Goal: Task Accomplishment & Management: Manage account settings

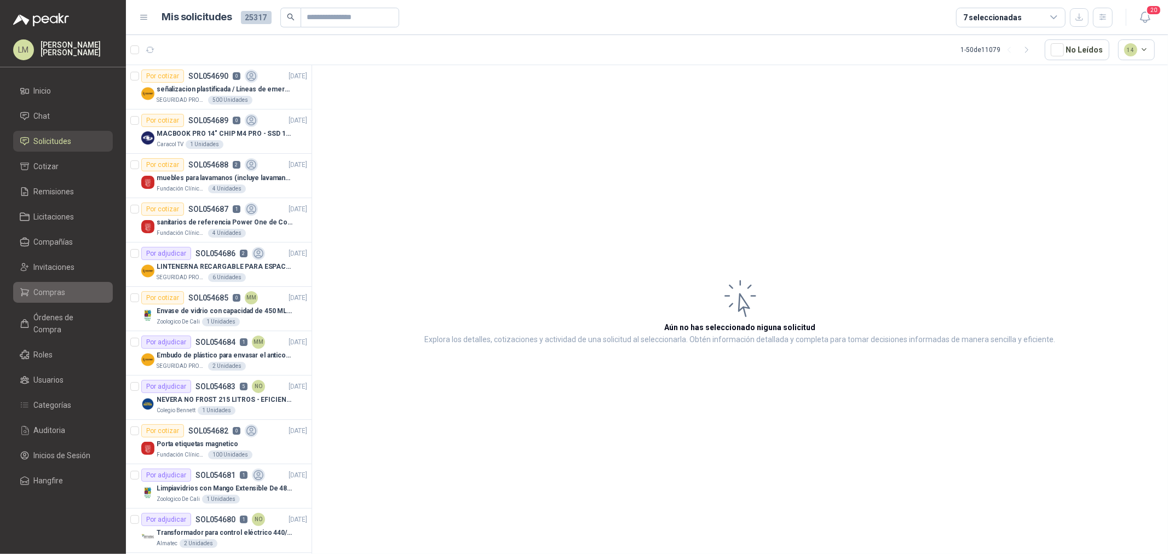
click at [45, 297] on span "Compras" at bounding box center [50, 292] width 32 height 12
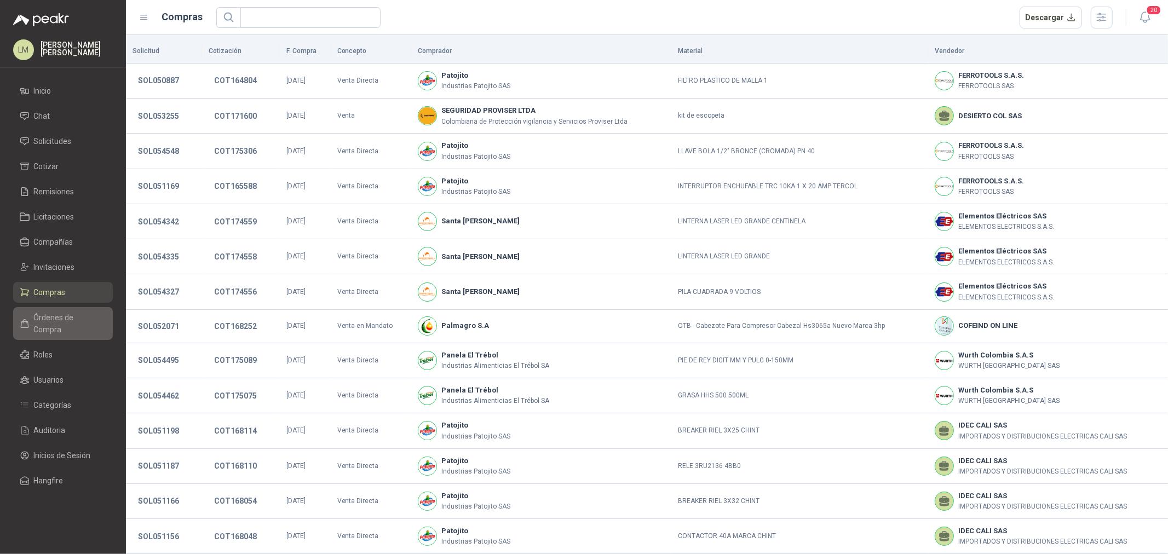
click at [68, 311] on span "Órdenes de Compra" at bounding box center [68, 323] width 68 height 24
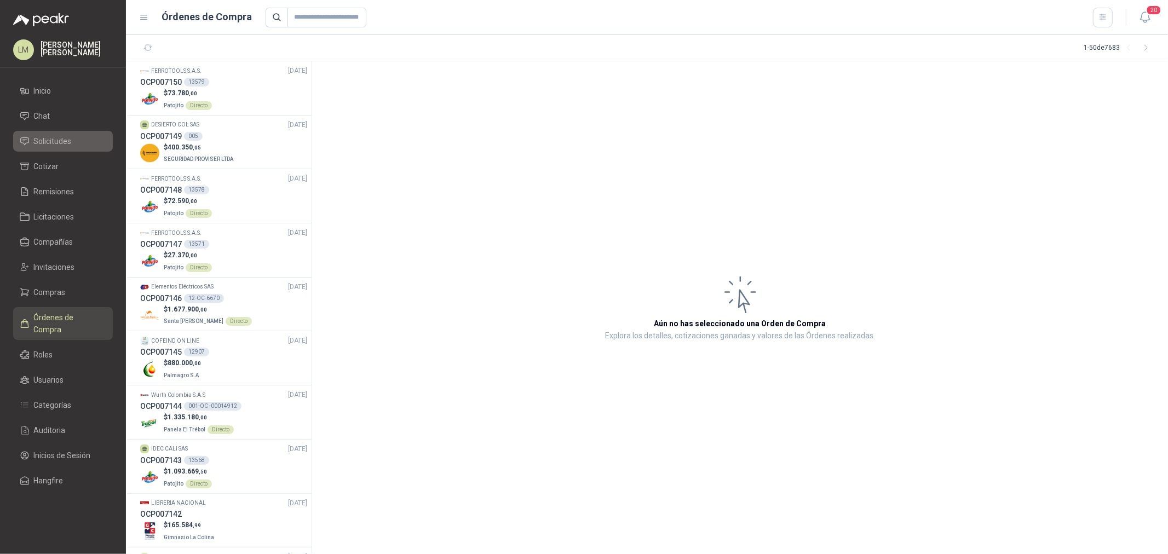
click at [56, 142] on span "Solicitudes" at bounding box center [53, 141] width 38 height 12
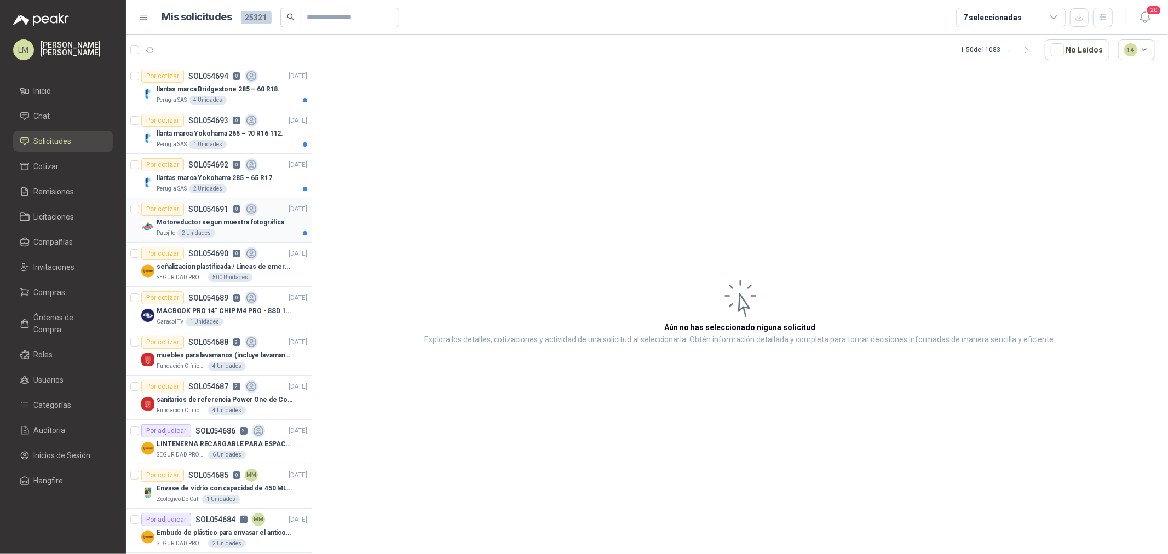
click at [219, 219] on p "Motoreductor segun muestra fotográfica" at bounding box center [220, 222] width 127 height 10
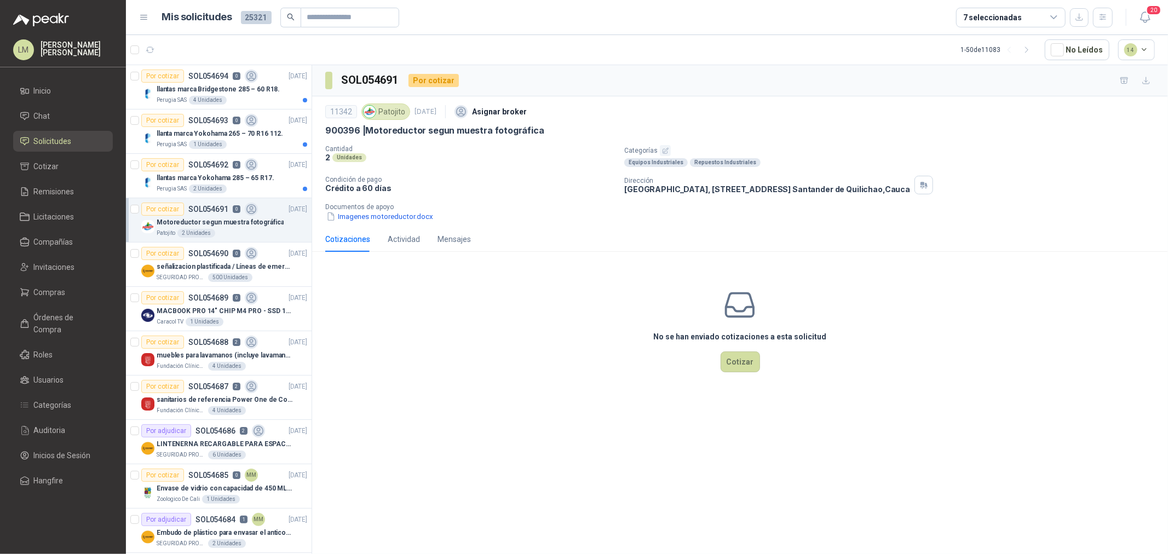
click at [663, 151] on icon "button" at bounding box center [664, 150] width 5 height 5
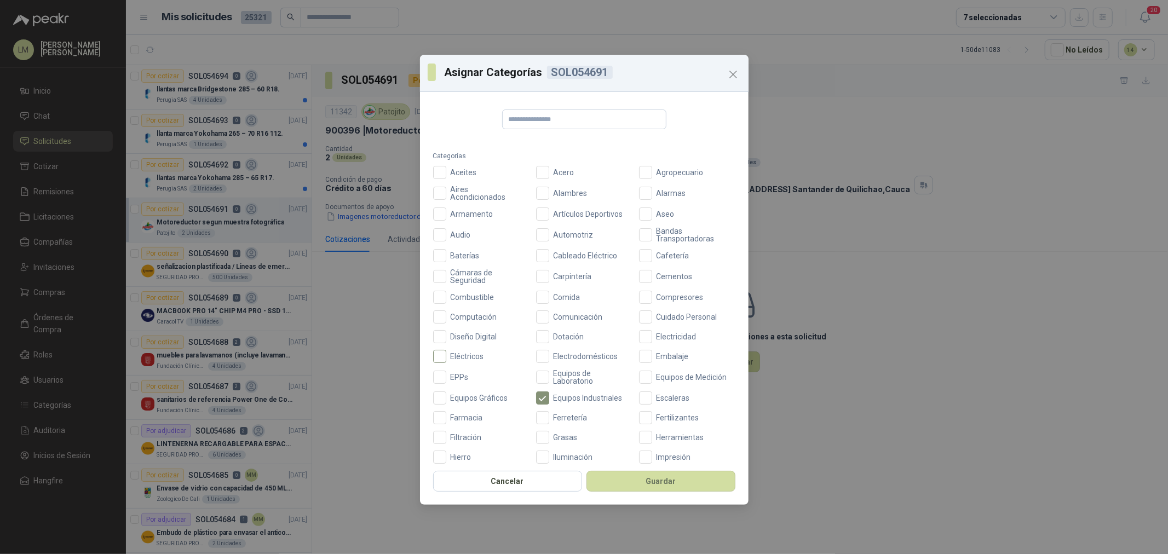
click at [456, 350] on label "Eléctricos" at bounding box center [481, 356] width 96 height 13
click at [629, 479] on button "Guardar" at bounding box center [660, 481] width 149 height 21
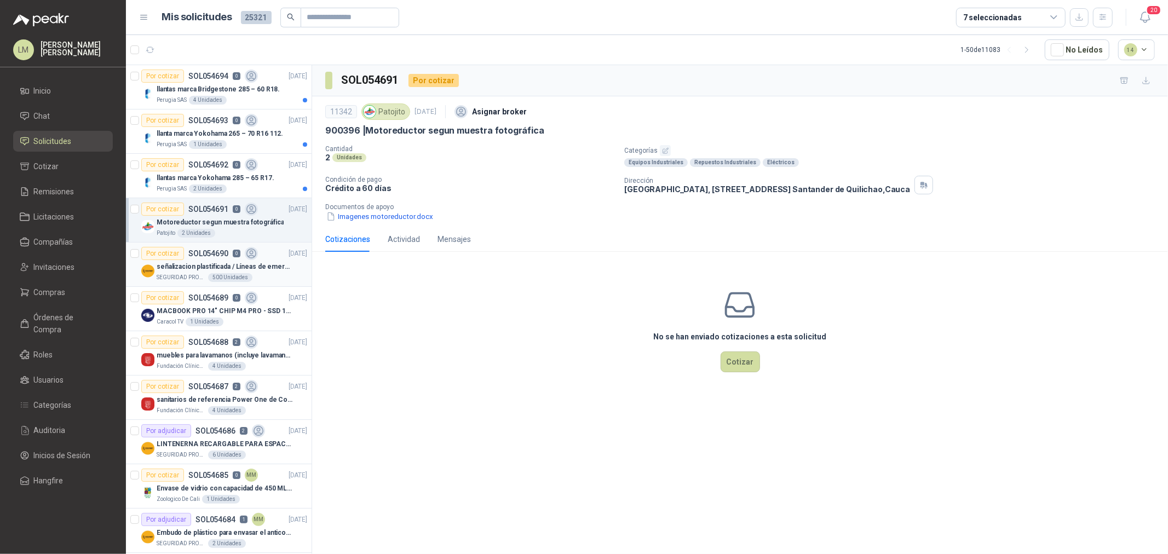
click at [228, 269] on p "señalizacion plastificada / Líneas de emergencia" at bounding box center [225, 267] width 136 height 10
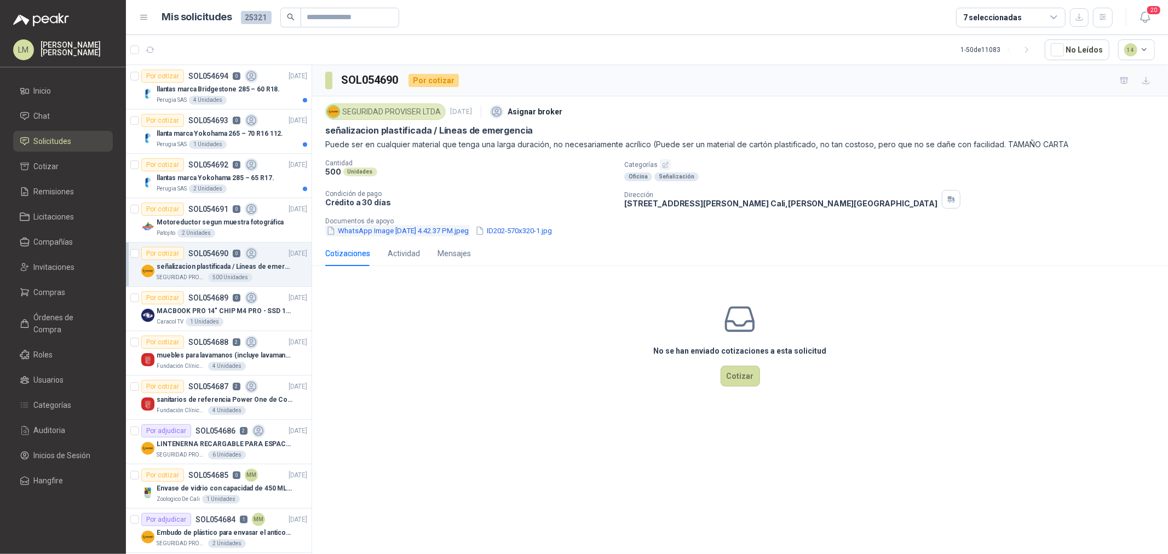
click at [387, 230] on button "WhatsApp Image [DATE] 4.42.37 PM.jpeg" at bounding box center [397, 230] width 145 height 11
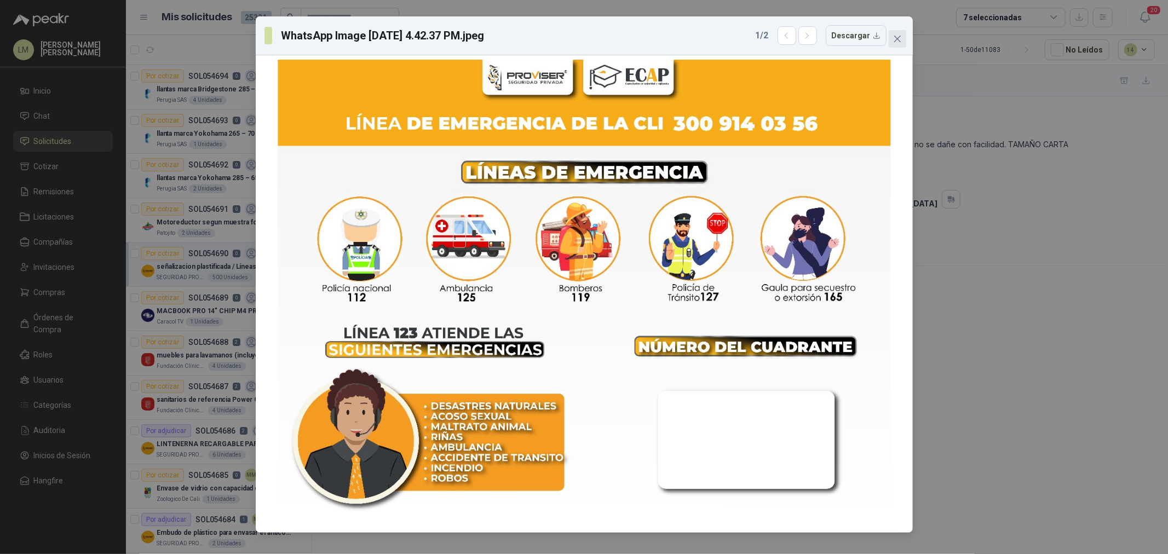
click at [895, 40] on icon "close" at bounding box center [896, 39] width 7 height 7
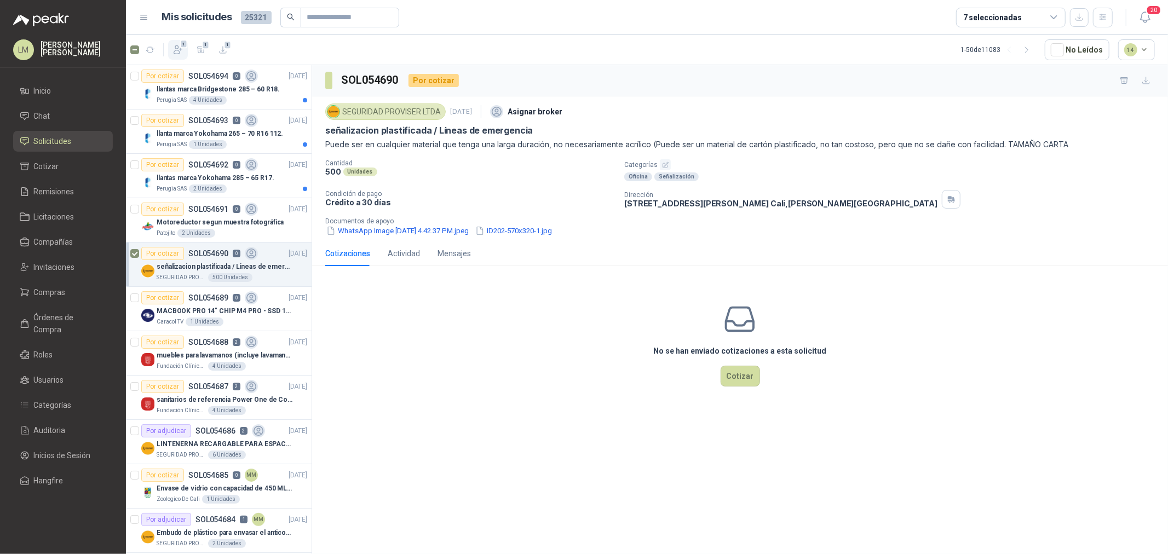
click at [180, 53] on icon "button" at bounding box center [177, 49] width 11 height 11
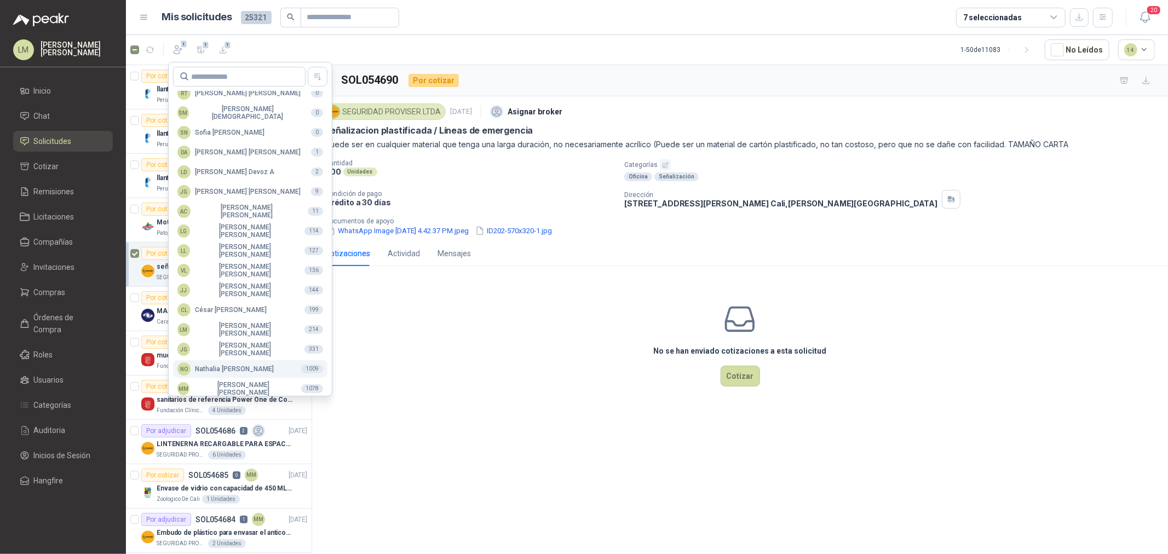
scroll to position [194, 0]
click at [213, 384] on div "MM [PERSON_NAME]" at bounding box center [234, 382] width 115 height 15
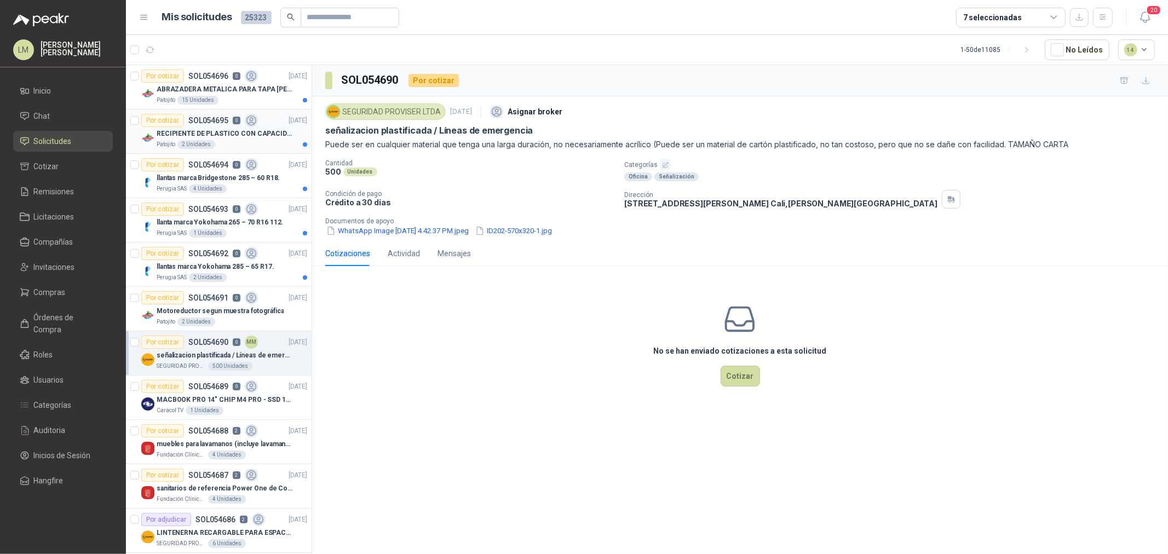
click at [230, 133] on p "RECIPIENTE DE PLASTICO CON CAPACIDAD DE 1.8 LT PARA LA EXTRACCIÓN MANUAL DE LIQ…" at bounding box center [225, 134] width 136 height 10
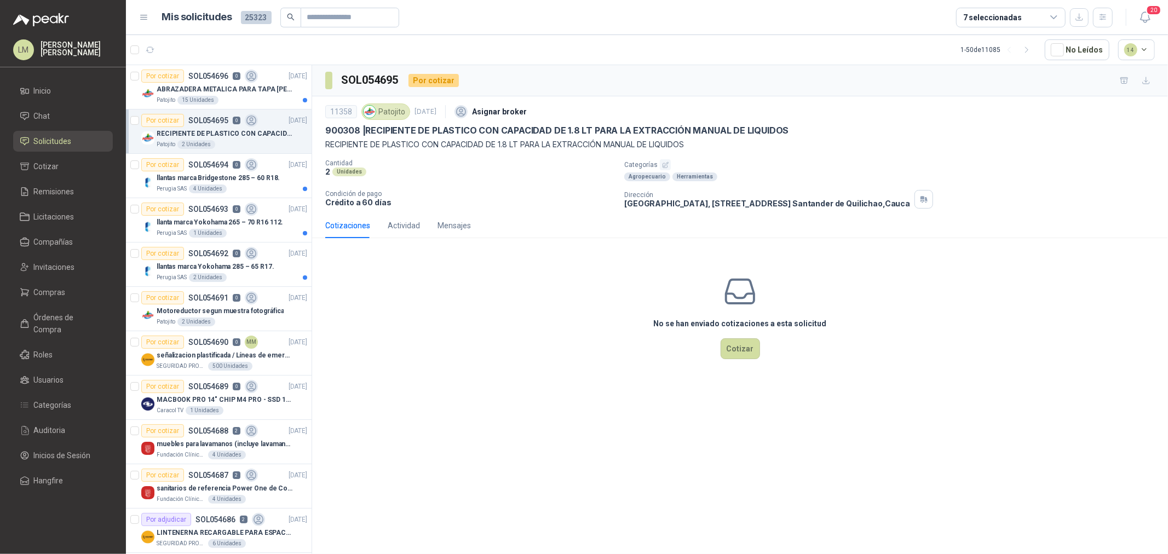
click at [666, 163] on icon "button" at bounding box center [664, 164] width 5 height 5
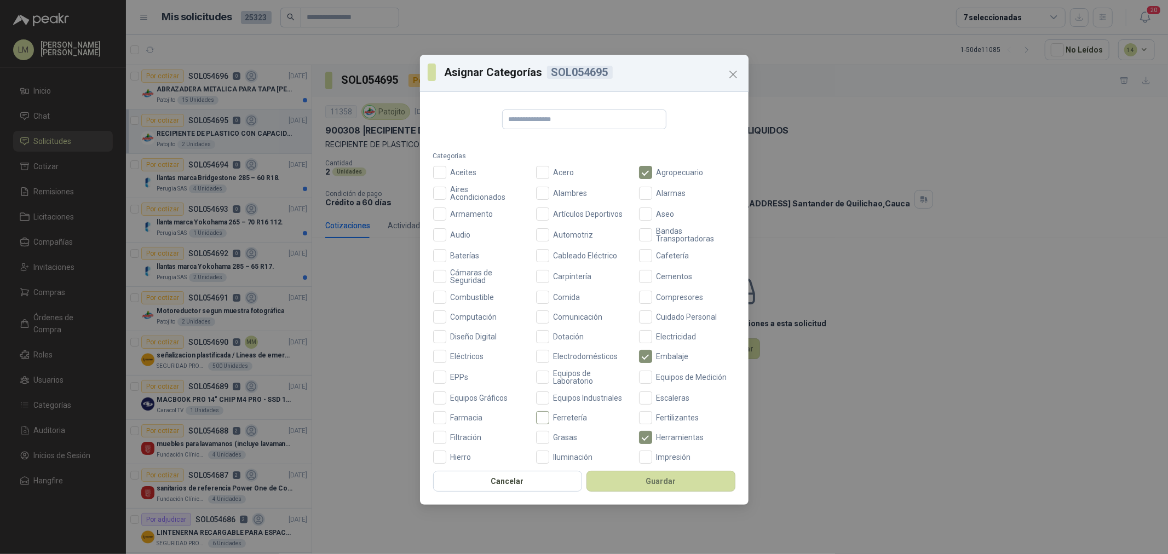
click at [560, 414] on span "Ferretería" at bounding box center [570, 418] width 43 height 8
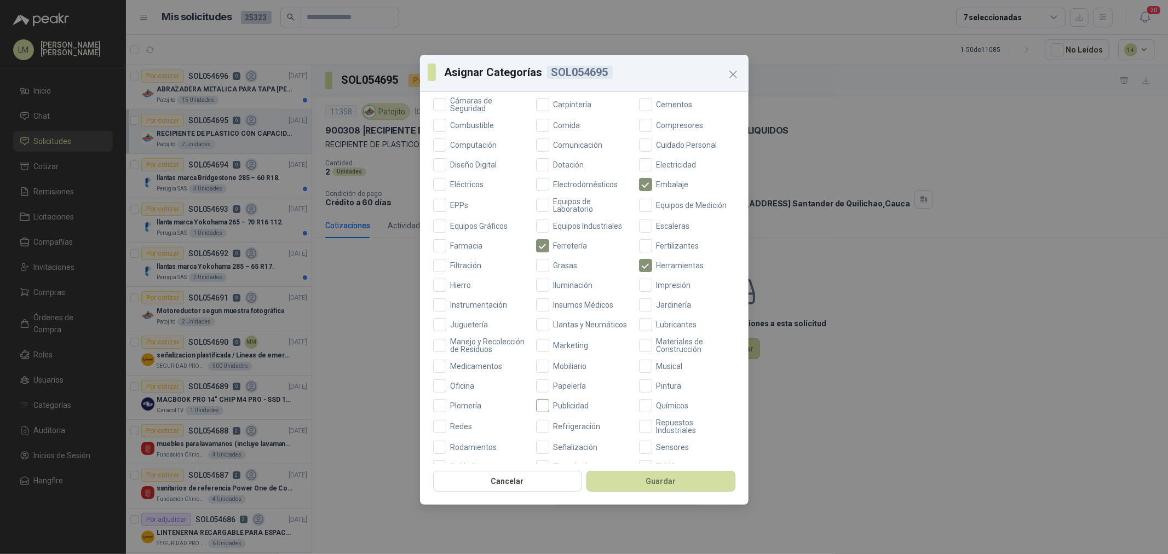
scroll to position [182, 0]
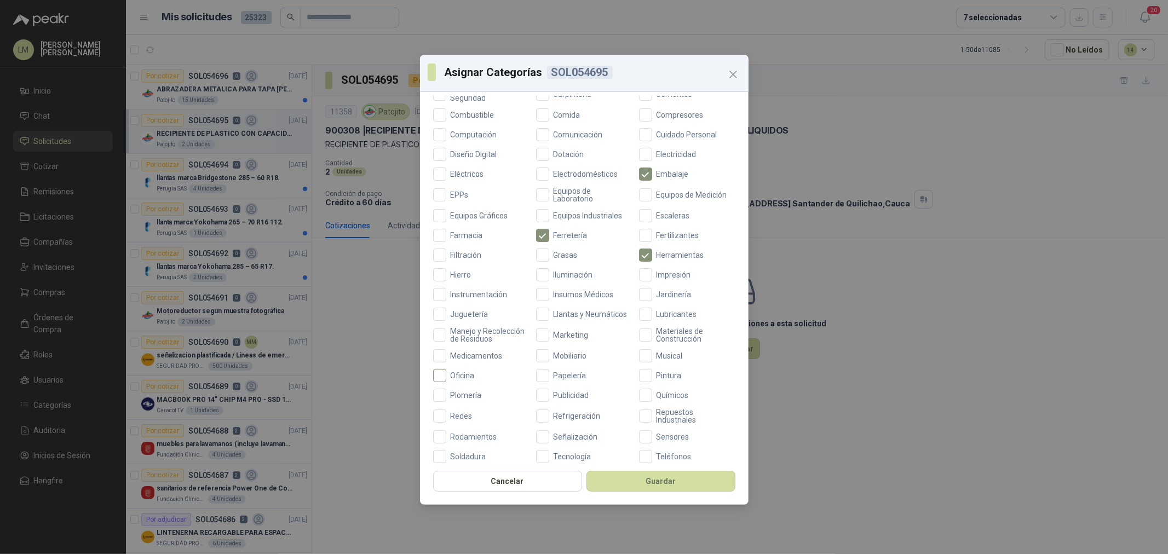
click at [449, 379] on span "Oficina" at bounding box center [462, 376] width 33 height 8
click at [630, 472] on button "Guardar" at bounding box center [660, 481] width 149 height 21
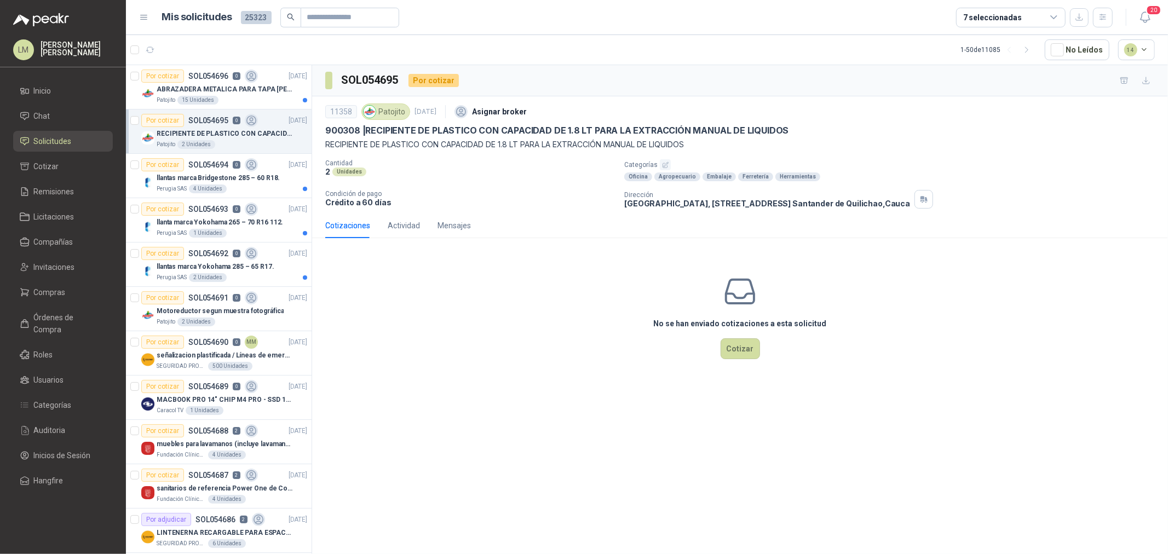
click at [473, 216] on div "Cotizaciones Actividad Mensajes" at bounding box center [739, 225] width 829 height 25
click at [463, 223] on div "Mensajes" at bounding box center [453, 225] width 33 height 12
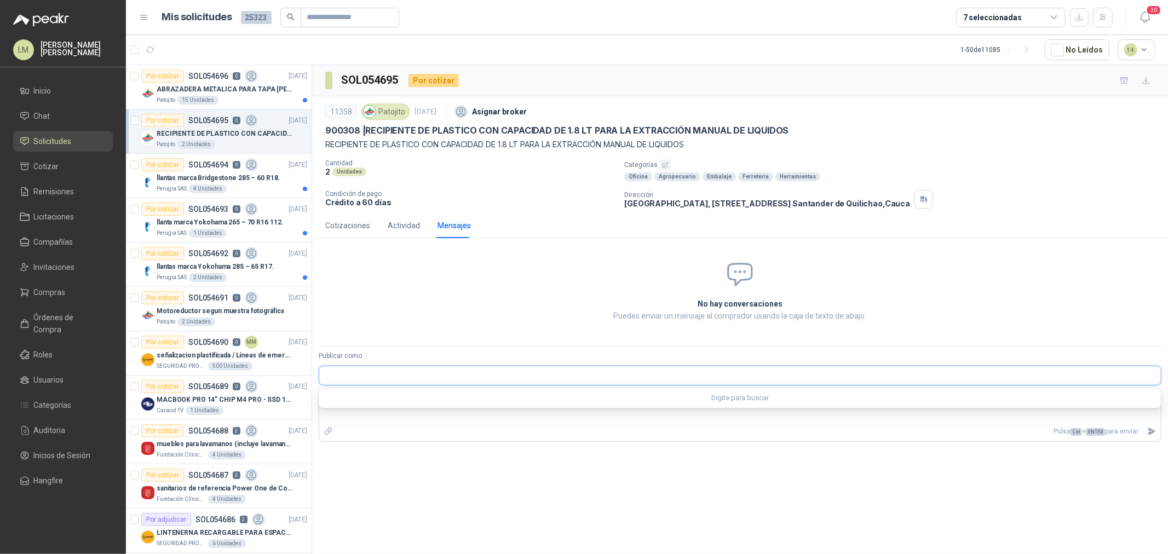
click at [385, 379] on input "Publicar como" at bounding box center [739, 375] width 841 height 19
type input "***"
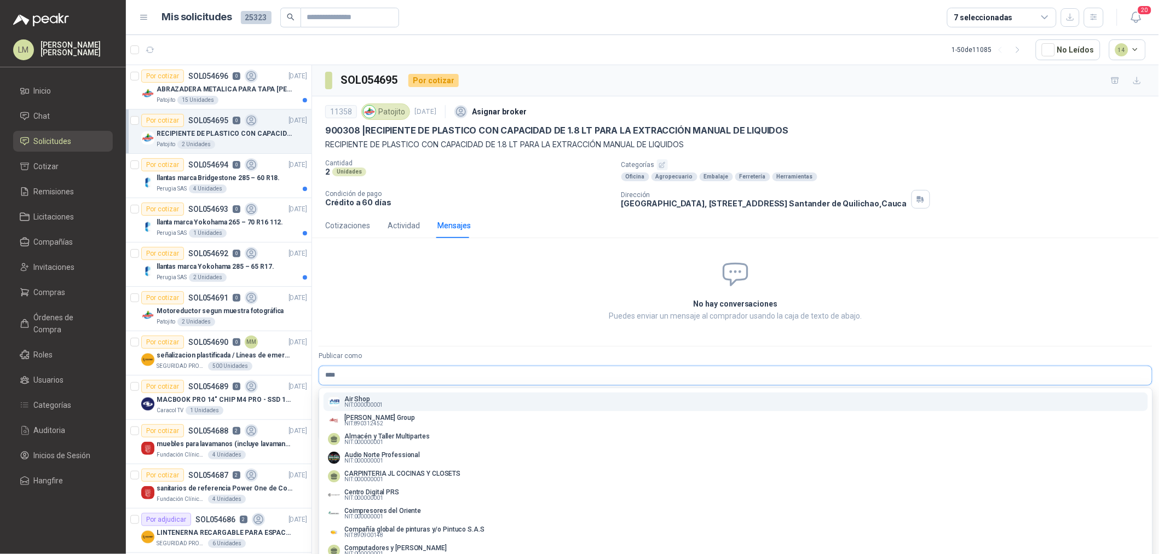
type input "***"
type input "****"
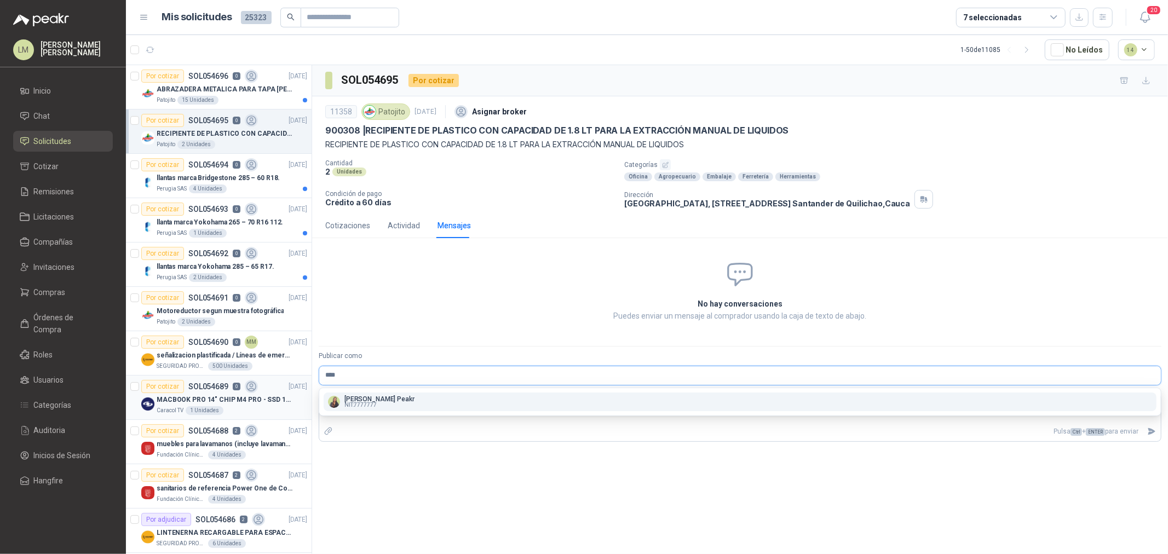
drag, startPoint x: 367, startPoint y: 375, endPoint x: 288, endPoint y: 390, distance: 79.8
click at [288, 390] on div "Por cotizar SOL054696 0 [DATE] ABRAZADERA METALICA PARA TAPA [PERSON_NAME] DE P…" at bounding box center [647, 311] width 1042 height 493
click at [334, 472] on div "SOL054695 Por cotizar 11358 Patojito [DATE] Asignar broker 900308 | RECIPIENTE …" at bounding box center [740, 311] width 856 height 493
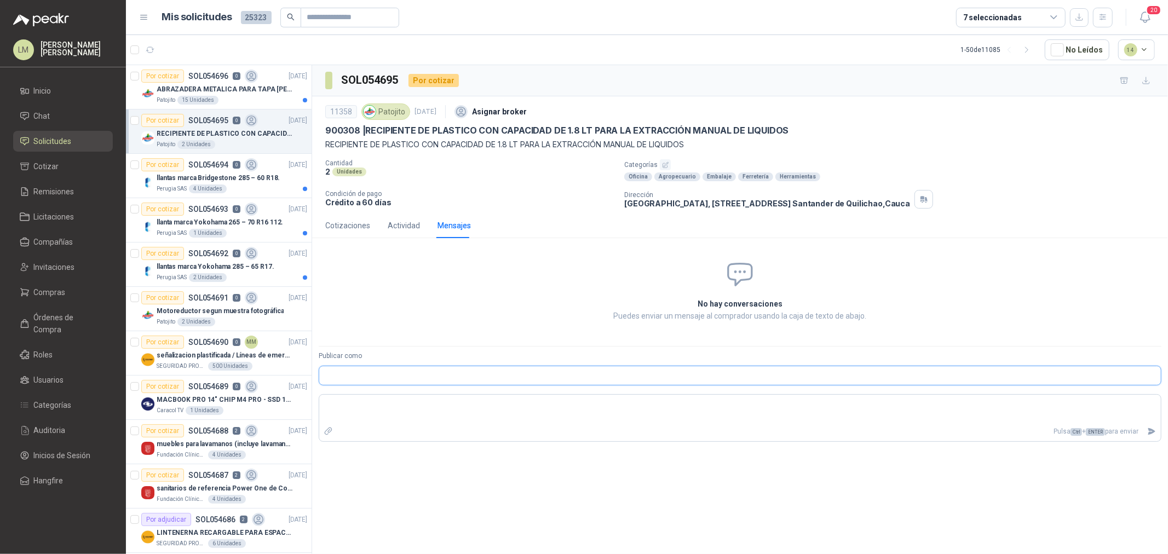
click at [353, 380] on input "Publicar como" at bounding box center [739, 375] width 841 height 19
click at [194, 83] on div "ABRAZADERA METALICA PARA TAPA [PERSON_NAME] DE PLASTICO DE 50 KG" at bounding box center [232, 89] width 151 height 13
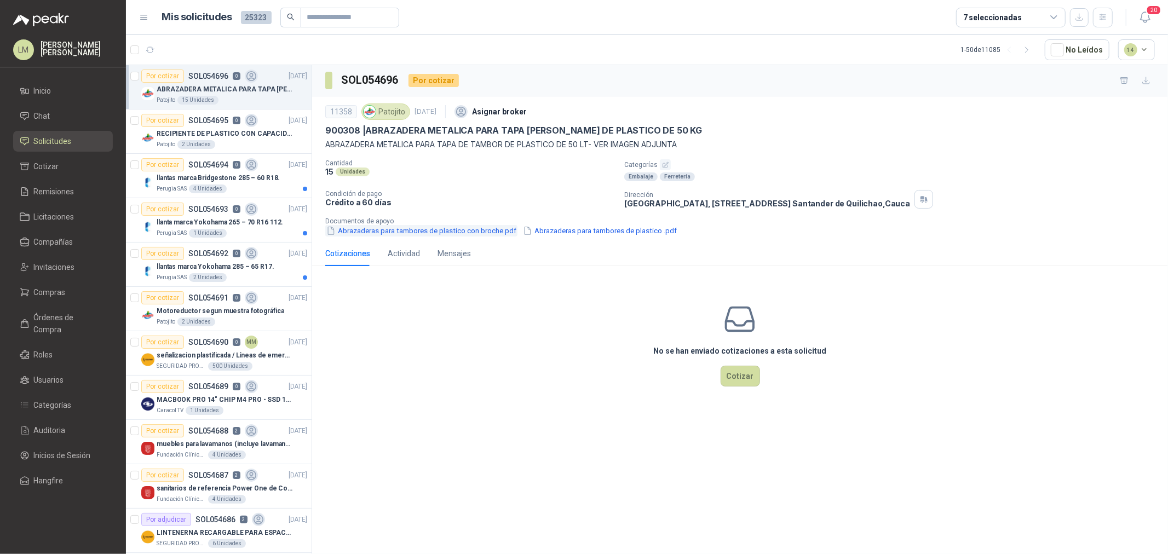
click at [473, 233] on button "Abrazaderas para tambores de plastico con broche.pdf" at bounding box center [421, 230] width 192 height 11
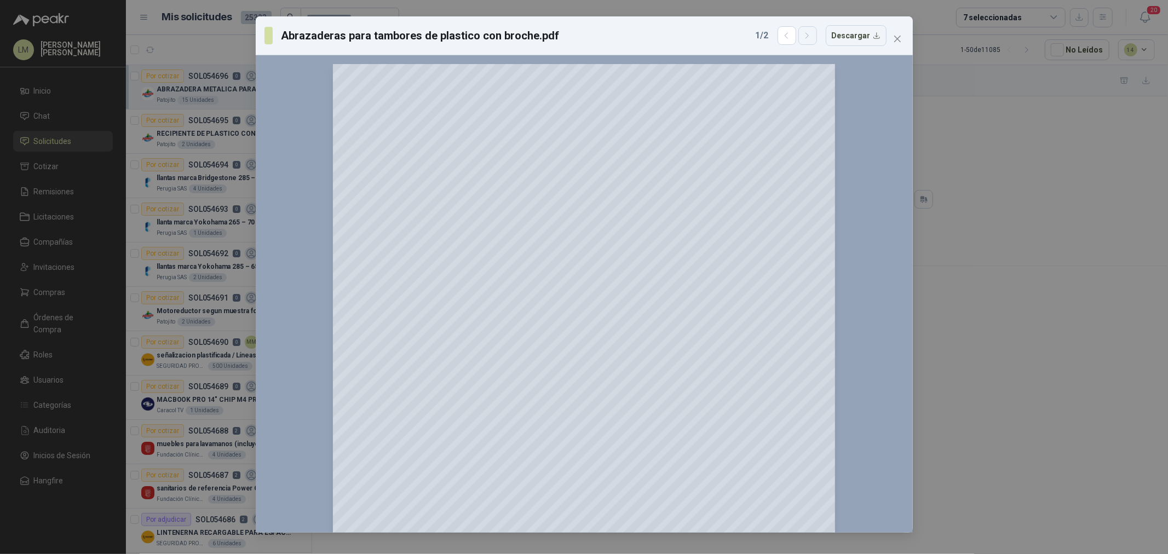
click at [807, 36] on icon "button" at bounding box center [806, 35] width 9 height 9
click at [910, 37] on div "Abrazaderas para tambores de plastico .pdf 2 / 2 Descargar" at bounding box center [584, 35] width 657 height 39
click at [898, 44] on button "Close" at bounding box center [897, 39] width 18 height 18
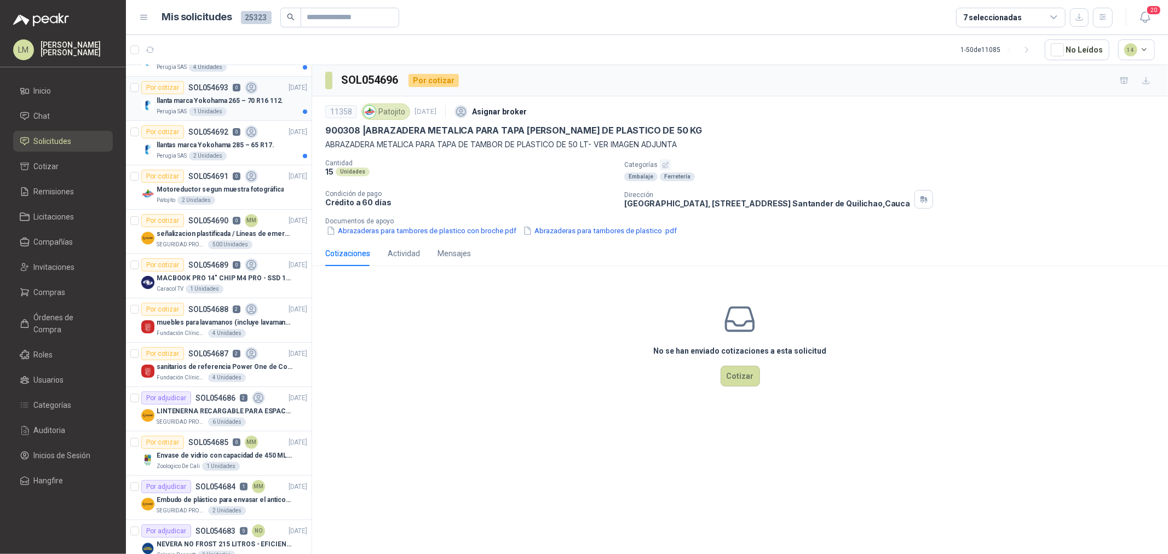
scroll to position [182, 0]
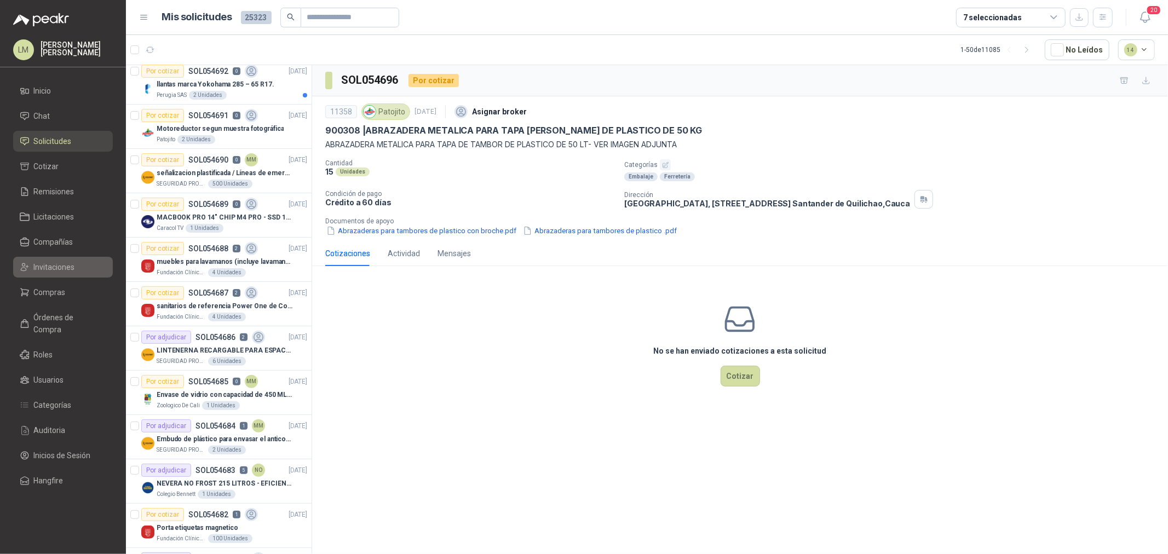
click at [46, 271] on span "Invitaciones" at bounding box center [54, 267] width 41 height 12
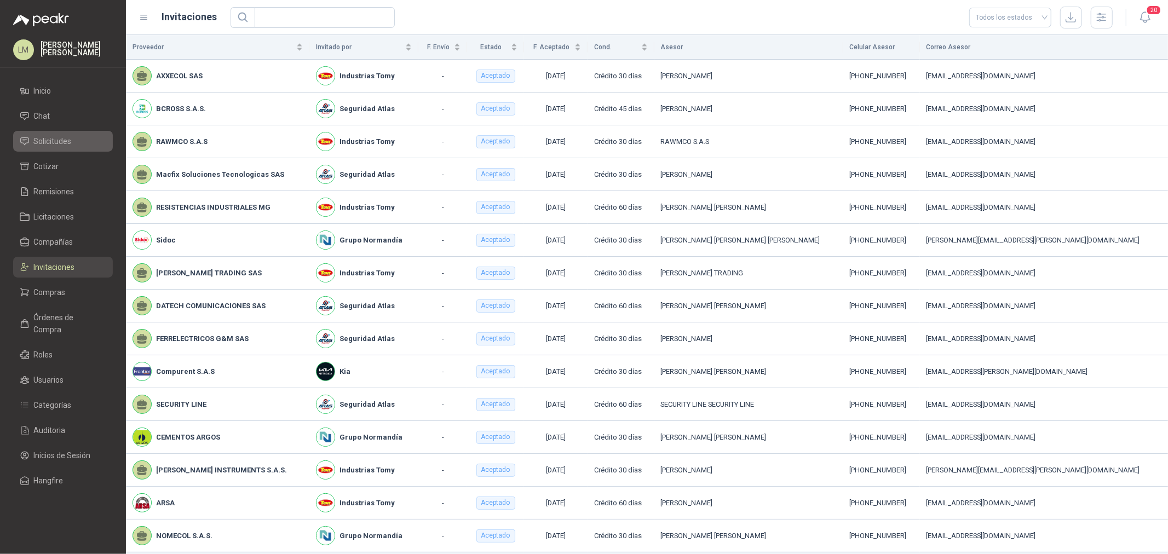
click at [48, 143] on span "Solicitudes" at bounding box center [53, 141] width 38 height 12
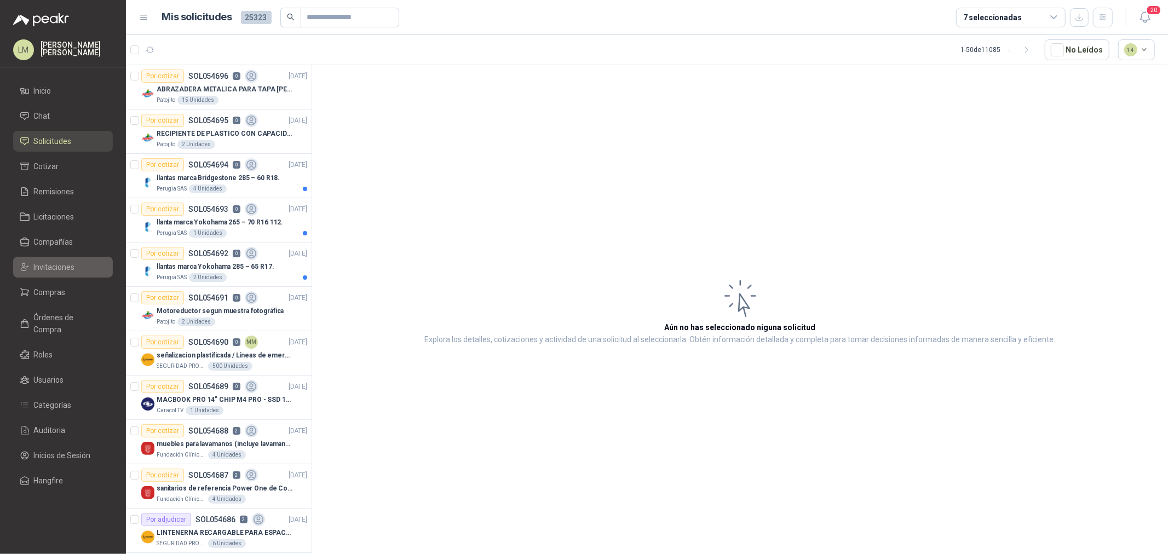
click at [48, 264] on span "Invitaciones" at bounding box center [54, 267] width 41 height 12
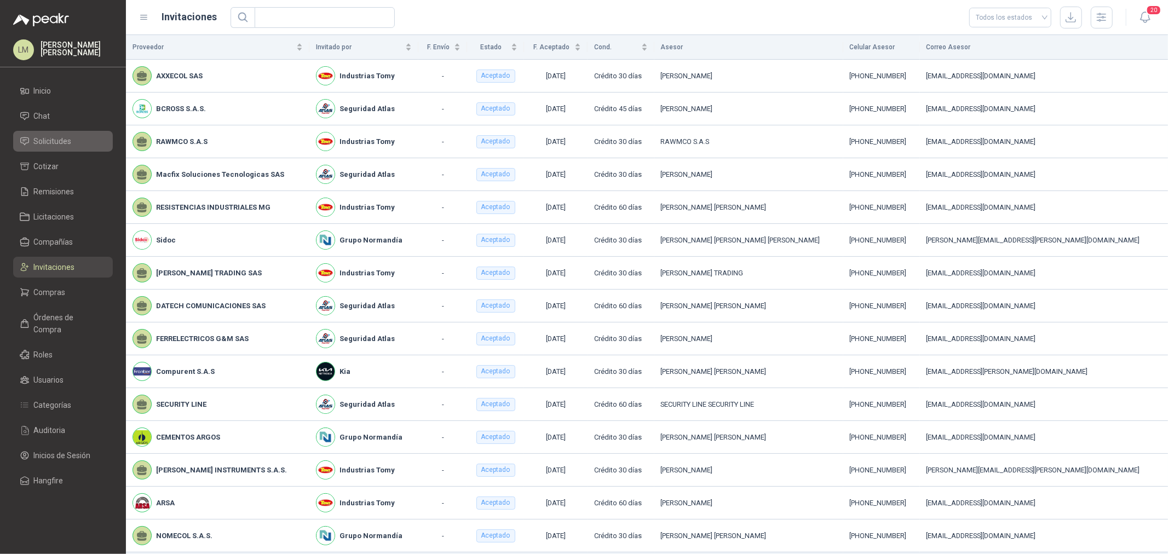
click at [55, 140] on span "Solicitudes" at bounding box center [53, 141] width 38 height 12
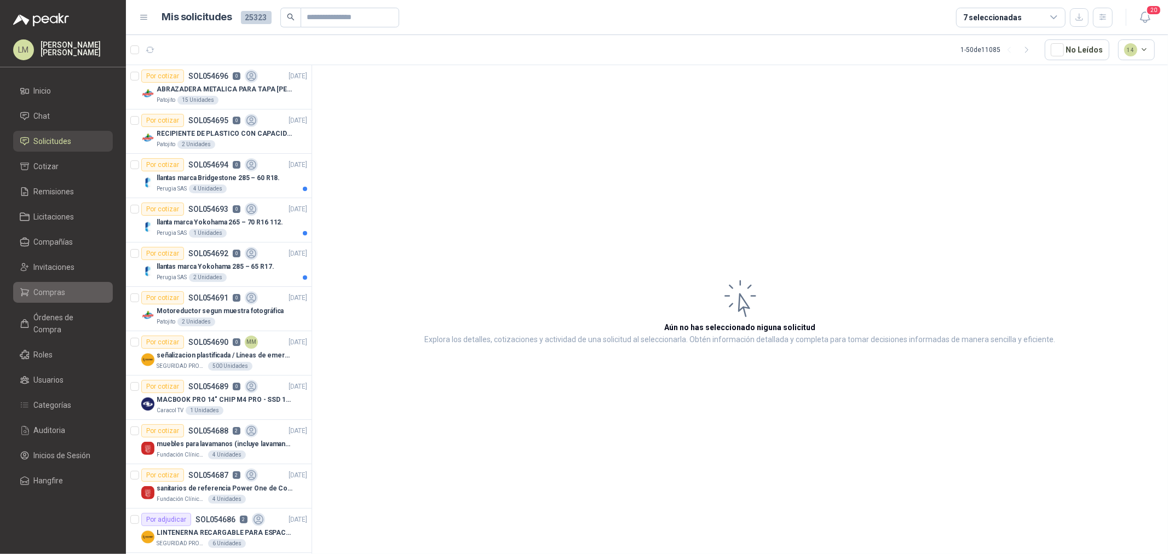
click at [67, 294] on li "Compras" at bounding box center [63, 292] width 86 height 12
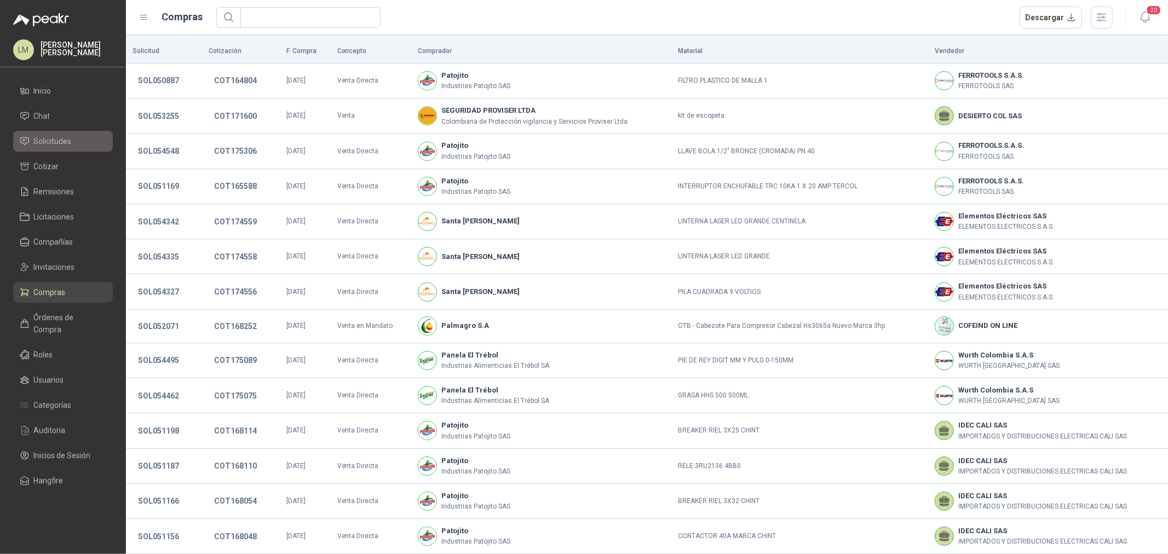
click at [66, 147] on span "Solicitudes" at bounding box center [53, 141] width 38 height 12
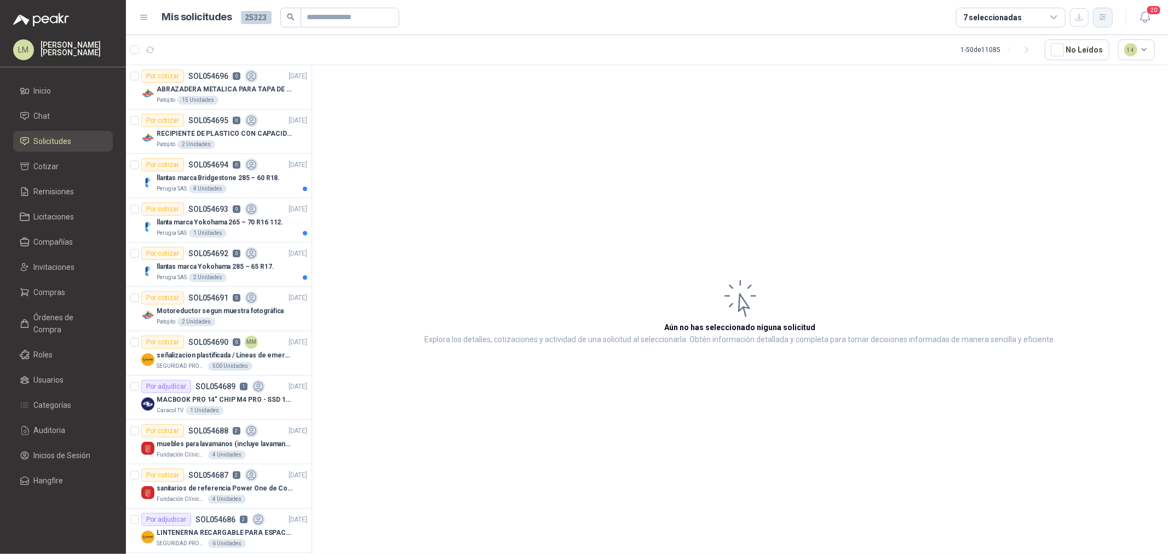
click at [1105, 26] on button "button" at bounding box center [1103, 18] width 20 height 20
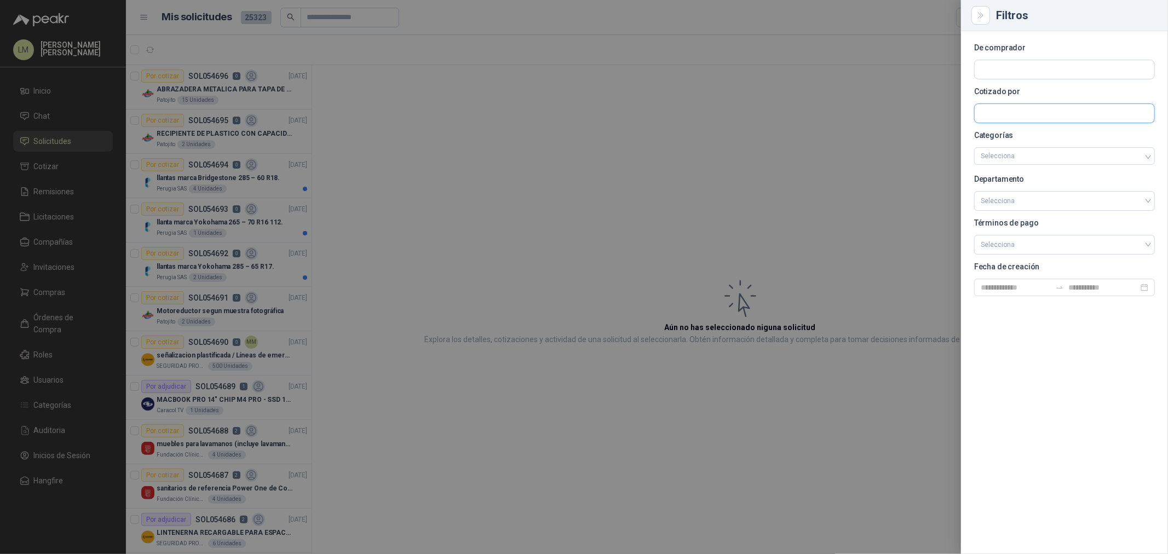
click at [999, 79] on input "text" at bounding box center [1064, 69] width 180 height 19
type input "******"
click at [1005, 147] on button "GRUPO EMPRESARIAL SERVER SAS GRUPO EMPRESARIAL SERVER SAS - NIT : 901514434" at bounding box center [1064, 139] width 171 height 19
click at [524, 138] on div at bounding box center [584, 277] width 1168 height 554
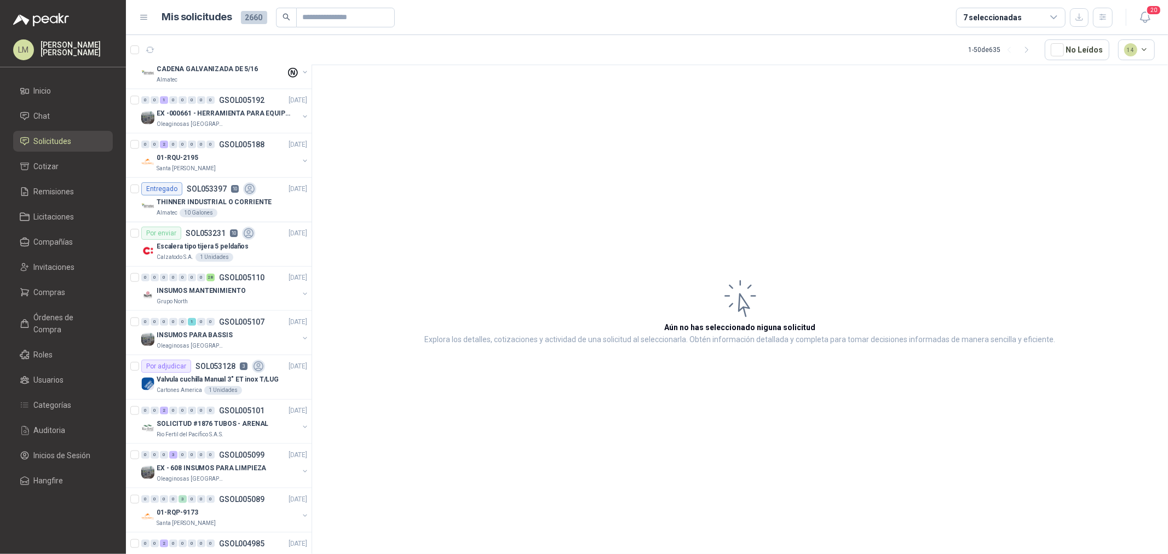
scroll to position [973, 0]
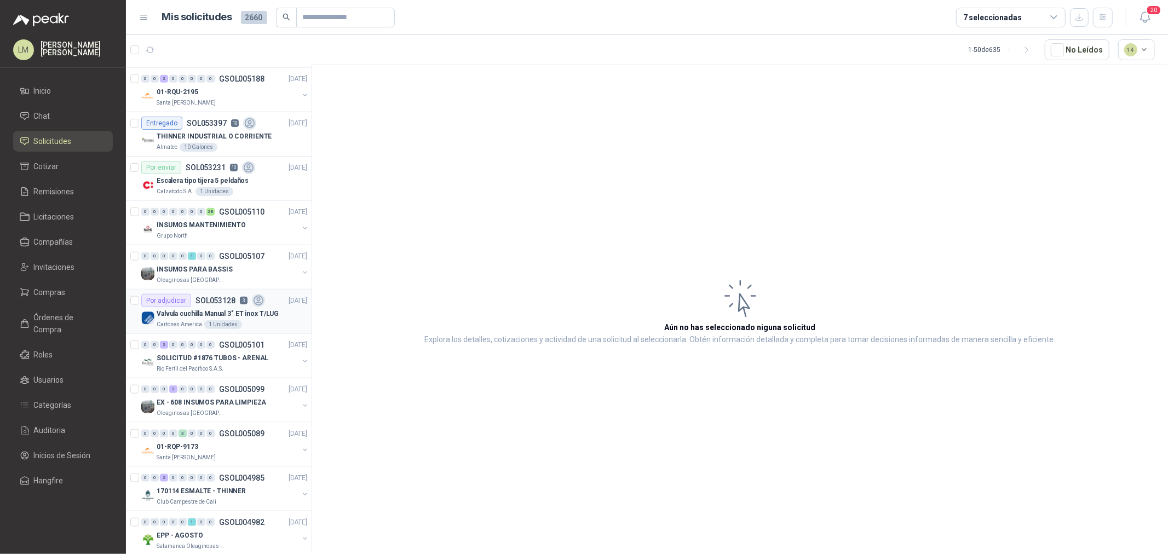
click at [228, 312] on p "Valvula cuchilla Manual 3" ET inox T/LUG" at bounding box center [218, 314] width 122 height 10
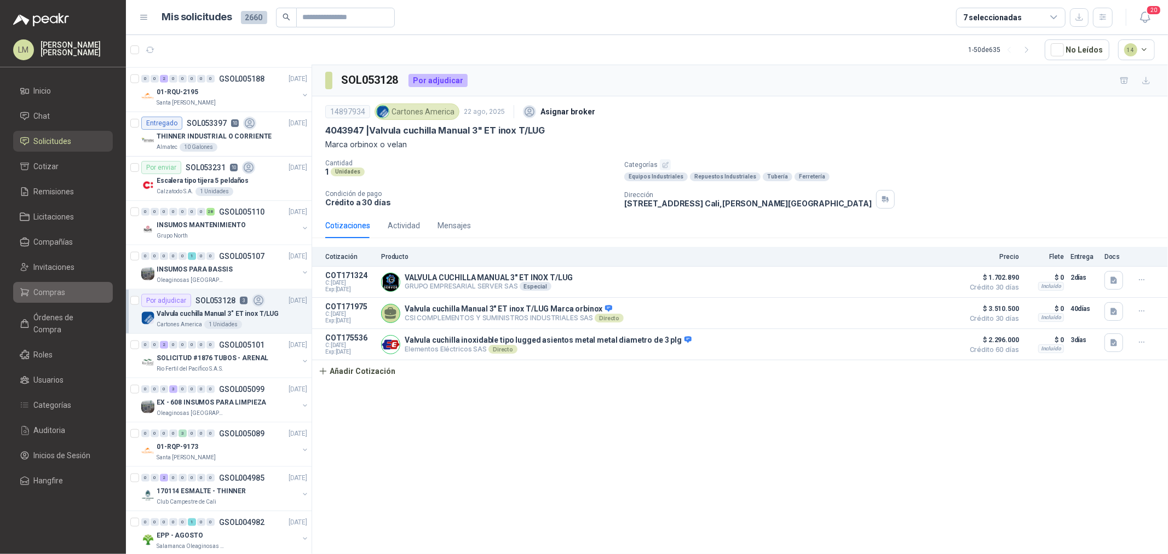
click at [73, 294] on li "Compras" at bounding box center [63, 292] width 86 height 12
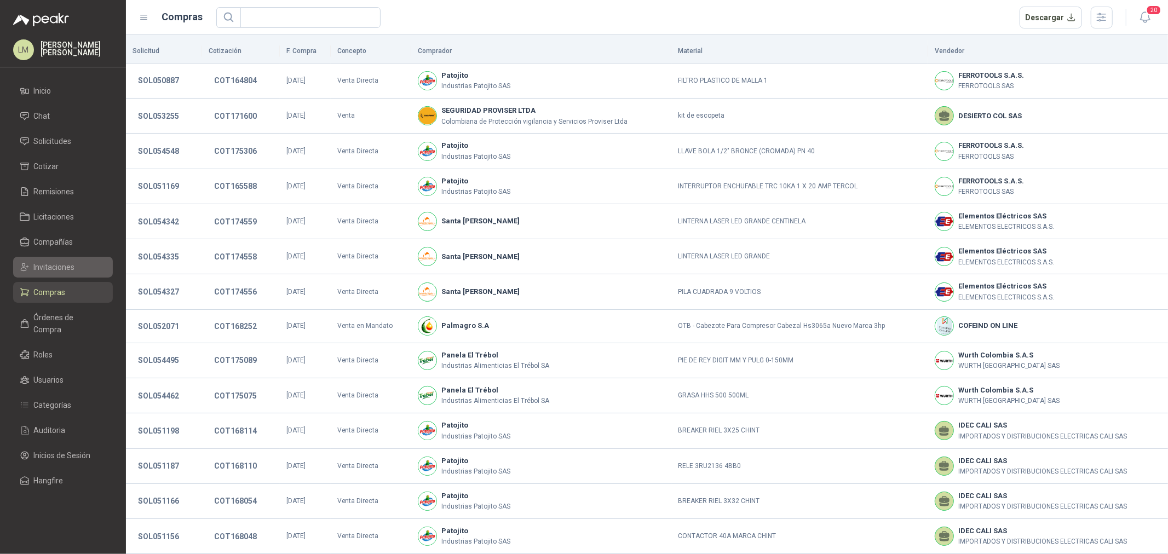
click at [66, 263] on span "Invitaciones" at bounding box center [54, 267] width 41 height 12
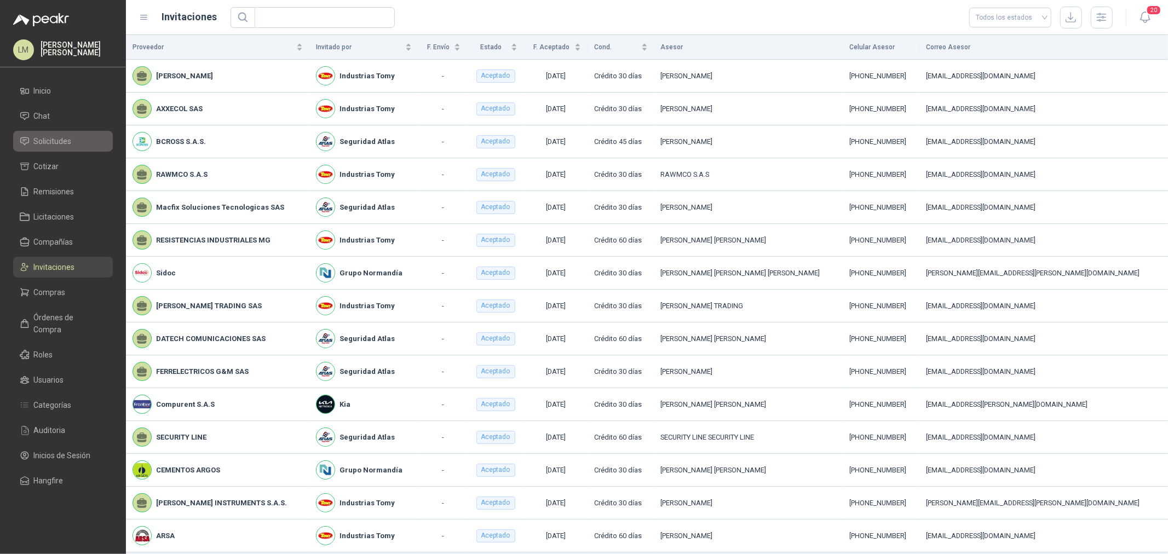
click at [55, 139] on span "Solicitudes" at bounding box center [53, 141] width 38 height 12
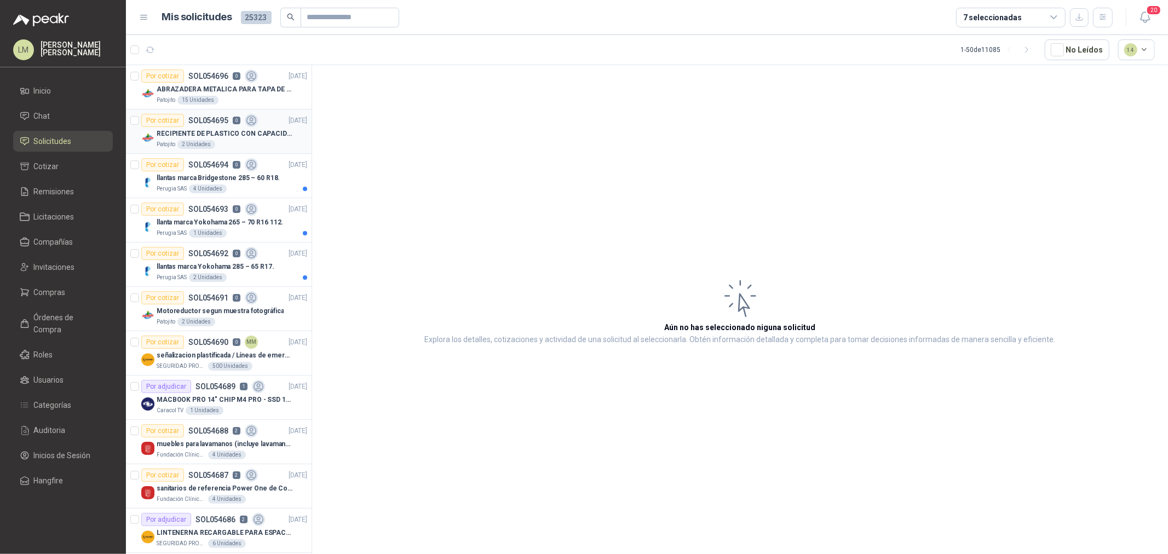
click at [209, 130] on p "RECIPIENTE DE PLASTICO CON CAPACIDAD DE 1.8 LT PARA LA EXTRACCIÓN MANUAL DE LIQ…" at bounding box center [225, 134] width 136 height 10
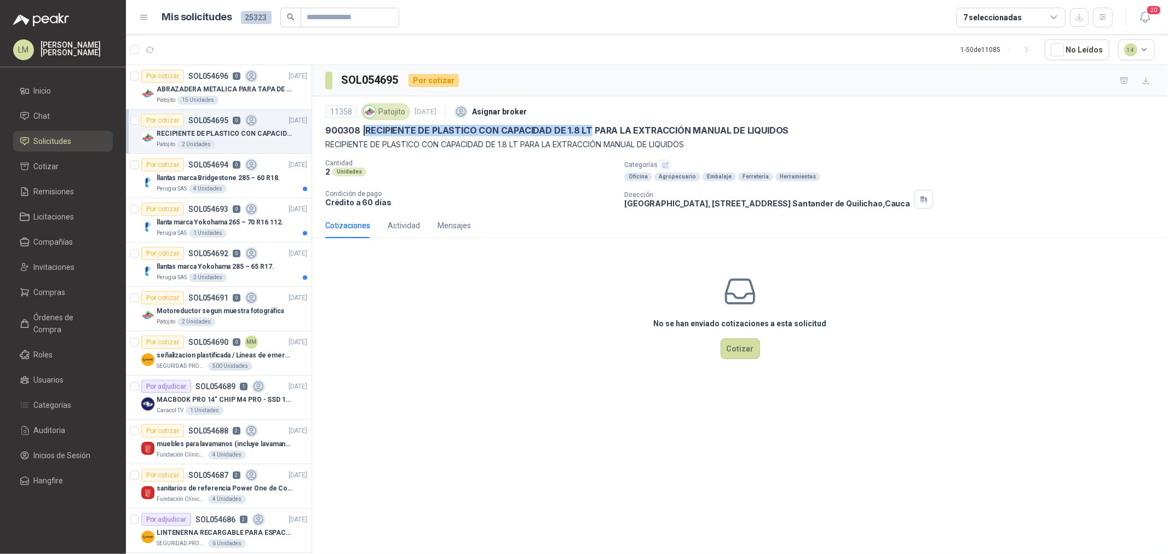
drag, startPoint x: 367, startPoint y: 130, endPoint x: 588, endPoint y: 128, distance: 221.1
click at [588, 128] on p "900308 | RECIPIENTE DE PLASTICO CON CAPACIDAD DE 1.8 LT PARA LA EXTRACCIÓN MANU…" at bounding box center [556, 130] width 463 height 11
copy p "RECIPIENTE DE PLASTICO CON CAPACIDAD DE 1.8 LT"
click at [730, 355] on button "Cotizar" at bounding box center [739, 348] width 39 height 21
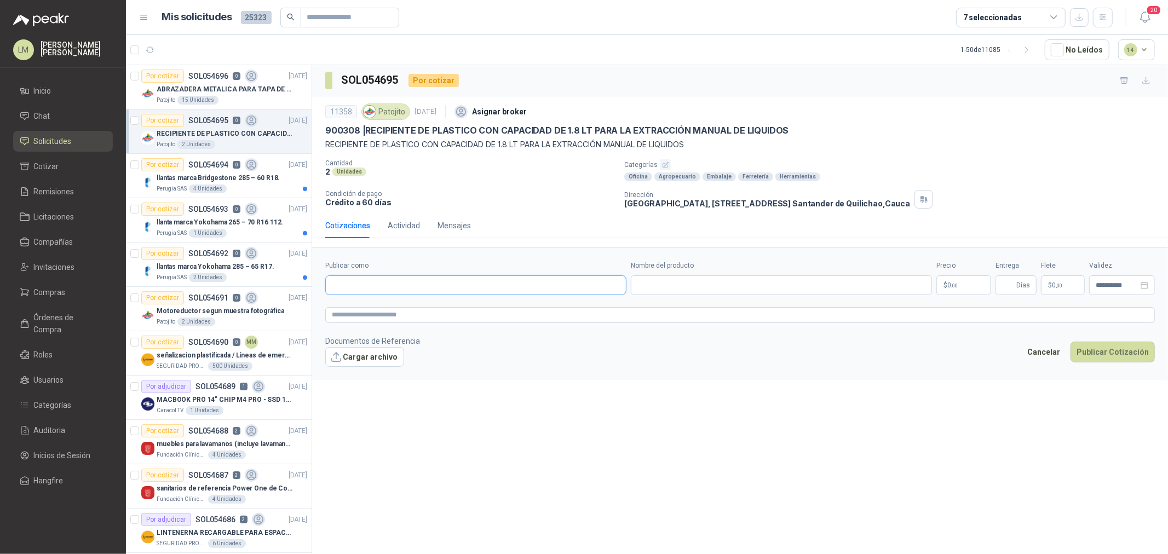
click at [422, 285] on input "Publicar como" at bounding box center [476, 285] width 300 height 19
type input "******"
click at [406, 309] on div "Homecenter NIT : 800242106" at bounding box center [475, 312] width 282 height 12
type input "**********"
click at [657, 292] on input "Nombre del producto" at bounding box center [781, 285] width 301 height 20
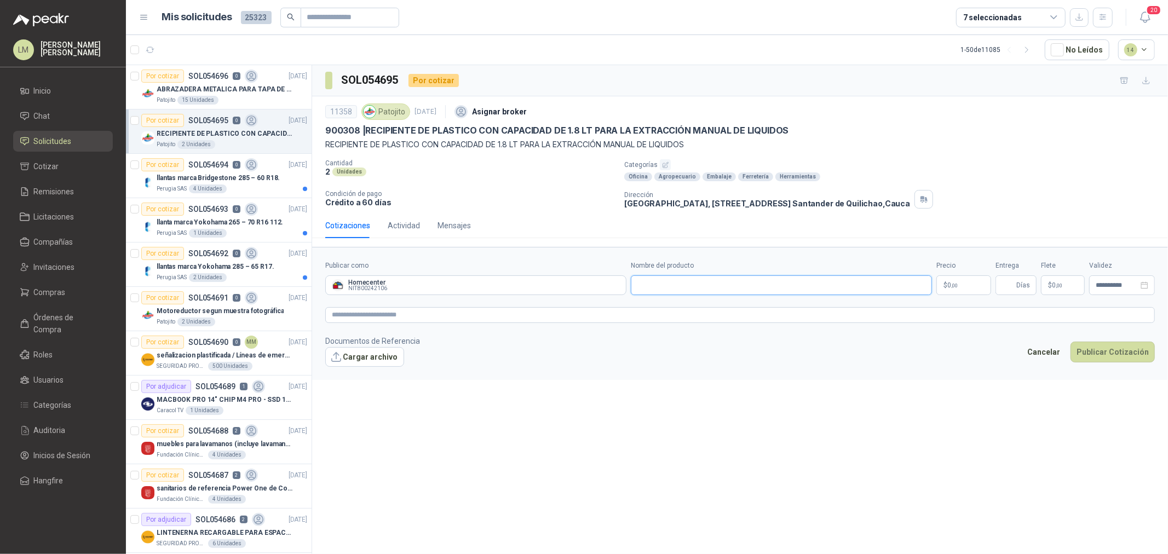
paste input "**********"
type input "**********"
click at [371, 314] on textarea at bounding box center [739, 315] width 829 height 16
click at [943, 285] on p "$ 0 ,00" at bounding box center [963, 285] width 55 height 20
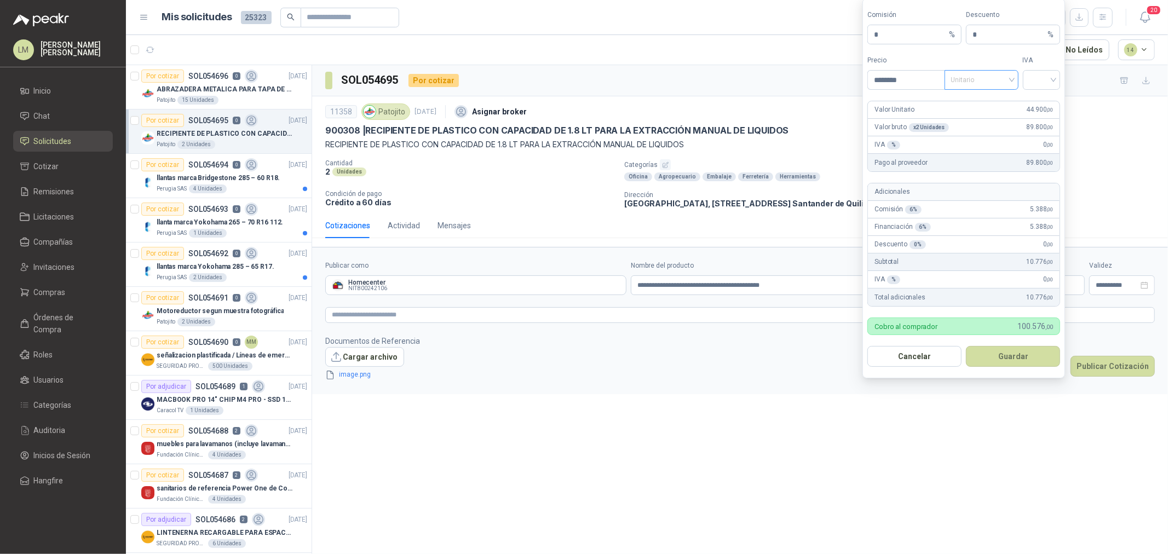
click at [964, 85] on span "Unitario" at bounding box center [981, 80] width 61 height 16
type input "********"
click at [966, 118] on div "Unitario con IVA" at bounding box center [981, 120] width 56 height 12
click at [1033, 83] on input "search" at bounding box center [1041, 79] width 25 height 16
click at [1033, 97] on div "19%" at bounding box center [1041, 102] width 20 height 12
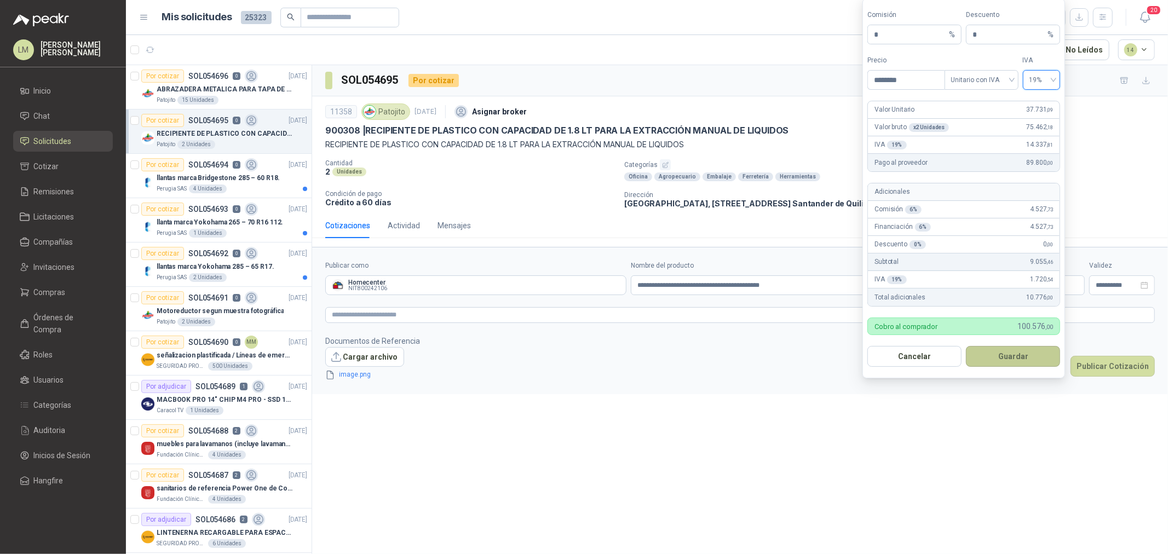
click at [1009, 358] on button "Guardar" at bounding box center [1013, 356] width 94 height 21
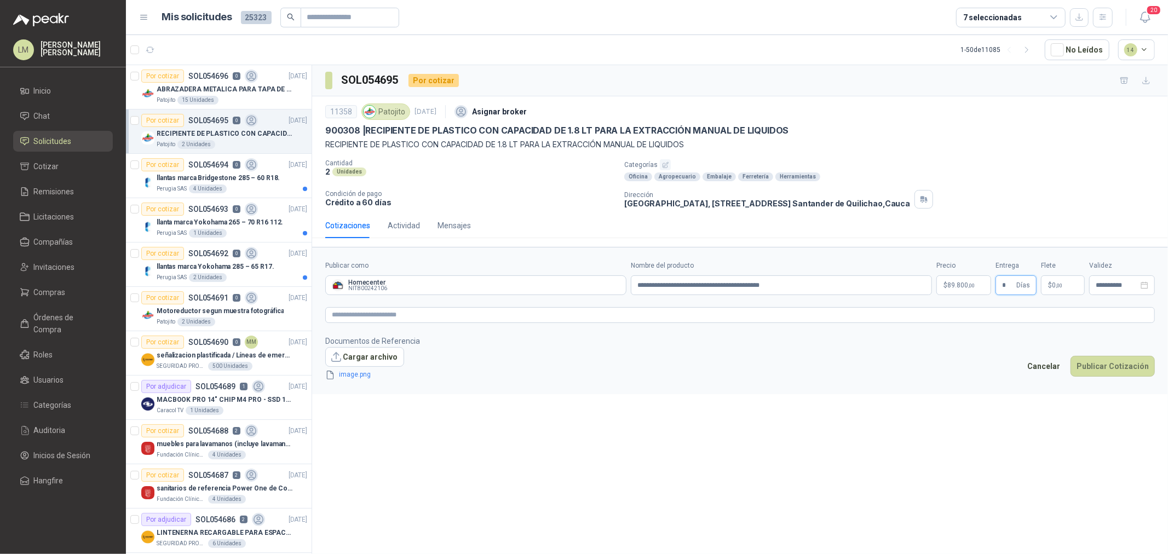
type input "*"
type input "********"
click at [1110, 363] on button "Publicar Cotización" at bounding box center [1112, 366] width 84 height 21
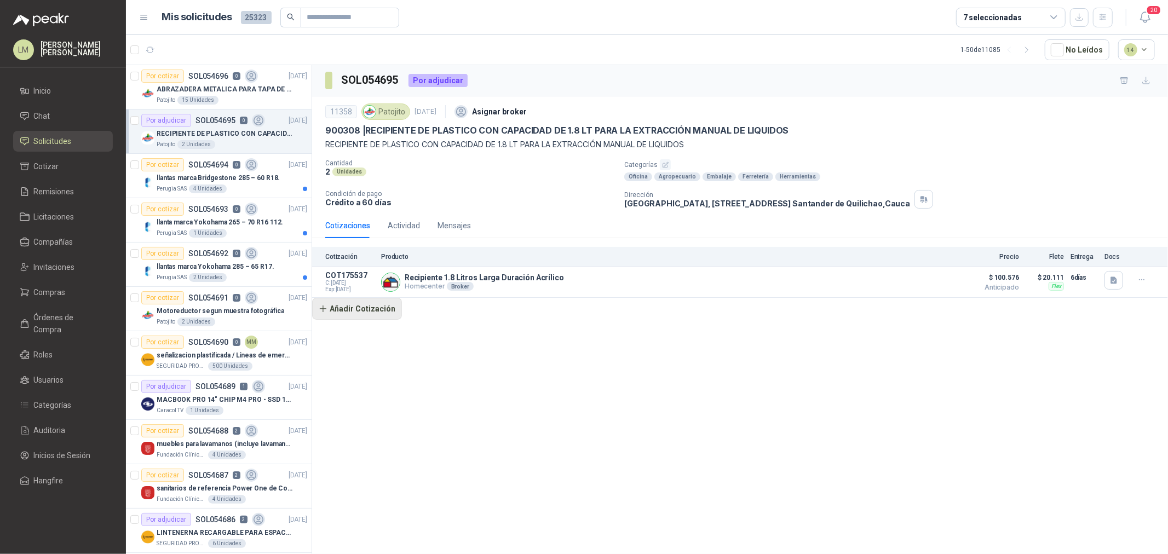
click at [359, 311] on button "Añadir Cotización" at bounding box center [357, 309] width 90 height 22
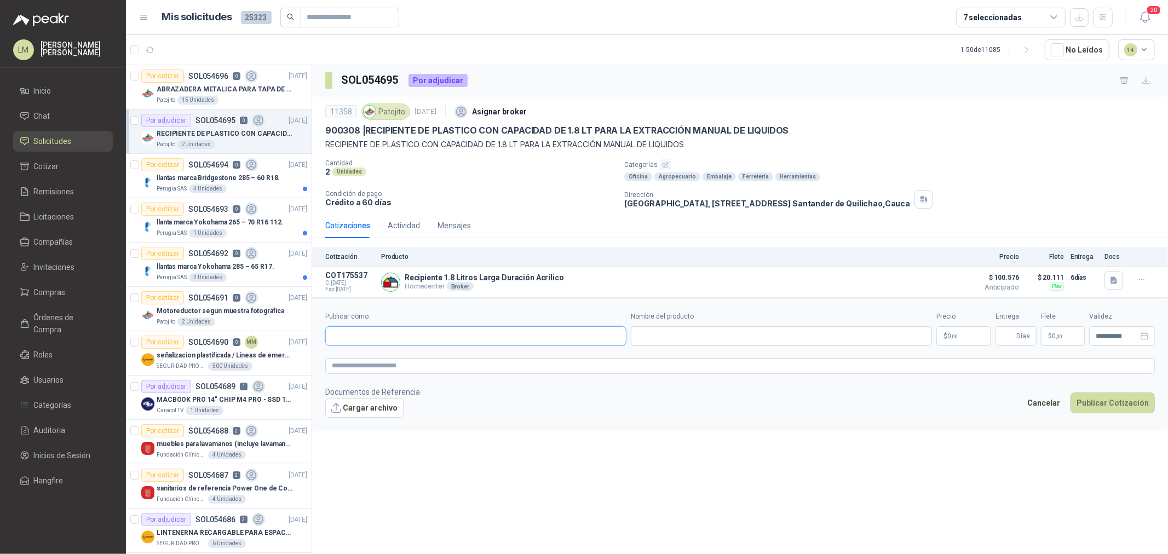
click at [367, 328] on input "Publicar como" at bounding box center [476, 336] width 300 height 19
type input "******"
click at [401, 363] on div "Homecenter NIT : 800242106" at bounding box center [475, 363] width 282 height 12
type input "**********"
click at [650, 342] on input "Nombre del producto" at bounding box center [781, 336] width 301 height 20
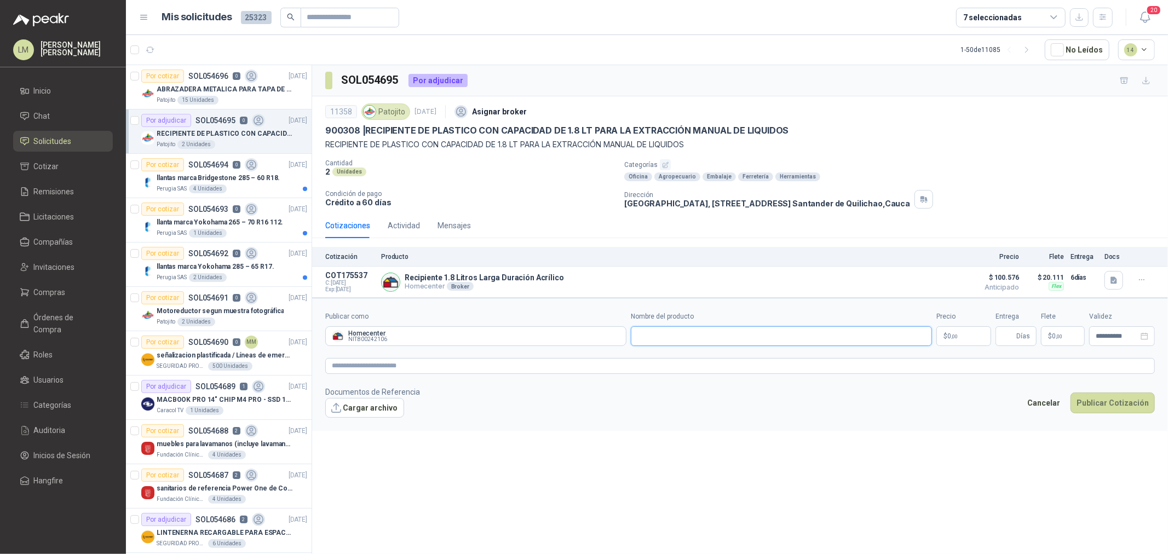
paste input "**********"
type input "**********"
click at [966, 331] on p "$ 0 ,00" at bounding box center [963, 336] width 55 height 20
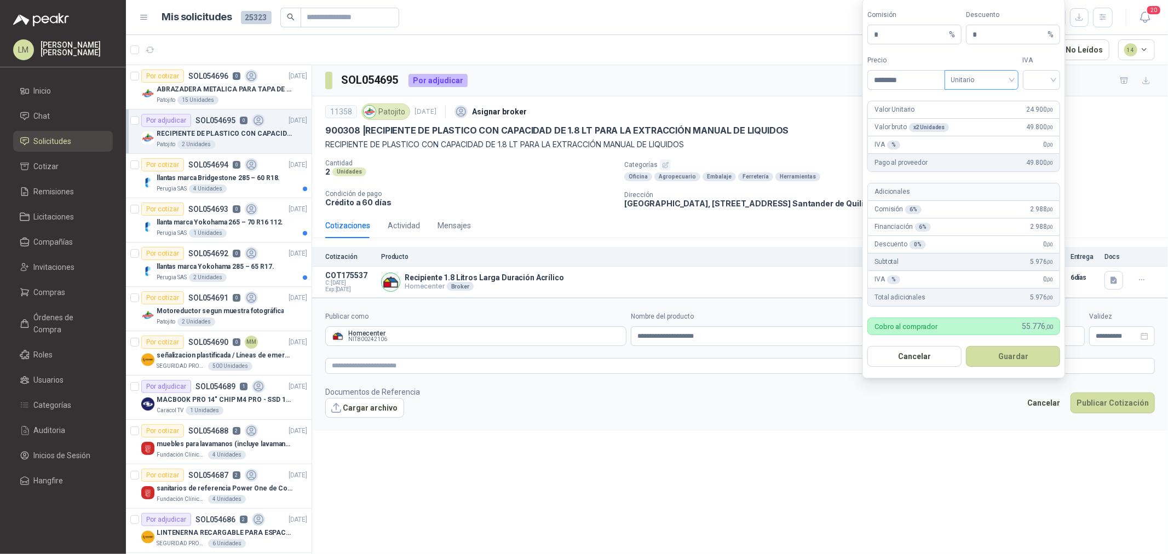
click at [979, 84] on span "Unitario" at bounding box center [981, 80] width 61 height 16
type input "********"
click at [979, 122] on div "Unitario con IVA" at bounding box center [981, 120] width 56 height 12
click at [1038, 83] on input "search" at bounding box center [1041, 79] width 25 height 16
click at [1038, 97] on div "19%" at bounding box center [1041, 102] width 20 height 12
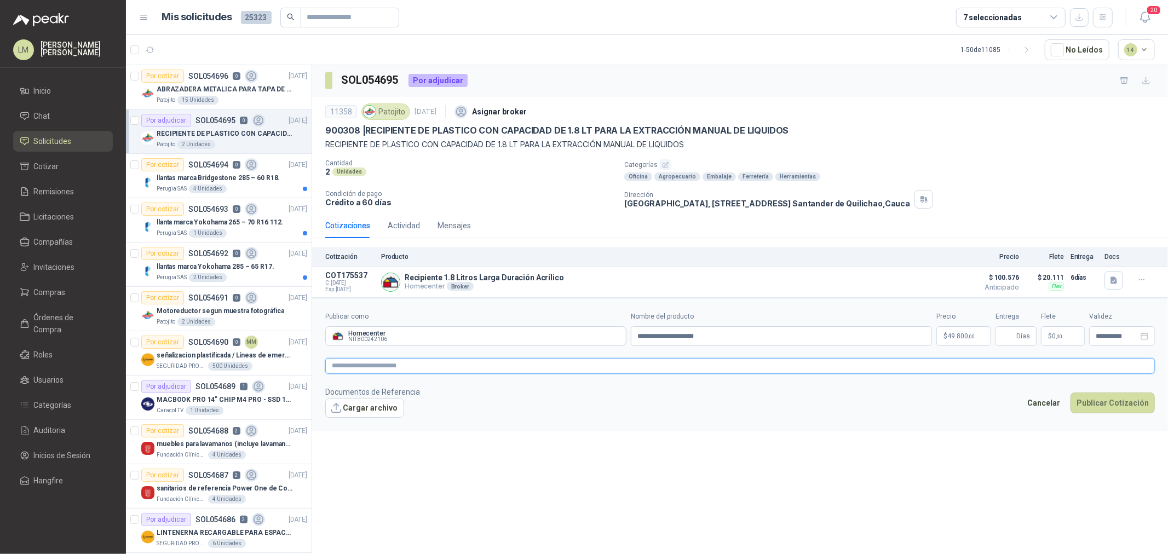
click at [747, 363] on textarea at bounding box center [739, 366] width 829 height 16
click at [1024, 337] on span "Días" at bounding box center [1023, 336] width 14 height 19
type input "*"
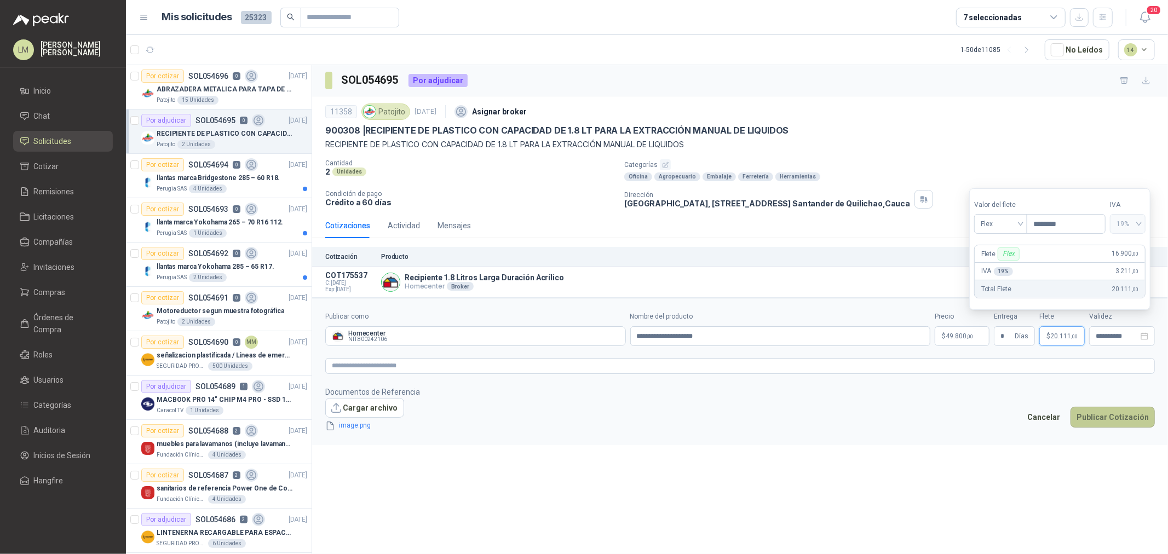
type input "********"
click at [1103, 408] on button "Publicar Cotización" at bounding box center [1112, 417] width 84 height 21
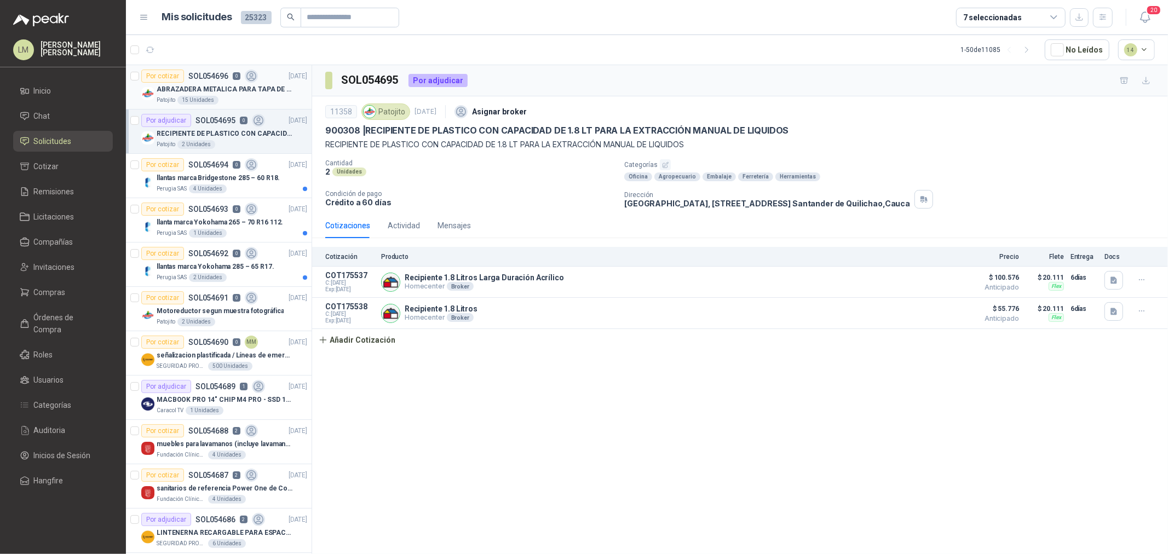
click at [203, 90] on p "ABRAZADERA METALICA PARA TAPA DE TAMBOR DE PLASTICO DE 50 LT" at bounding box center [225, 89] width 136 height 10
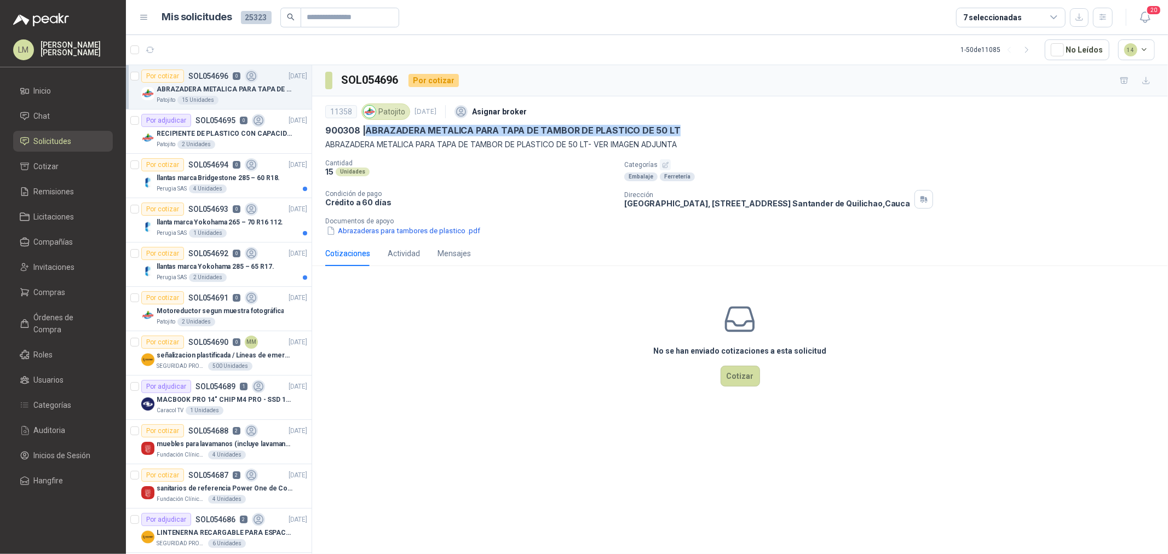
drag, startPoint x: 367, startPoint y: 130, endPoint x: 677, endPoint y: 125, distance: 309.3
click at [677, 125] on div "900308 | ABRAZADERA METALICA PARA TAPA [PERSON_NAME] DE PLASTICO DE 50 LT" at bounding box center [739, 130] width 829 height 11
copy p "ABRAZADERA METALICA PARA TAPA DE TAMBOR DE PLASTICO DE 50 LT"
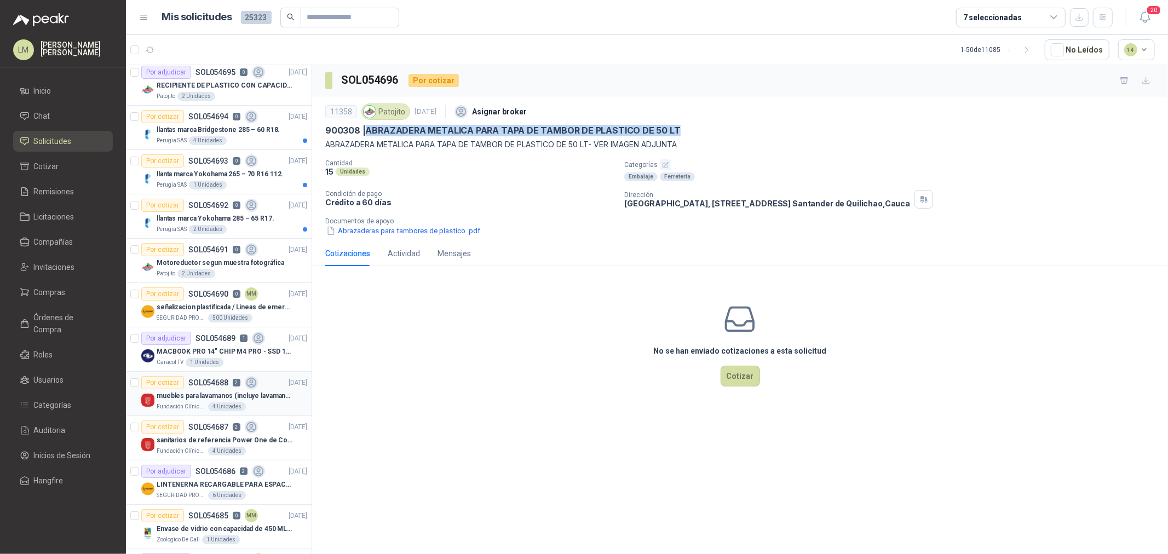
scroll to position [122, 0]
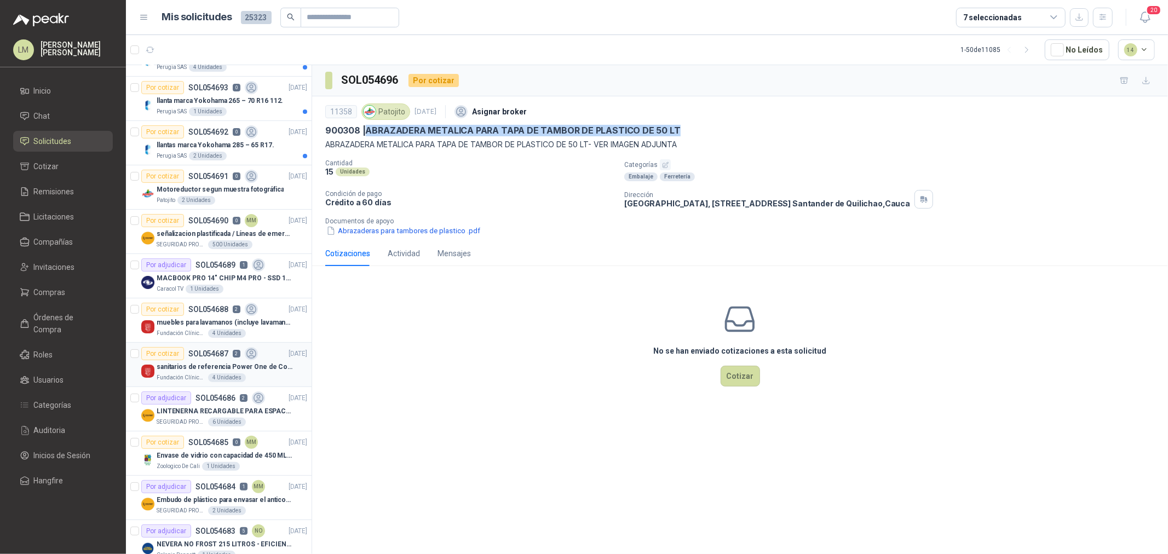
click at [208, 355] on p "SOL054687" at bounding box center [208, 354] width 40 height 8
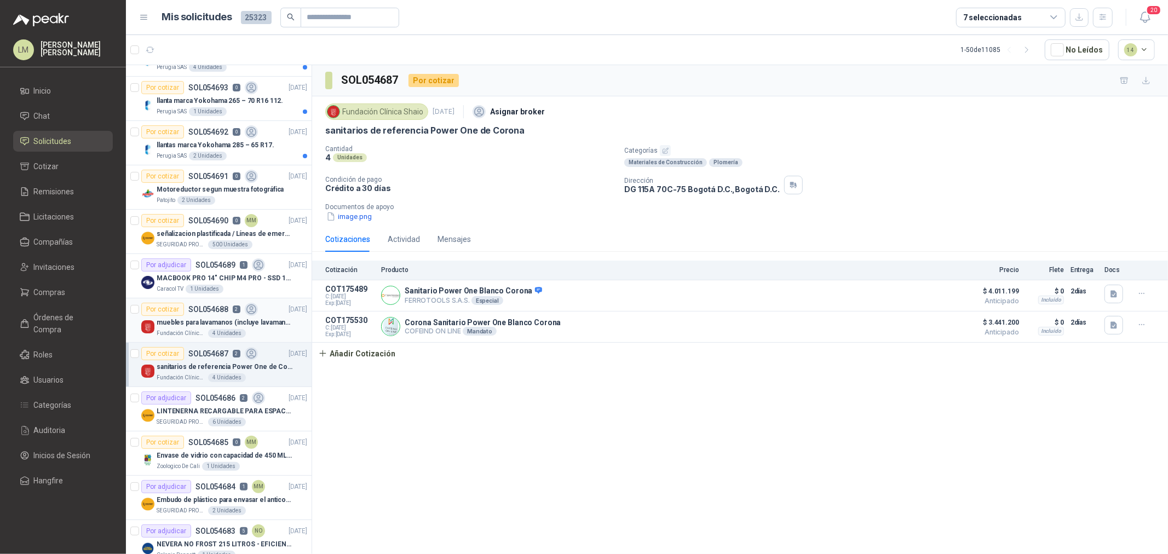
click at [232, 324] on p "muebles para lavamanos (incluye lavamanos)" at bounding box center [225, 322] width 136 height 10
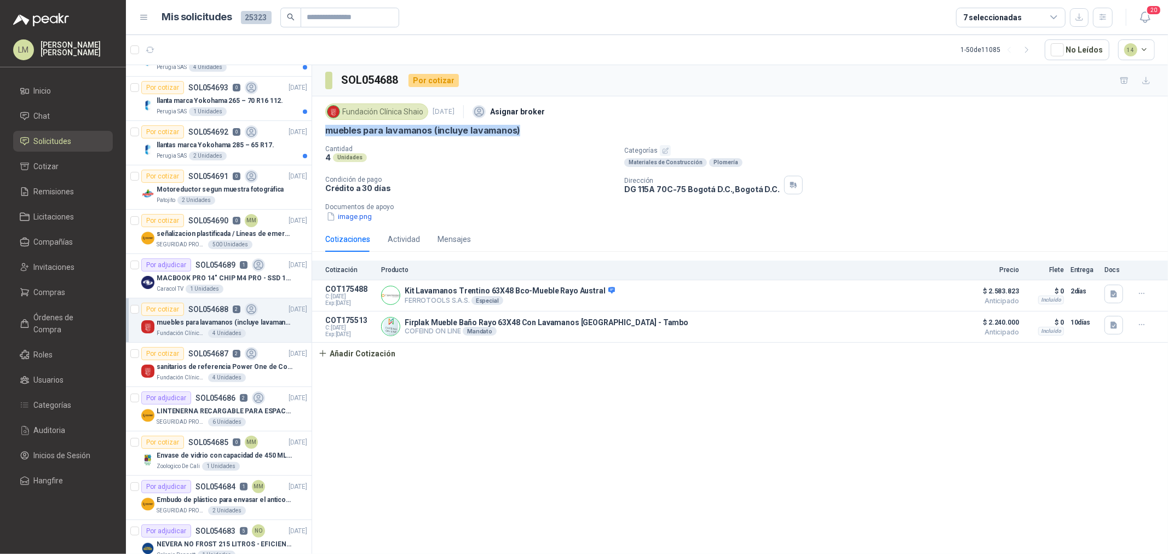
drag, startPoint x: 323, startPoint y: 129, endPoint x: 524, endPoint y: 138, distance: 201.1
click at [524, 138] on div "Fundación Clínica Shaio [DATE] Asignar broker muebles para lavamanos (incluye l…" at bounding box center [740, 161] width 856 height 130
copy p "muebles para lavamanos (incluye lavamanos)"
click at [365, 218] on button "image.png" at bounding box center [349, 216] width 48 height 11
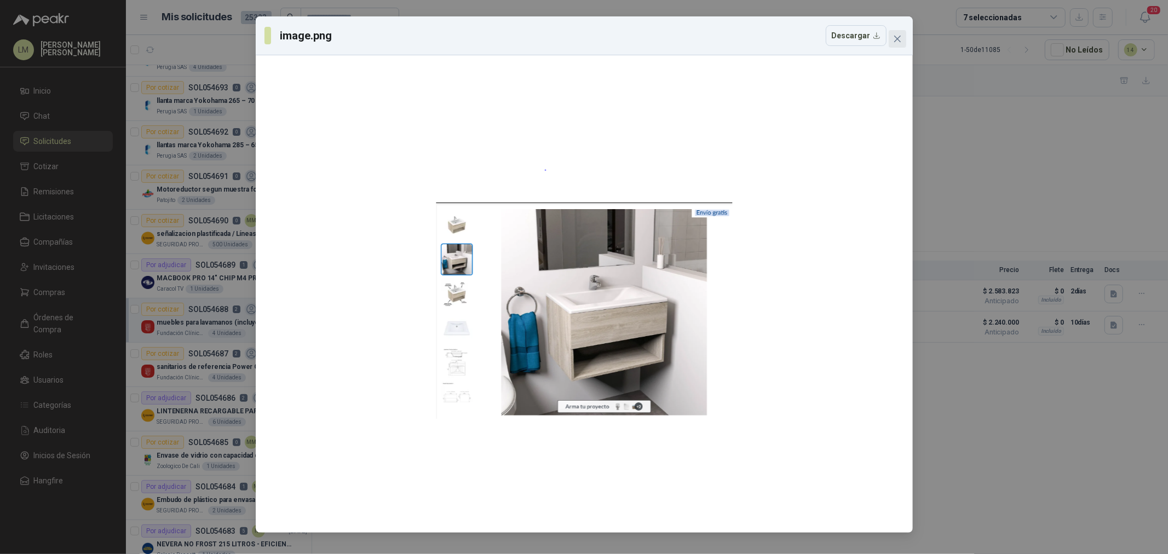
click at [896, 37] on icon "close" at bounding box center [897, 38] width 9 height 9
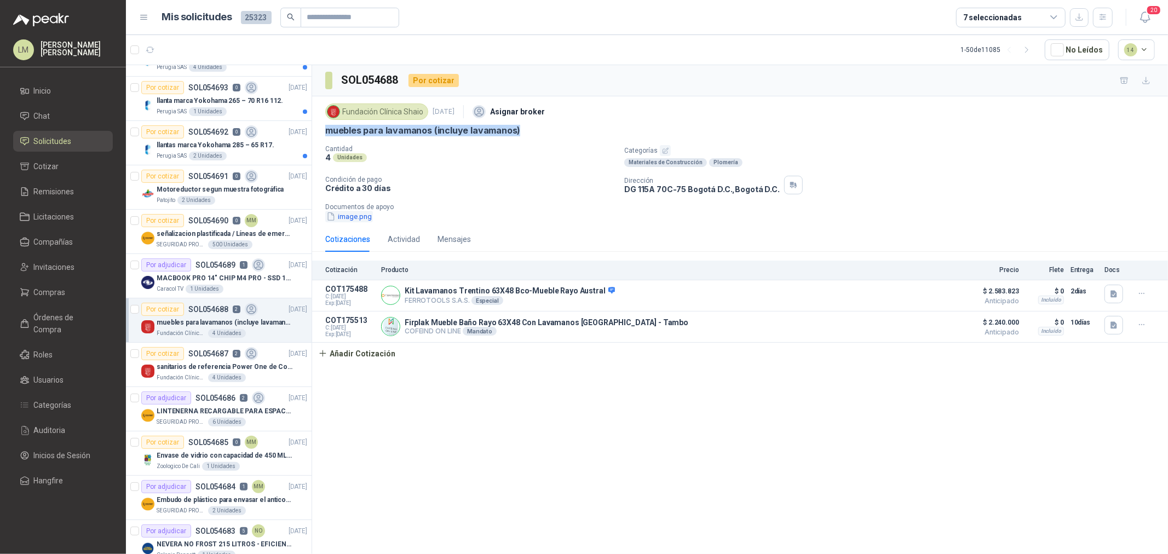
click at [365, 214] on button "image.png" at bounding box center [349, 216] width 48 height 11
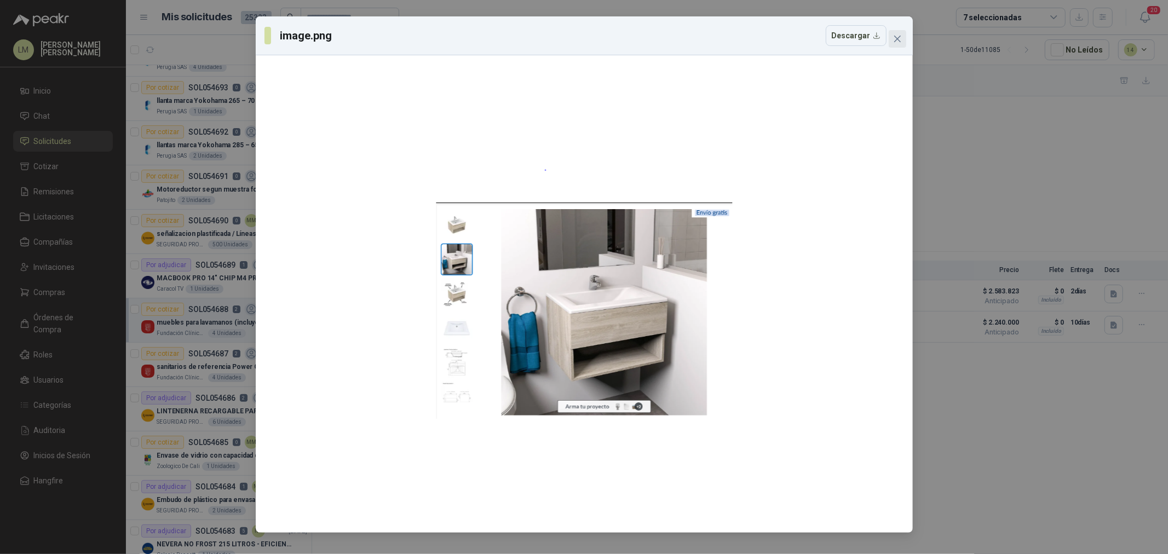
click at [904, 39] on span "Close" at bounding box center [897, 38] width 18 height 9
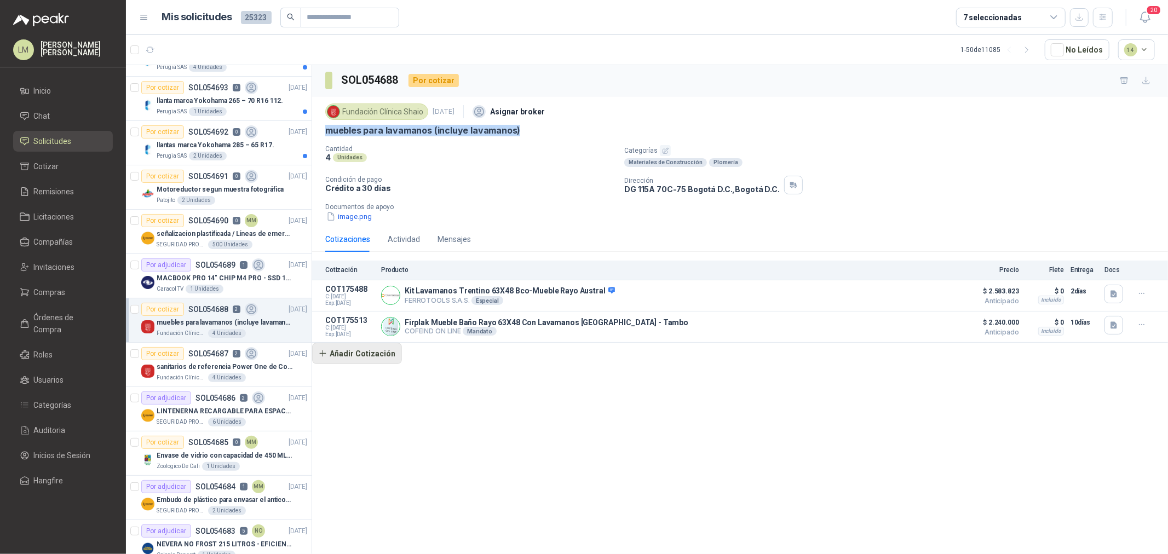
click at [382, 351] on button "Añadir Cotización" at bounding box center [357, 354] width 90 height 22
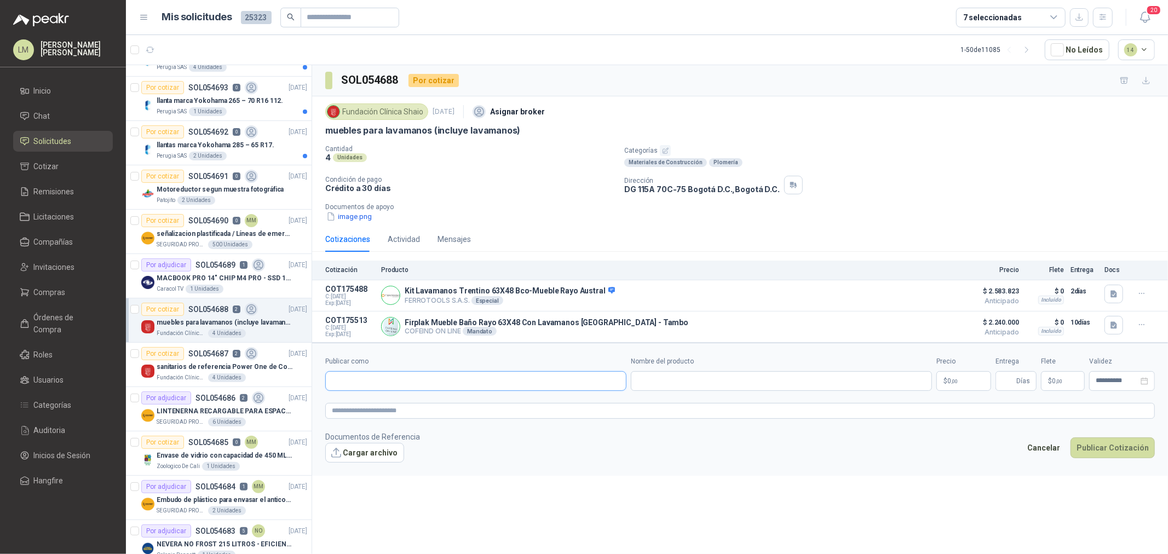
click at [381, 383] on input "Publicar como" at bounding box center [476, 381] width 300 height 19
type input "******"
click at [393, 403] on div "Homecenter NIT : 800242106" at bounding box center [475, 408] width 282 height 12
type input "**********"
click at [645, 377] on input "Nombre del producto" at bounding box center [781, 381] width 301 height 20
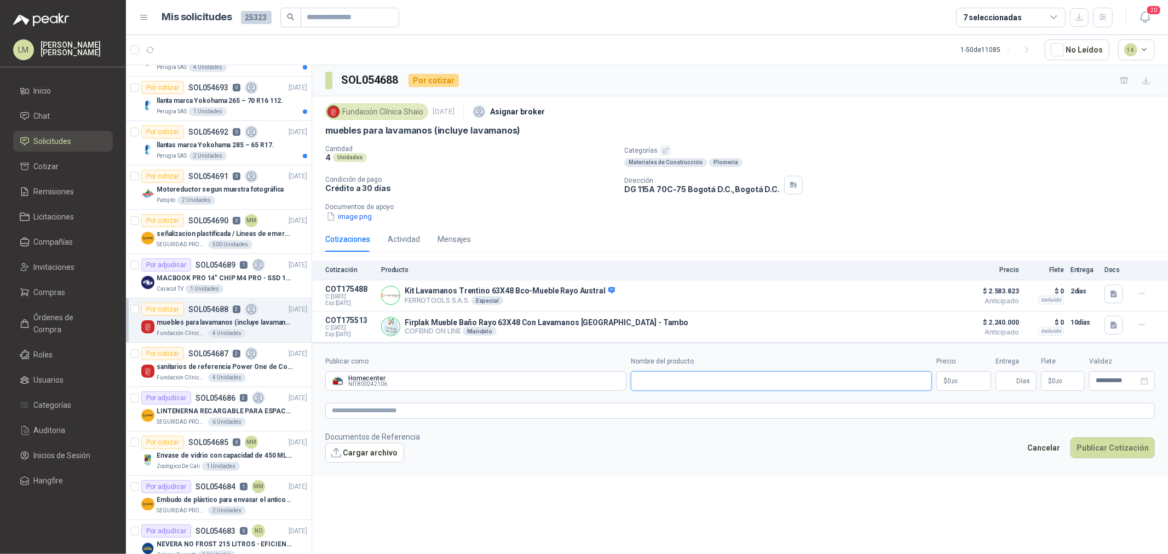
paste input "**********"
type input "**********"
click at [689, 412] on textarea at bounding box center [739, 411] width 829 height 16
click at [548, 412] on textarea at bounding box center [739, 411] width 829 height 16
click at [351, 472] on link "image.png" at bounding box center [371, 470] width 72 height 10
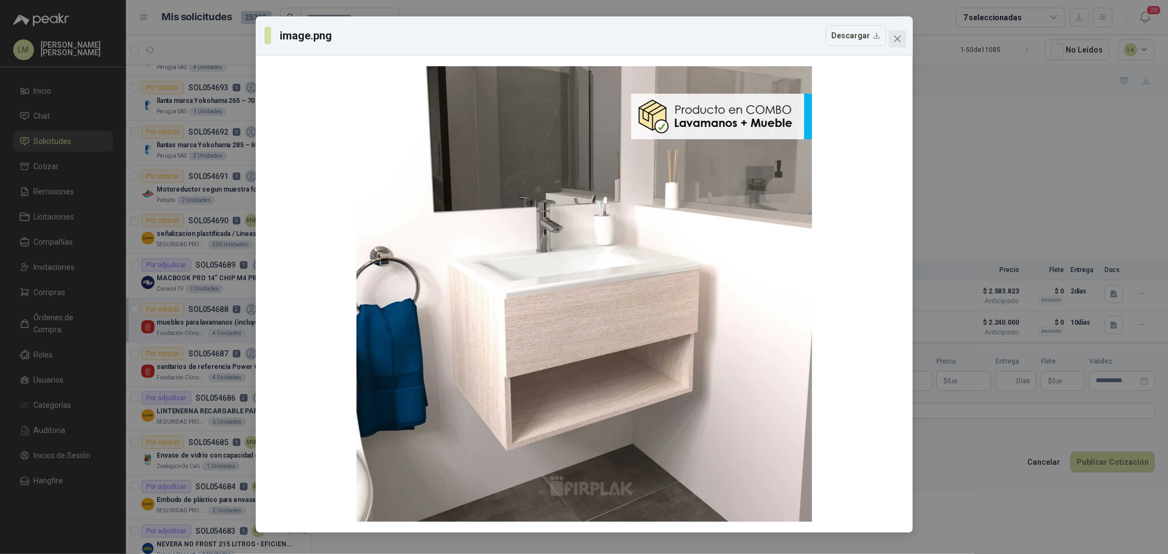
click at [897, 36] on icon "close" at bounding box center [897, 38] width 9 height 9
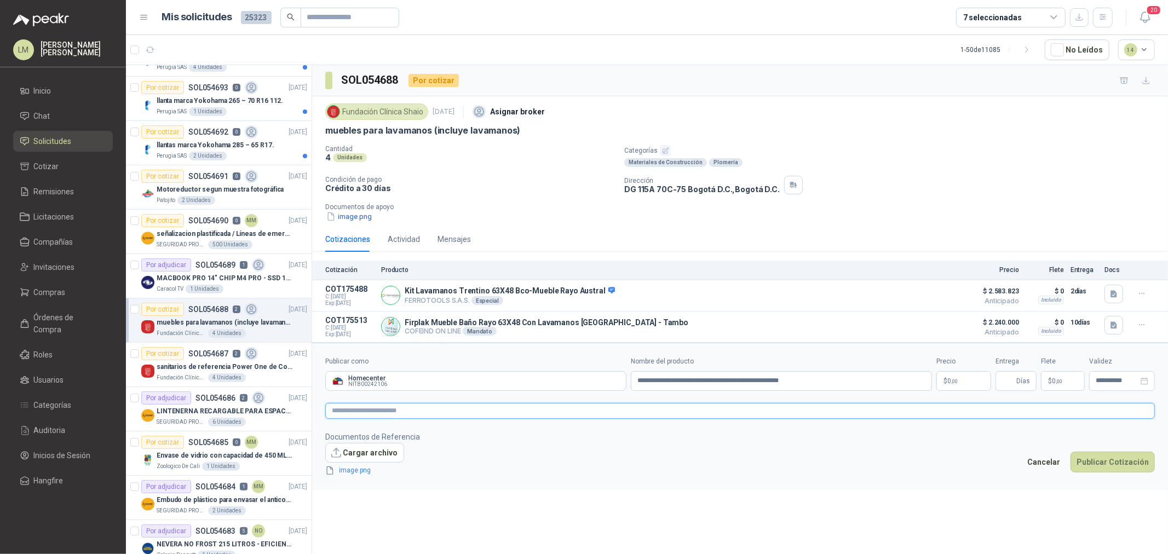
click at [395, 416] on textarea at bounding box center [739, 411] width 829 height 16
click at [958, 384] on p "$ 0 ,00" at bounding box center [963, 381] width 55 height 20
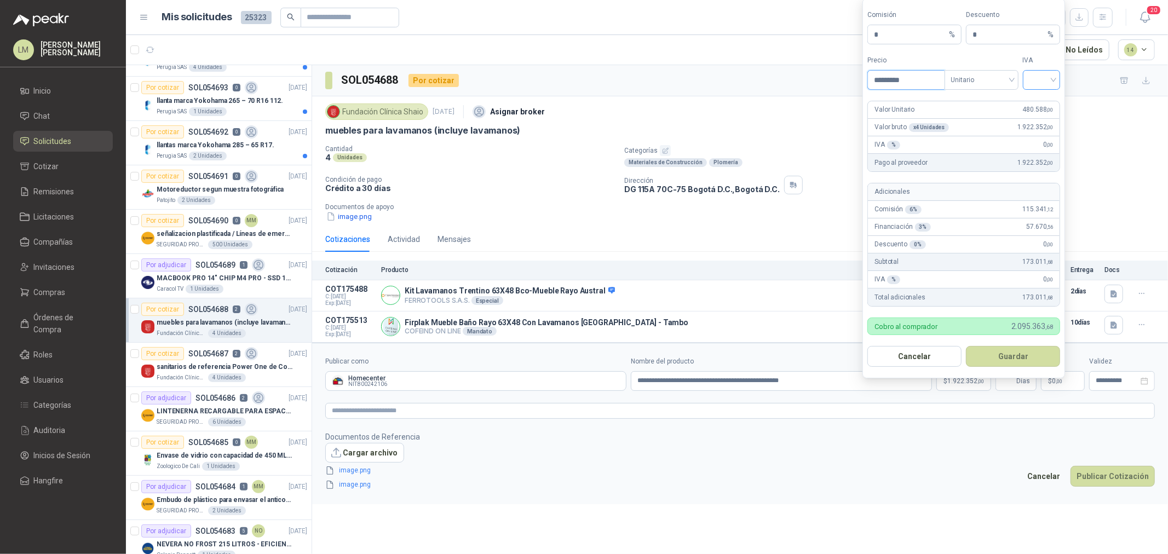
type input "*********"
drag, startPoint x: 1034, startPoint y: 78, endPoint x: 1042, endPoint y: 85, distance: 10.5
click at [1036, 78] on input "search" at bounding box center [1041, 79] width 25 height 16
click at [1043, 100] on div "19%" at bounding box center [1041, 102] width 20 height 12
drag, startPoint x: 895, startPoint y: 36, endPoint x: 875, endPoint y: 33, distance: 20.4
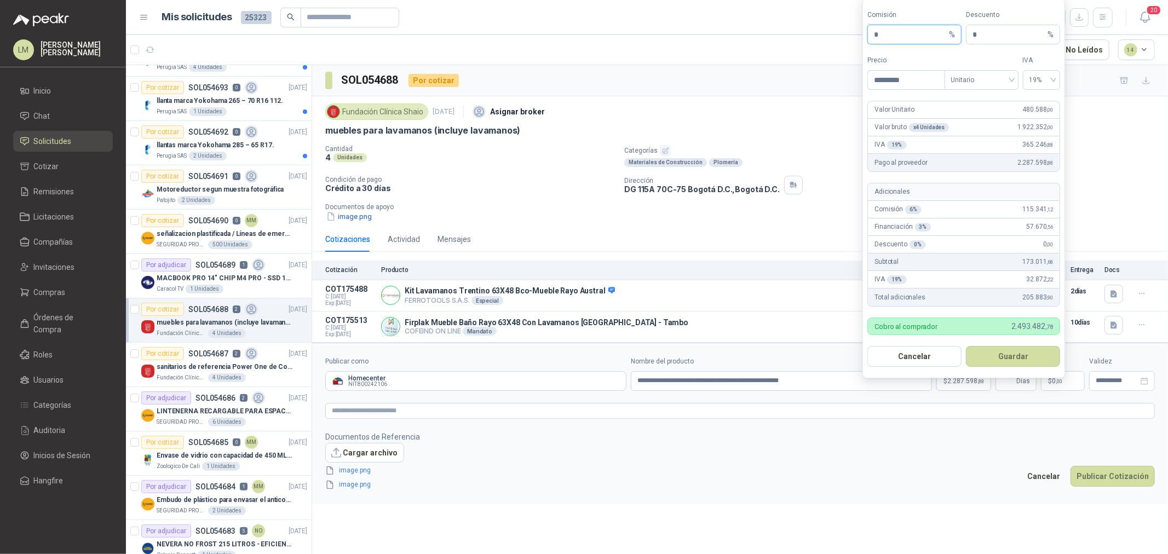
click at [885, 34] on input "*" at bounding box center [910, 34] width 73 height 19
drag, startPoint x: 879, startPoint y: 33, endPoint x: 873, endPoint y: 32, distance: 6.2
click at [874, 32] on input "*" at bounding box center [910, 34] width 73 height 19
type input "**"
click at [987, 354] on button "Guardar" at bounding box center [1013, 356] width 94 height 21
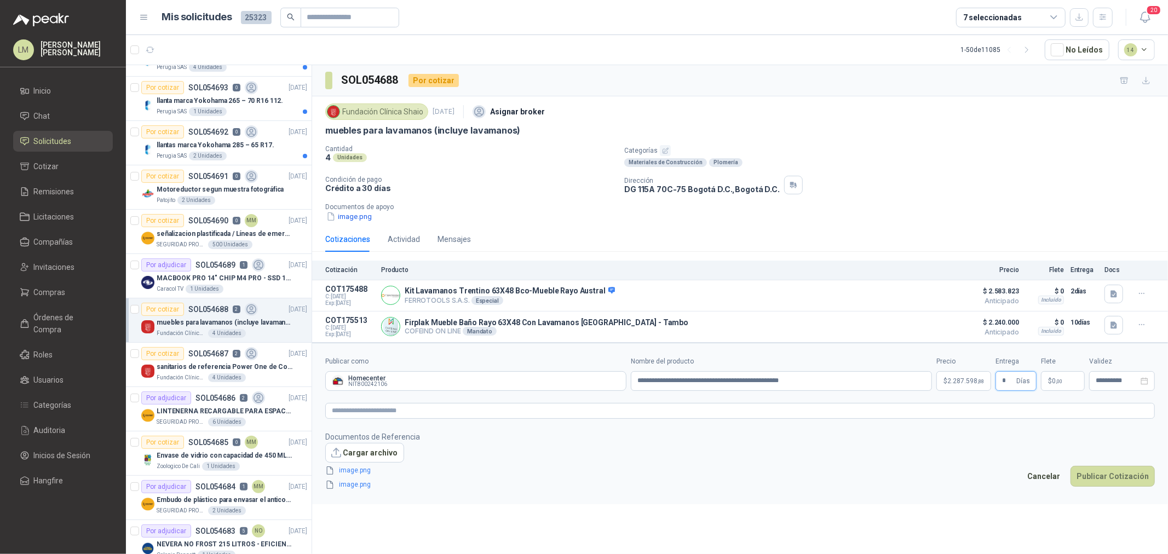
type input "*"
click at [1051, 384] on span "$" at bounding box center [1050, 381] width 4 height 7
click at [1095, 479] on button "Publicar Cotización" at bounding box center [1112, 476] width 84 height 21
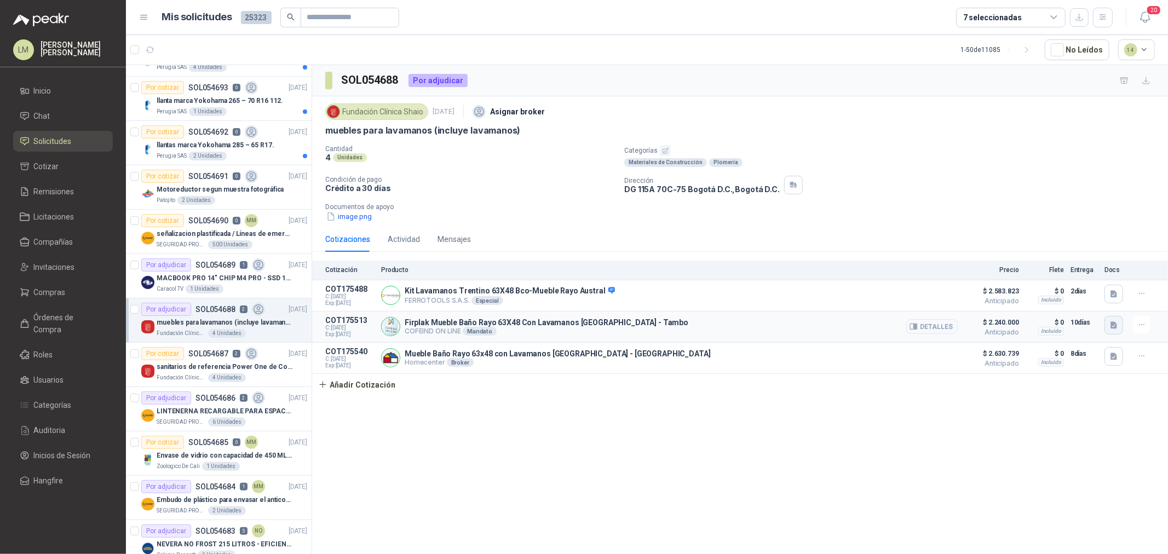
click at [1116, 327] on icon "button" at bounding box center [1113, 324] width 7 height 7
click at [1076, 293] on button "mueble_lavamanos.JPG" at bounding box center [1052, 290] width 90 height 11
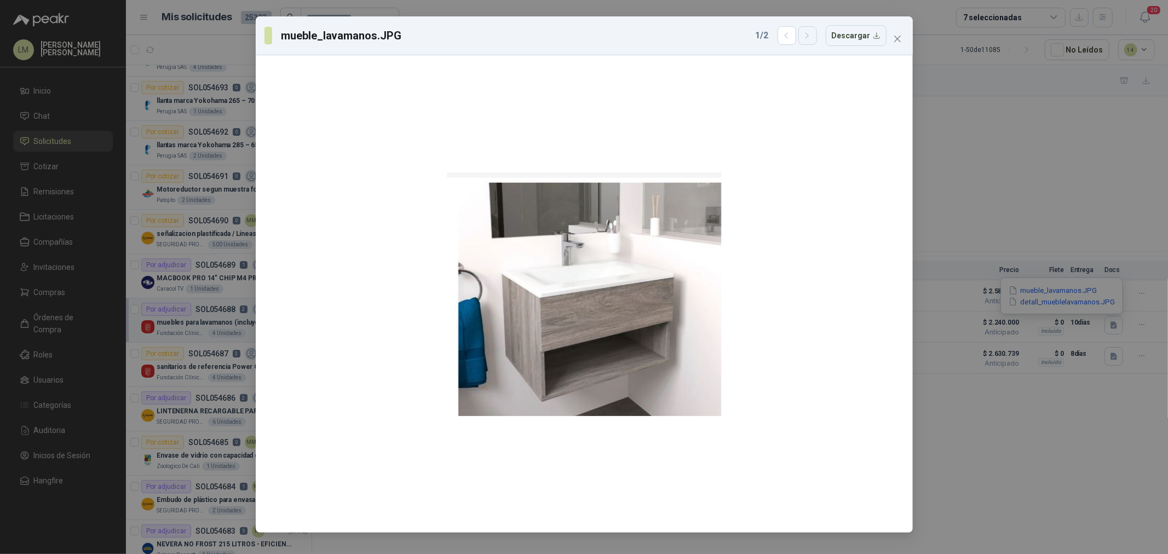
click at [807, 33] on icon "button" at bounding box center [806, 35] width 9 height 9
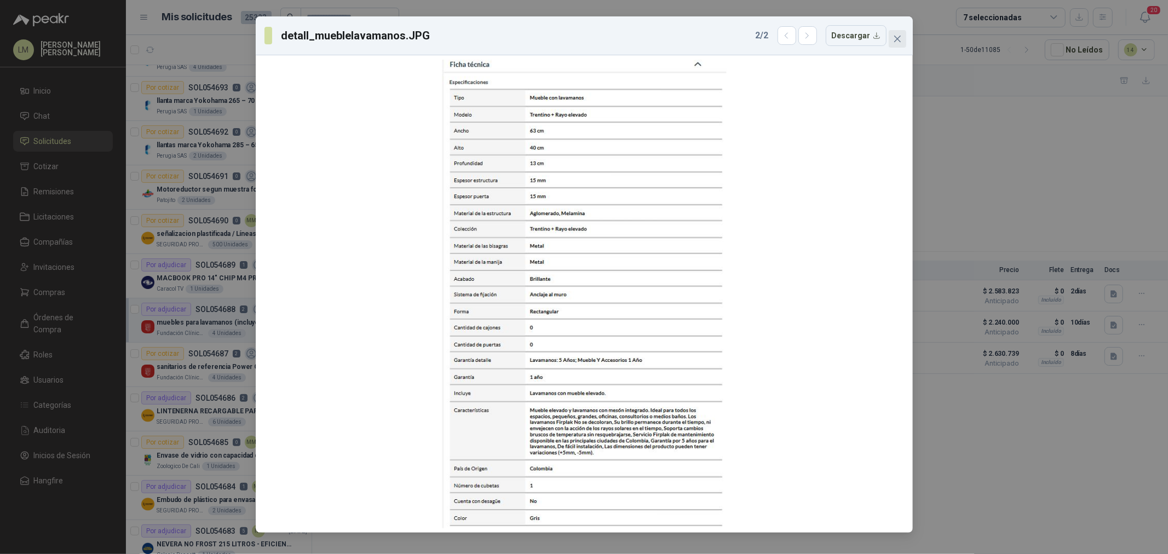
click at [897, 33] on button "Close" at bounding box center [897, 39] width 18 height 18
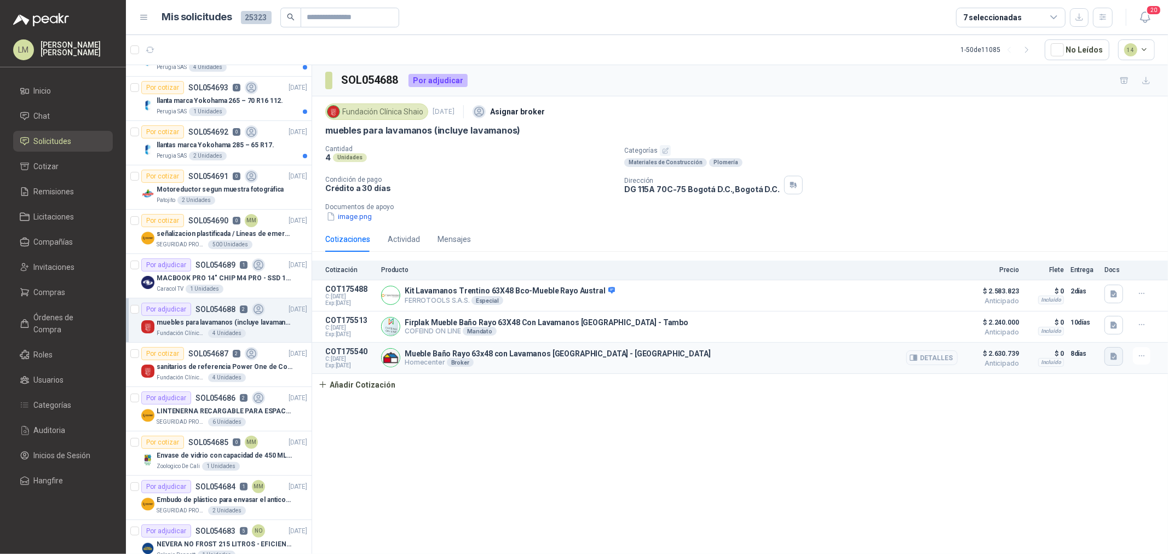
click at [1111, 358] on icon "button" at bounding box center [1113, 355] width 7 height 7
click at [1085, 315] on div "image.png image.png" at bounding box center [1092, 327] width 62 height 37
click at [1086, 320] on button "image.png" at bounding box center [1092, 321] width 48 height 11
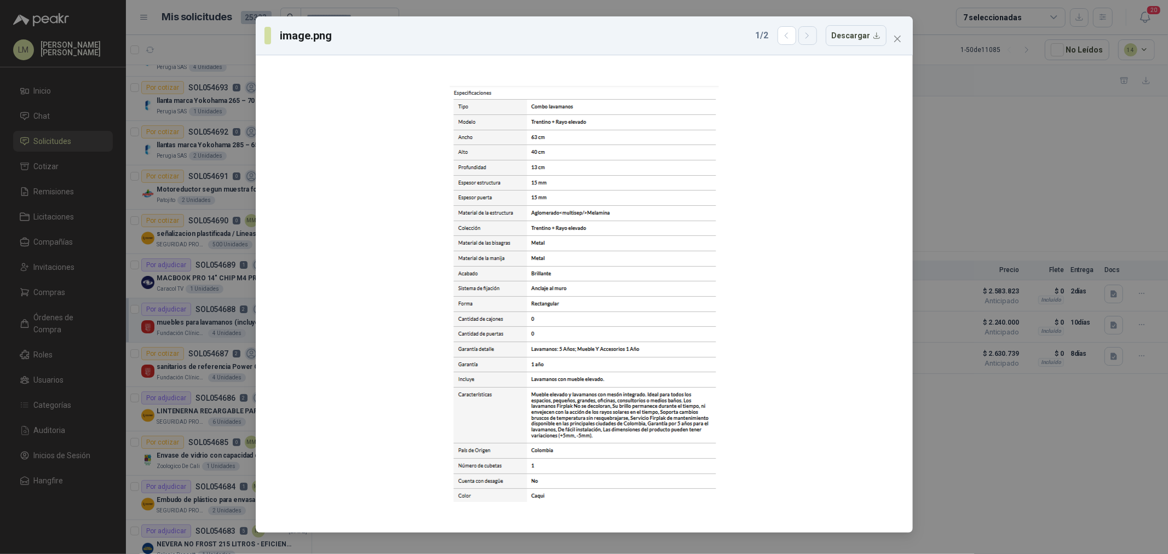
click at [808, 37] on icon "button" at bounding box center [807, 35] width 3 height 5
click at [791, 39] on icon "button" at bounding box center [786, 35] width 9 height 9
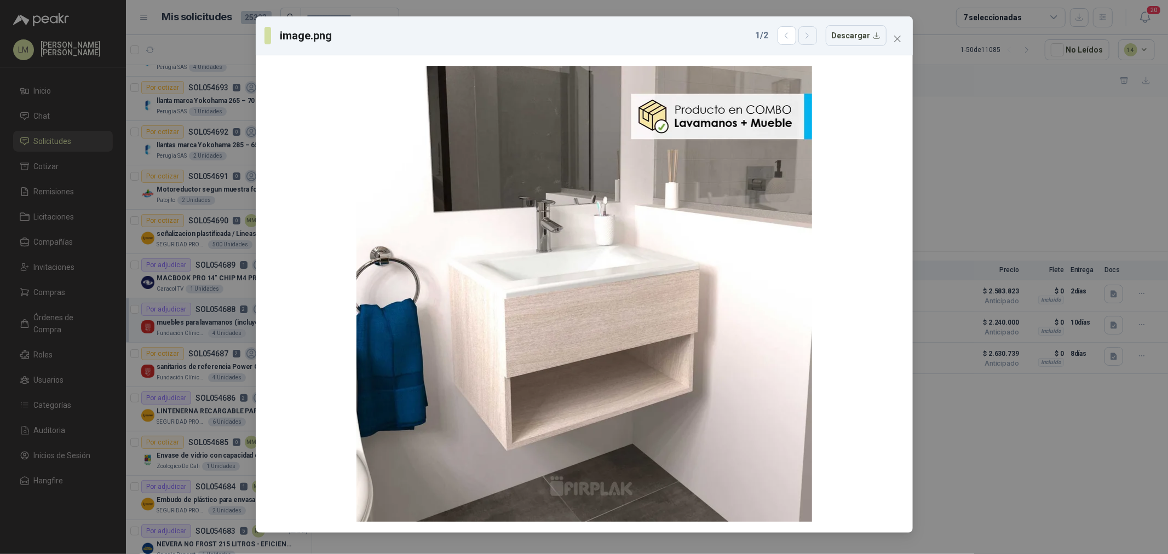
click at [812, 35] on icon "button" at bounding box center [806, 35] width 9 height 9
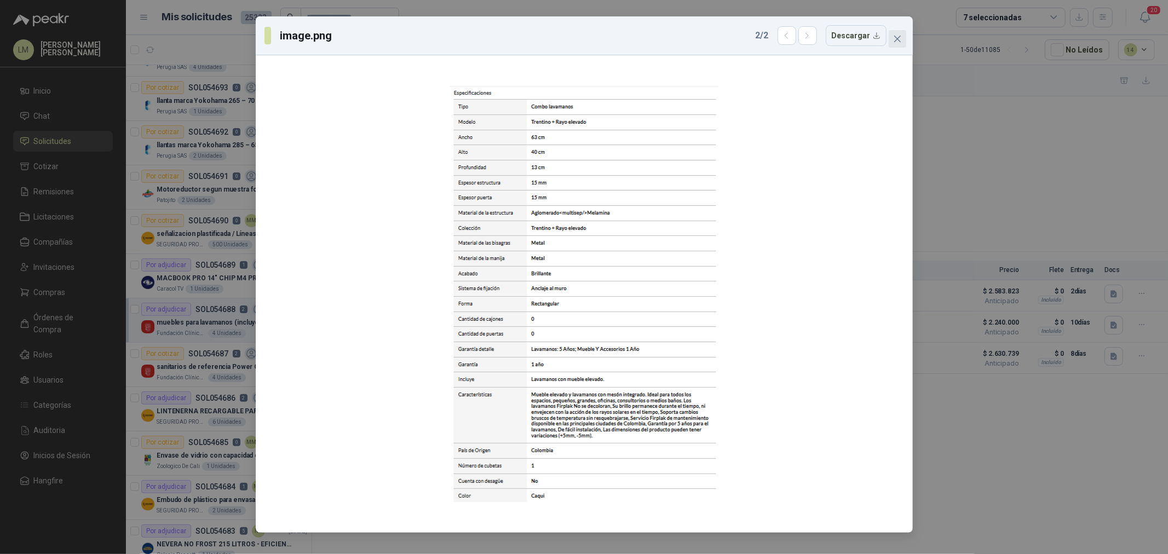
click at [900, 35] on icon "close" at bounding box center [897, 38] width 9 height 9
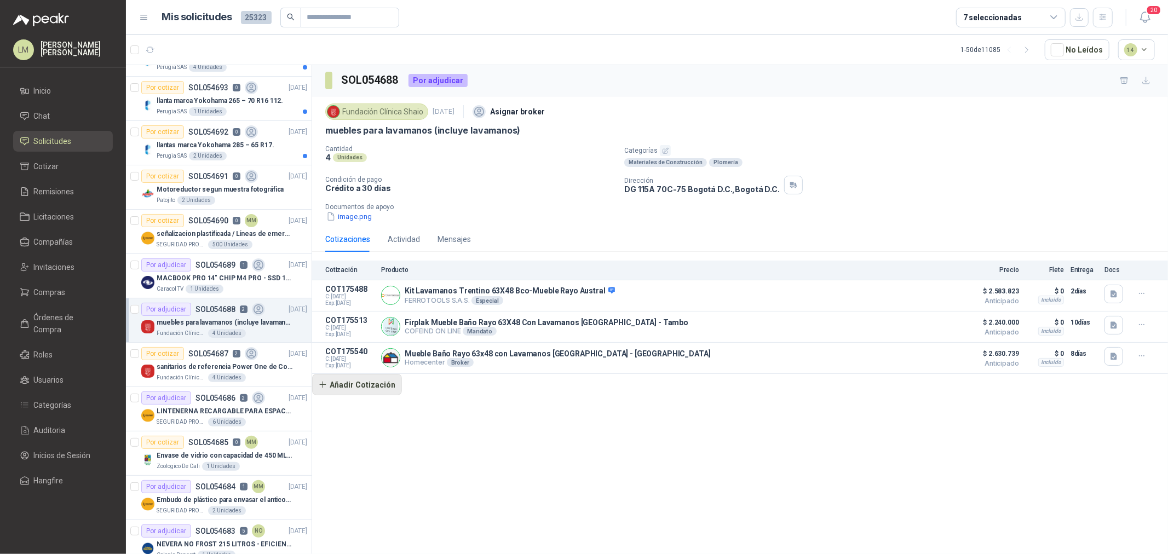
click at [360, 381] on button "Añadir Cotización" at bounding box center [357, 385] width 90 height 22
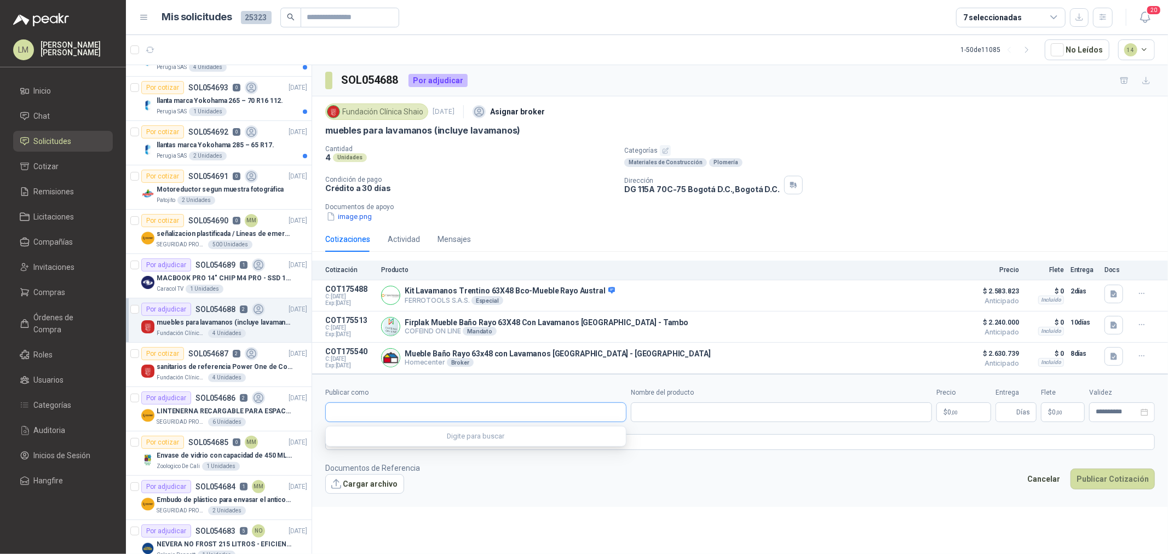
click at [371, 412] on input "Publicar como" at bounding box center [476, 412] width 300 height 19
type input "****"
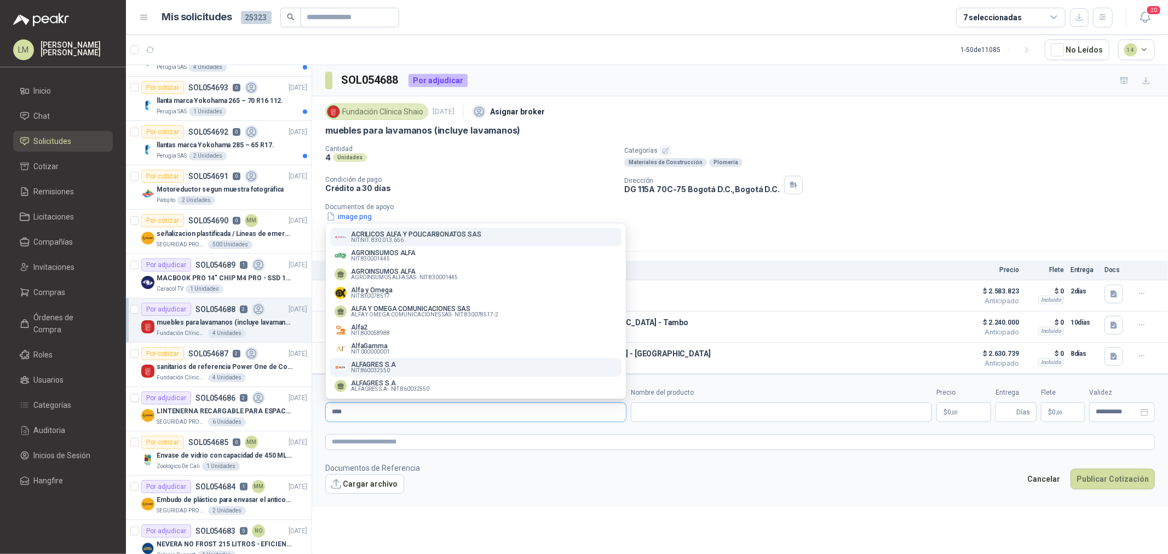
type input "****"
click at [388, 366] on p "ALFAGRES S.A" at bounding box center [373, 364] width 45 height 7
type input "**********"
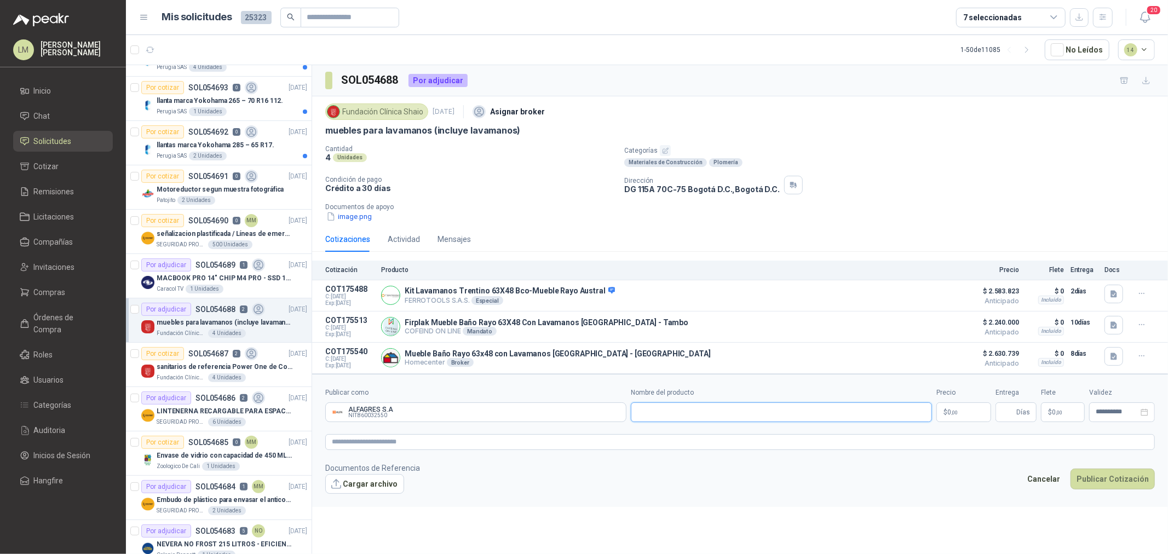
click at [678, 417] on input "Nombre del producto" at bounding box center [781, 412] width 301 height 20
paste input "**********"
type input "**********"
click at [516, 440] on textarea at bounding box center [739, 442] width 829 height 16
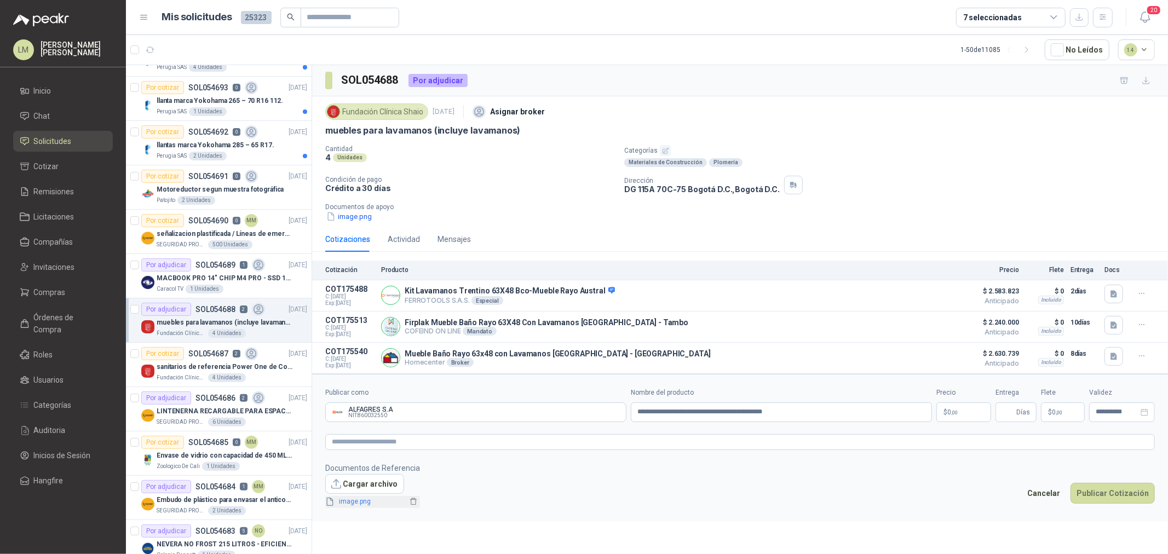
click at [359, 502] on link "image.png" at bounding box center [371, 501] width 72 height 10
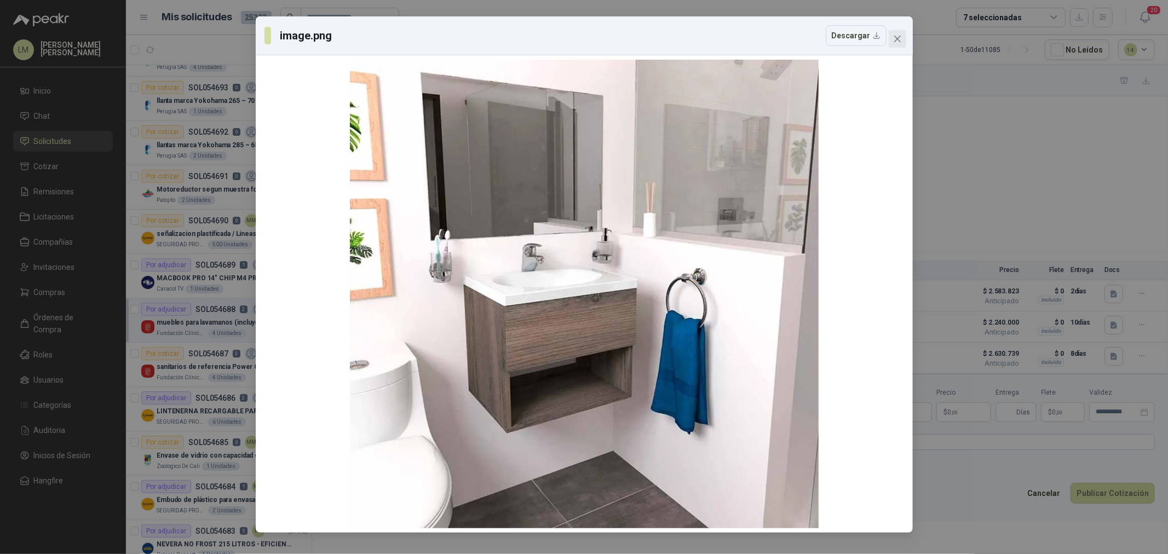
click at [900, 35] on icon "close" at bounding box center [897, 38] width 9 height 9
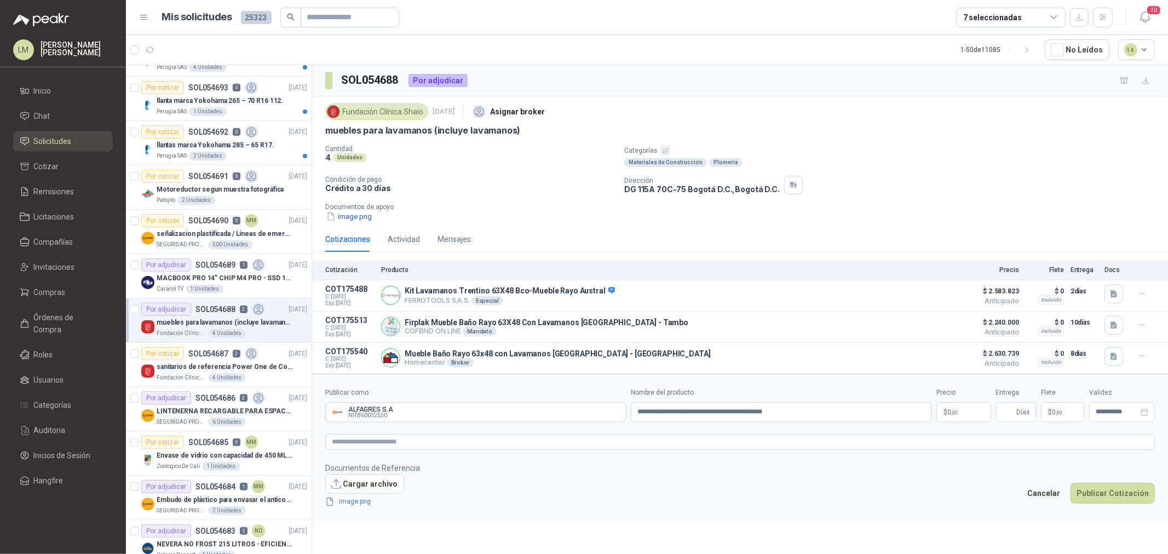
click at [947, 406] on p "$ 0 ,00" at bounding box center [963, 412] width 55 height 20
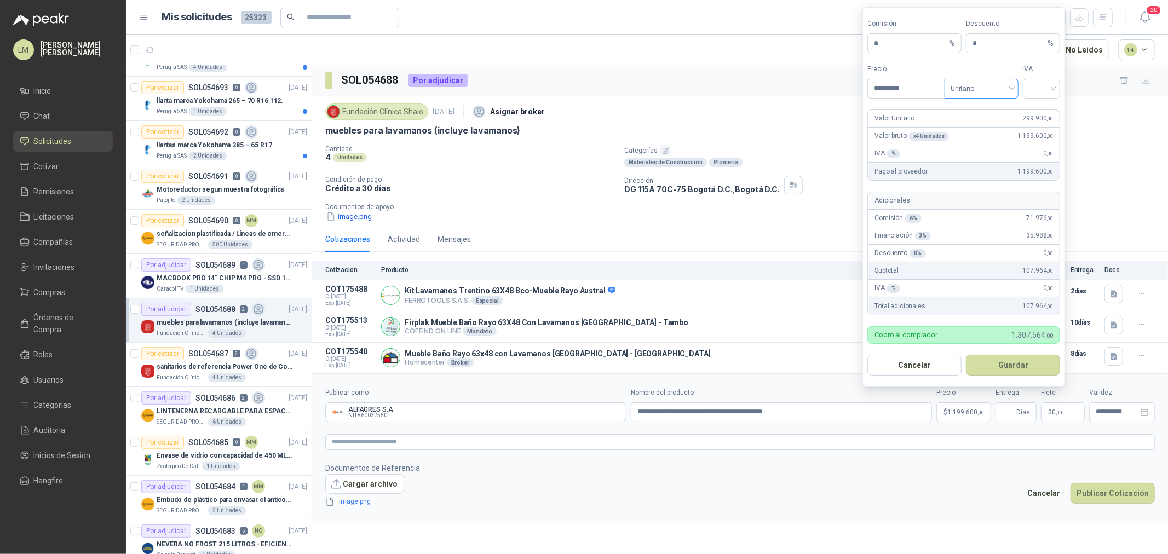
click at [987, 96] on span "Unitario" at bounding box center [981, 88] width 61 height 16
type input "*********"
click at [987, 128] on div "Unitario con IVA" at bounding box center [981, 129] width 56 height 12
click at [1043, 85] on input "search" at bounding box center [1041, 87] width 25 height 16
click at [1042, 110] on div "19%" at bounding box center [1041, 111] width 20 height 12
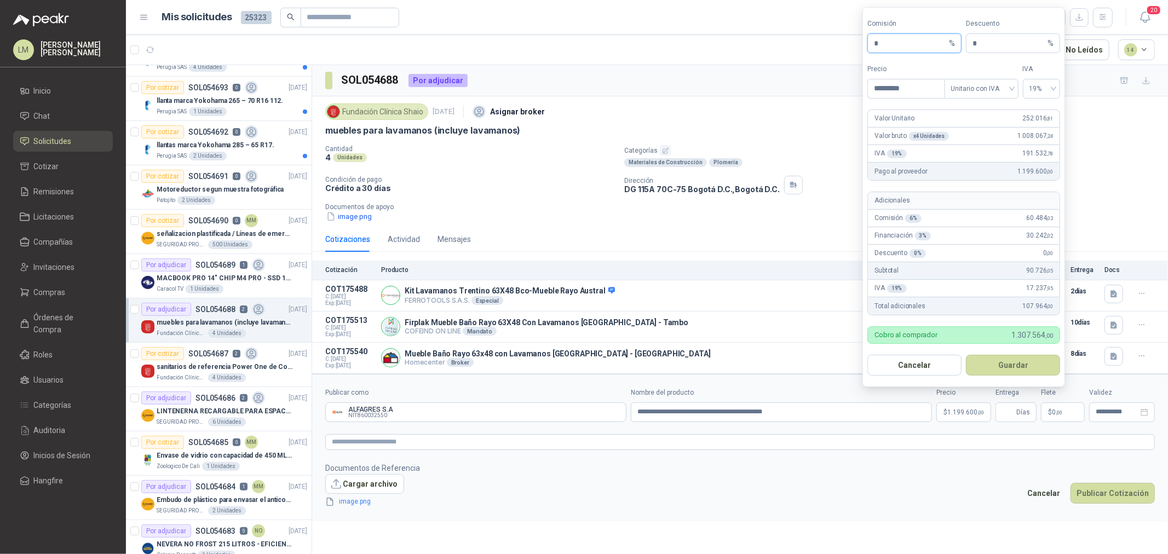
drag, startPoint x: 880, startPoint y: 45, endPoint x: 812, endPoint y: 61, distance: 69.7
click at [817, 59] on body "LM [PERSON_NAME] [PERSON_NAME] Inicio Chat Solicitudes Cotizar Remisiones Licit…" at bounding box center [584, 277] width 1168 height 554
type input "**"
click at [989, 369] on button "Guardar" at bounding box center [1013, 365] width 94 height 21
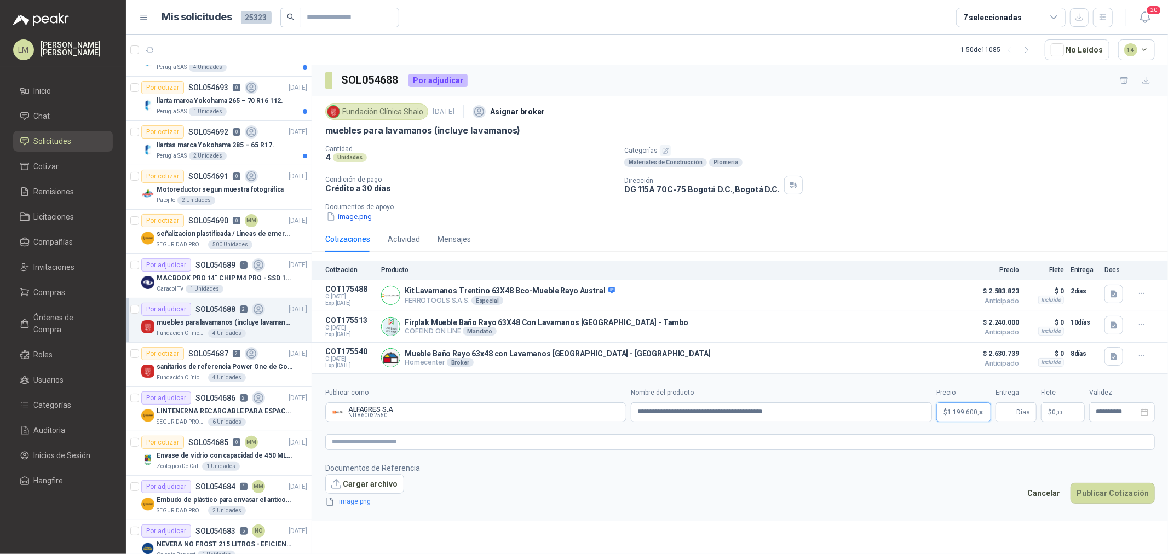
click at [951, 413] on span "1.199.600 ,00" at bounding box center [965, 412] width 37 height 7
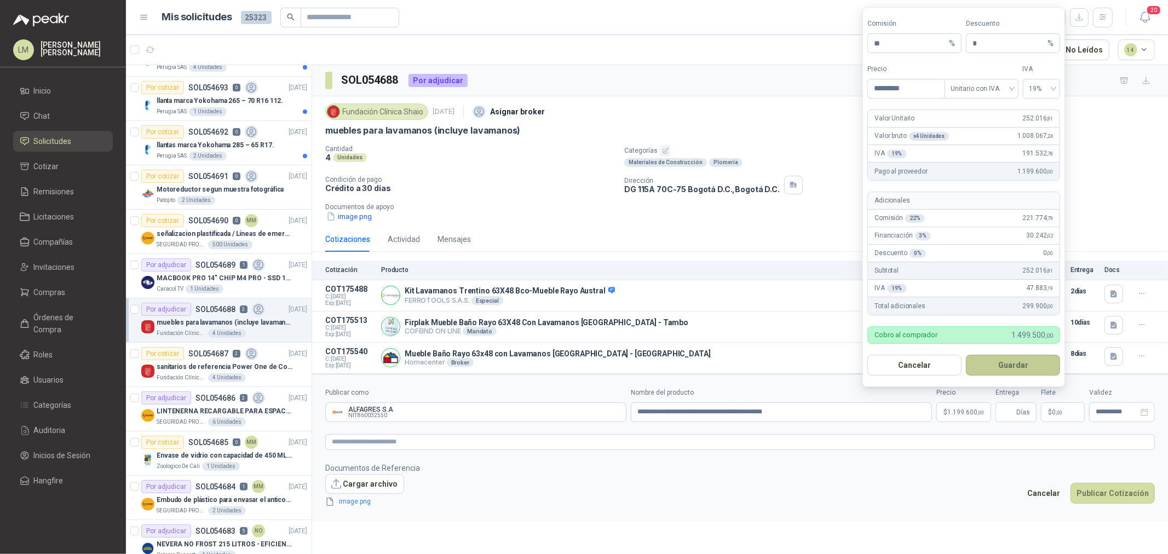
click at [996, 359] on button "Guardar" at bounding box center [1013, 365] width 94 height 21
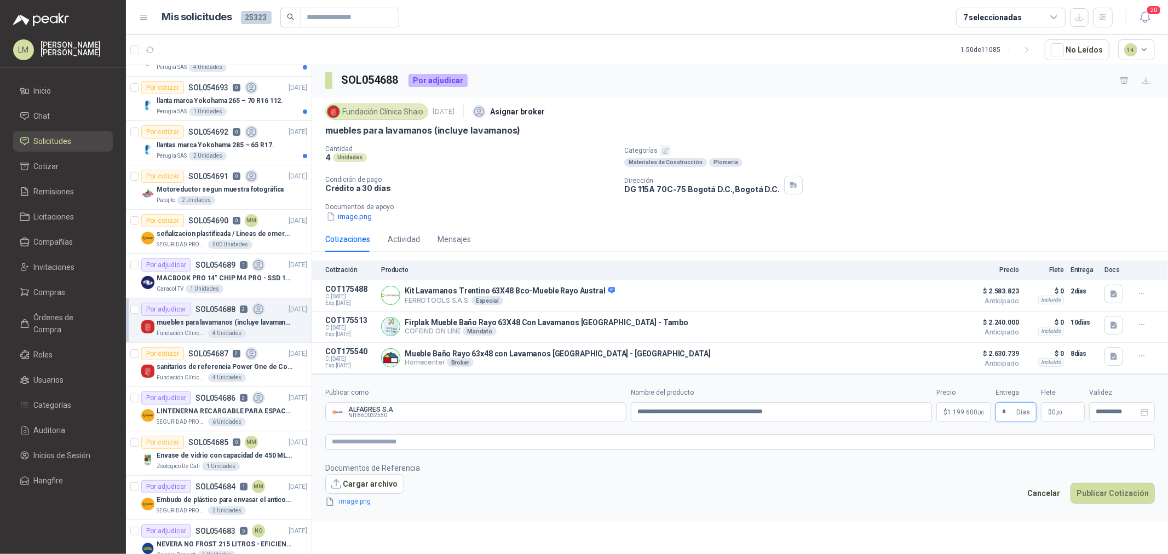
type input "*"
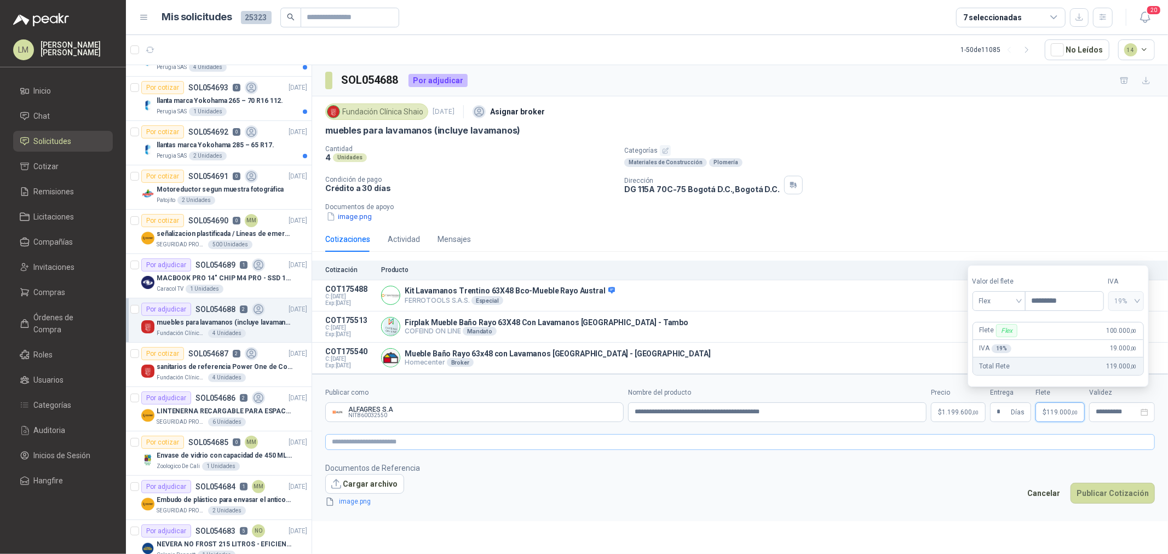
type input "*********"
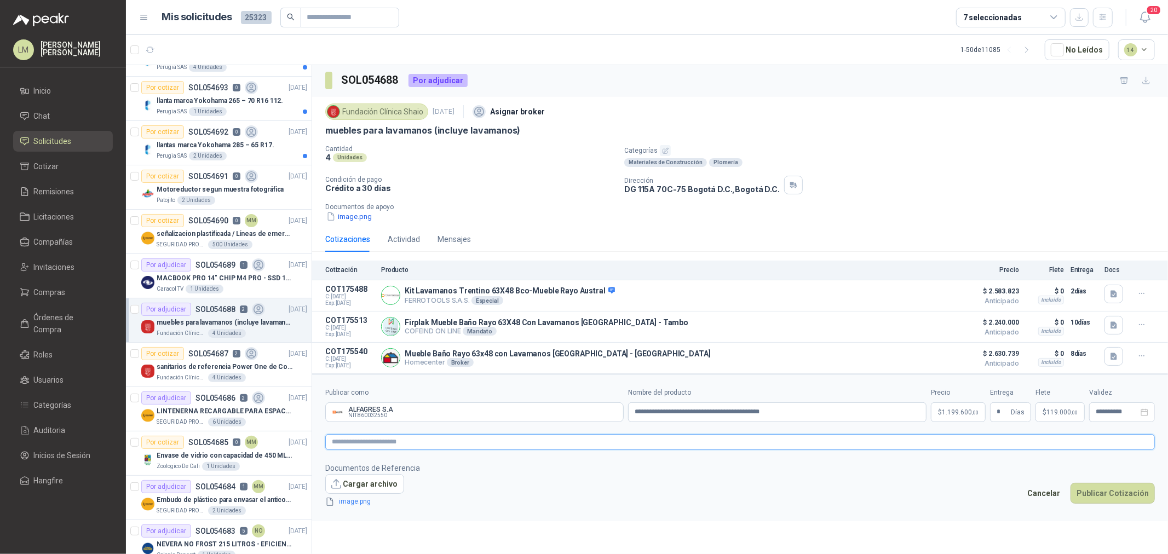
click at [880, 441] on textarea at bounding box center [739, 442] width 829 height 16
click at [1085, 492] on button "Publicar Cotización" at bounding box center [1112, 493] width 84 height 21
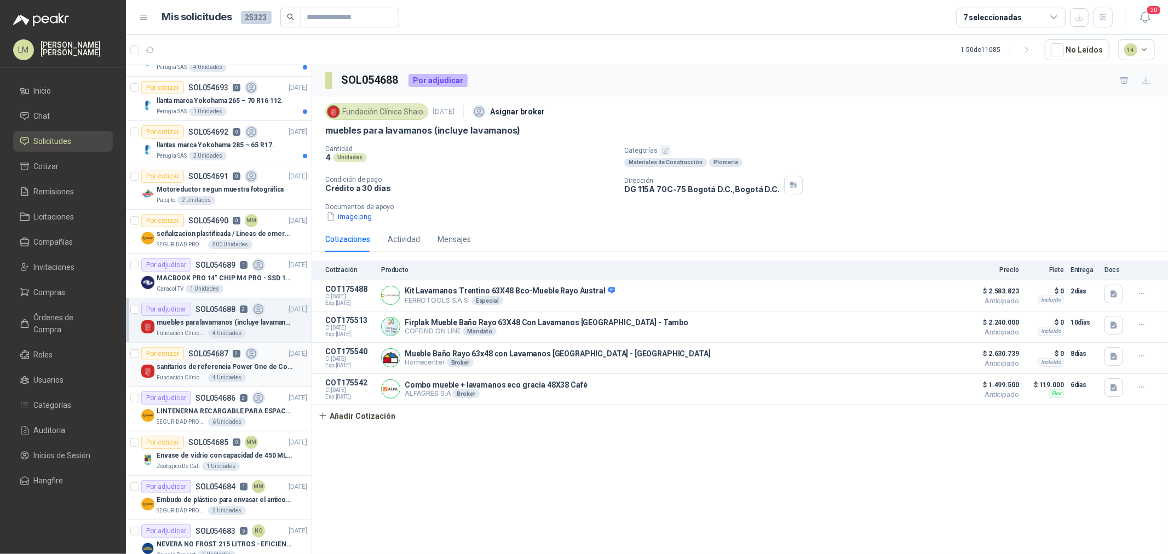
click at [190, 360] on div "sanitarios de referencia Power One de Corona" at bounding box center [232, 366] width 151 height 13
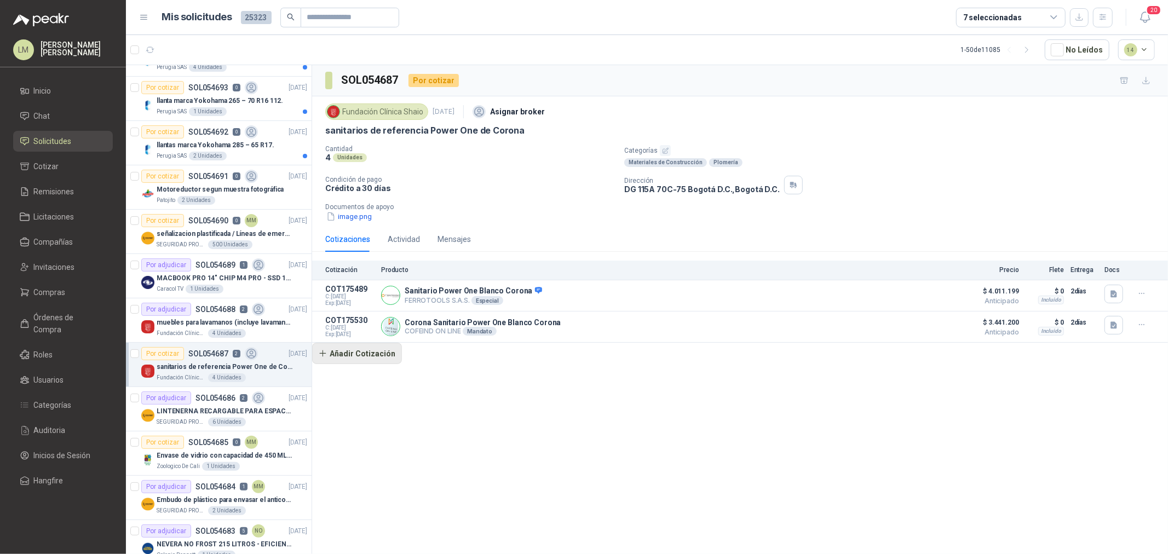
click at [391, 349] on button "Añadir Cotización" at bounding box center [357, 354] width 90 height 22
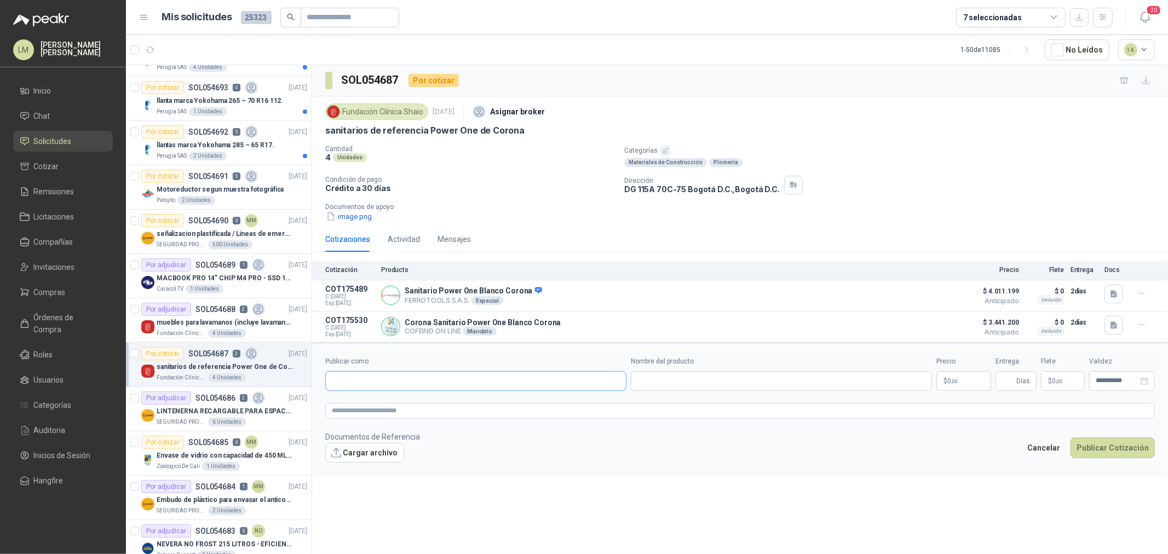
click at [395, 378] on input "Publicar como" at bounding box center [476, 381] width 300 height 19
type input "******"
click at [391, 405] on div "Homecenter NIT : 800242106" at bounding box center [475, 408] width 282 height 12
type input "**********"
click at [724, 382] on input "Nombre del producto" at bounding box center [781, 381] width 301 height 20
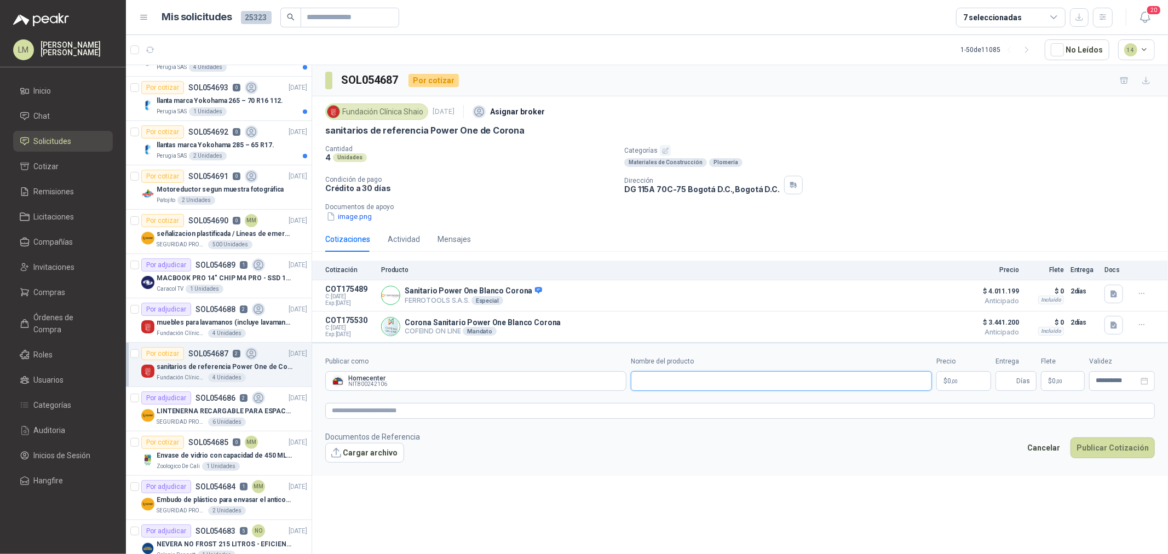
paste input "**********"
type input "**********"
click at [961, 380] on p "$ 0 ,00" at bounding box center [963, 381] width 55 height 20
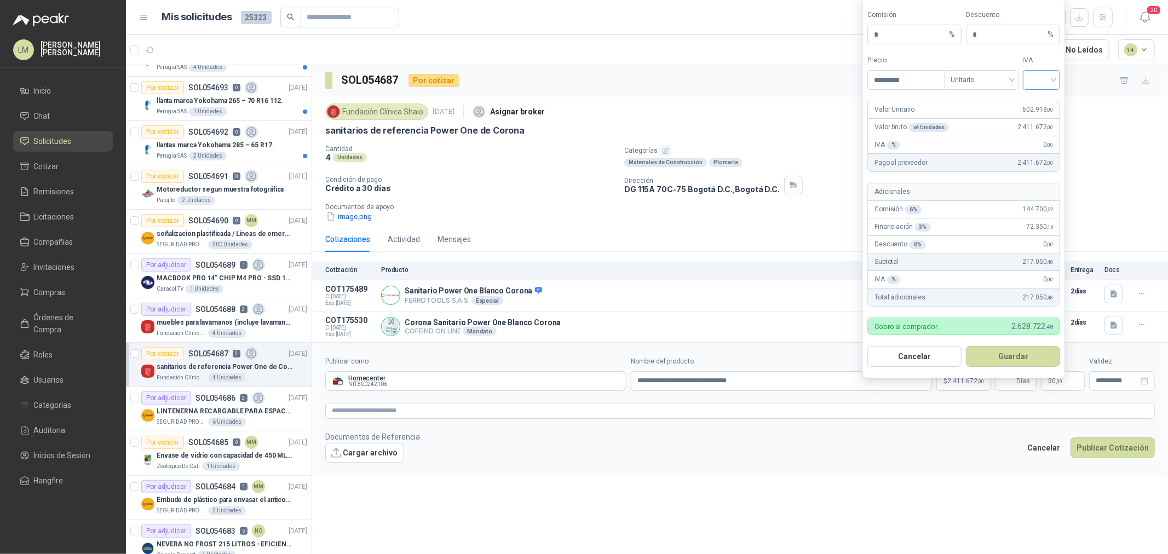
type input "*********"
click at [1041, 83] on input "search" at bounding box center [1041, 79] width 25 height 16
click at [1048, 100] on div "19%" at bounding box center [1041, 102] width 20 height 12
click at [1009, 357] on button "Guardar" at bounding box center [1013, 356] width 94 height 21
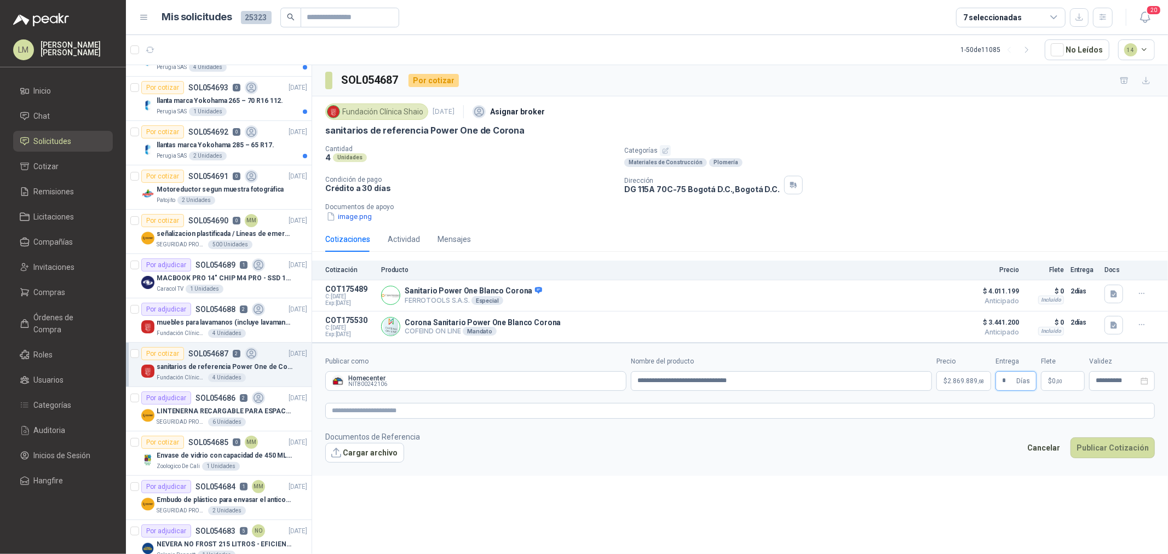
type input "*"
type input "********"
click at [962, 378] on span "2.869.889 ,68" at bounding box center [963, 381] width 37 height 7
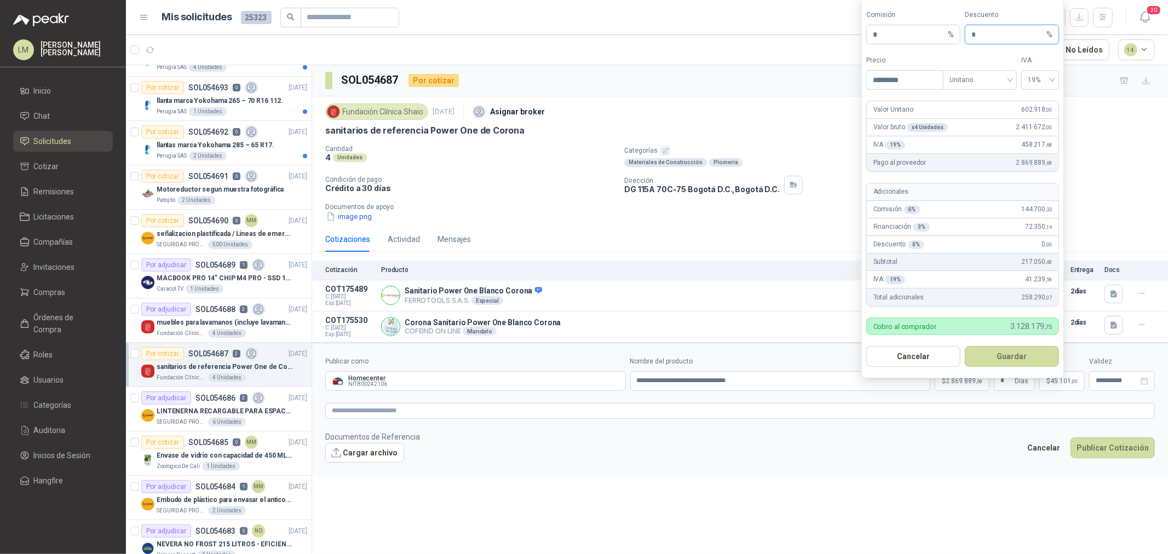
drag, startPoint x: 983, startPoint y: 41, endPoint x: 963, endPoint y: 41, distance: 19.7
click at [963, 41] on div "Comisión * % Descuento * %" at bounding box center [962, 27] width 193 height 34
type input "*"
click at [1002, 354] on button "Guardar" at bounding box center [1011, 356] width 94 height 21
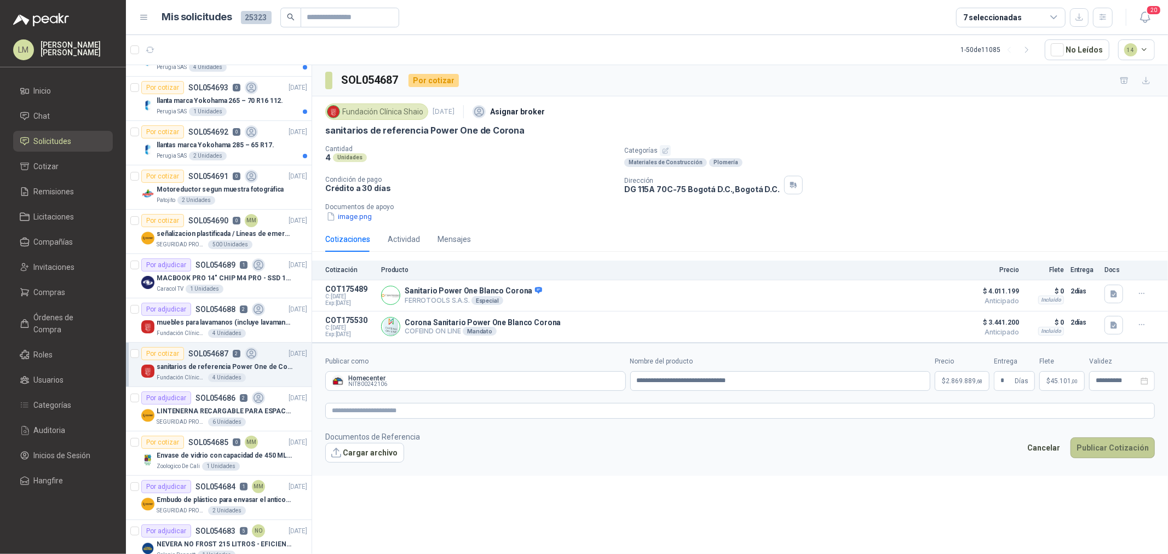
click at [1094, 446] on button "Publicar Cotización" at bounding box center [1112, 447] width 84 height 21
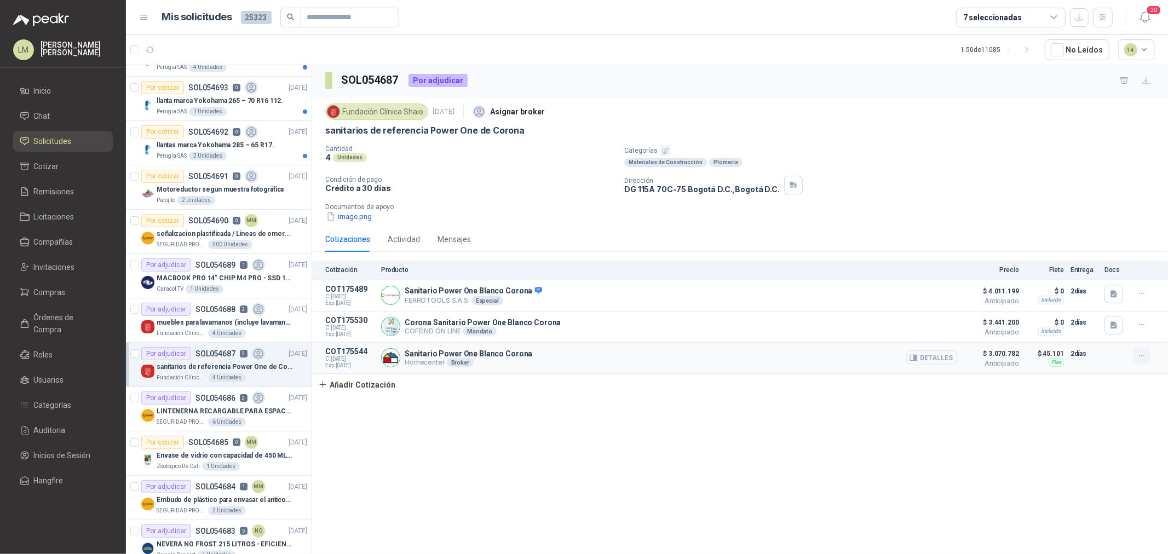
click at [1143, 352] on icon "button" at bounding box center [1141, 355] width 9 height 9
click at [1108, 315] on button "Editar" at bounding box center [1120, 313] width 88 height 18
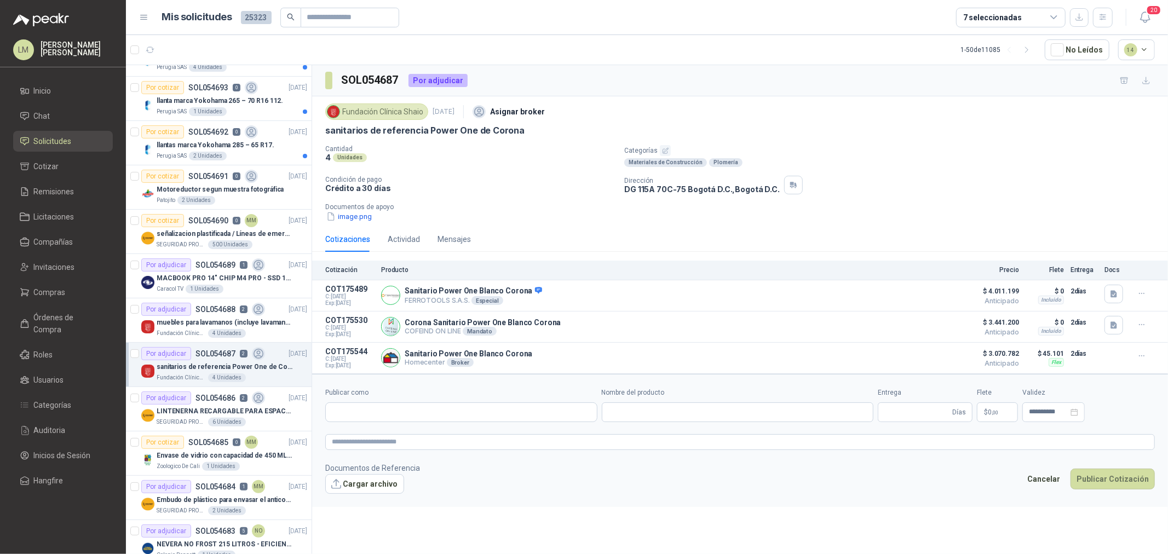
type input "**********"
type input "*"
type input "**********"
click at [525, 449] on textarea at bounding box center [739, 442] width 829 height 16
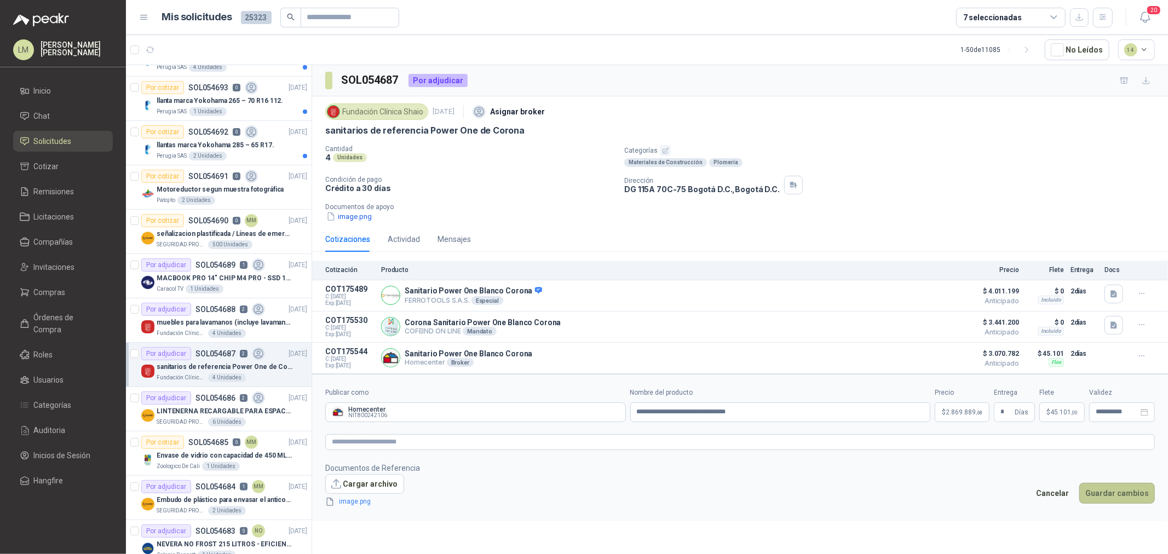
click at [1108, 489] on button "Guardar cambios" at bounding box center [1117, 493] width 76 height 21
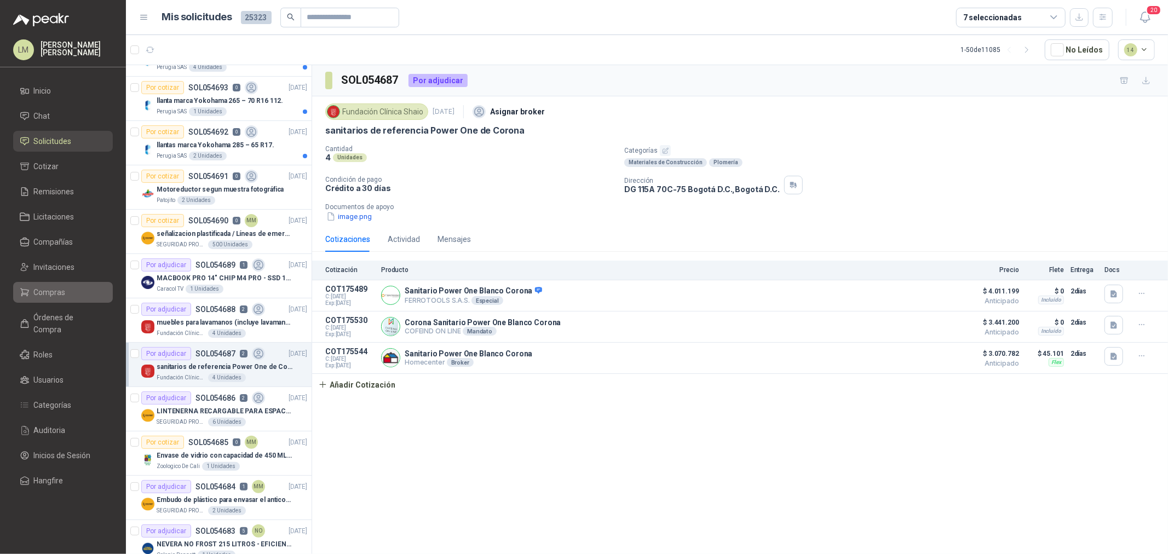
click at [50, 292] on span "Compras" at bounding box center [50, 292] width 32 height 12
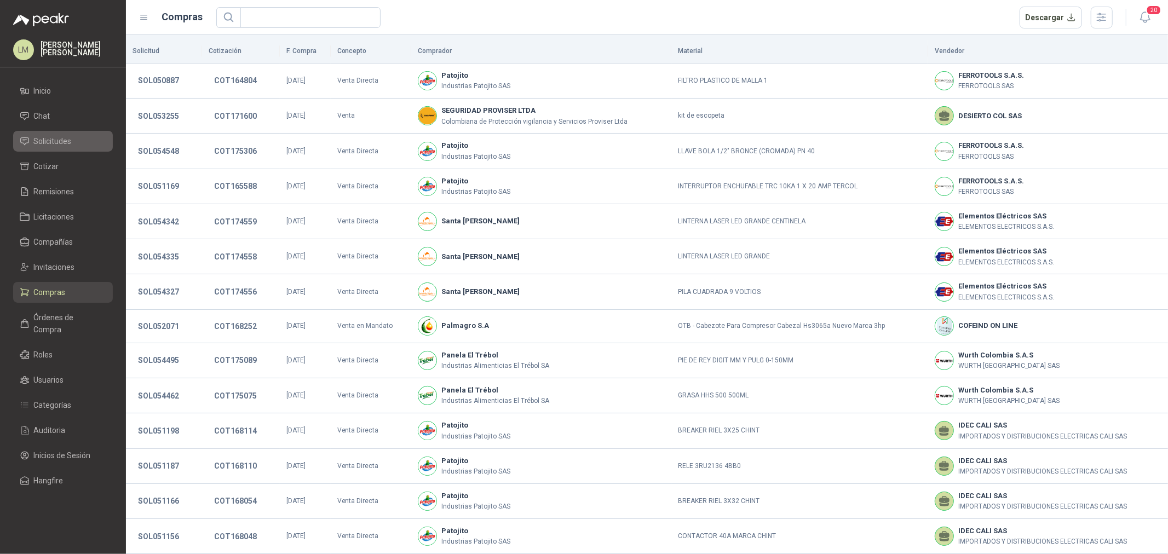
click at [46, 145] on span "Solicitudes" at bounding box center [53, 141] width 38 height 12
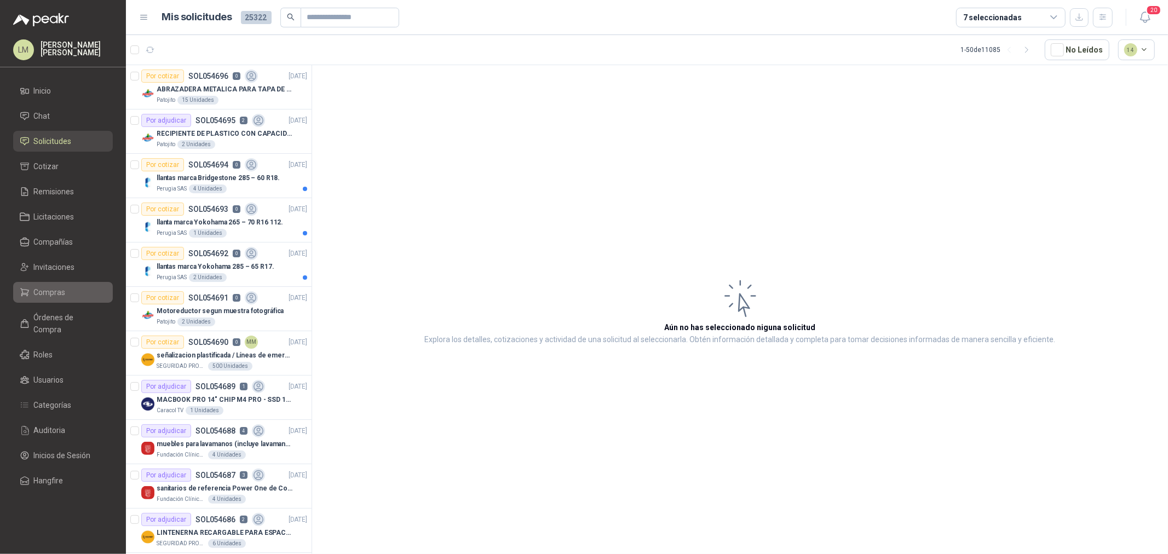
click at [53, 292] on span "Compras" at bounding box center [50, 292] width 32 height 12
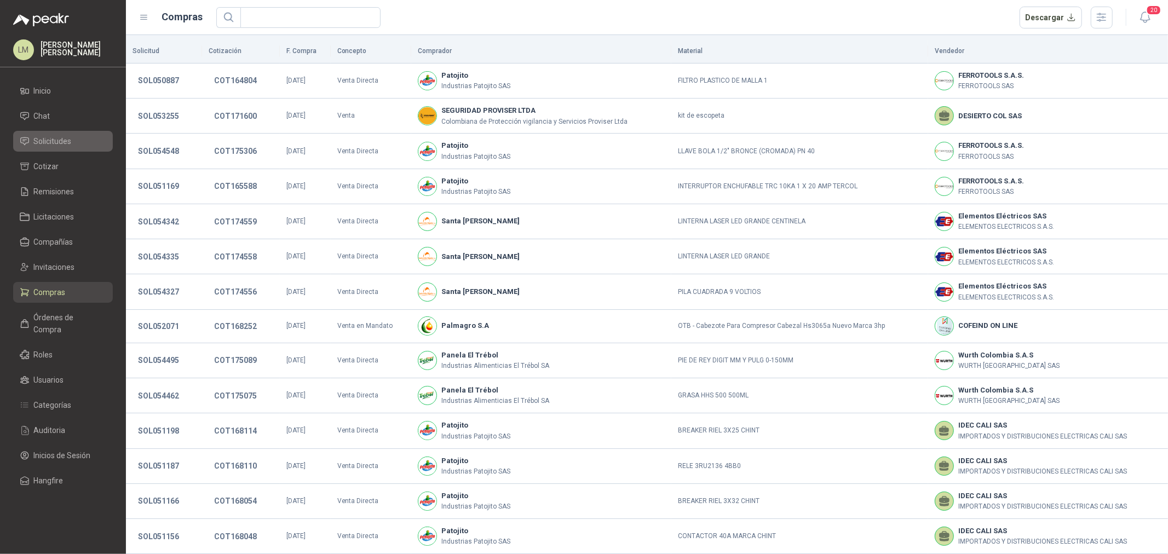
click at [57, 138] on span "Solicitudes" at bounding box center [53, 141] width 38 height 12
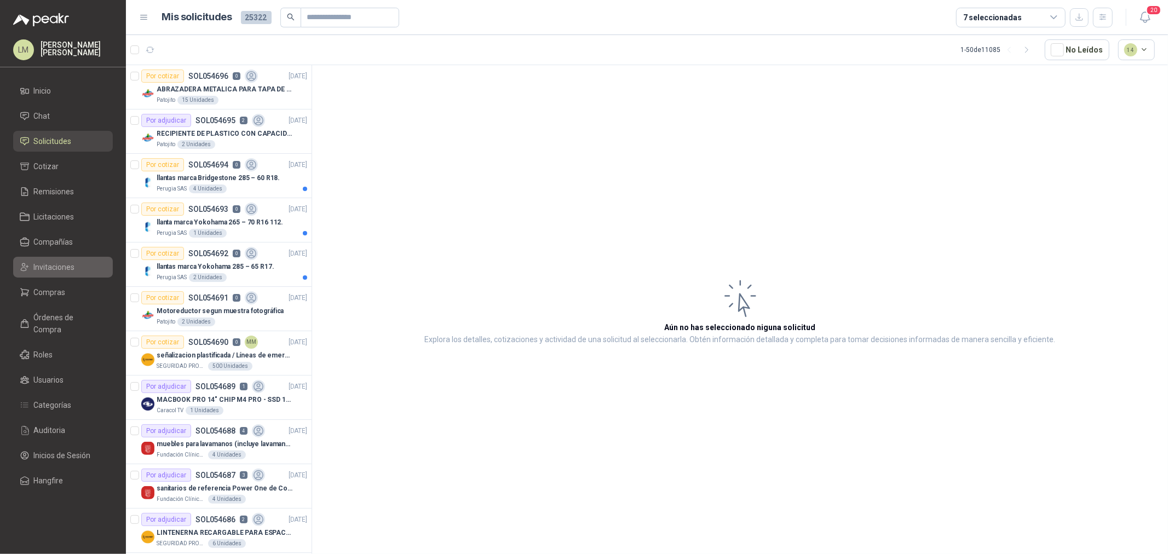
click at [53, 261] on span "Invitaciones" at bounding box center [54, 267] width 41 height 12
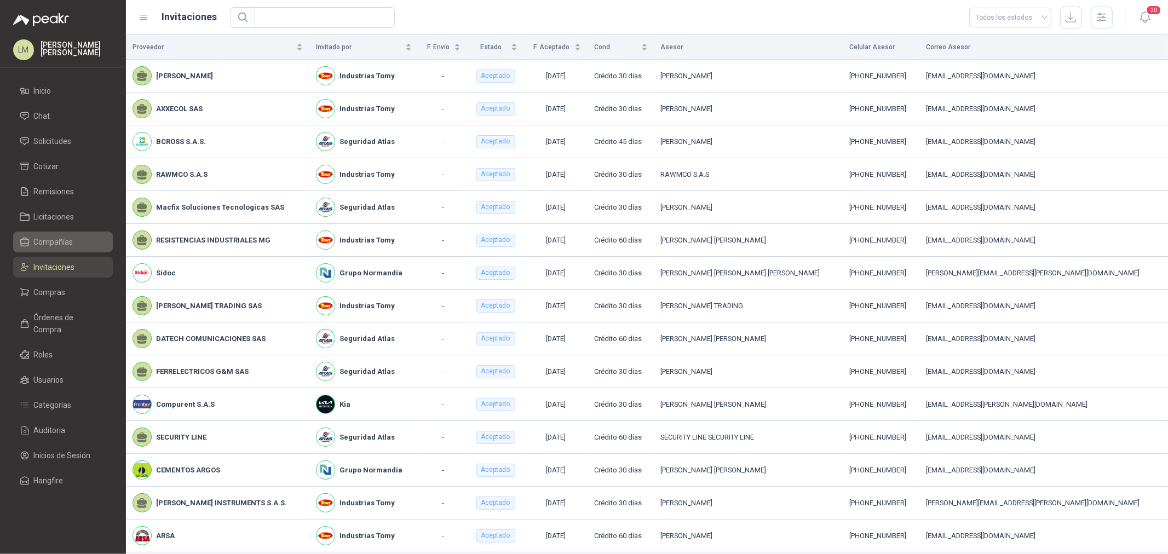
click at [36, 241] on span "Compañías" at bounding box center [53, 242] width 39 height 12
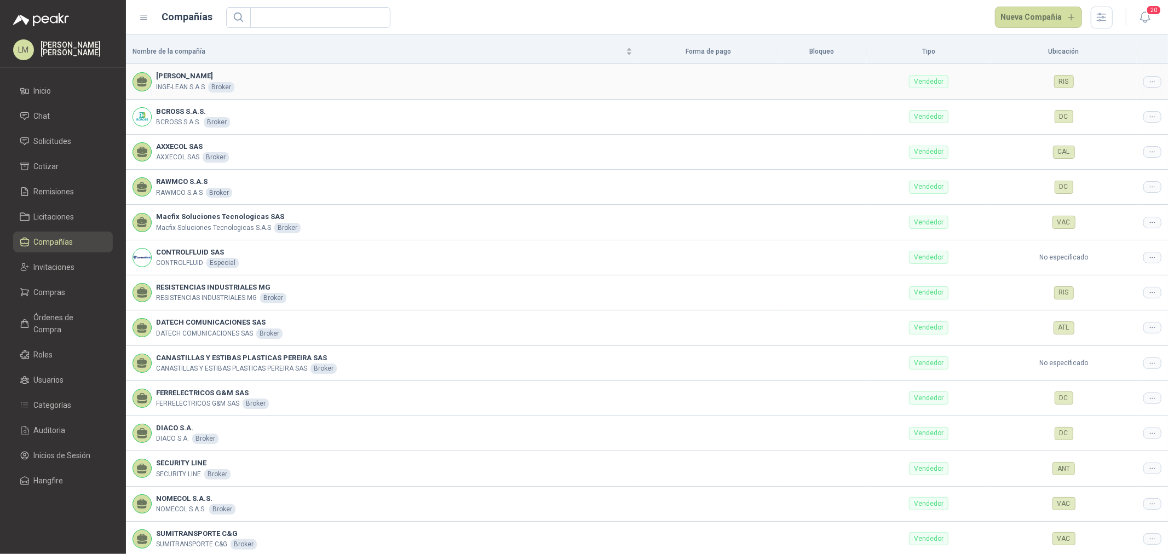
click at [1148, 84] on icon at bounding box center [1152, 82] width 8 height 8
click at [1130, 99] on span "Editar compañía" at bounding box center [1115, 101] width 56 height 12
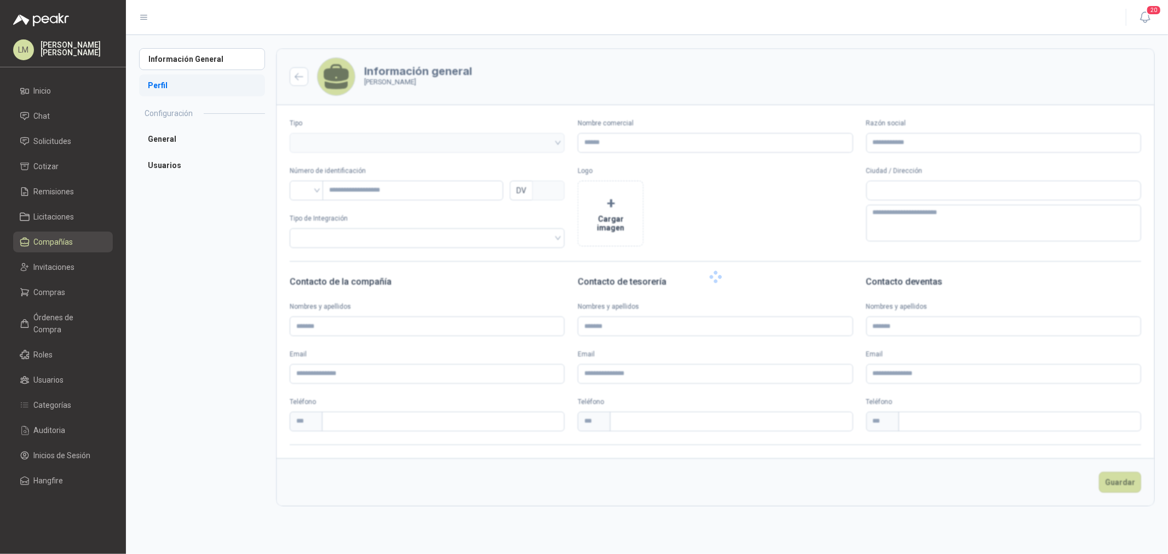
type input "**********"
type input "*********"
type input "*"
type textarea "**********"
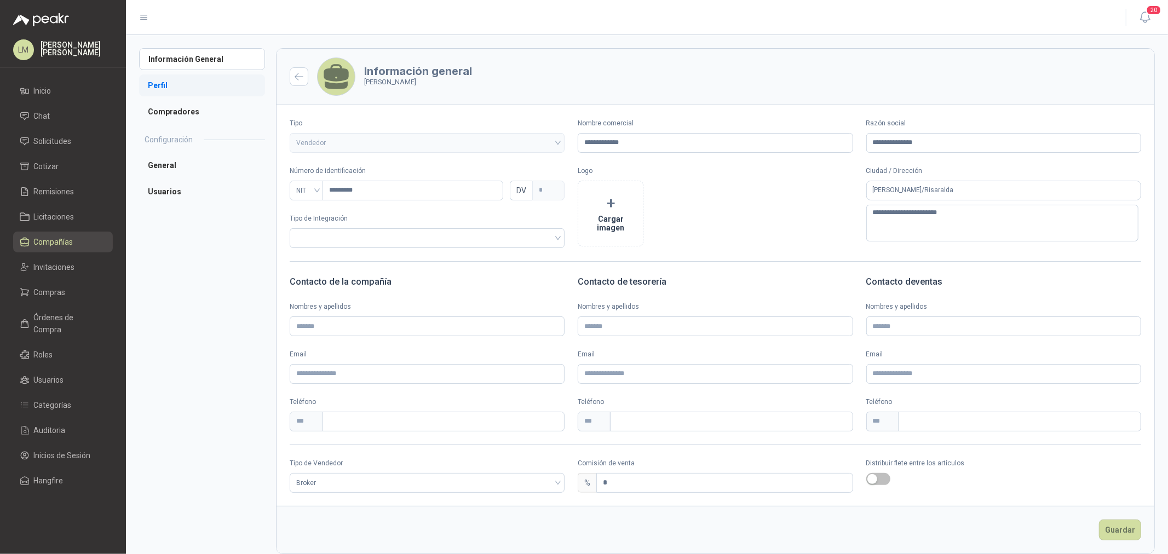
click at [165, 84] on li "Perfil" at bounding box center [202, 85] width 126 height 22
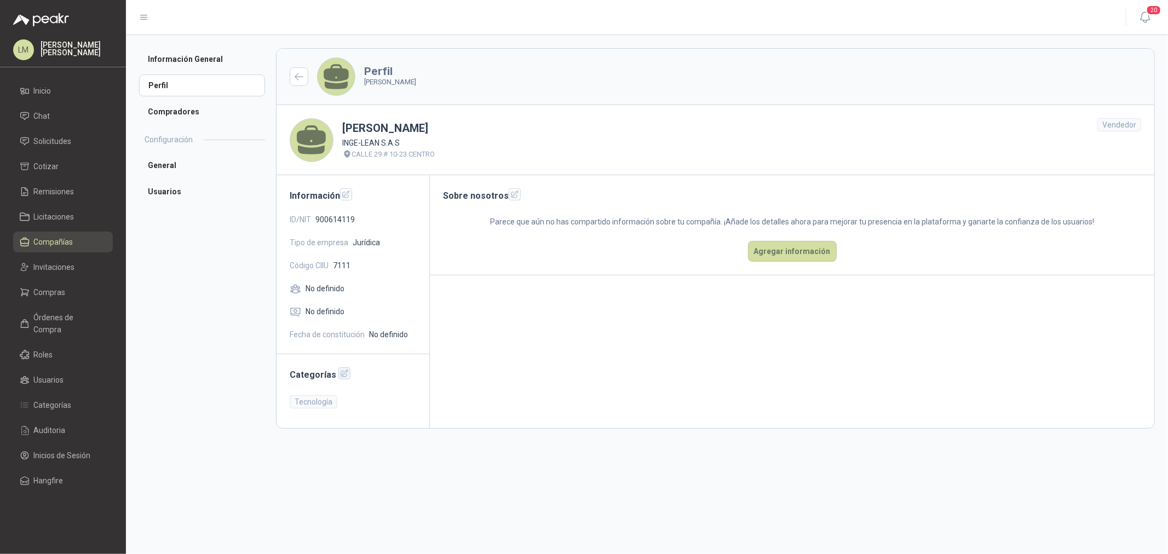
click at [340, 378] on icon "button" at bounding box center [344, 373] width 9 height 9
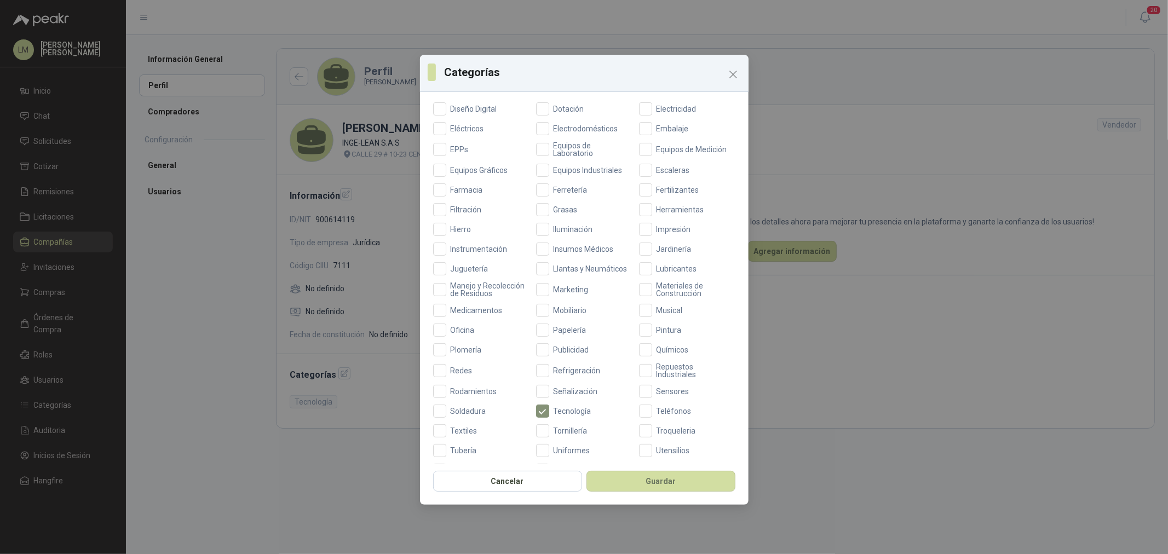
scroll to position [258, 0]
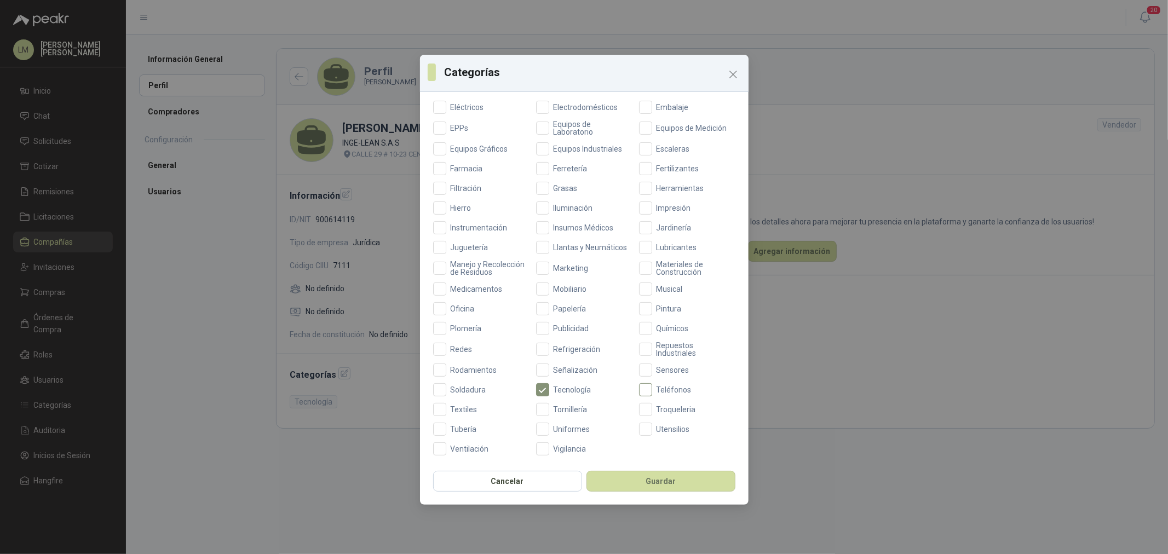
click at [656, 389] on span "Teléfonos" at bounding box center [674, 390] width 44 height 8
click at [555, 447] on span "Vigilancia" at bounding box center [570, 449] width 42 height 8
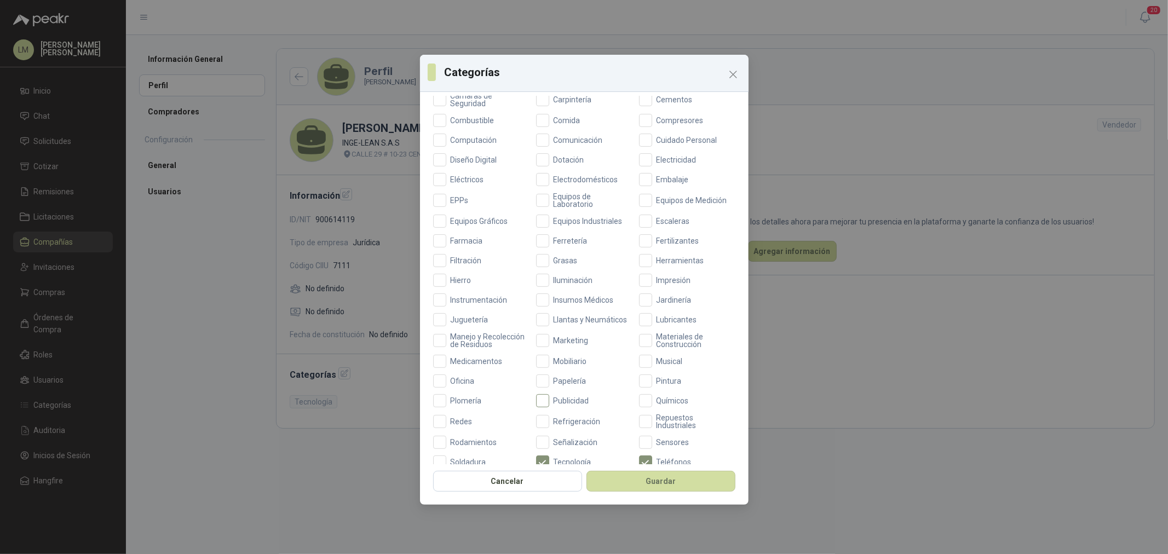
scroll to position [198, 0]
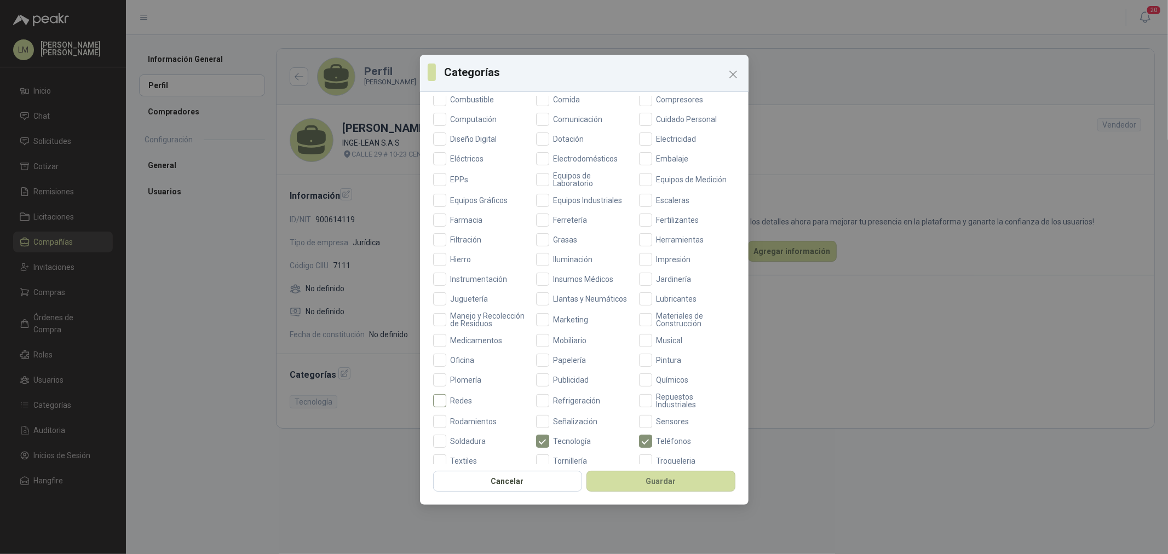
click at [467, 404] on span "Redes" at bounding box center [461, 401] width 31 height 8
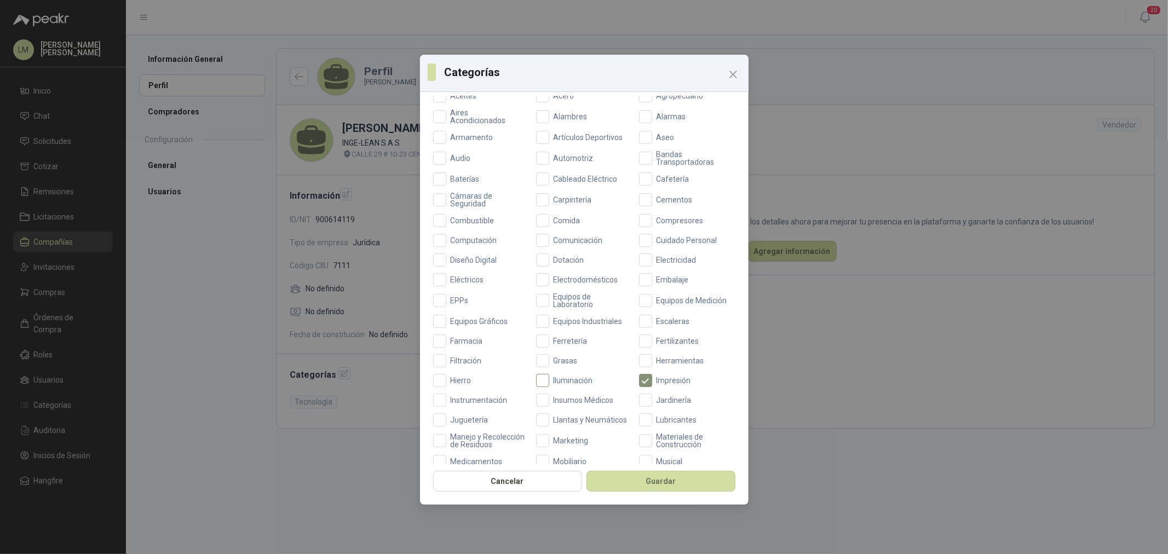
scroll to position [76, 0]
click at [563, 235] on label "Comunicación" at bounding box center [584, 241] width 96 height 13
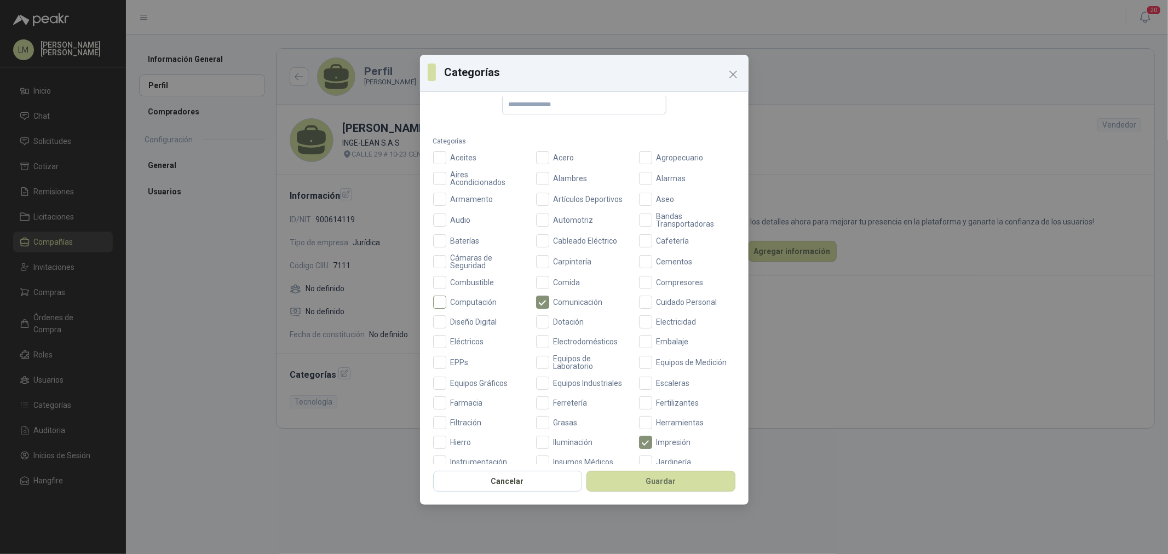
click at [462, 298] on span "Computación" at bounding box center [473, 302] width 55 height 8
click at [460, 219] on span "Audio" at bounding box center [460, 220] width 29 height 8
click at [656, 483] on button "Guardar" at bounding box center [660, 481] width 149 height 21
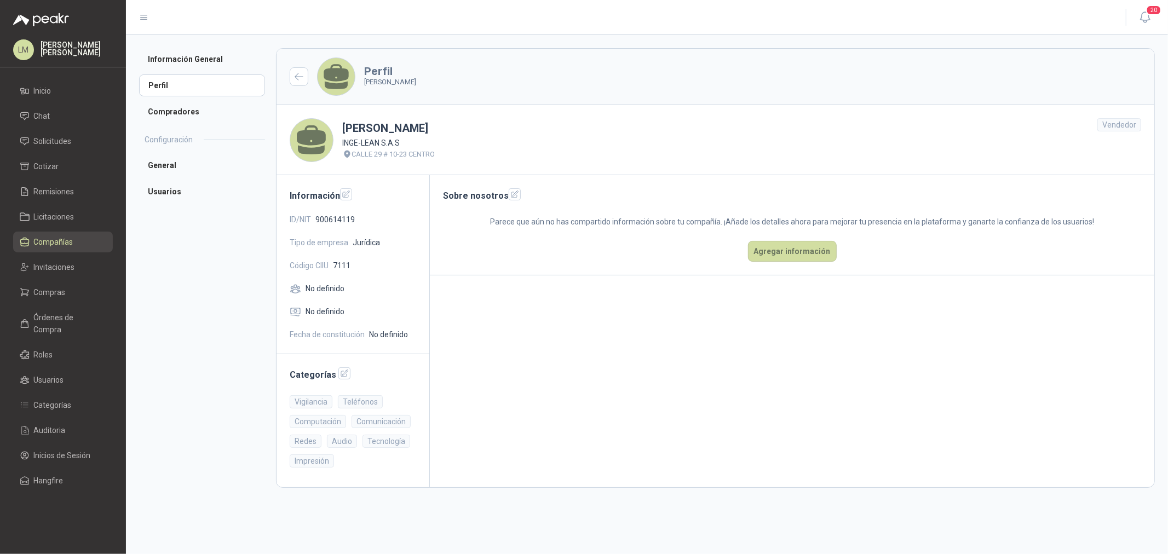
click at [44, 238] on span "Compañías" at bounding box center [53, 242] width 39 height 12
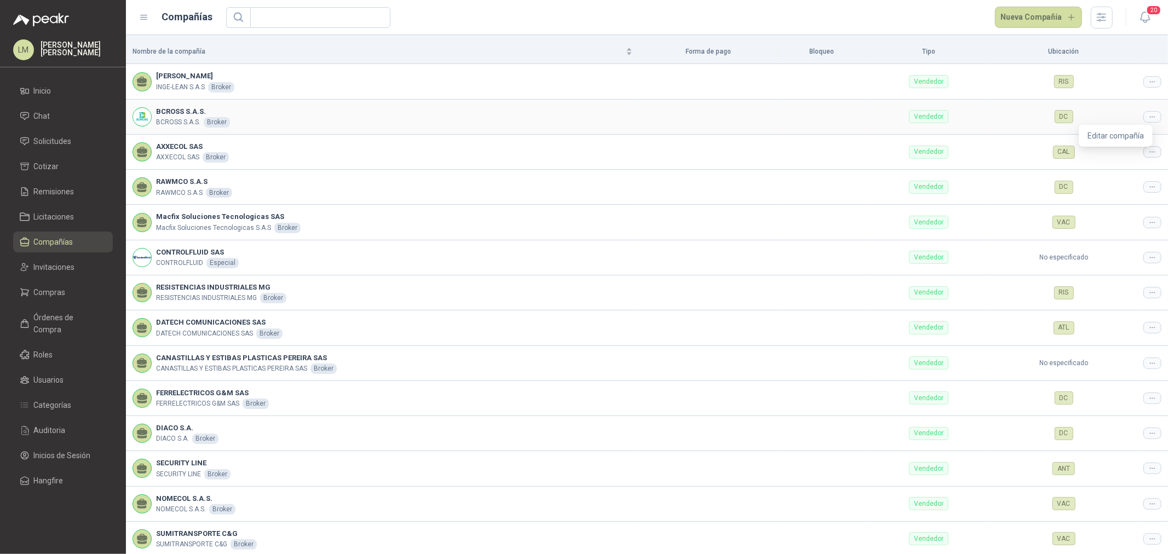
click at [1148, 117] on icon at bounding box center [1152, 117] width 8 height 8
click at [1134, 136] on span "Editar compañía" at bounding box center [1115, 136] width 56 height 12
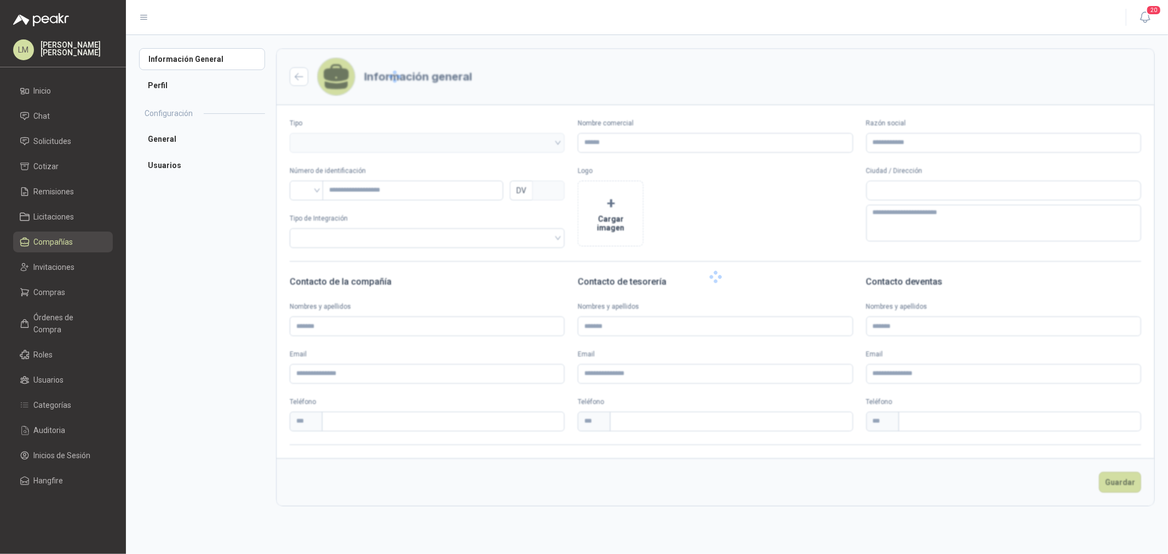
type input "**********"
type input "*********"
type input "*"
type textarea "**********"
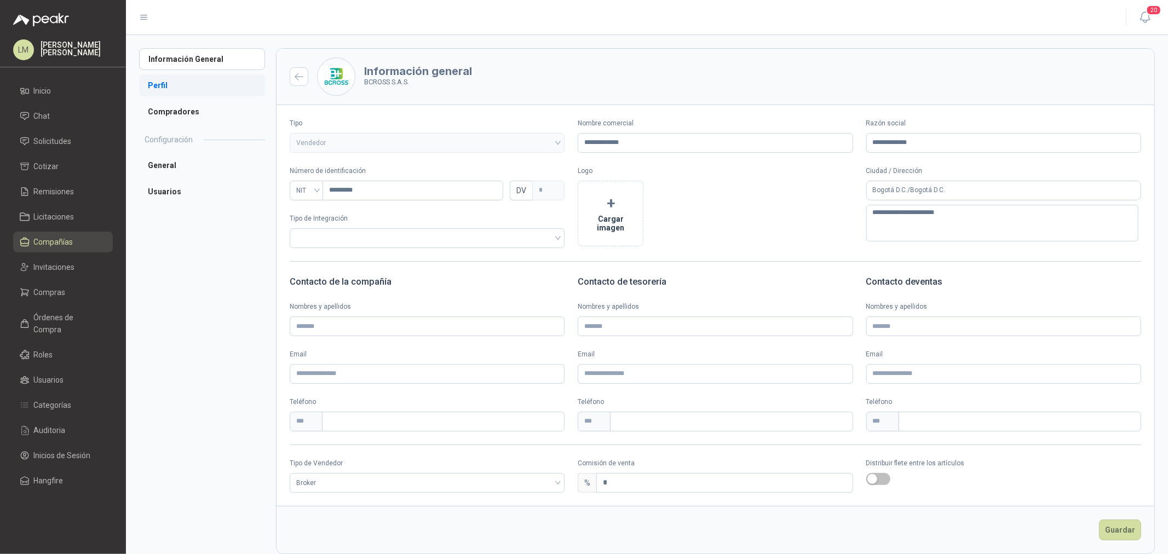
click at [171, 83] on li "Perfil" at bounding box center [202, 85] width 126 height 22
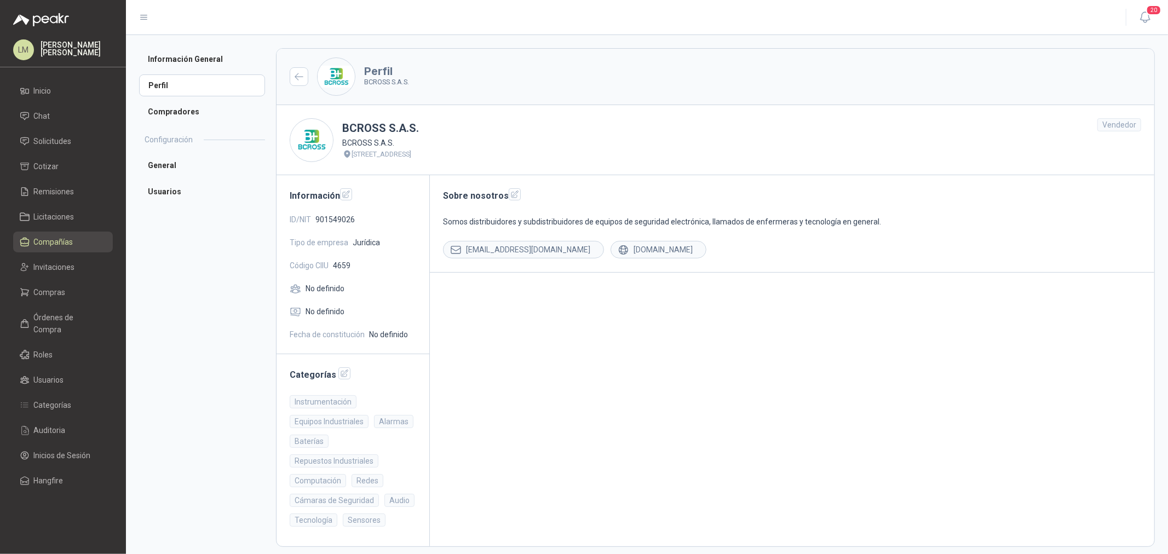
click at [55, 240] on span "Compañías" at bounding box center [53, 242] width 39 height 12
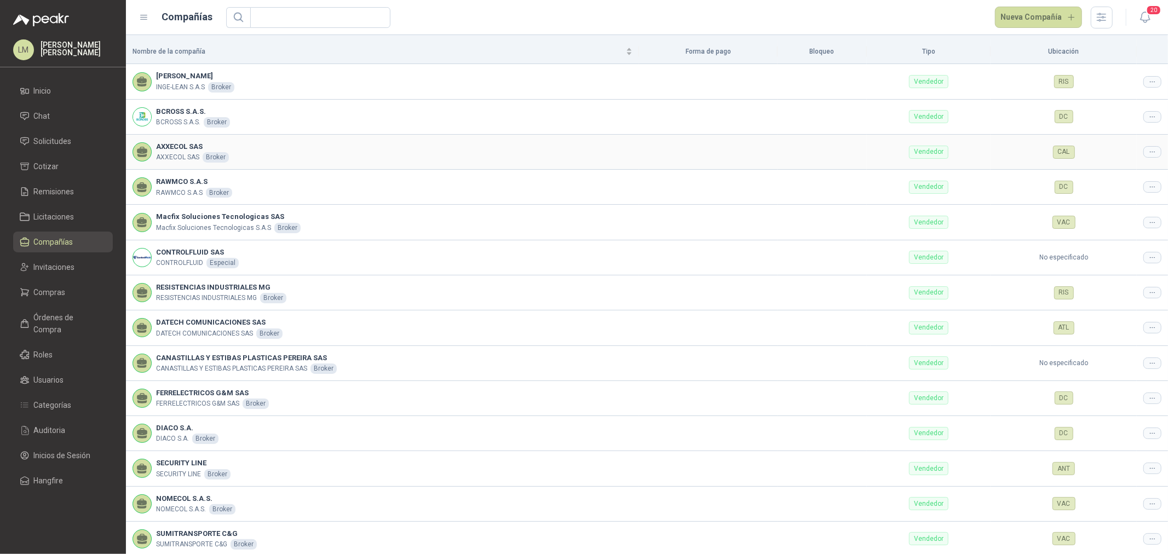
click at [1148, 151] on div at bounding box center [1152, 151] width 18 height 11
click at [1134, 168] on span "Editar compañía" at bounding box center [1115, 171] width 56 height 12
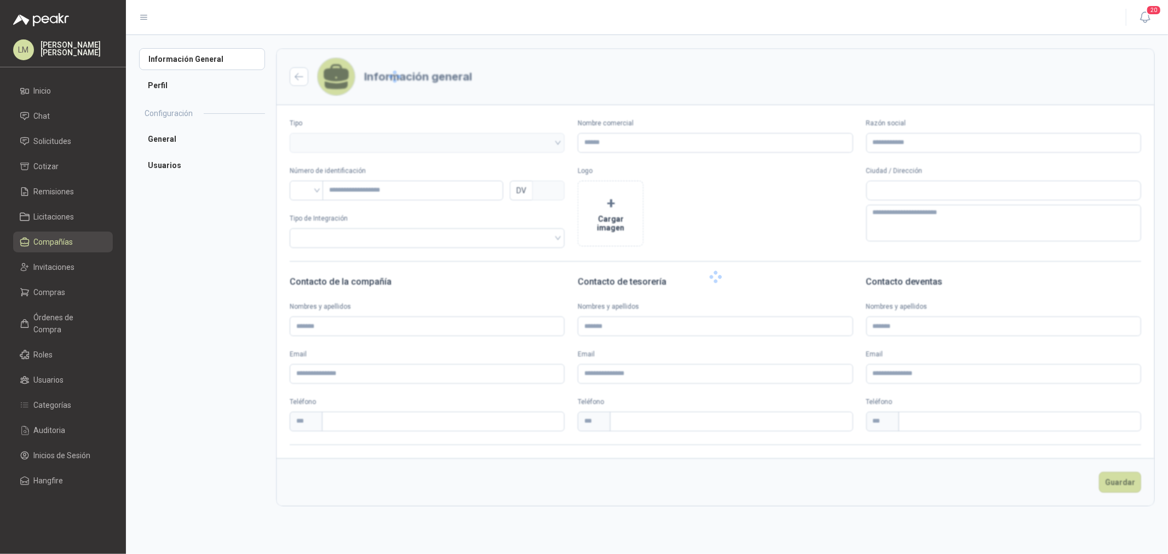
type input "**********"
type input "*********"
type input "*"
type textarea "**********"
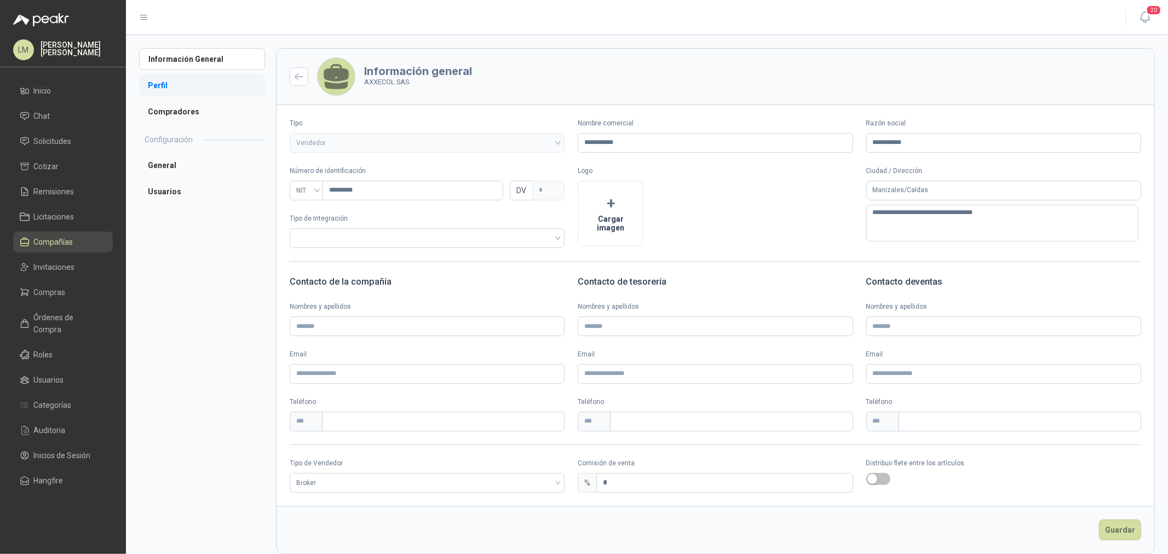
click at [160, 90] on li "Perfil" at bounding box center [202, 85] width 126 height 22
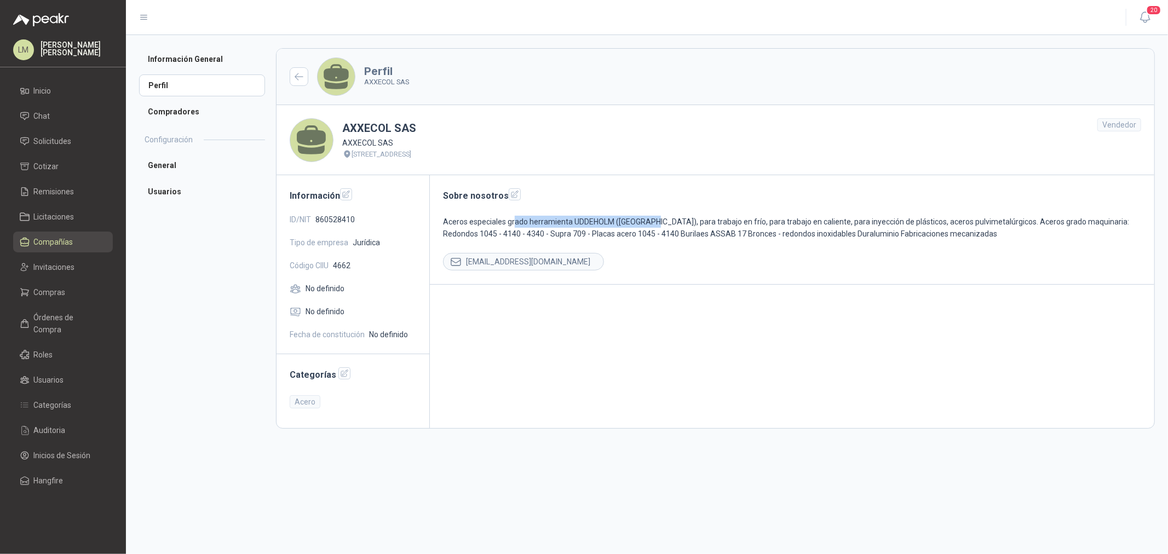
drag, startPoint x: 512, startPoint y: 219, endPoint x: 647, endPoint y: 218, distance: 134.7
click at [646, 218] on p "Aceros especiales grado herramienta UDDEHOLM ([GEOGRAPHIC_DATA]), para trabajo …" at bounding box center [792, 228] width 698 height 24
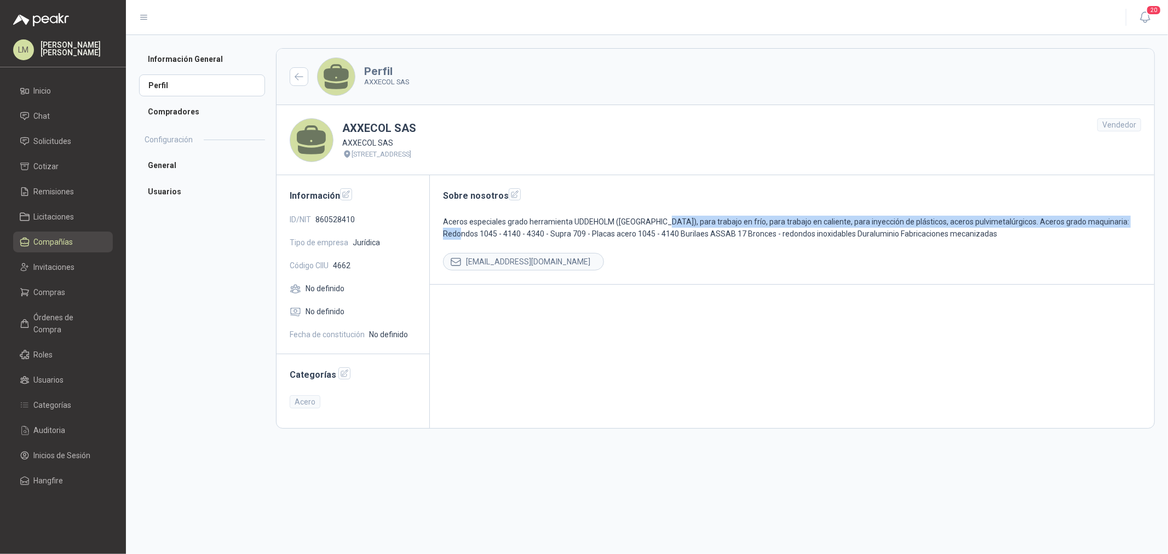
drag, startPoint x: 669, startPoint y: 218, endPoint x: 1132, endPoint y: 219, distance: 462.5
click at [1132, 219] on p "Aceros especiales grado herramienta UDDEHOLM ([GEOGRAPHIC_DATA]), para trabajo …" at bounding box center [792, 228] width 698 height 24
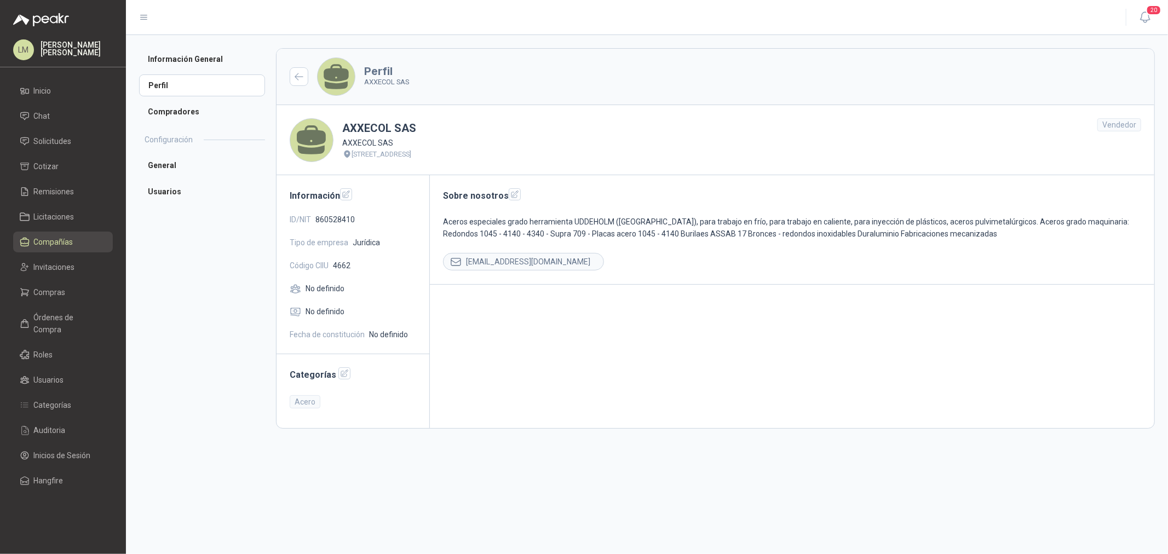
click at [823, 230] on p "Aceros especiales grado herramienta UDDEHOLM ([GEOGRAPHIC_DATA]), para trabajo …" at bounding box center [792, 228] width 698 height 24
click at [53, 241] on span "Compañías" at bounding box center [53, 242] width 39 height 12
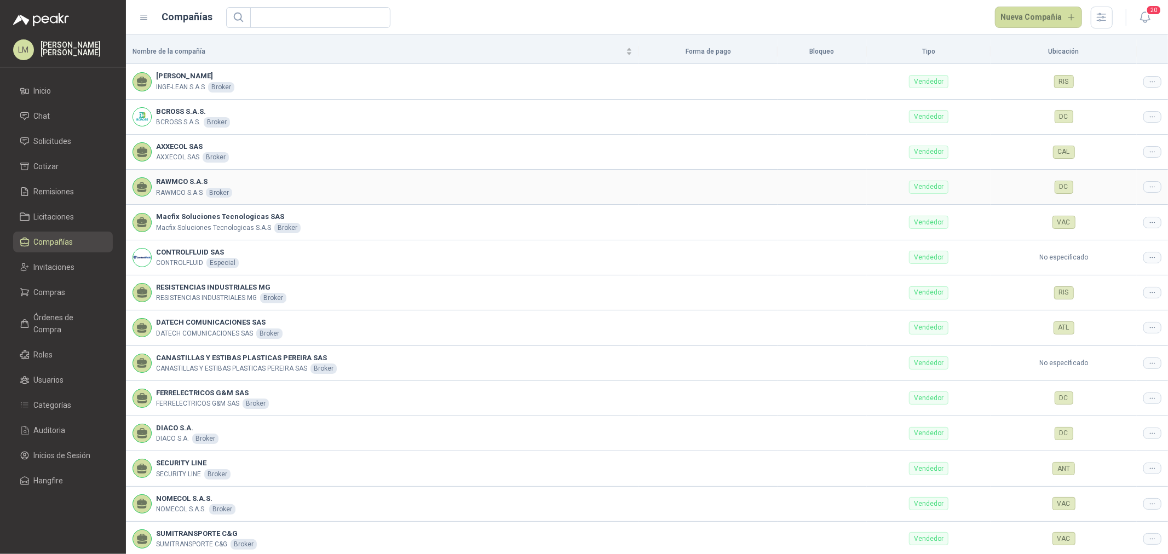
click at [1148, 184] on icon at bounding box center [1152, 187] width 8 height 8
click at [1138, 200] on span "Editar compañía" at bounding box center [1115, 206] width 56 height 12
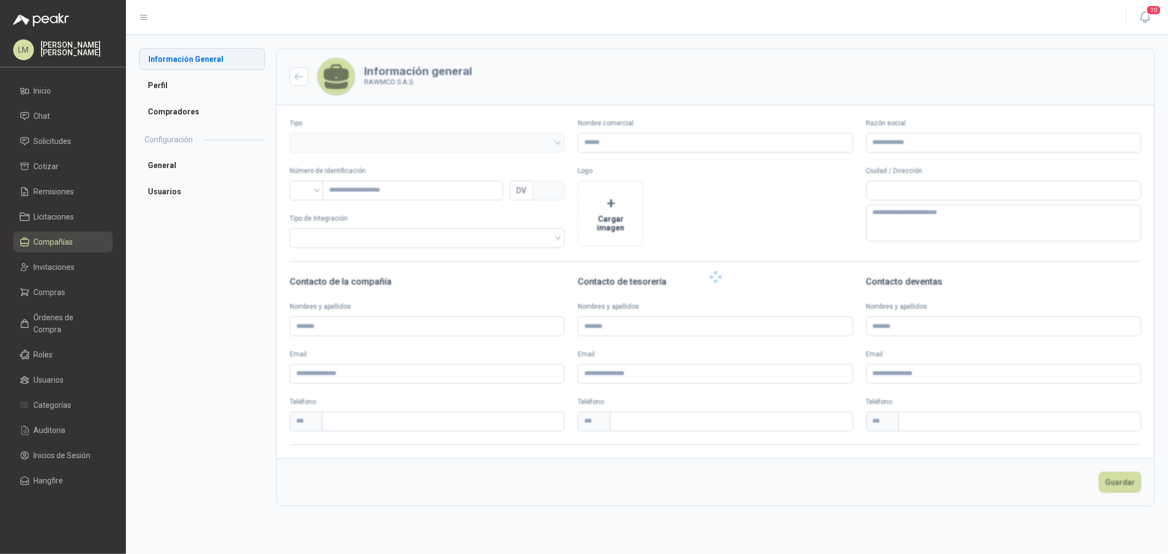
type input "**********"
type input "*********"
type input "*"
type textarea "**********"
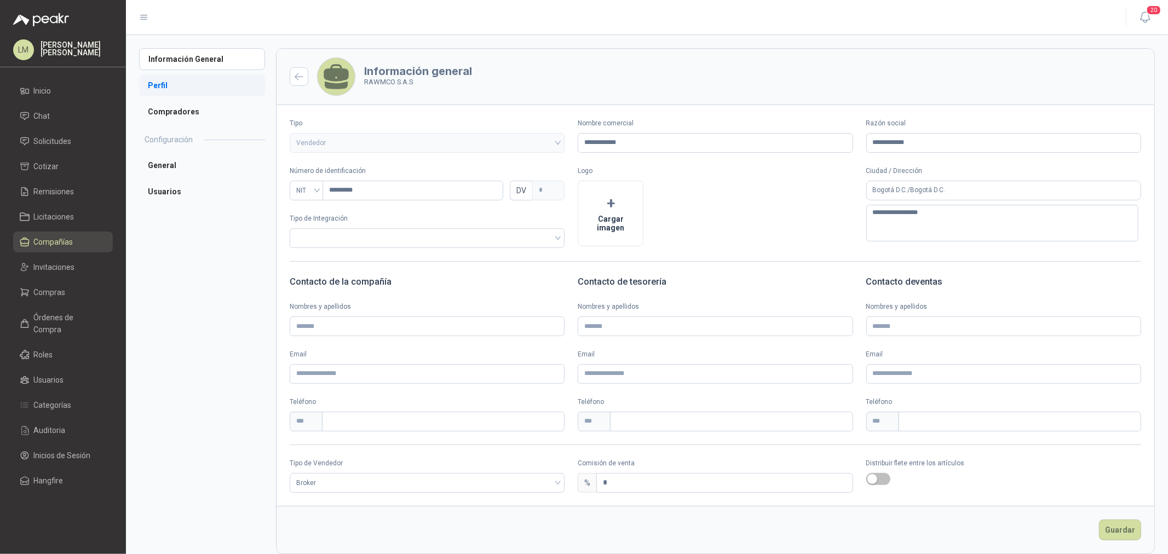
click at [159, 84] on li "Perfil" at bounding box center [202, 85] width 126 height 22
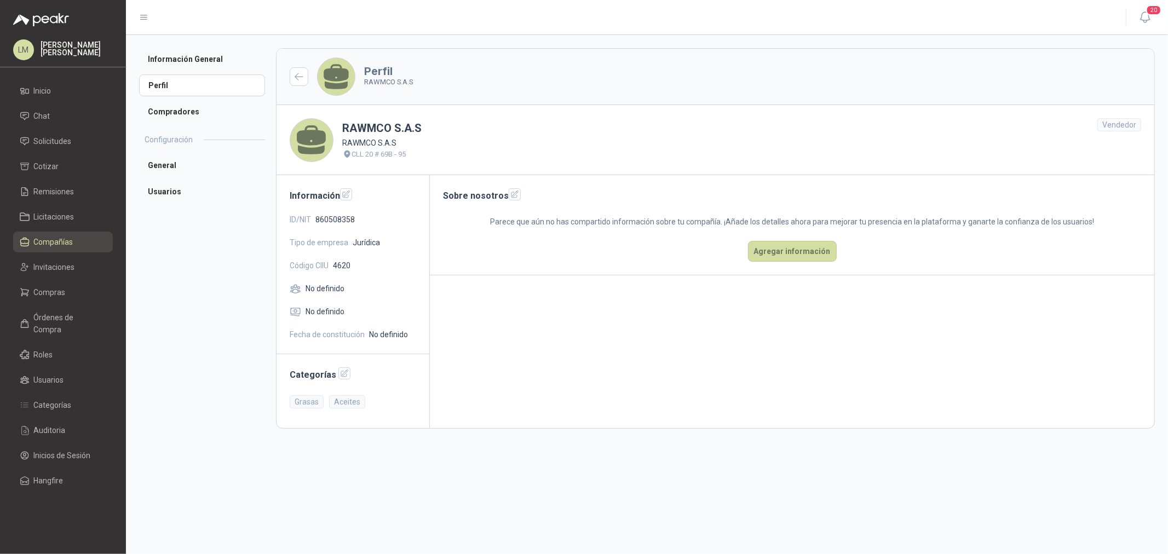
click at [51, 243] on span "Compañías" at bounding box center [53, 242] width 39 height 12
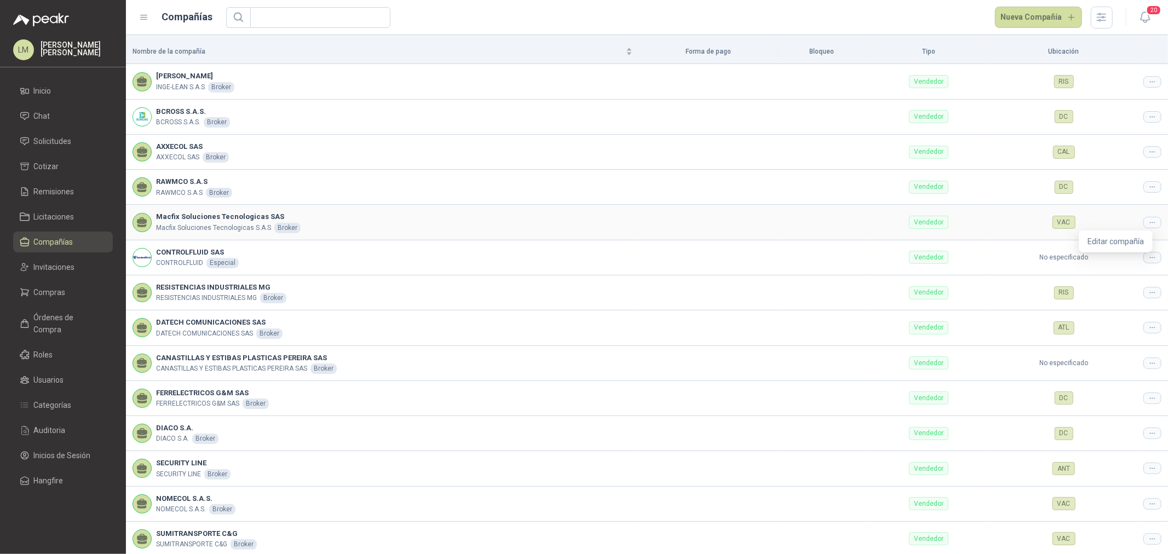
click at [1143, 219] on div at bounding box center [1152, 222] width 18 height 11
click at [1120, 236] on span "Editar compañía" at bounding box center [1115, 241] width 56 height 12
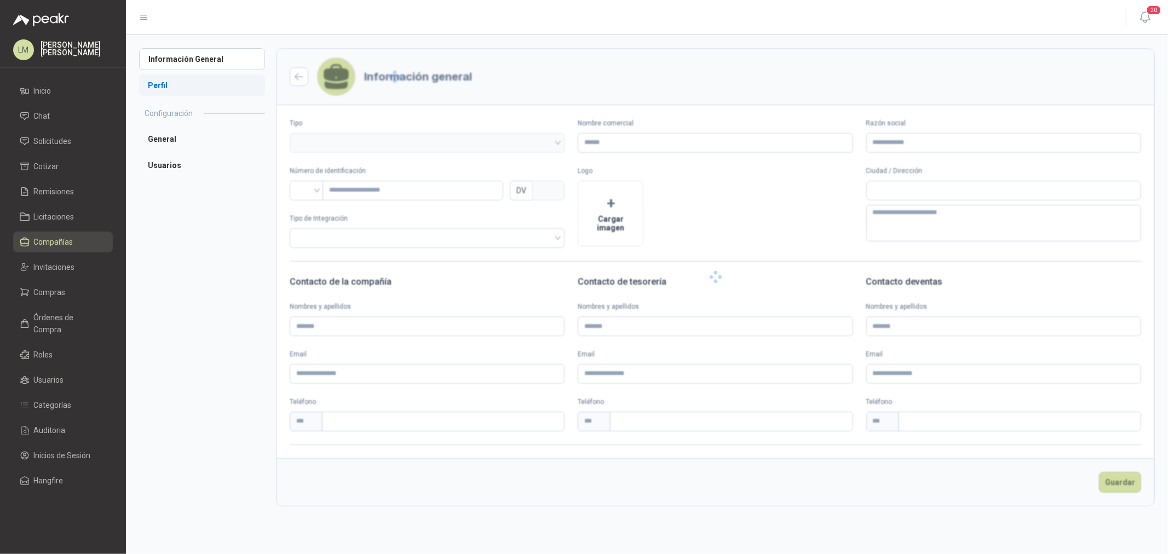
type input "**********"
type input "*********"
type input "*"
type textarea "**********"
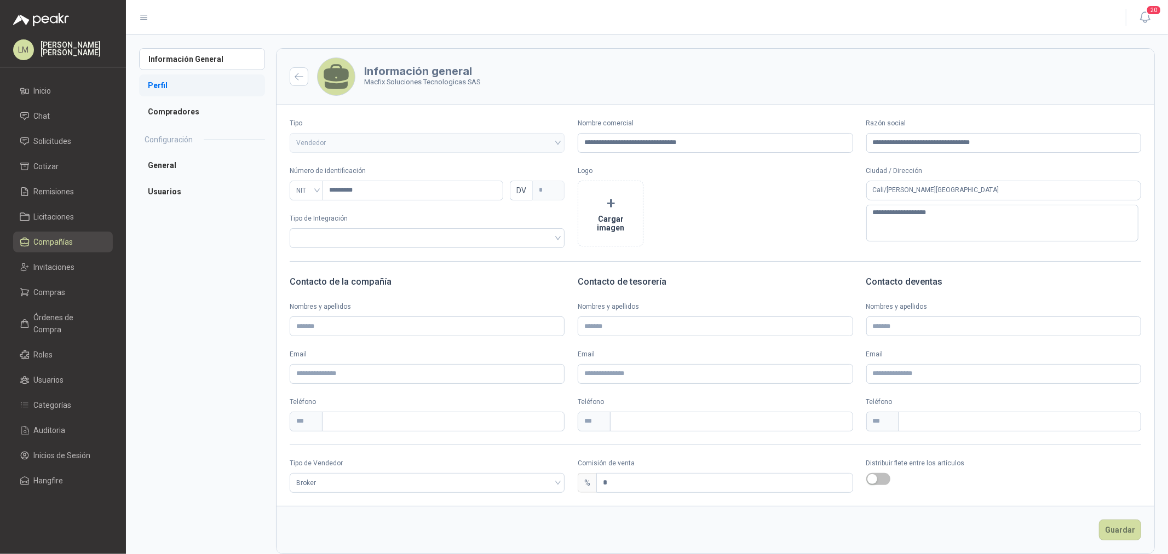
click at [166, 88] on li "Perfil" at bounding box center [202, 85] width 126 height 22
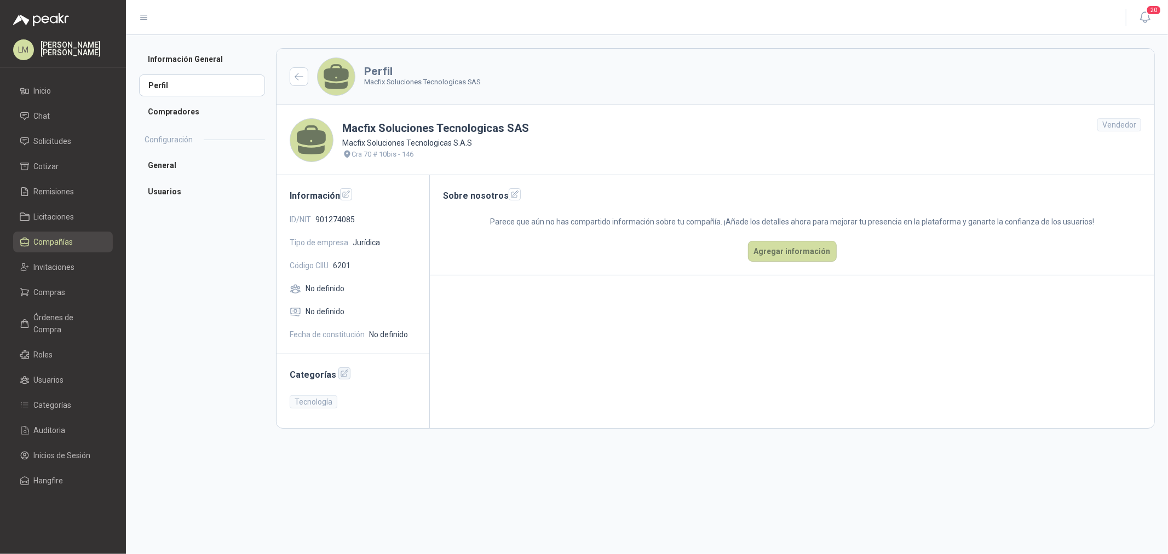
click at [344, 371] on icon "button" at bounding box center [344, 373] width 7 height 7
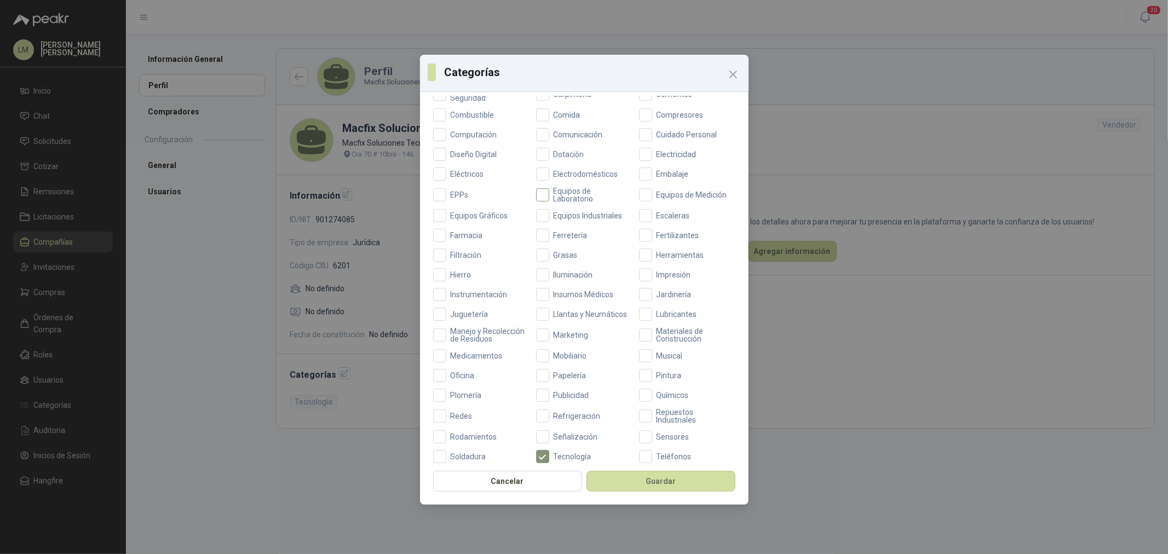
scroll to position [258, 0]
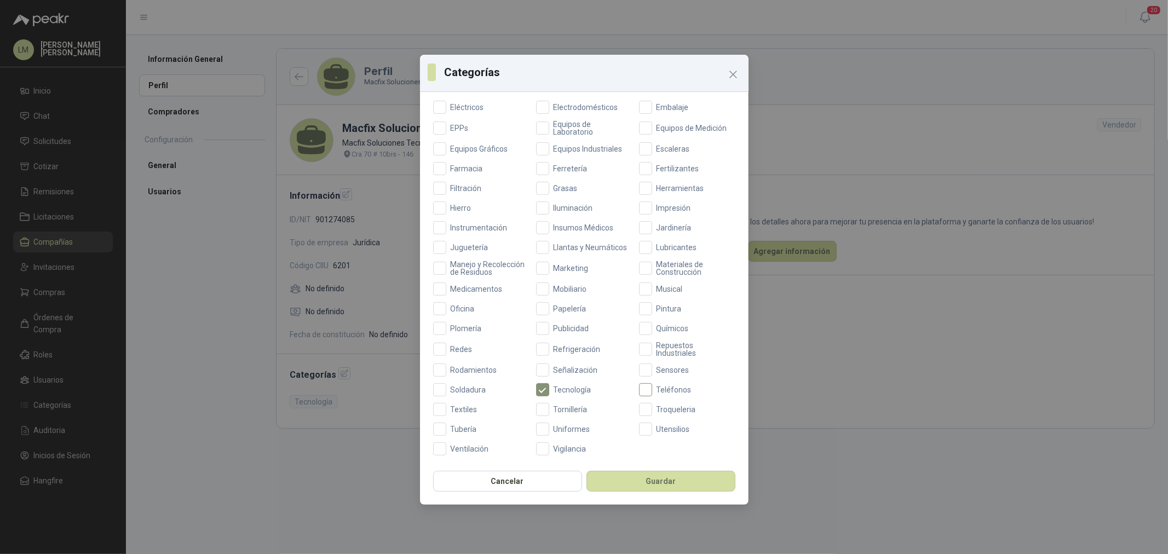
click at [652, 386] on span "Teléfonos" at bounding box center [674, 390] width 44 height 8
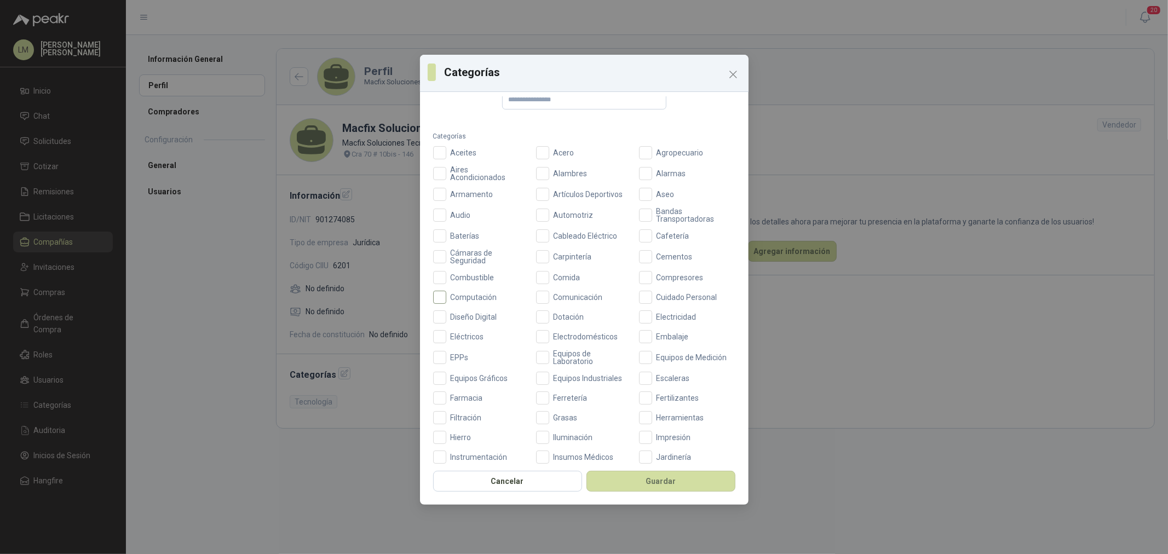
scroll to position [0, 0]
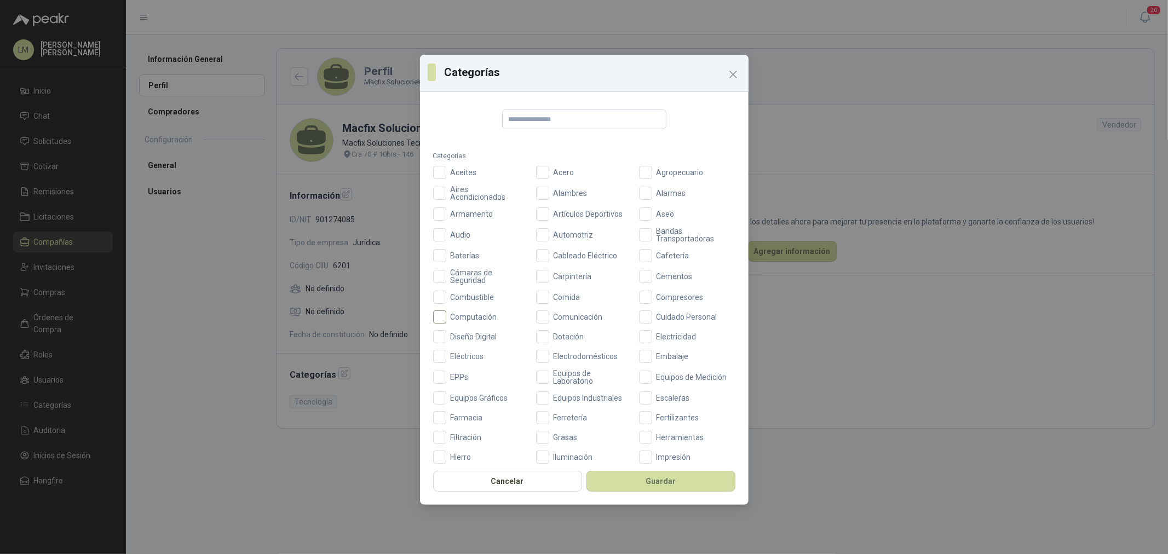
click at [456, 318] on span "Computación" at bounding box center [473, 317] width 55 height 8
click at [456, 236] on span "Audio" at bounding box center [460, 235] width 29 height 8
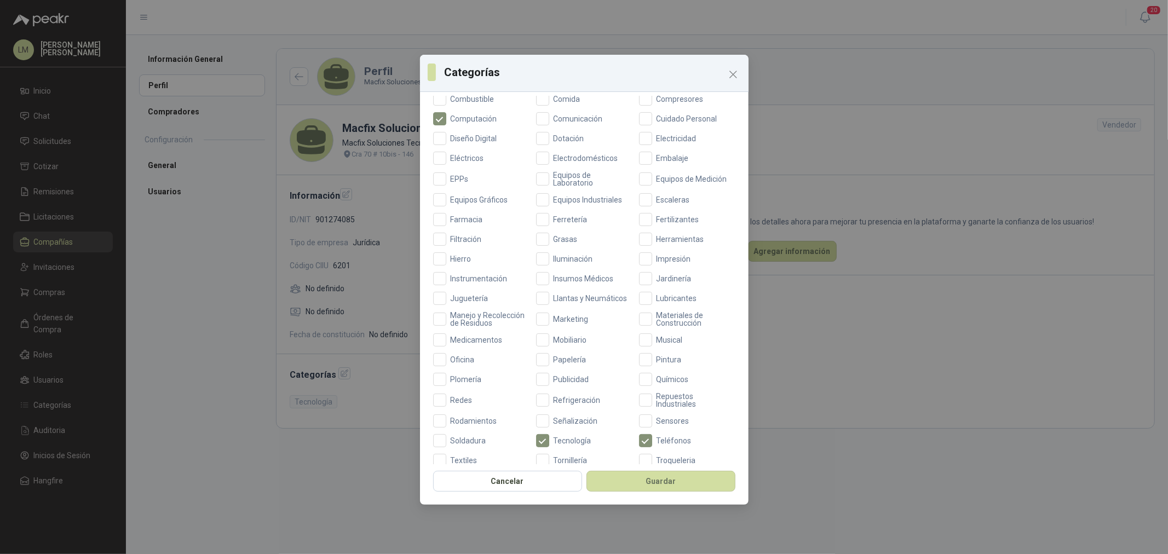
scroll to position [258, 0]
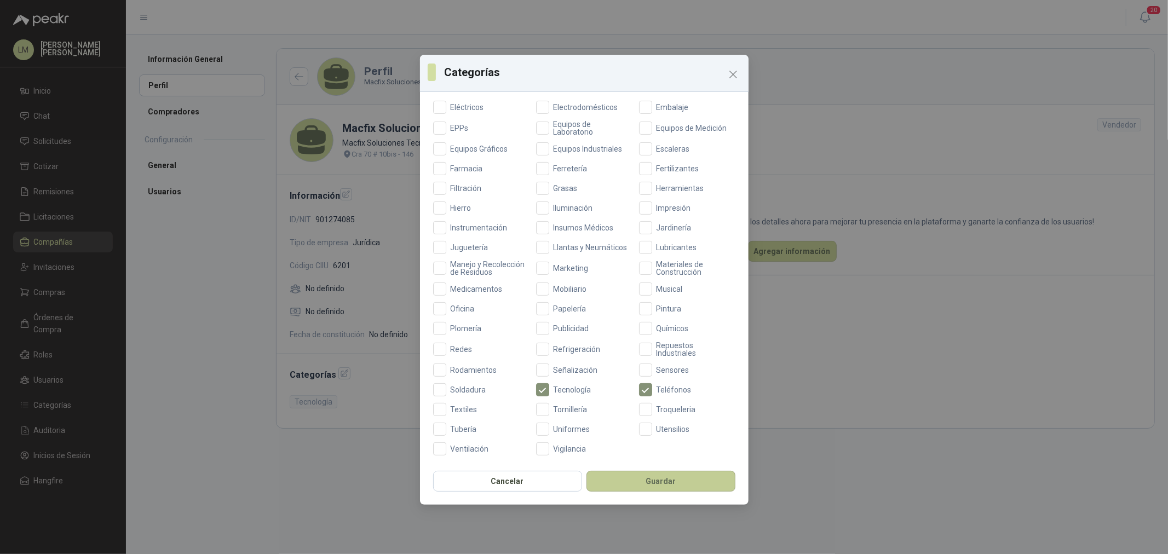
click at [648, 477] on button "Guardar" at bounding box center [660, 481] width 149 height 21
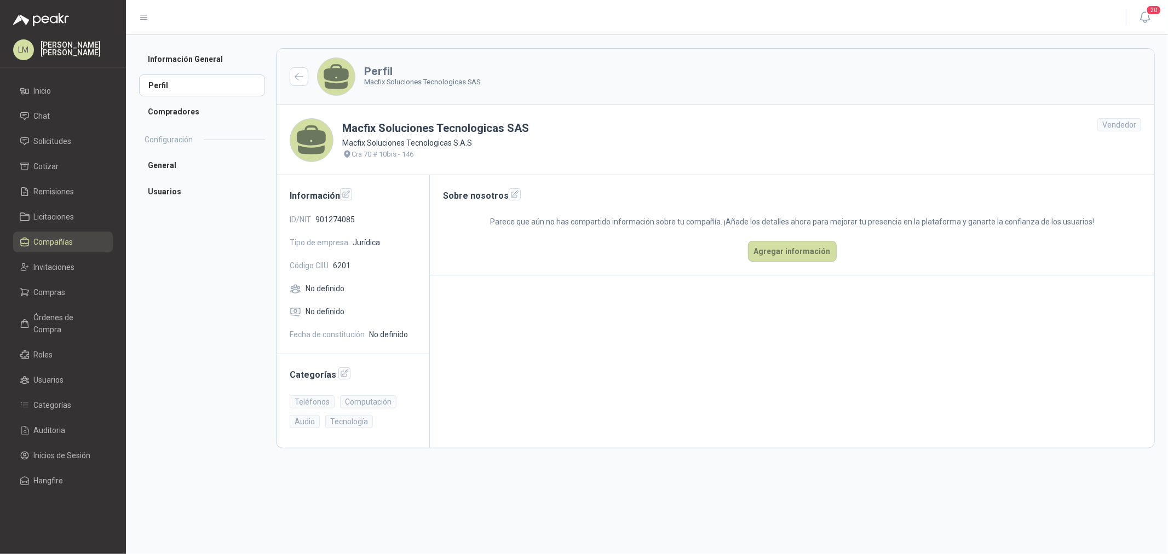
click at [52, 238] on span "Compañías" at bounding box center [53, 242] width 39 height 12
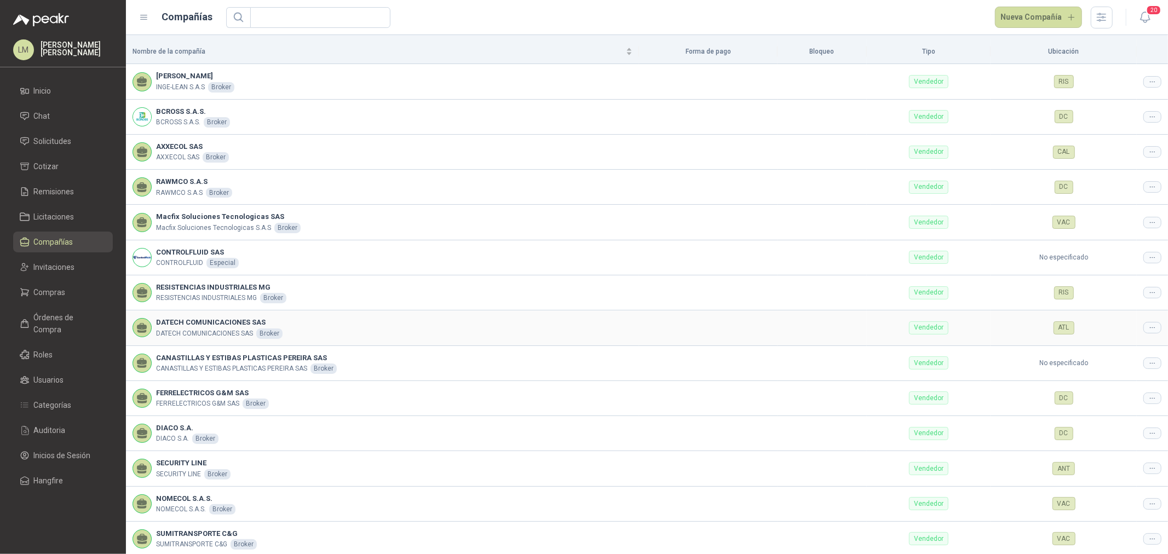
click at [1148, 330] on icon at bounding box center [1152, 327] width 8 height 8
click at [1128, 343] on span "Editar compañía" at bounding box center [1115, 347] width 56 height 12
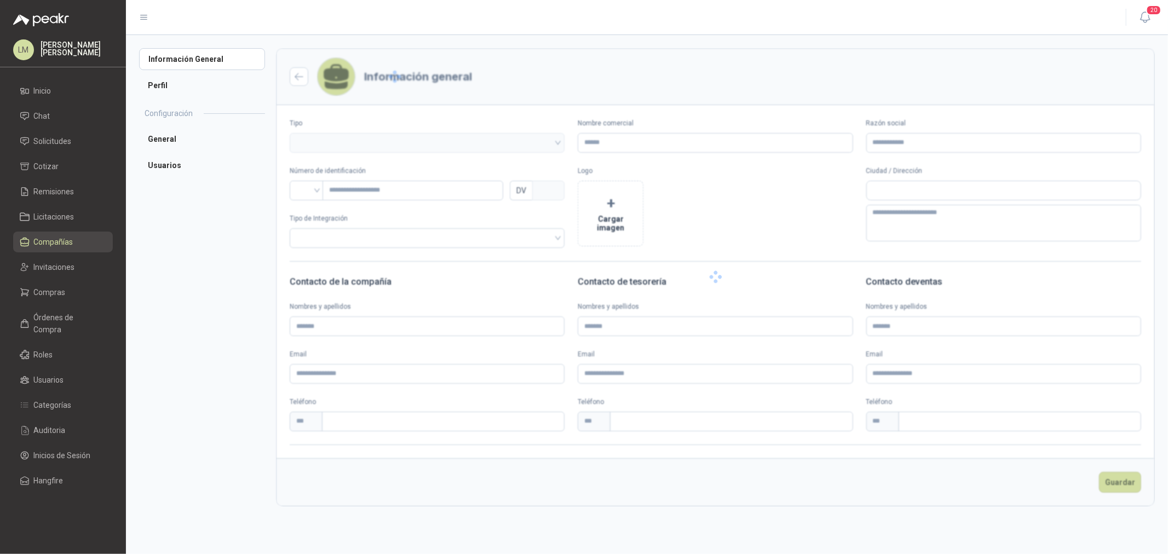
type input "**********"
type input "*********"
type input "*"
type textarea "**********"
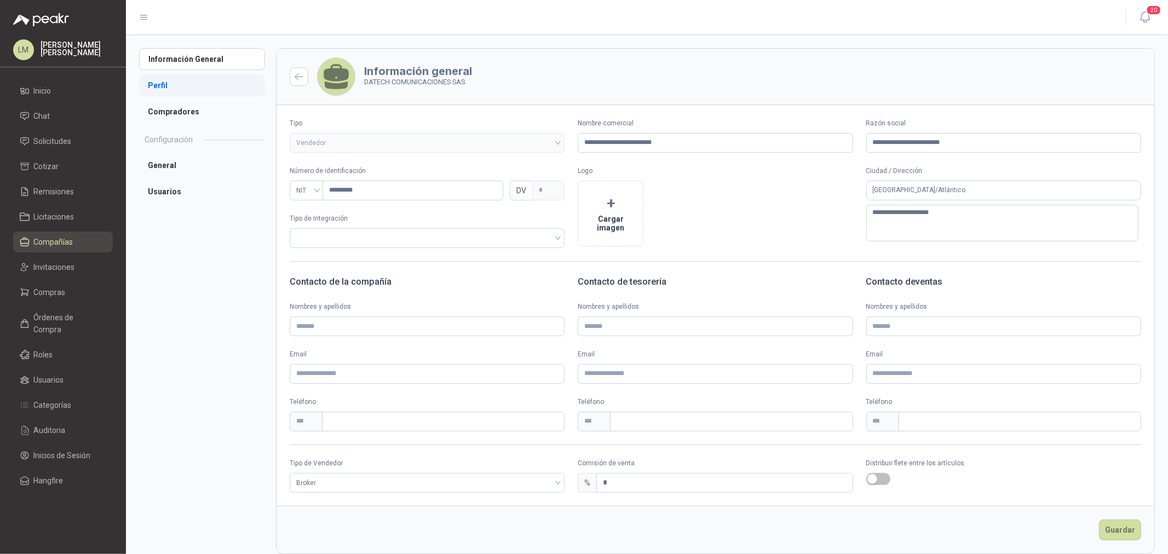
click at [174, 83] on li "Perfil" at bounding box center [202, 85] width 126 height 22
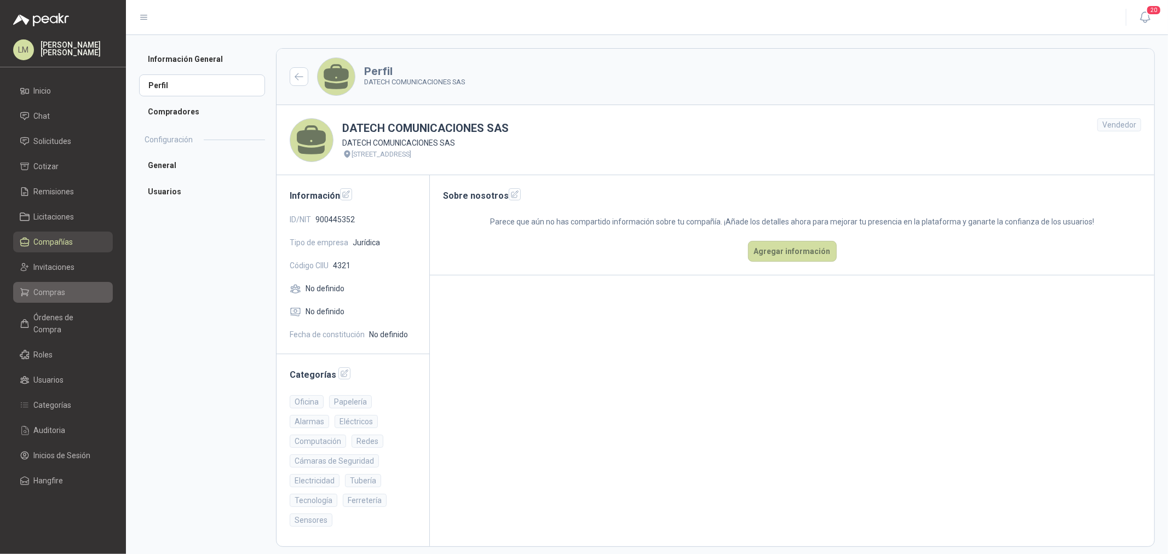
click at [51, 294] on span "Compras" at bounding box center [50, 292] width 32 height 12
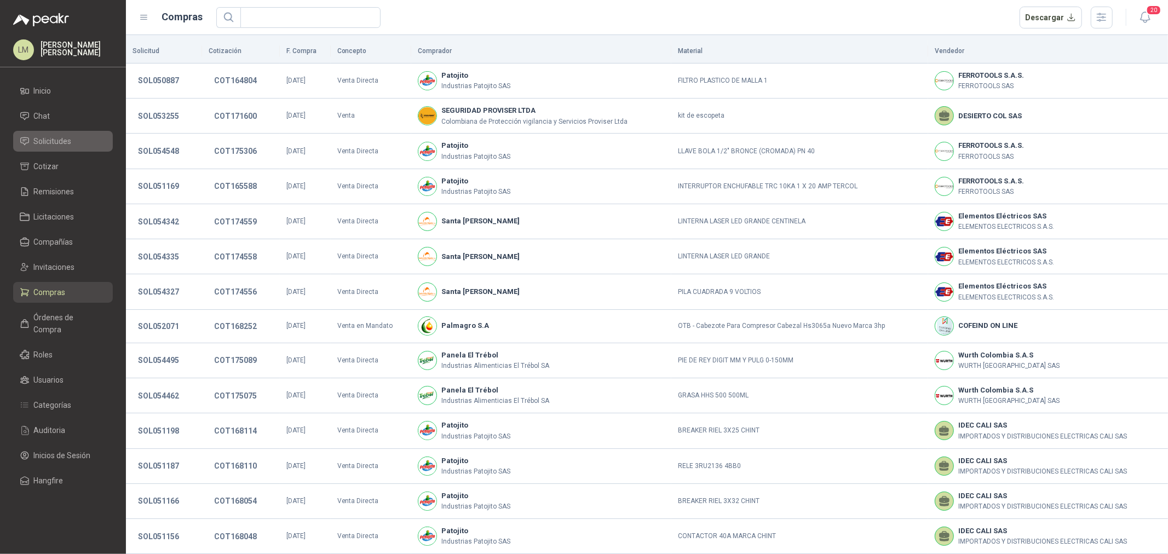
click at [66, 142] on span "Solicitudes" at bounding box center [53, 141] width 38 height 12
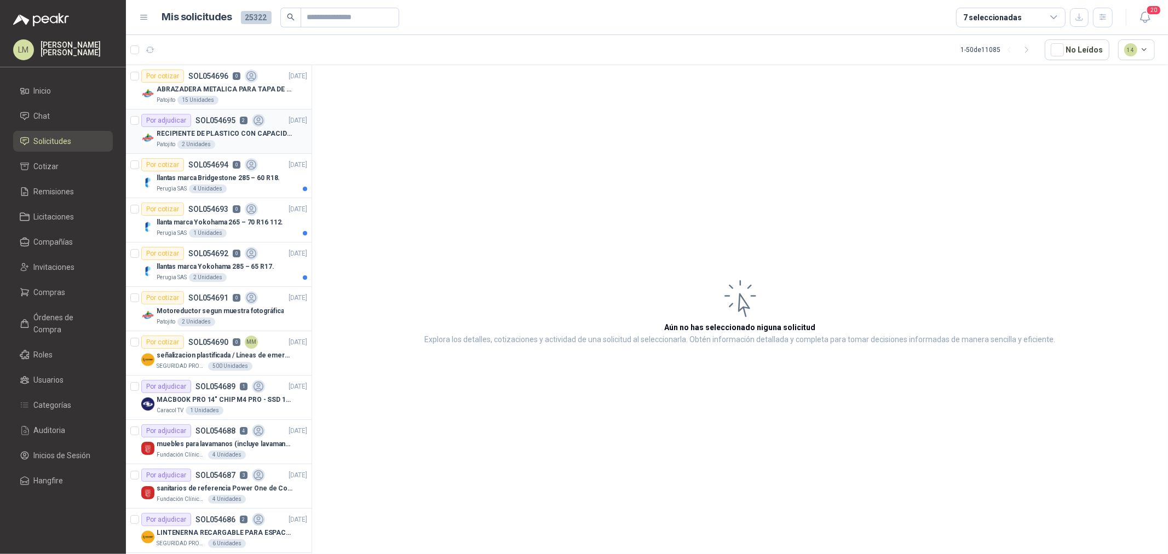
click at [236, 148] on div "Patojito 2 Unidades" at bounding box center [232, 144] width 151 height 9
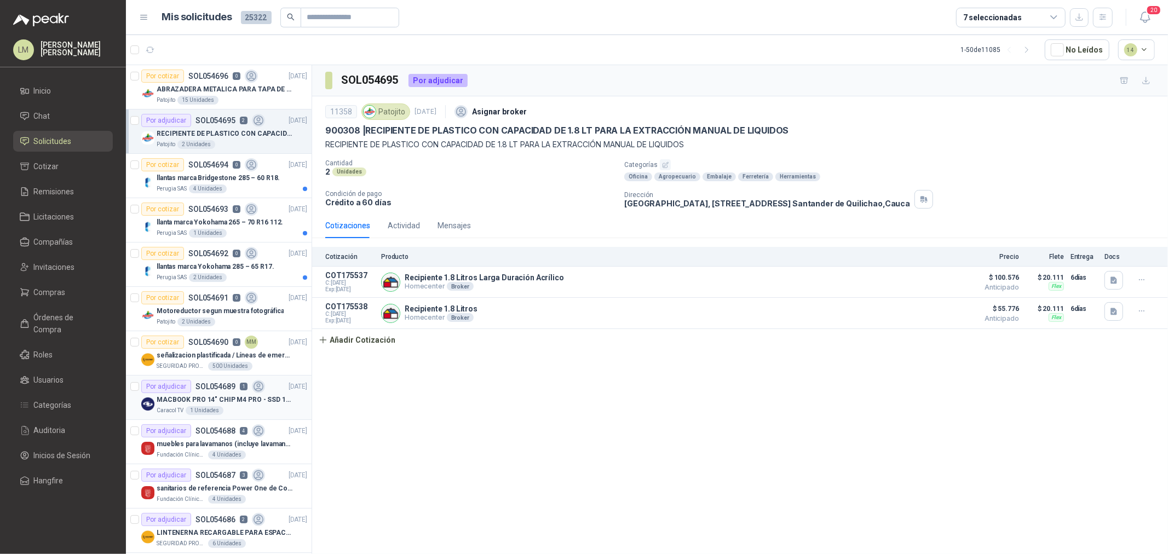
click at [220, 402] on p "MACBOOK PRO 14" CHIP M4 PRO - SSD 1TB RAM 24GB" at bounding box center [225, 400] width 136 height 10
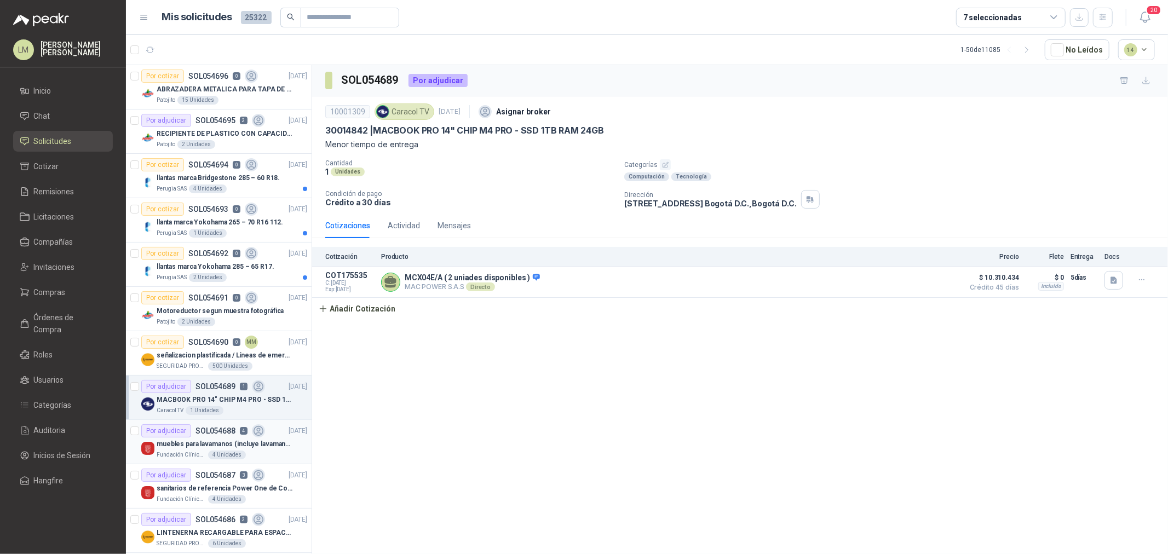
click at [217, 430] on p "SOL054688" at bounding box center [215, 431] width 40 height 8
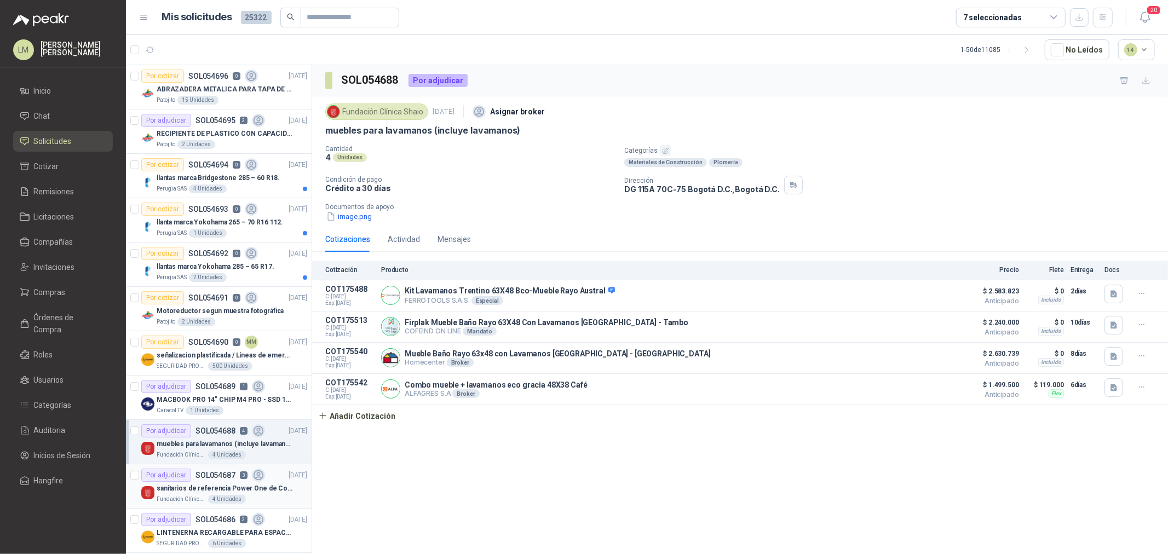
click at [219, 477] on p "SOL054687" at bounding box center [215, 475] width 40 height 8
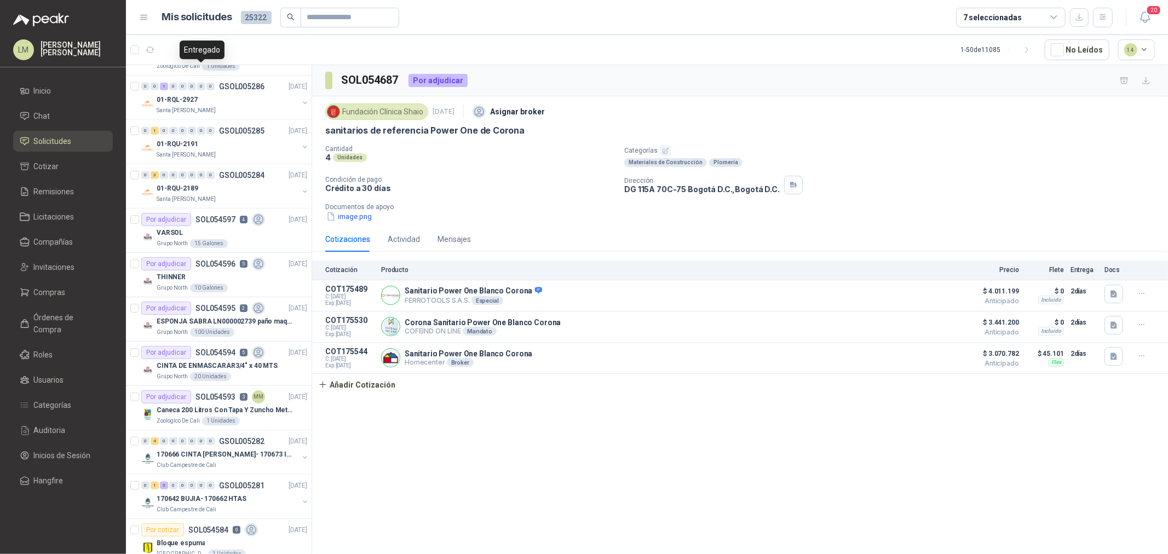
scroll to position [973, 0]
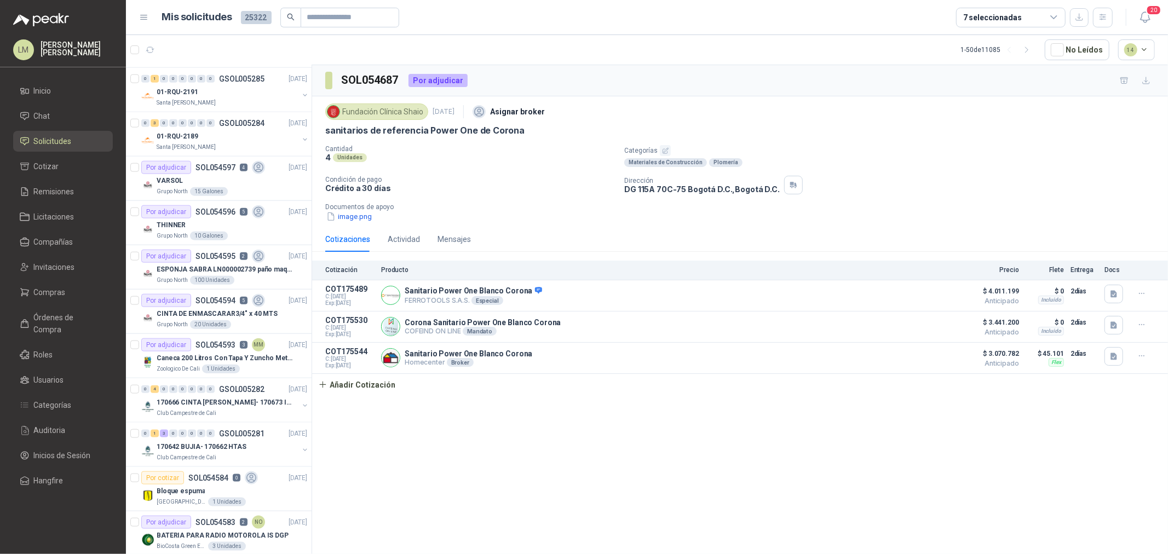
click at [1009, 12] on div "7 seleccionadas" at bounding box center [992, 17] width 59 height 12
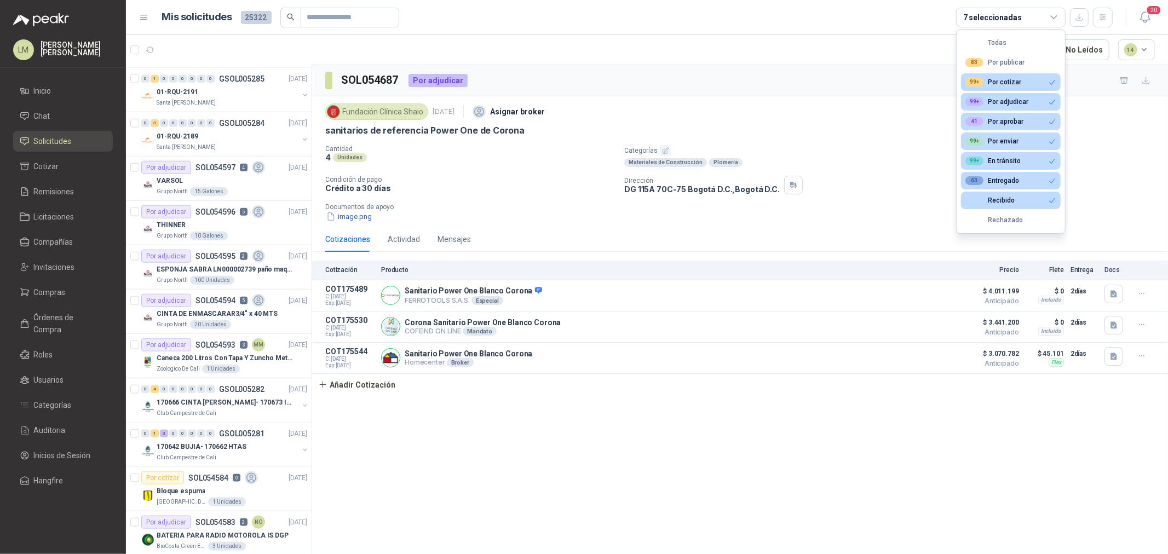
click at [777, 127] on div "sanitarios de referencia Power One de Corona" at bounding box center [739, 130] width 829 height 11
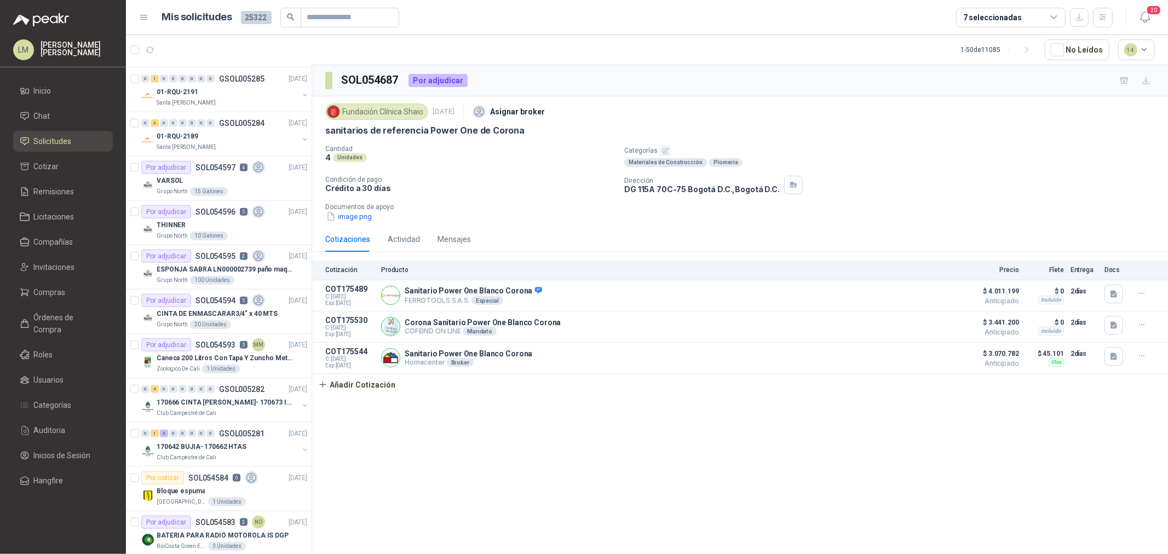
click at [1036, 15] on div "7 seleccionadas" at bounding box center [1010, 18] width 109 height 20
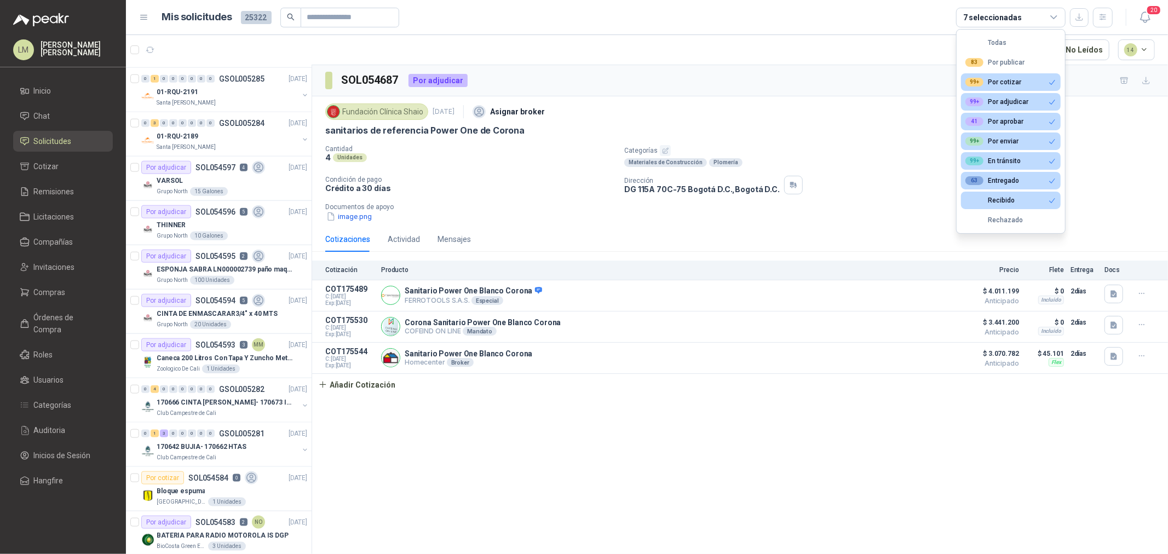
click at [809, 113] on div "Fundación Clínica Shaio [DATE] Asignar broker" at bounding box center [739, 112] width 829 height 22
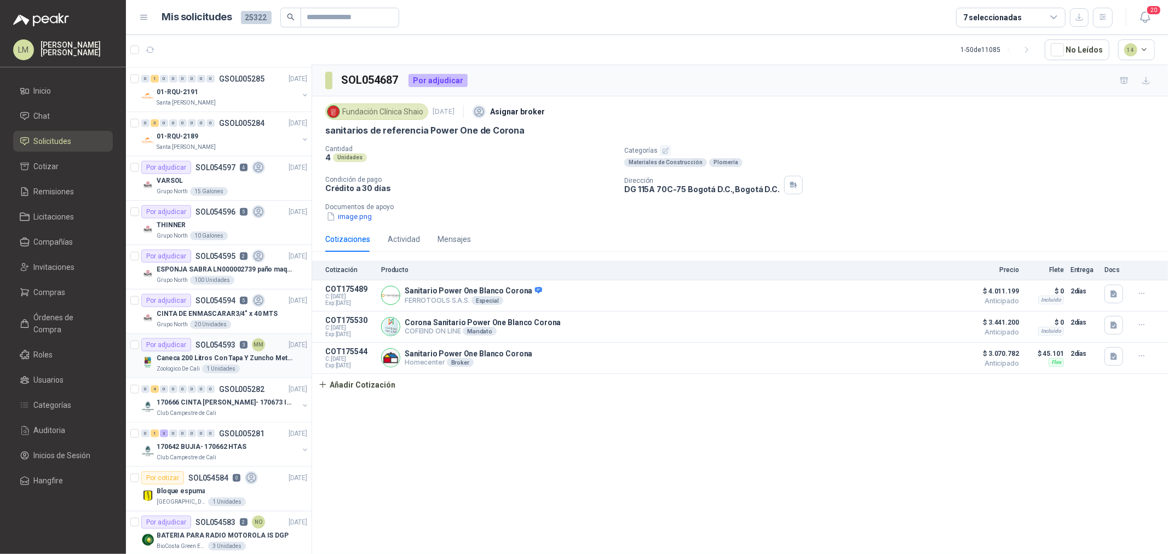
click at [178, 356] on p "Caneca 200 Litros Con Tapa Y Zuncho Metalico" at bounding box center [225, 358] width 136 height 10
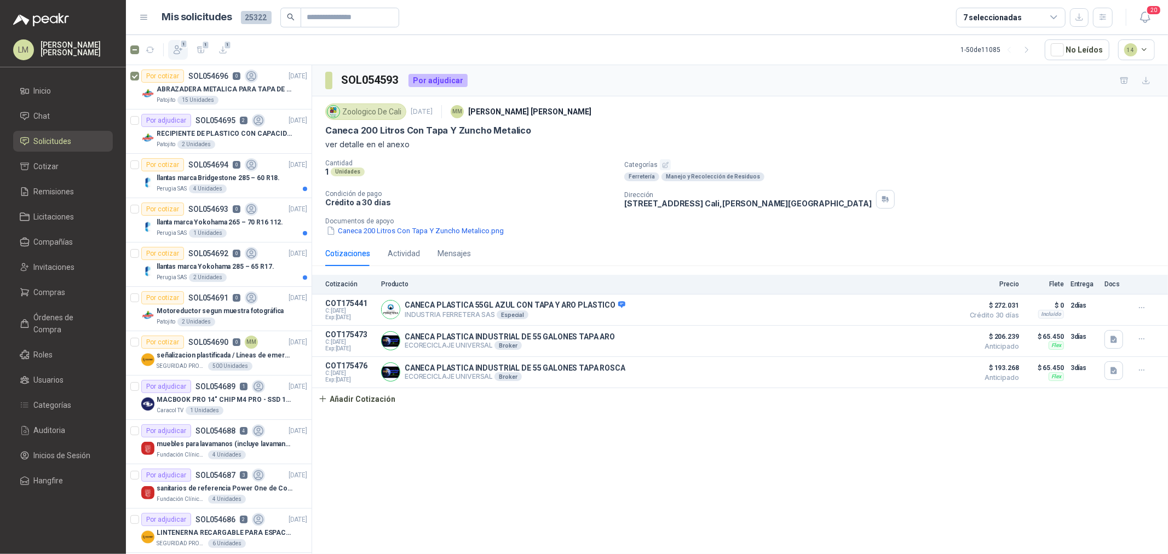
click at [172, 46] on icon "button" at bounding box center [177, 49] width 11 height 11
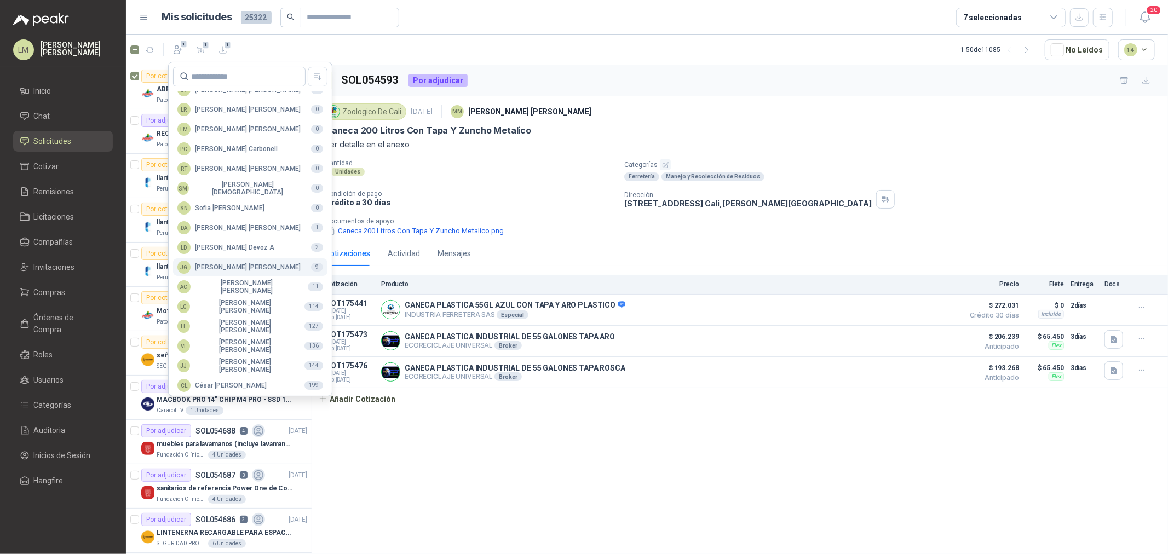
scroll to position [194, 0]
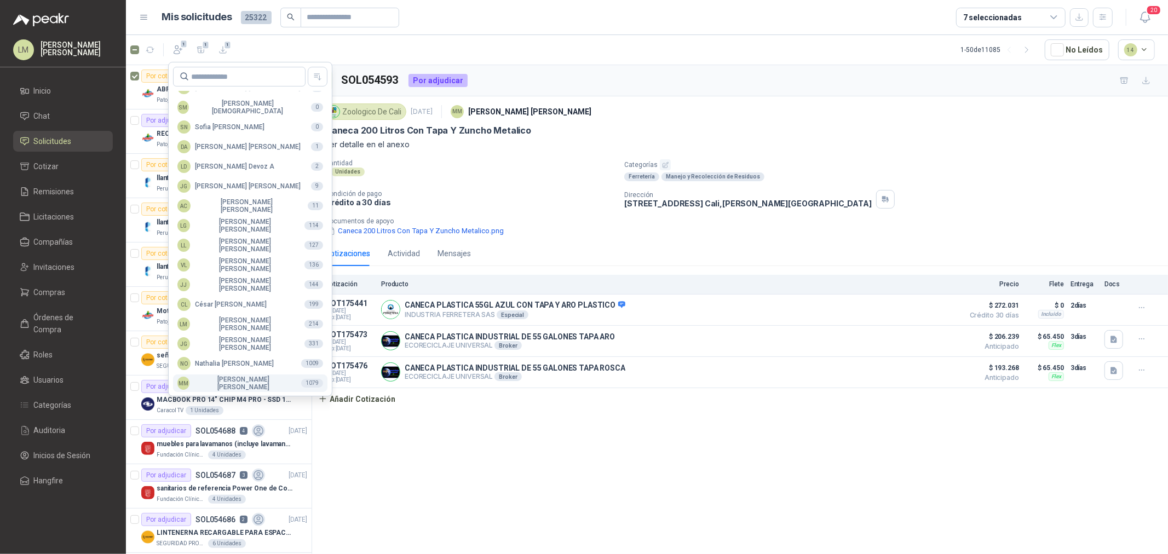
click at [216, 376] on div "MM [PERSON_NAME]" at bounding box center [234, 382] width 115 height 15
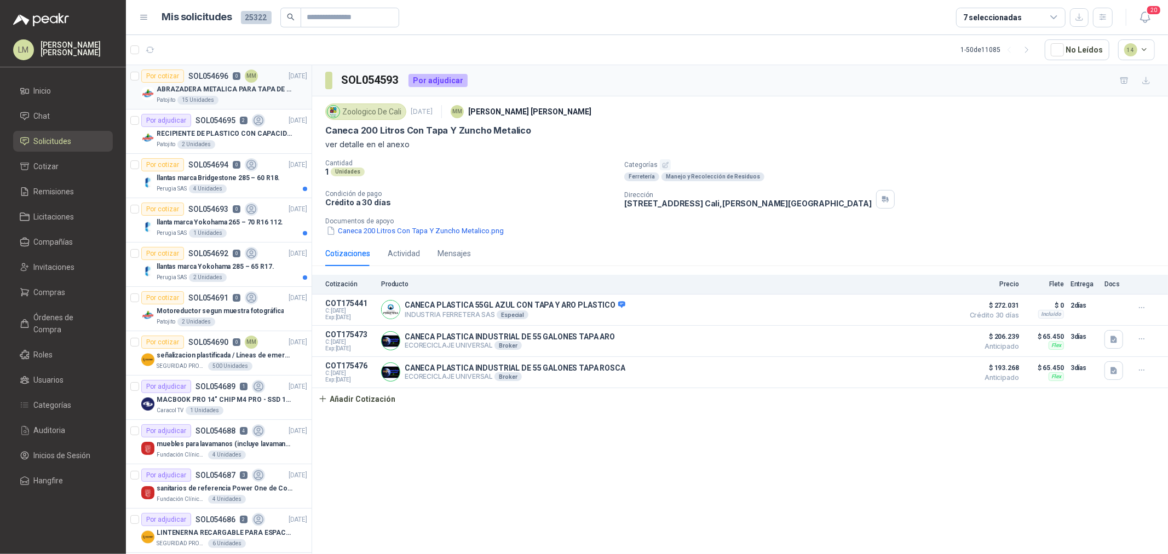
click at [210, 78] on p "SOL054696" at bounding box center [208, 76] width 40 height 8
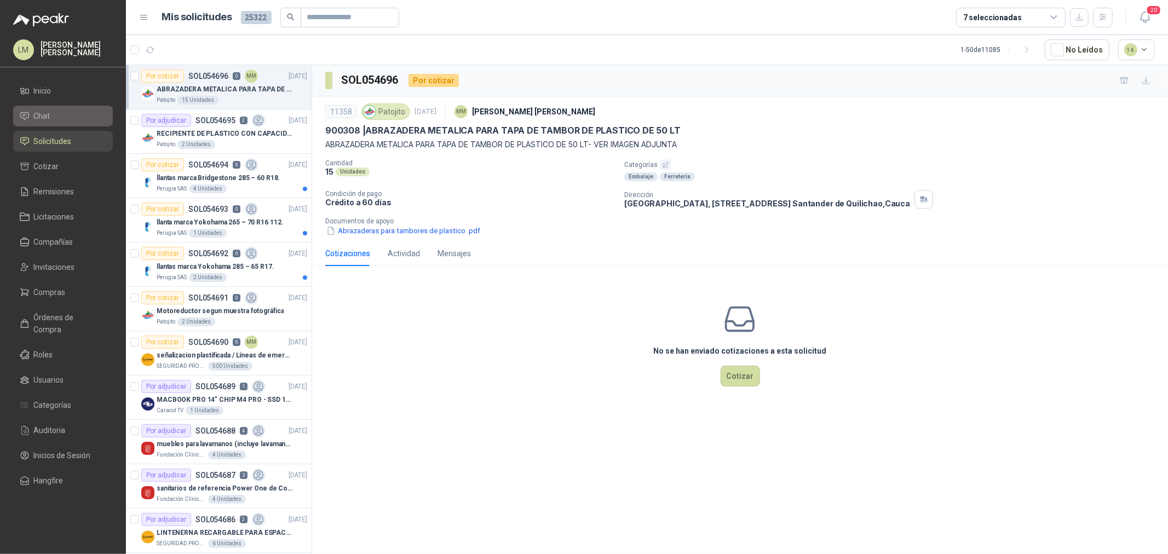
click at [55, 111] on li "Chat" at bounding box center [63, 116] width 86 height 12
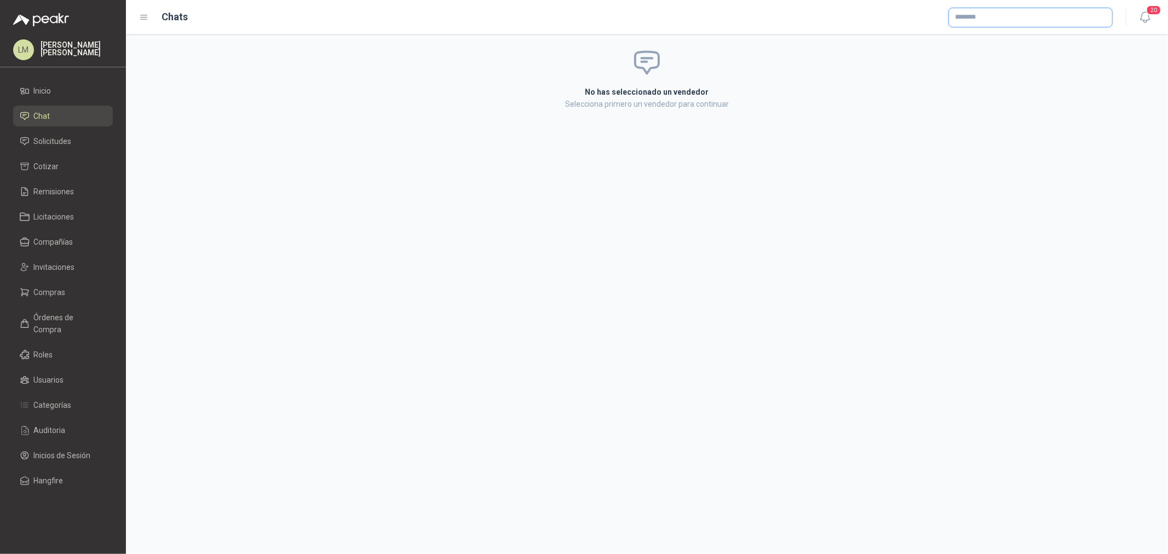
click at [972, 18] on input "text" at bounding box center [1030, 17] width 163 height 19
type input "******"
click at [994, 37] on p "Homecenter" at bounding box center [993, 40] width 39 height 7
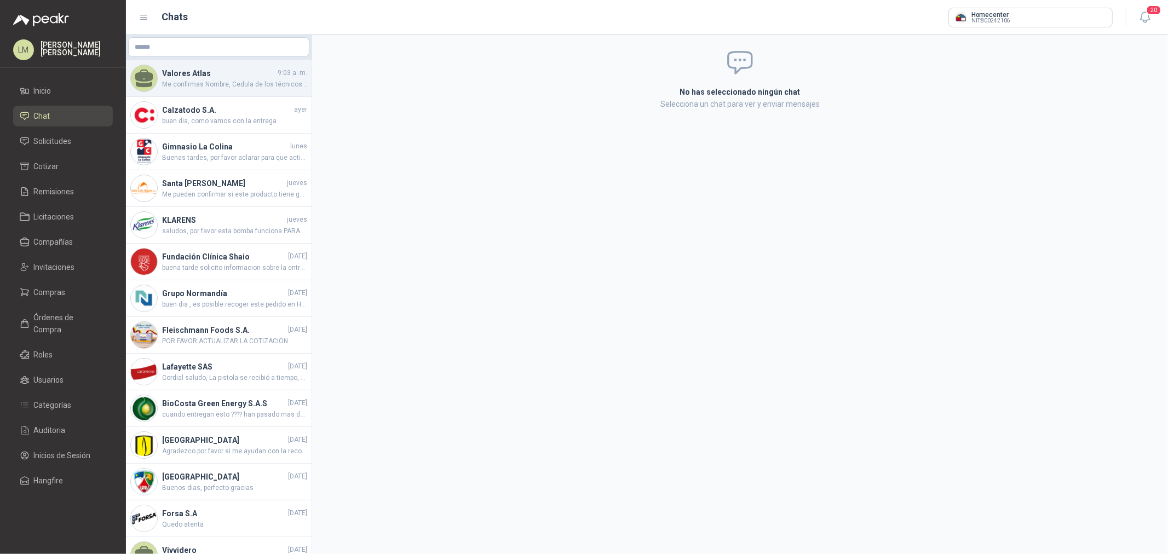
click at [221, 79] on span "Me confirmas Nombre, Cedula de los técnicos y arl que se van acercar? por fa" at bounding box center [234, 84] width 145 height 10
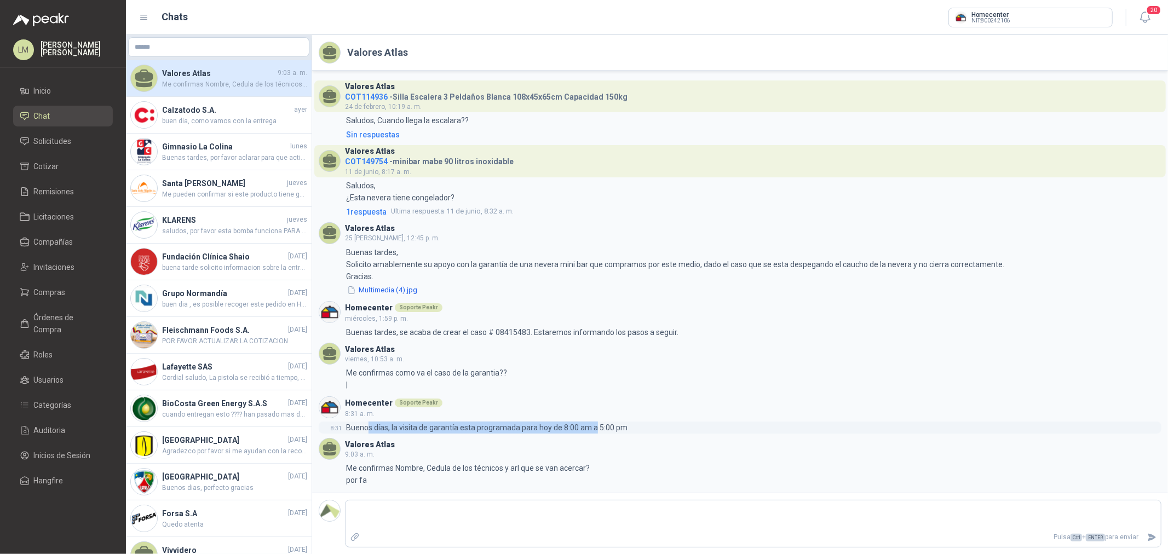
drag, startPoint x: 366, startPoint y: 429, endPoint x: 595, endPoint y: 423, distance: 229.4
click at [593, 422] on p "Buenos días, la visita de garantía esta programada para hoy de 8:00 am a 5:00 pm" at bounding box center [486, 427] width 281 height 12
click at [596, 423] on p "Buenos días, la visita de garantía esta programada para hoy de 8:00 am a 5:00 pm" at bounding box center [486, 427] width 281 height 12
click at [688, 424] on div "8:31 Buenos [PERSON_NAME], la visita de garantía esta programada para hoy de 8:…" at bounding box center [740, 427] width 842 height 12
click at [42, 133] on link "Solicitudes" at bounding box center [63, 141] width 100 height 21
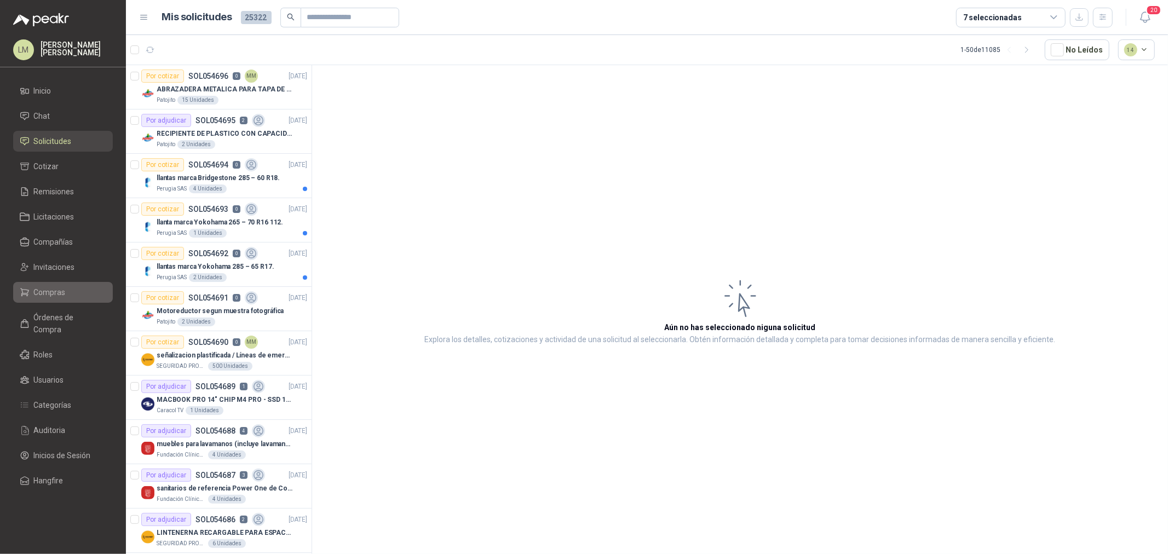
click at [36, 293] on span "Compras" at bounding box center [50, 292] width 32 height 12
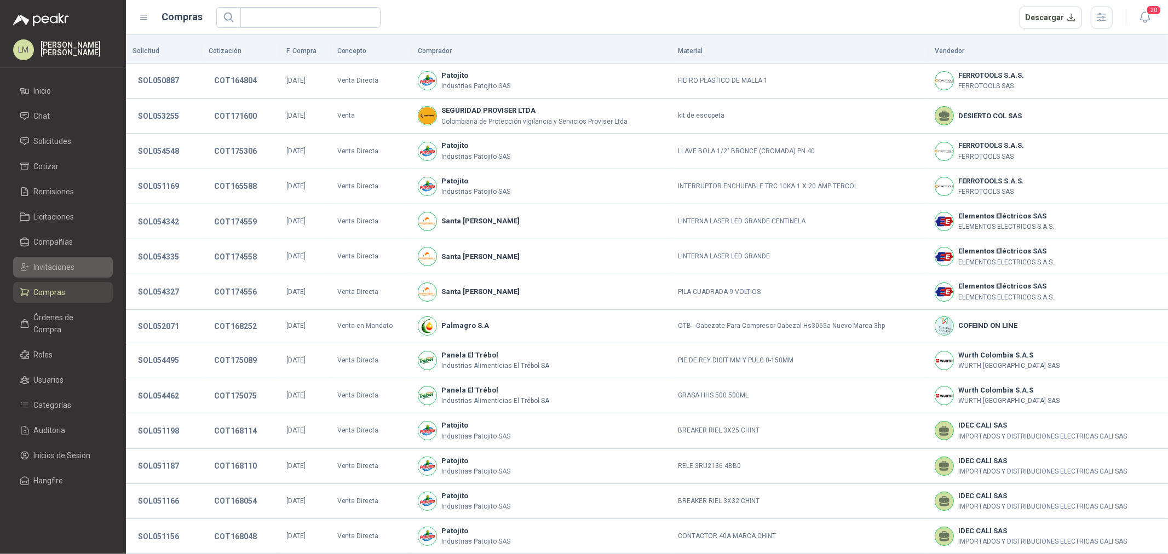
click at [55, 269] on span "Invitaciones" at bounding box center [54, 267] width 41 height 12
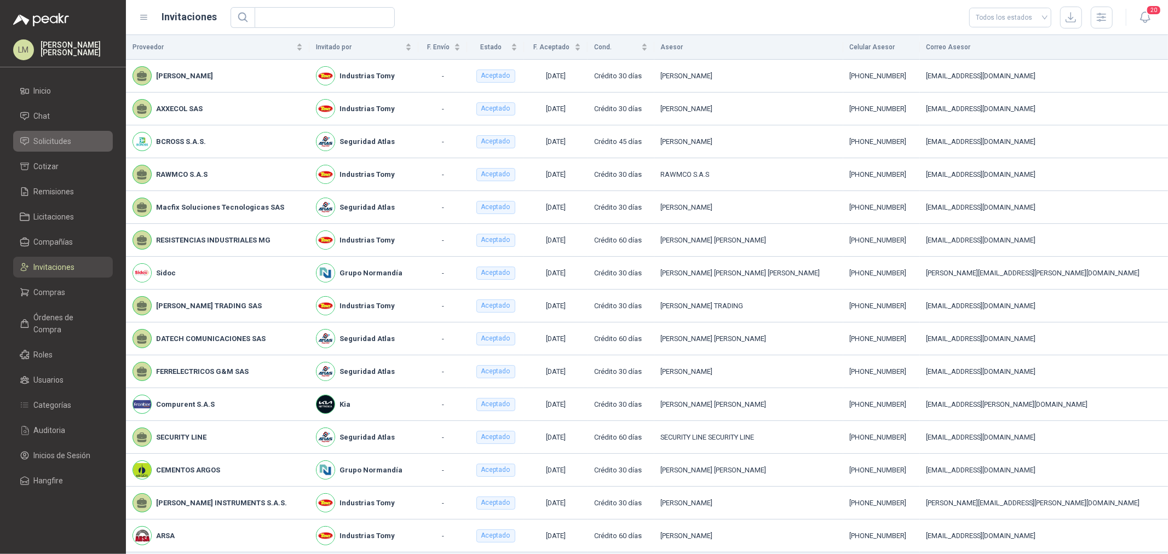
click at [46, 137] on span "Solicitudes" at bounding box center [53, 141] width 38 height 12
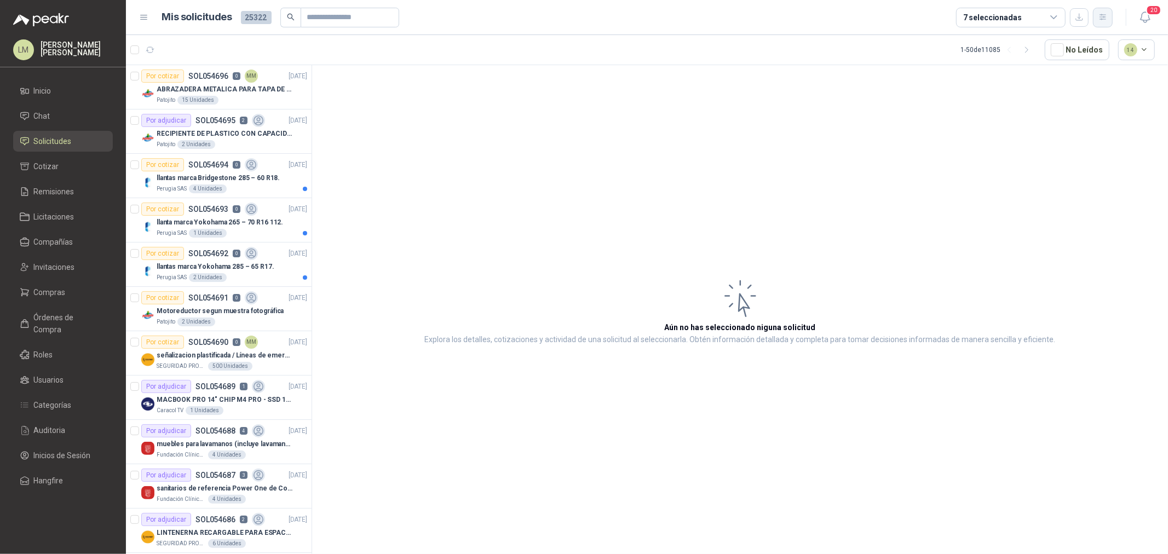
click at [1101, 15] on icon "button" at bounding box center [1102, 17] width 9 height 9
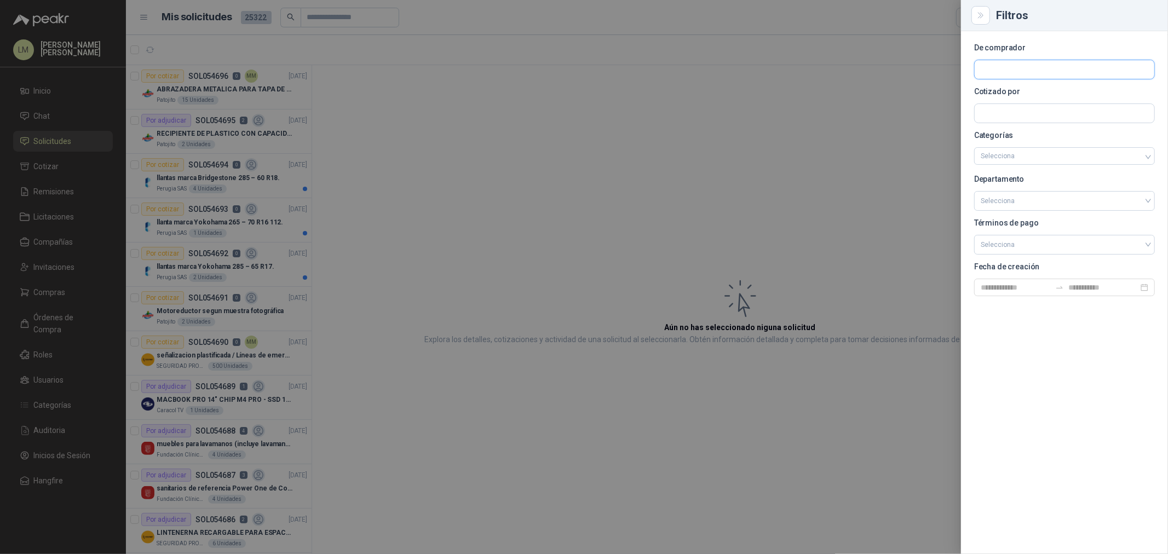
click at [1015, 63] on input "text" at bounding box center [1064, 69] width 180 height 19
type input "******"
click at [1026, 102] on span "NIT : 900438232" at bounding box center [1018, 98] width 39 height 5
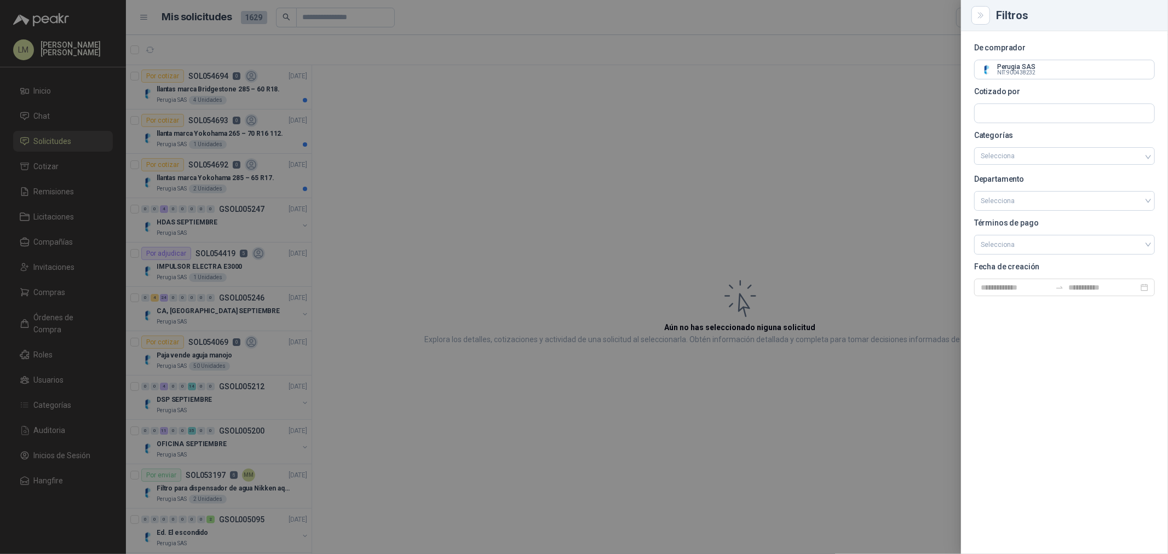
click at [369, 124] on div at bounding box center [584, 277] width 1168 height 554
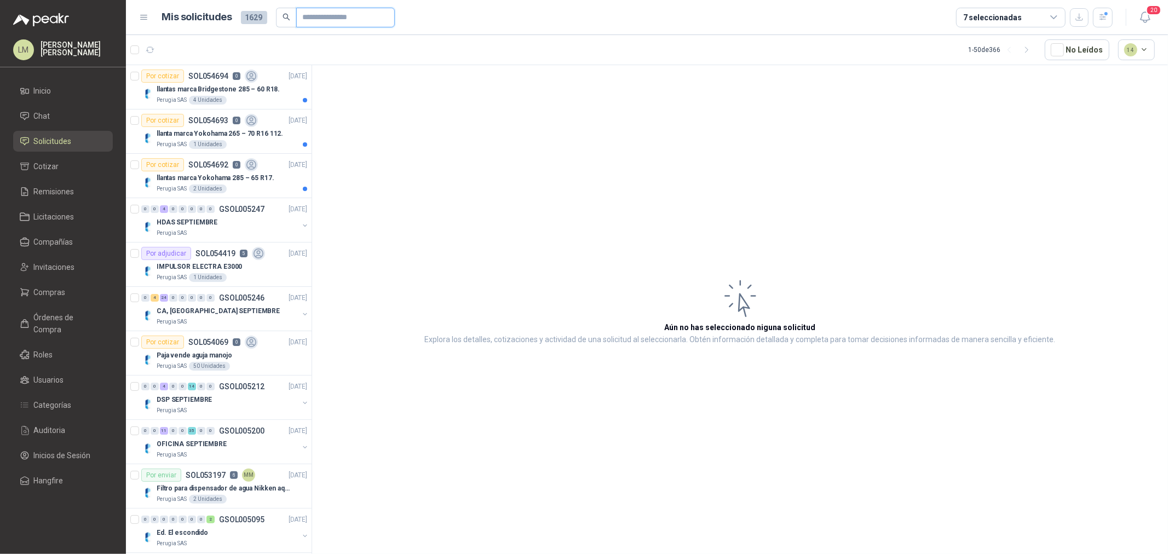
click at [312, 16] on input "text" at bounding box center [341, 17] width 77 height 19
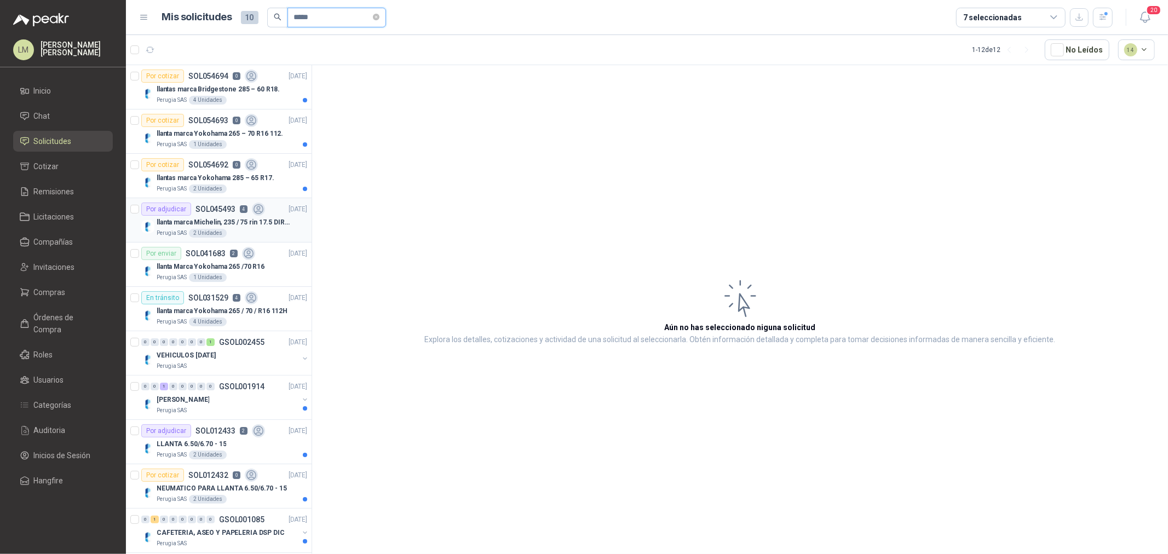
type input "*****"
click at [206, 221] on p "llanta marca Michelin, 235 / 75 rin 17.5 DIRECCIONALES" at bounding box center [225, 222] width 136 height 10
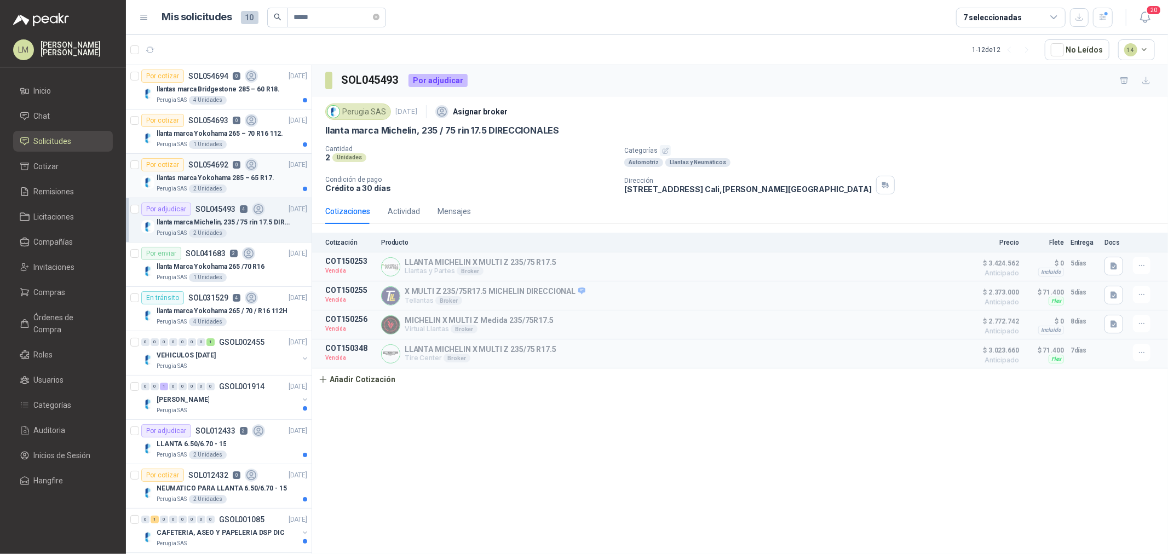
click at [199, 183] on p "llantas marca Yokohama 285 – 65 R17." at bounding box center [216, 178] width 118 height 10
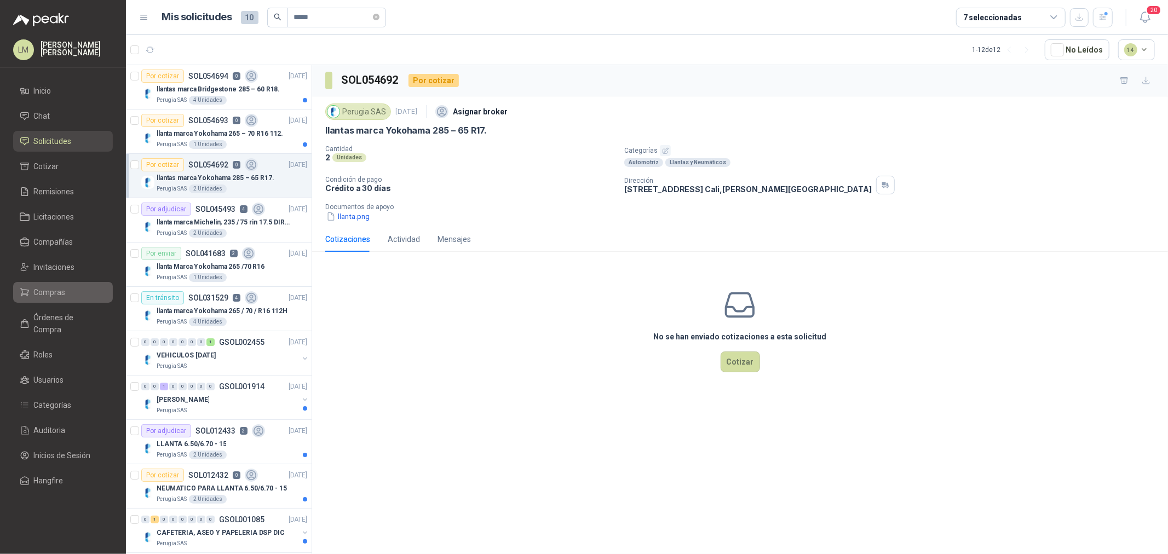
click at [56, 294] on span "Compras" at bounding box center [50, 292] width 32 height 12
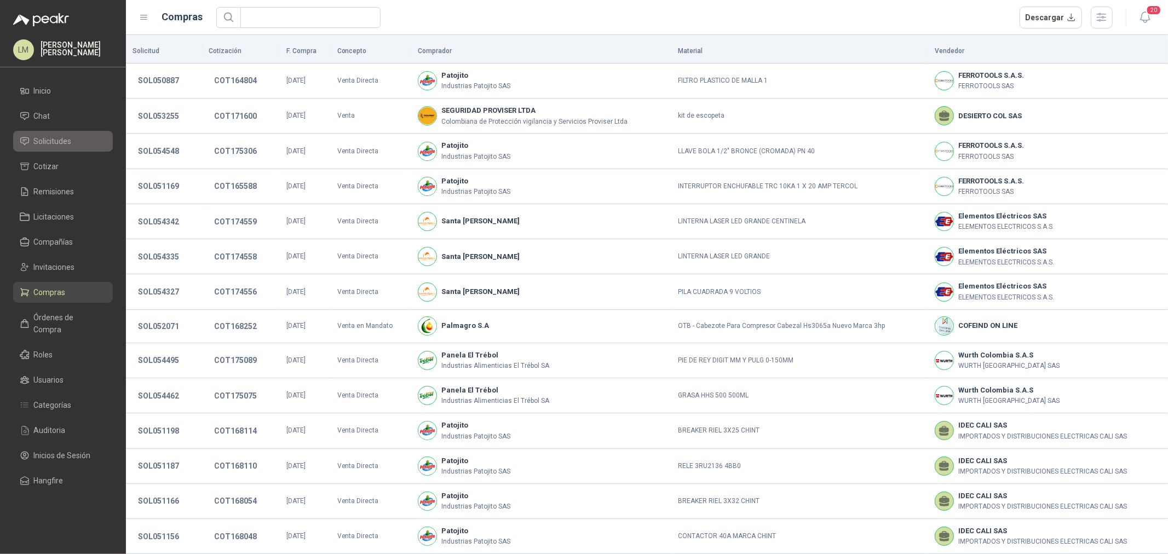
click at [55, 137] on span "Solicitudes" at bounding box center [53, 141] width 38 height 12
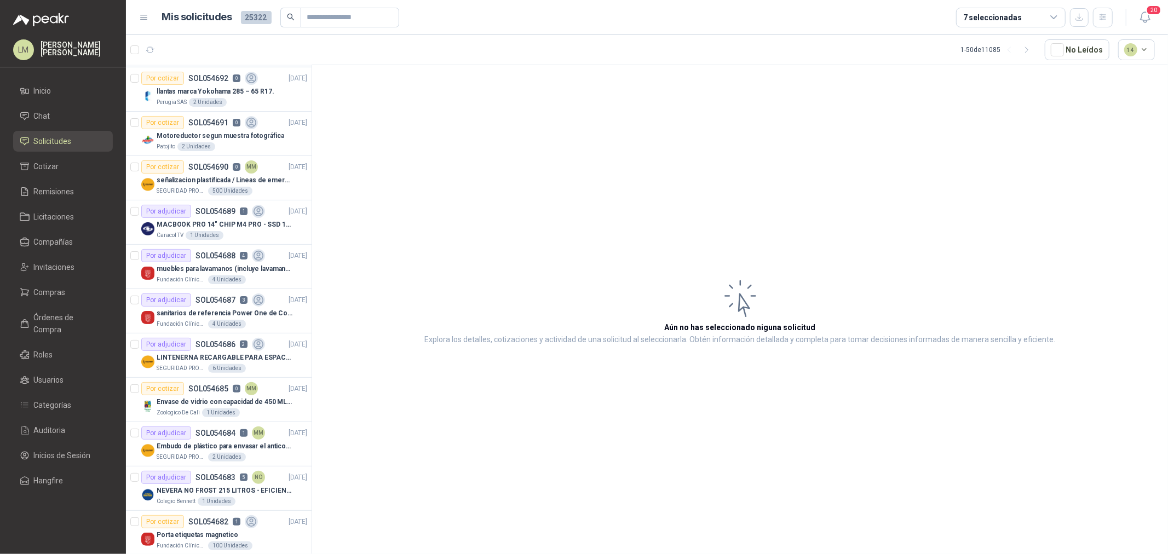
scroll to position [182, 0]
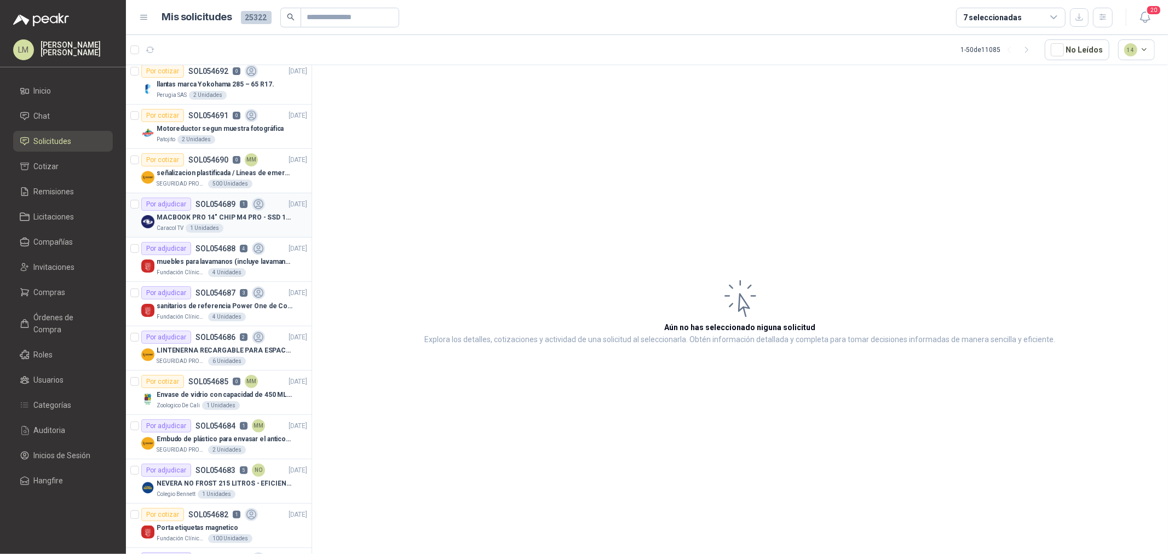
click at [208, 216] on p "MACBOOK PRO 14" CHIP M4 PRO - SSD 1TB RAM 24GB" at bounding box center [225, 217] width 136 height 10
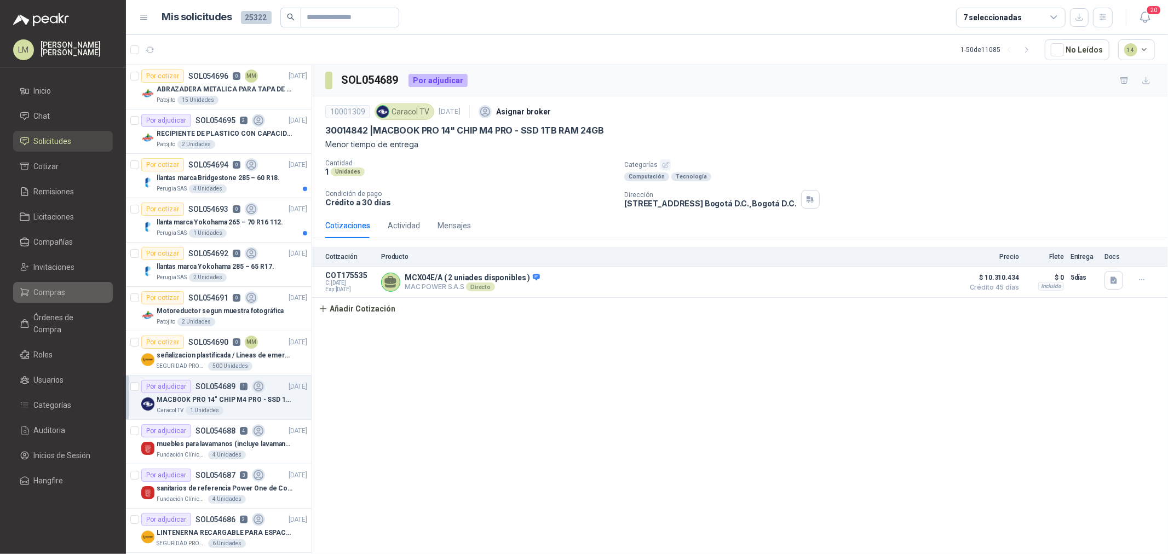
click at [62, 283] on link "Compras" at bounding box center [63, 292] width 100 height 21
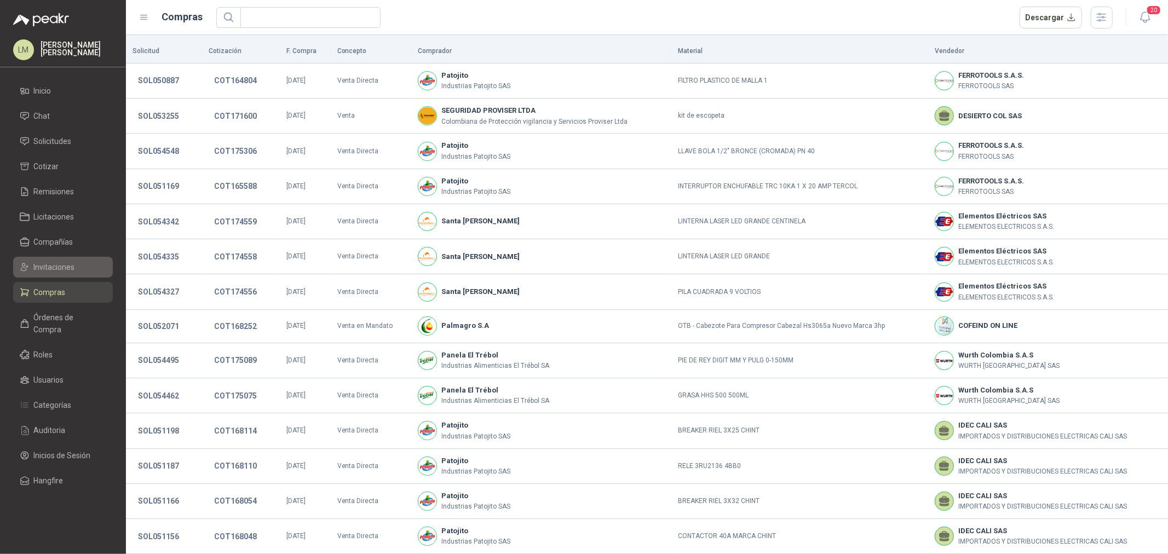
click at [60, 264] on span "Invitaciones" at bounding box center [54, 267] width 41 height 12
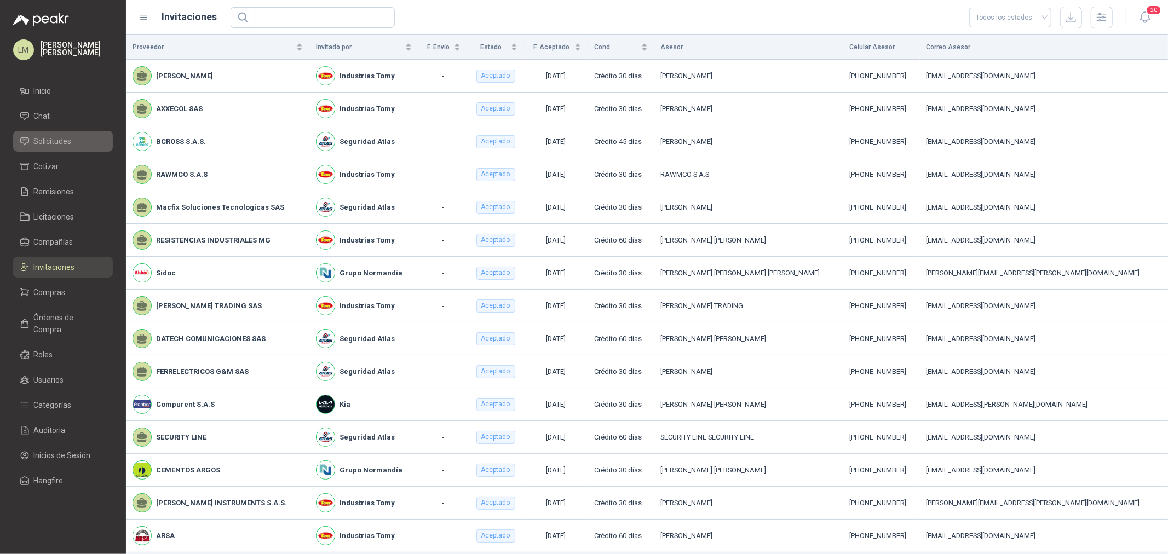
click at [55, 139] on span "Solicitudes" at bounding box center [53, 141] width 38 height 12
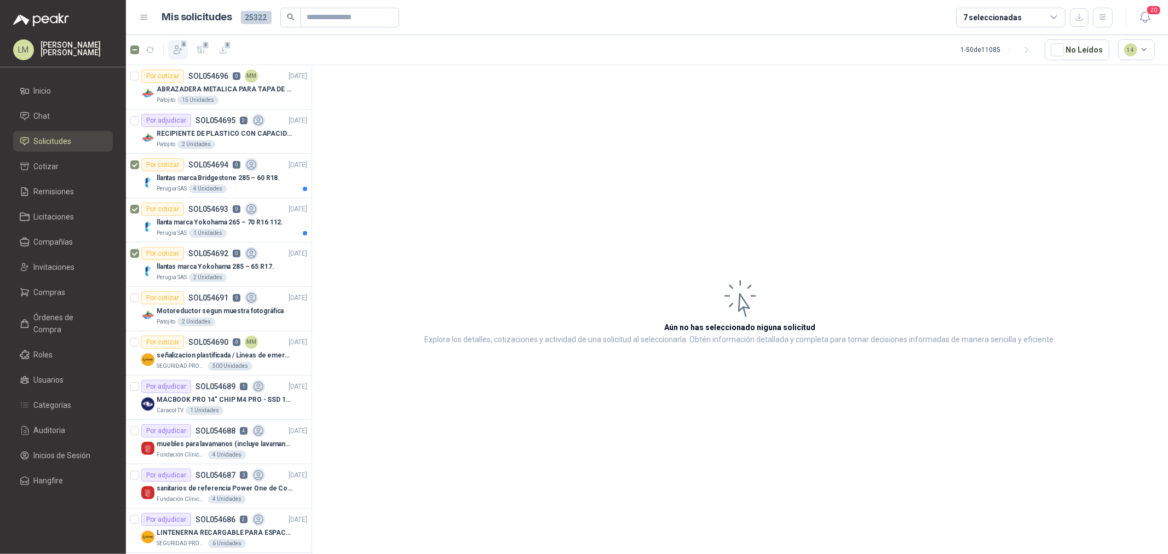
click at [176, 54] on icon "button" at bounding box center [178, 50] width 8 height 8
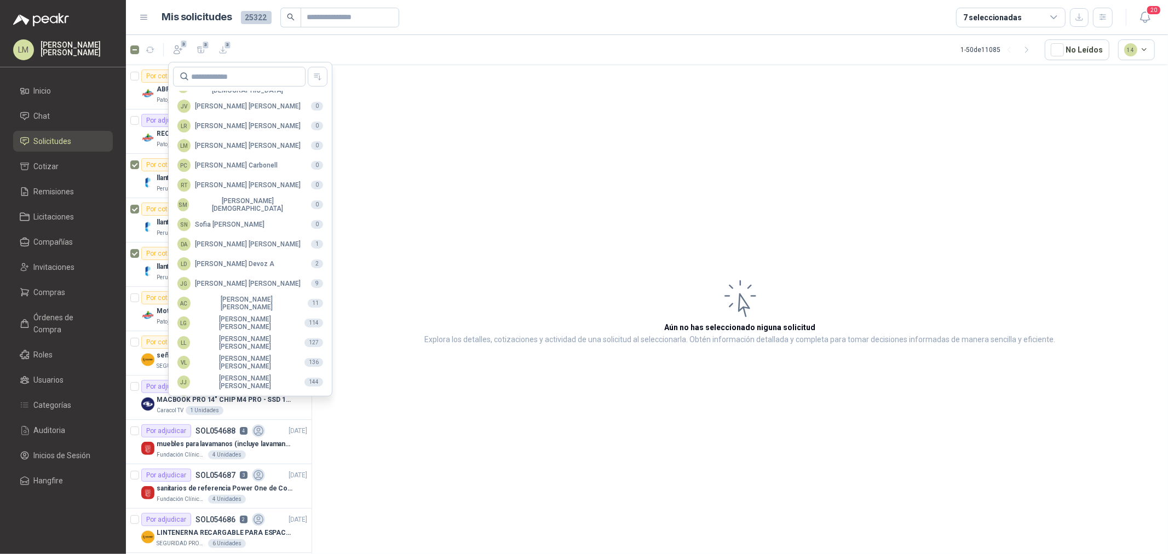
scroll to position [194, 0]
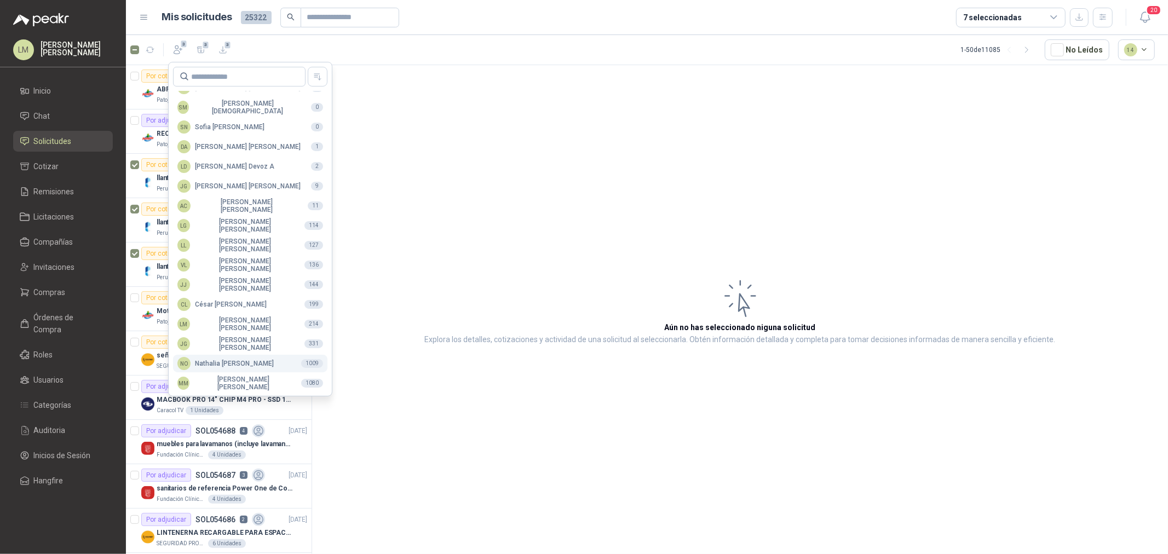
click at [216, 363] on div "NO [PERSON_NAME]" at bounding box center [225, 363] width 96 height 13
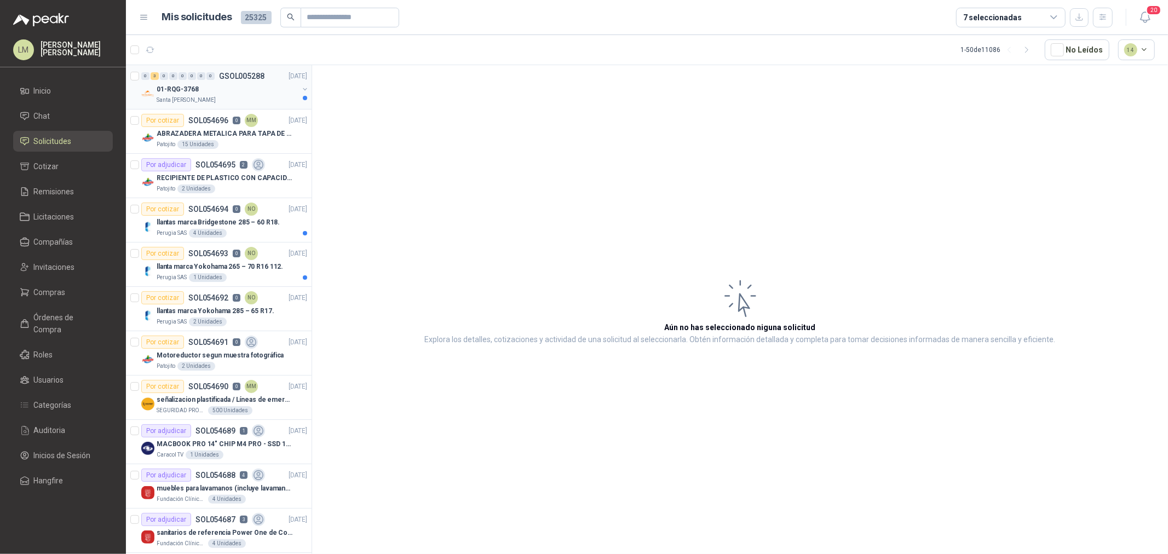
click at [206, 84] on div "01-RQG-3768" at bounding box center [228, 89] width 142 height 13
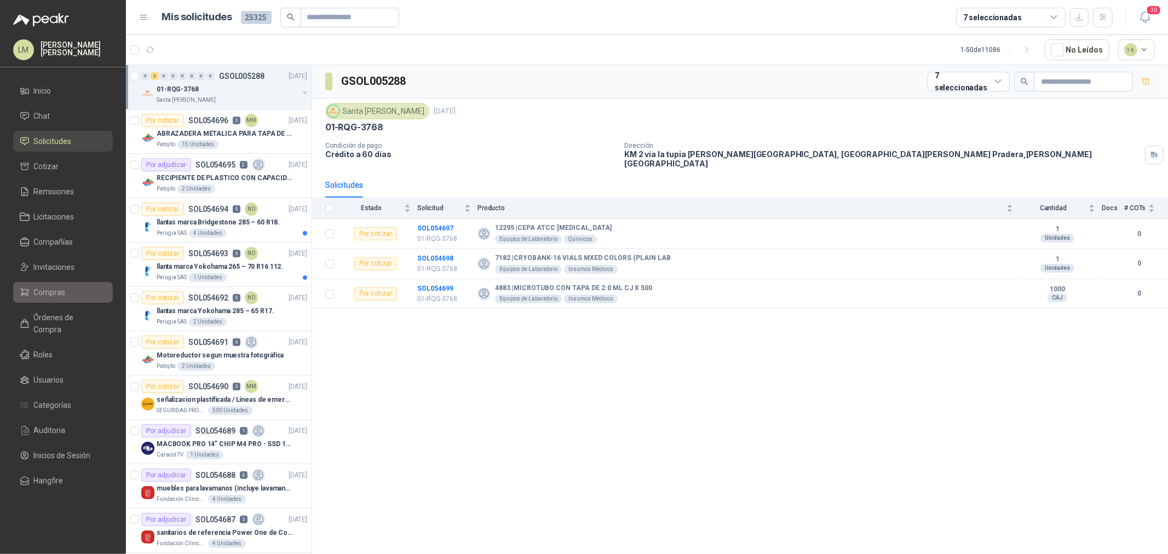
click at [51, 286] on span "Compras" at bounding box center [50, 292] width 32 height 12
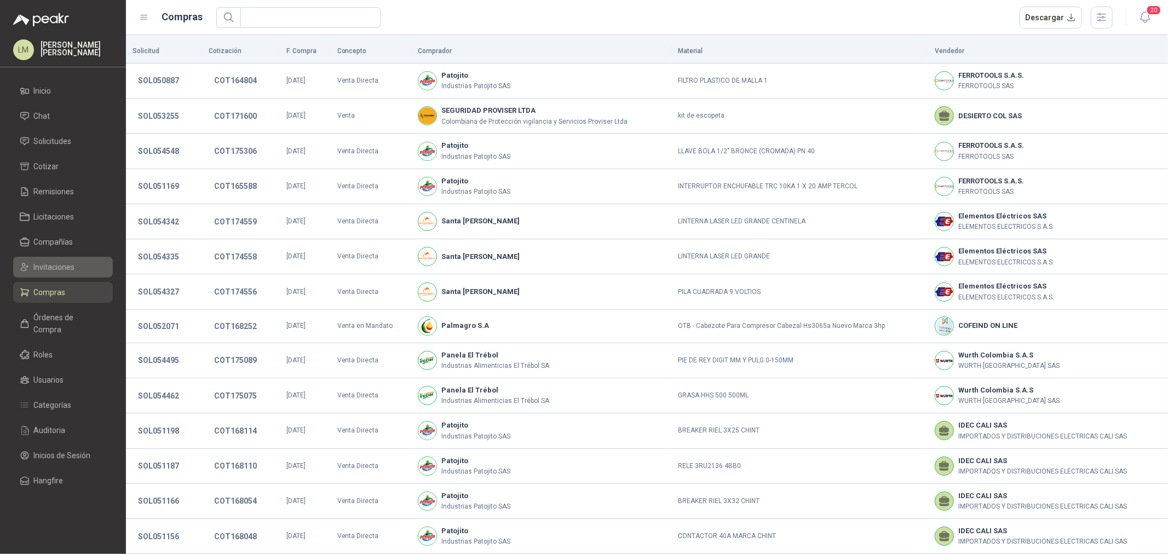
click at [55, 265] on span "Invitaciones" at bounding box center [54, 267] width 41 height 12
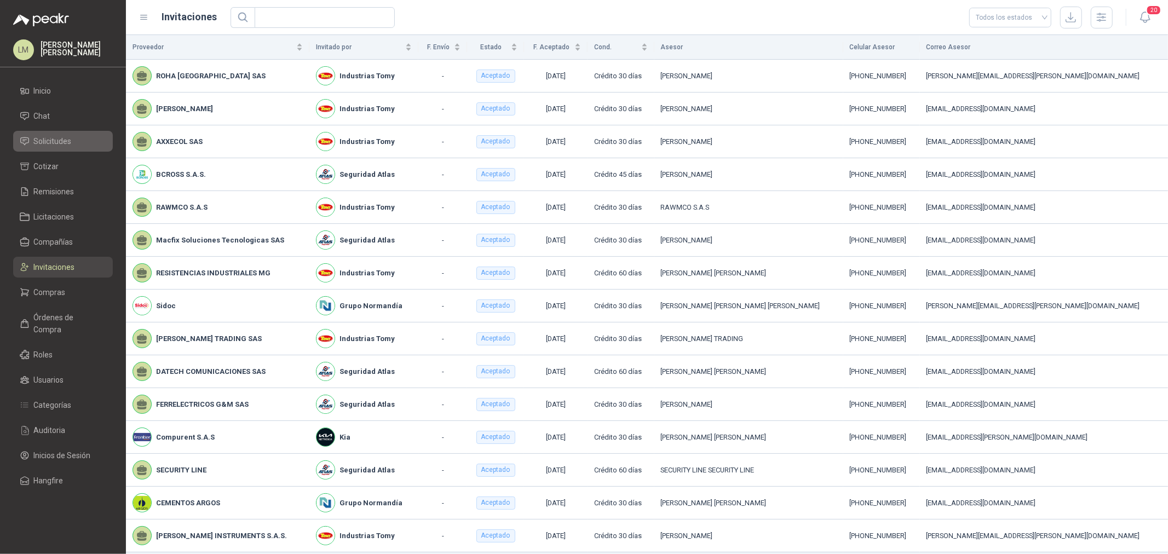
click at [68, 140] on span "Solicitudes" at bounding box center [53, 141] width 38 height 12
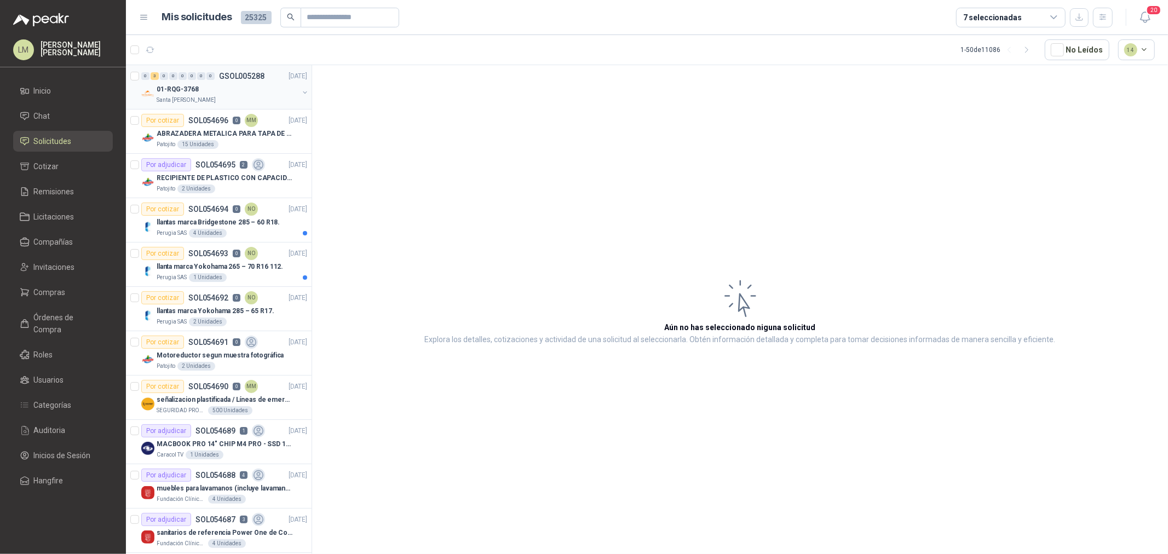
click at [229, 88] on div "01-RQG-3768" at bounding box center [228, 89] width 142 height 13
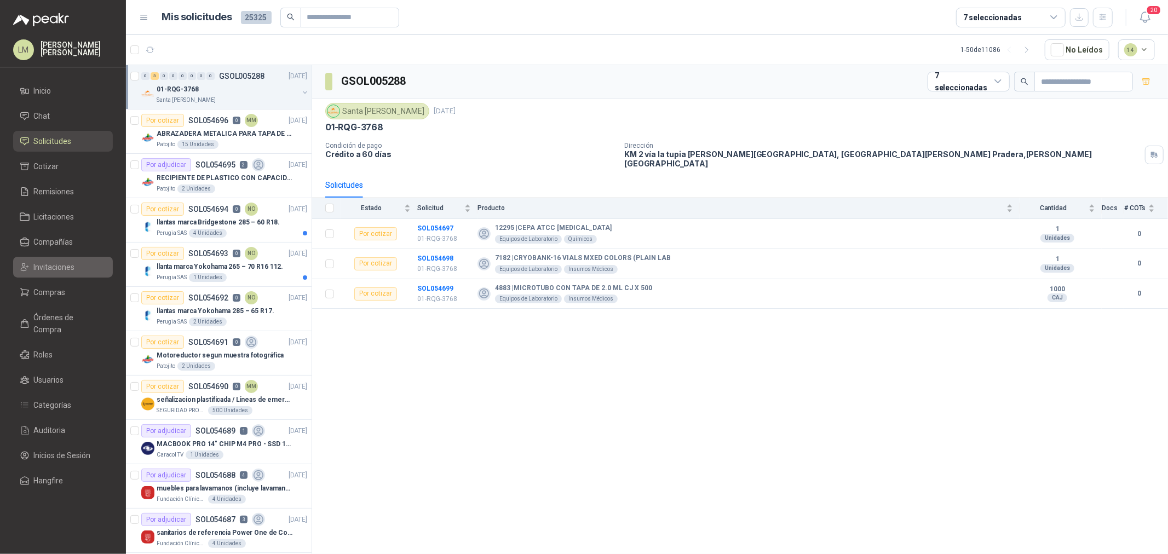
click at [49, 258] on link "Invitaciones" at bounding box center [63, 267] width 100 height 21
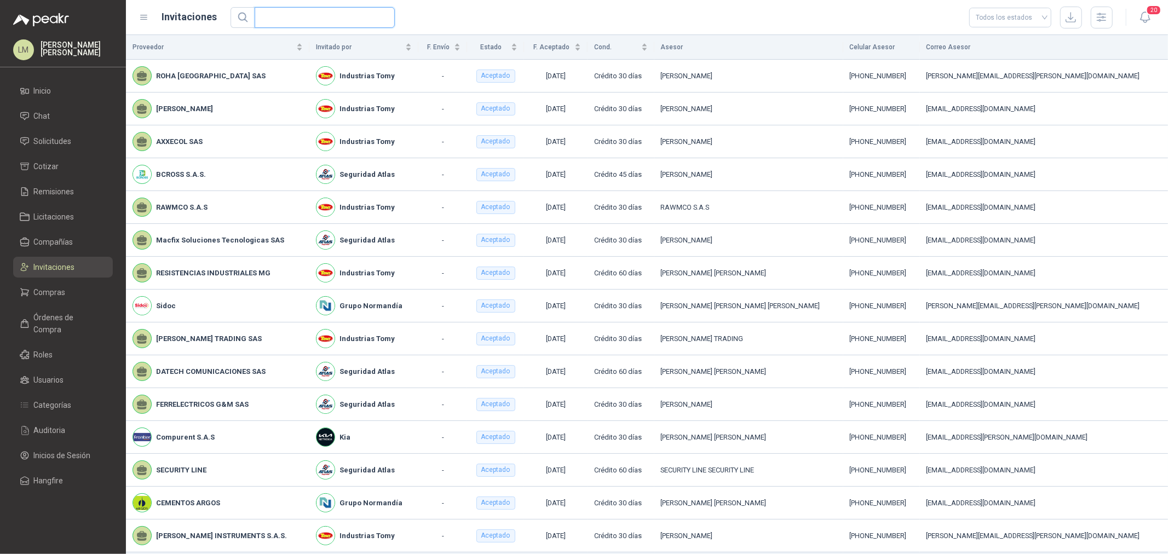
click at [301, 11] on input "text" at bounding box center [320, 18] width 118 height 20
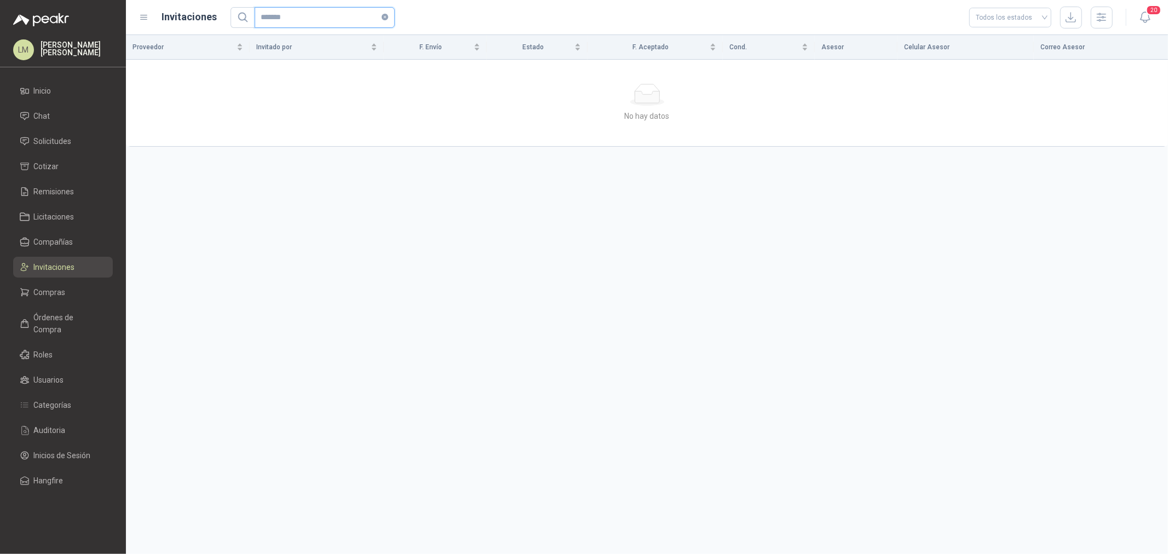
drag, startPoint x: 303, startPoint y: 18, endPoint x: 232, endPoint y: 22, distance: 71.3
click at [233, 22] on span "*******" at bounding box center [312, 17] width 164 height 21
type input "*******"
drag, startPoint x: 311, startPoint y: 19, endPoint x: 215, endPoint y: 20, distance: 95.8
click at [217, 20] on div "Invitaciones ******* Todos los estados" at bounding box center [625, 18] width 973 height 22
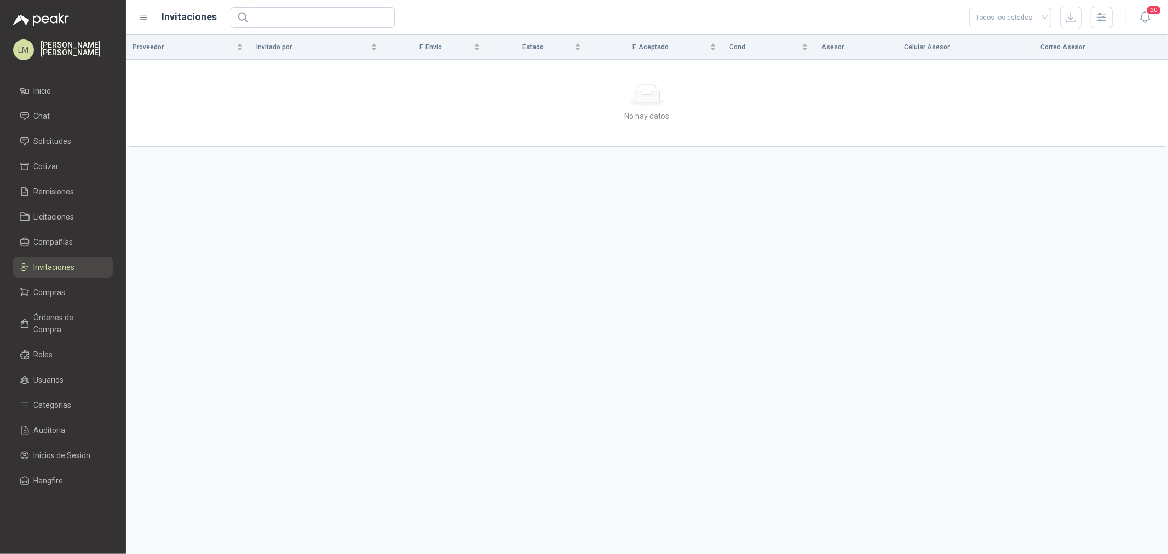
click at [1113, 22] on div "20" at bounding box center [1133, 17] width 42 height 17
click at [1105, 21] on icon "button" at bounding box center [1101, 17] width 13 height 13
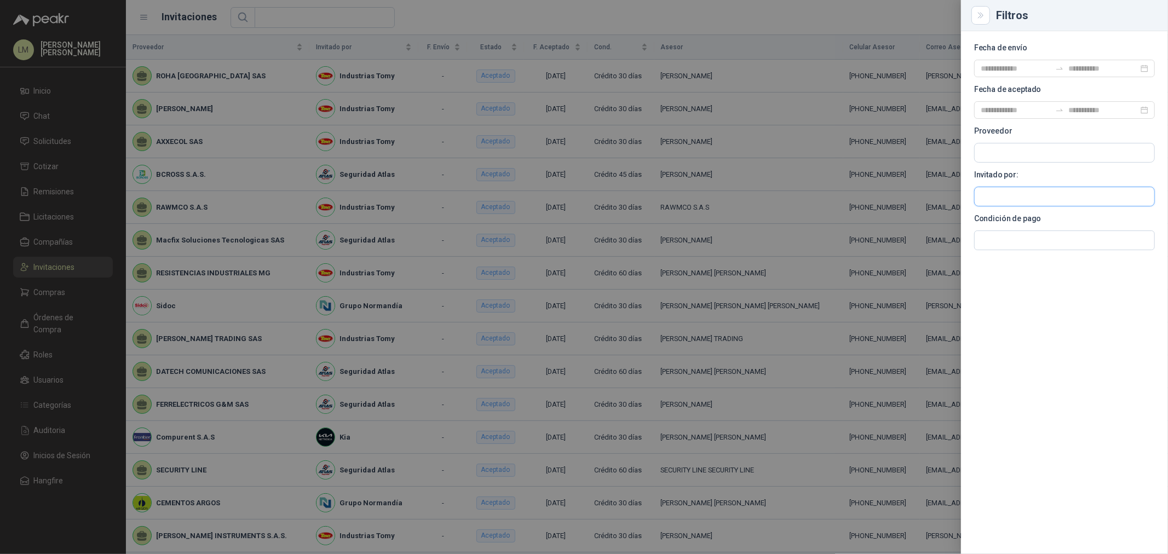
click at [1037, 188] on input "text" at bounding box center [1064, 196] width 180 height 19
type input "****"
click at [1024, 219] on p "Industrias Tomy" at bounding box center [1040, 220] width 83 height 7
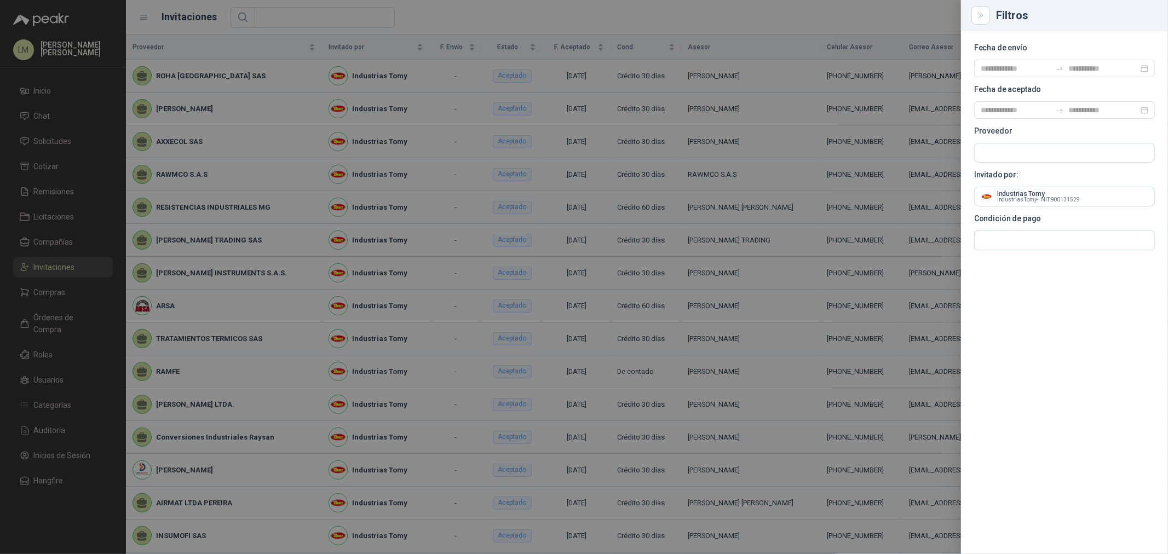
click at [529, 201] on div at bounding box center [584, 277] width 1168 height 554
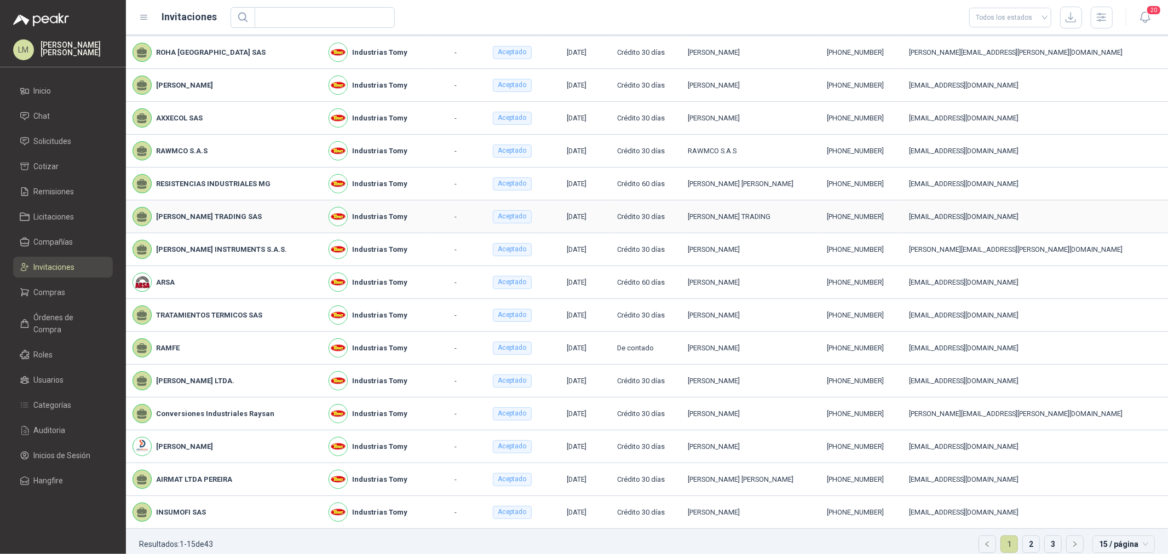
scroll to position [36, 0]
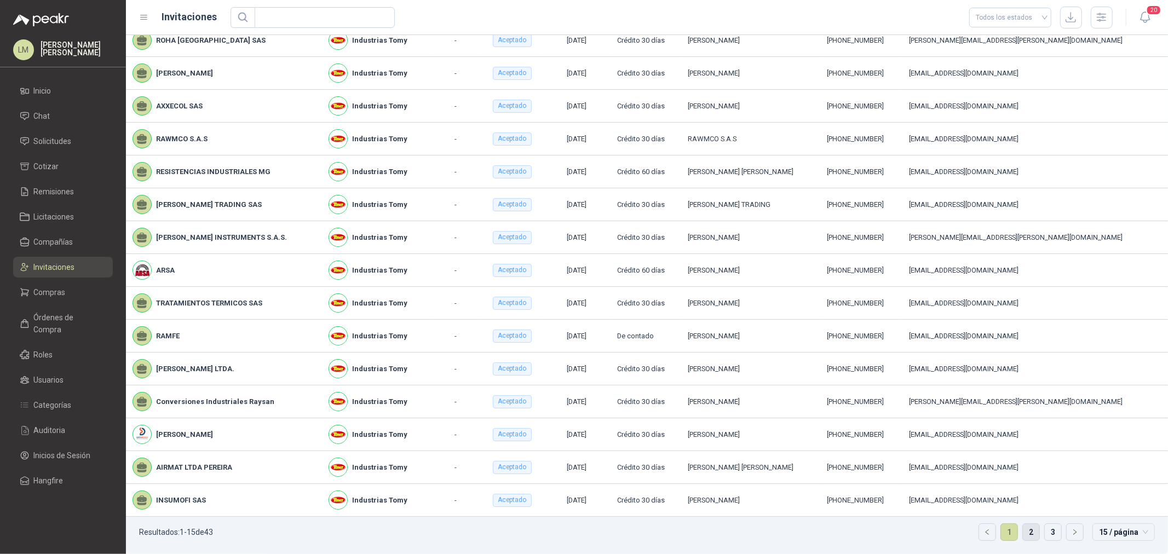
click at [1024, 530] on link "2" at bounding box center [1030, 532] width 16 height 16
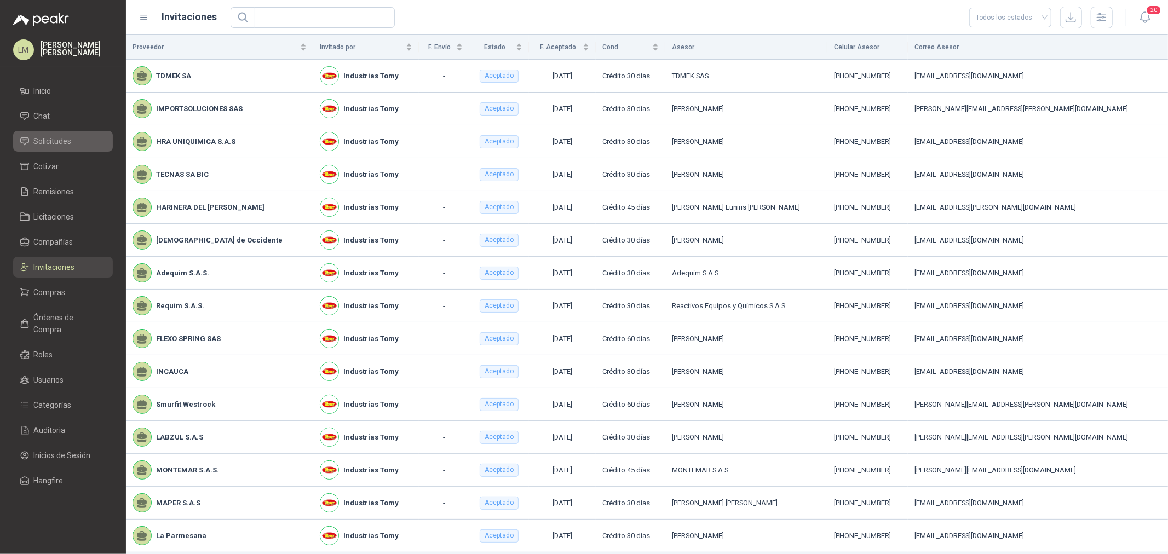
click at [53, 148] on link "Solicitudes" at bounding box center [63, 141] width 100 height 21
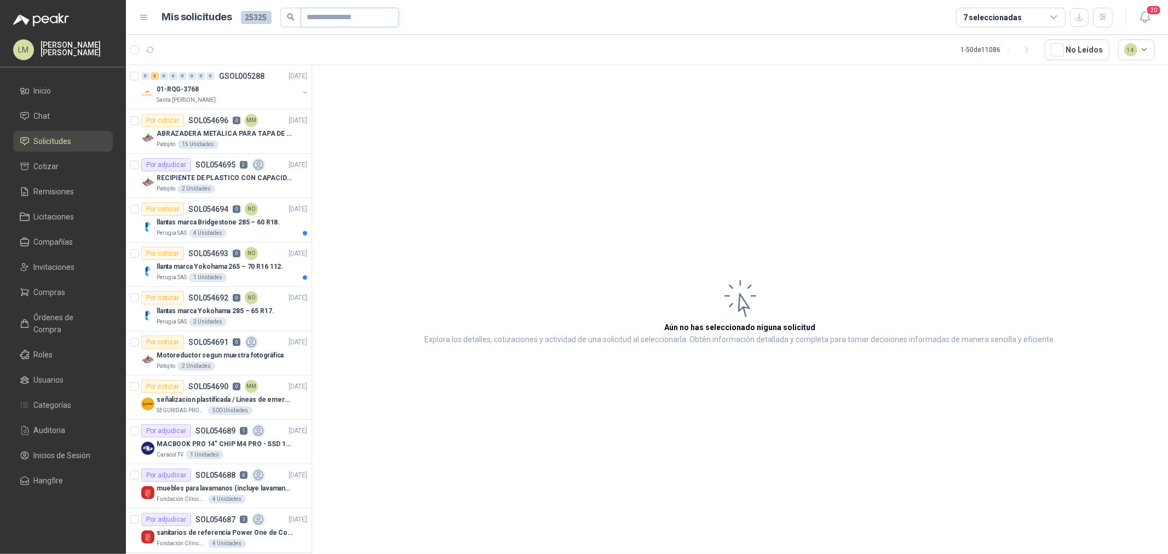
click at [303, 20] on span at bounding box center [349, 18] width 99 height 20
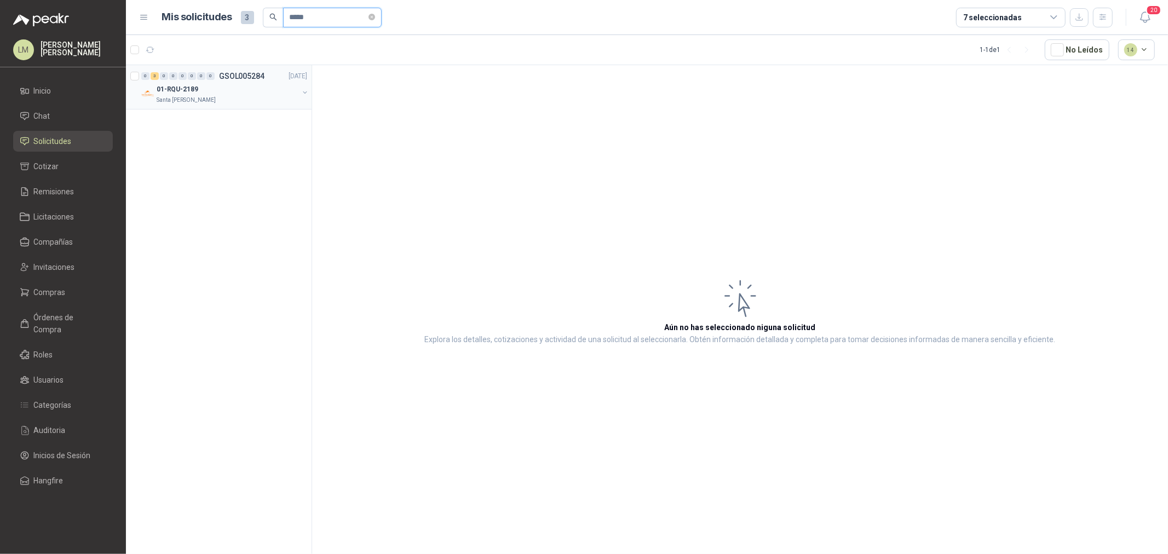
type input "*****"
click at [302, 89] on button "button" at bounding box center [304, 92] width 9 height 9
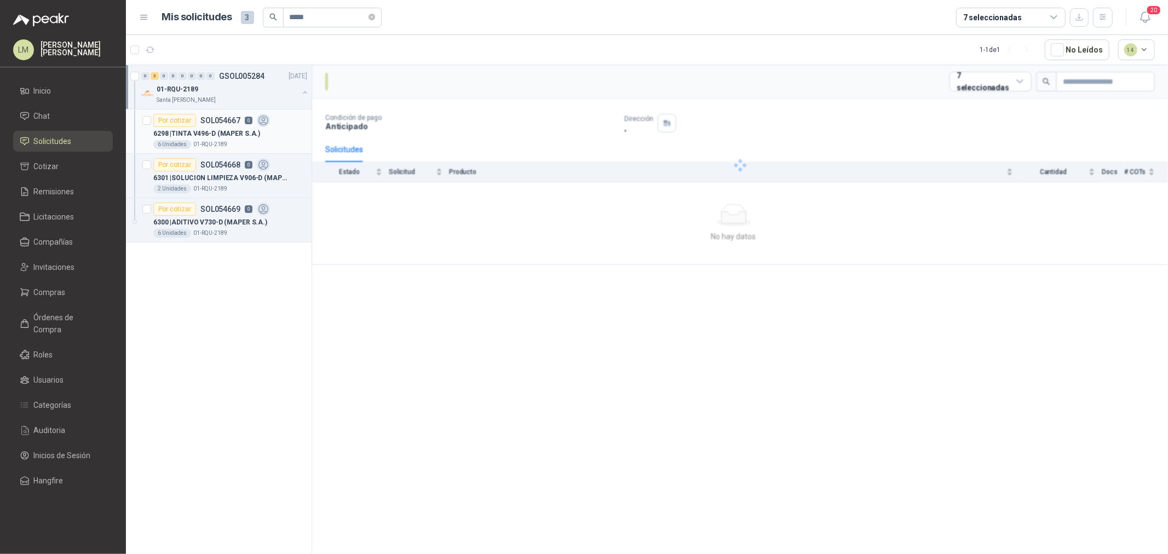
click at [233, 137] on p "6298 | TINTA V496-D (MAPER S.A.)" at bounding box center [206, 134] width 107 height 10
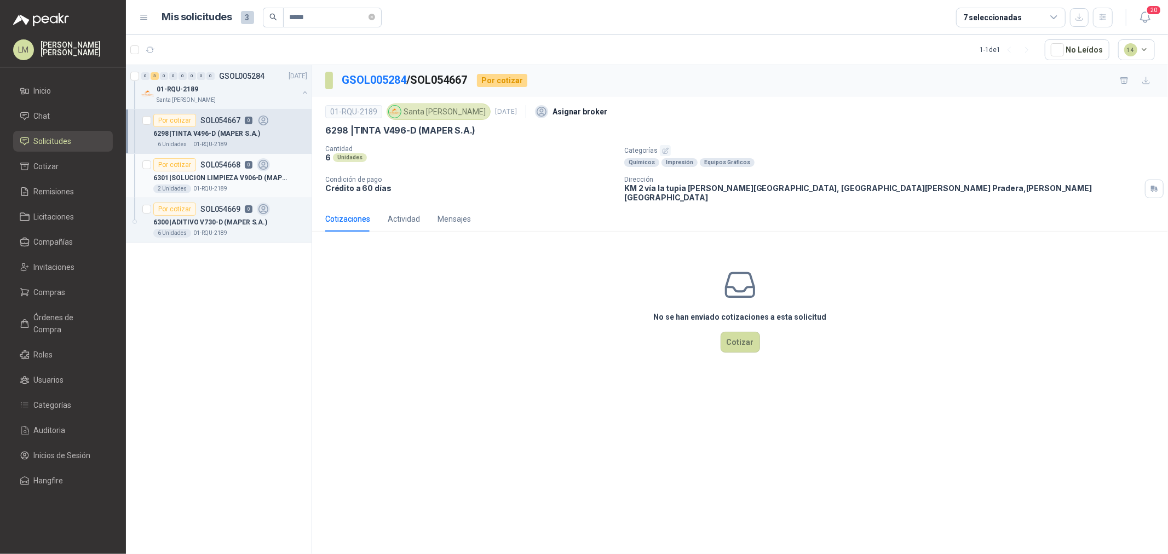
click at [217, 177] on p "6301 | SOLUCION LIMPIEZA V906-D (MAPER S.A.)" at bounding box center [221, 178] width 136 height 10
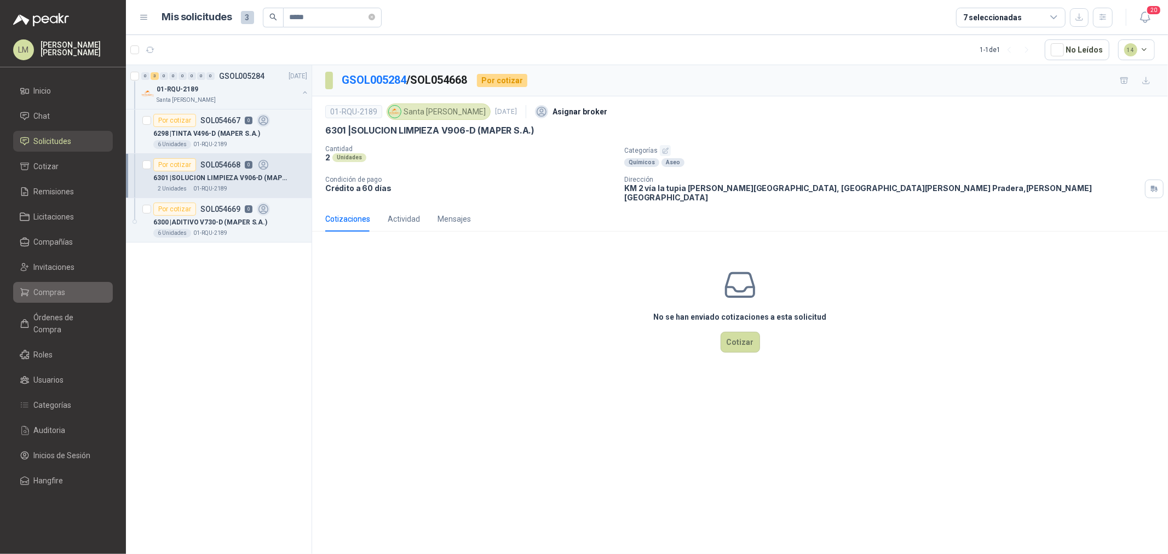
click at [44, 292] on span "Compras" at bounding box center [50, 292] width 32 height 12
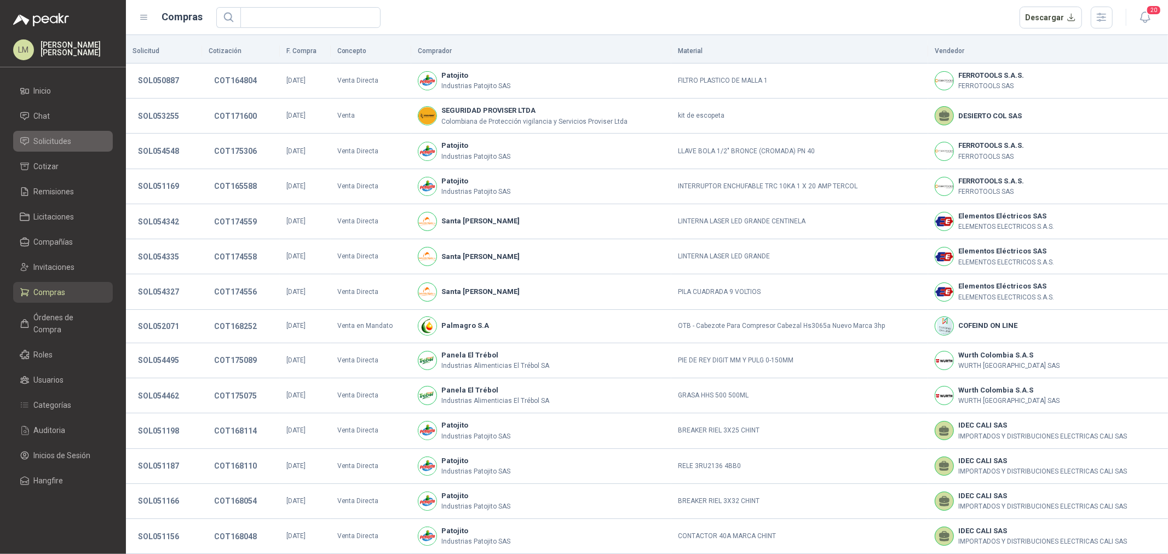
click at [49, 141] on span "Solicitudes" at bounding box center [53, 141] width 38 height 12
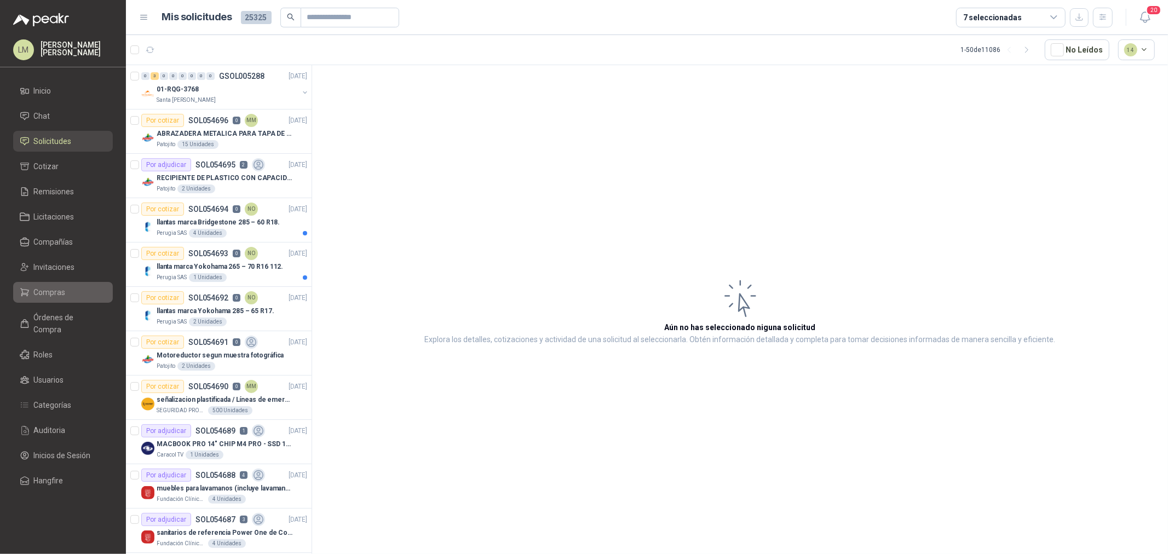
click at [53, 297] on span "Compras" at bounding box center [50, 292] width 32 height 12
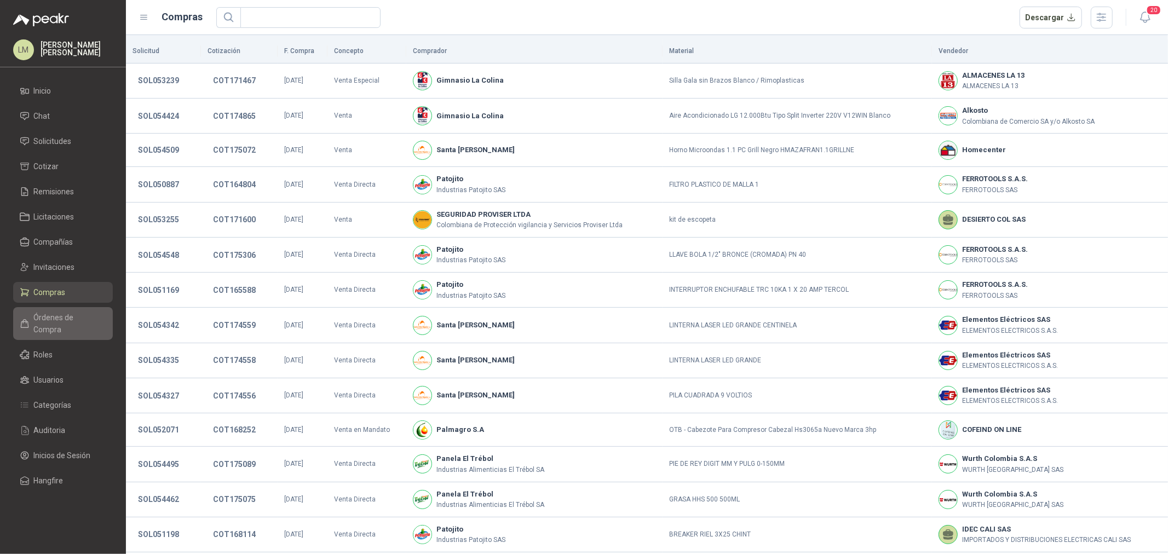
click at [84, 312] on span "Órdenes de Compra" at bounding box center [68, 323] width 68 height 24
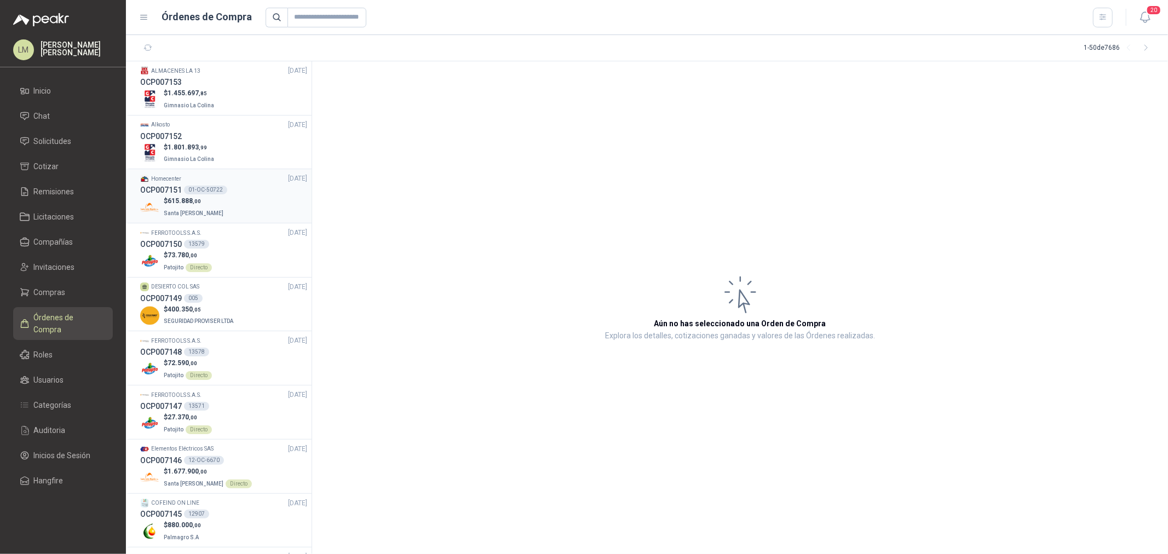
click at [194, 194] on div "01-OC-50722" at bounding box center [205, 190] width 43 height 9
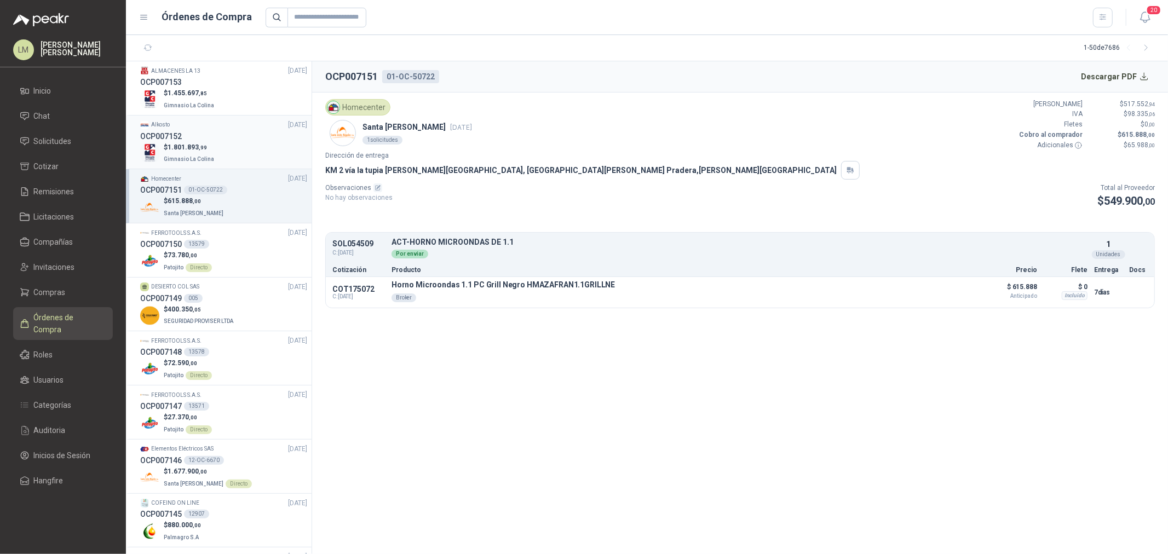
click at [189, 143] on span "1.801.893 ,99" at bounding box center [186, 147] width 39 height 8
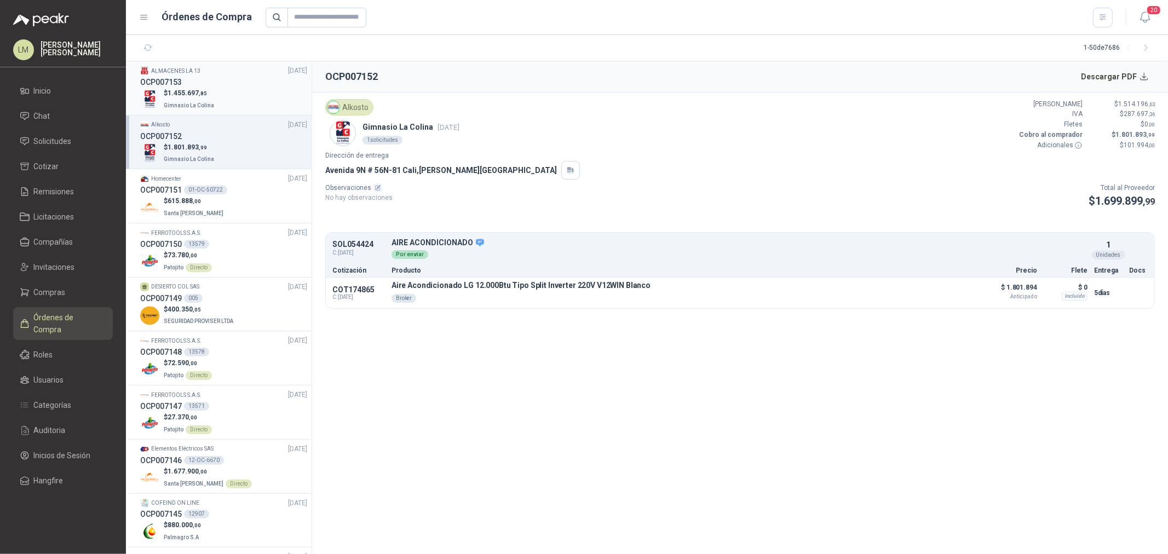
click at [188, 97] on p "$ 1.455.697 ,85" at bounding box center [190, 93] width 53 height 10
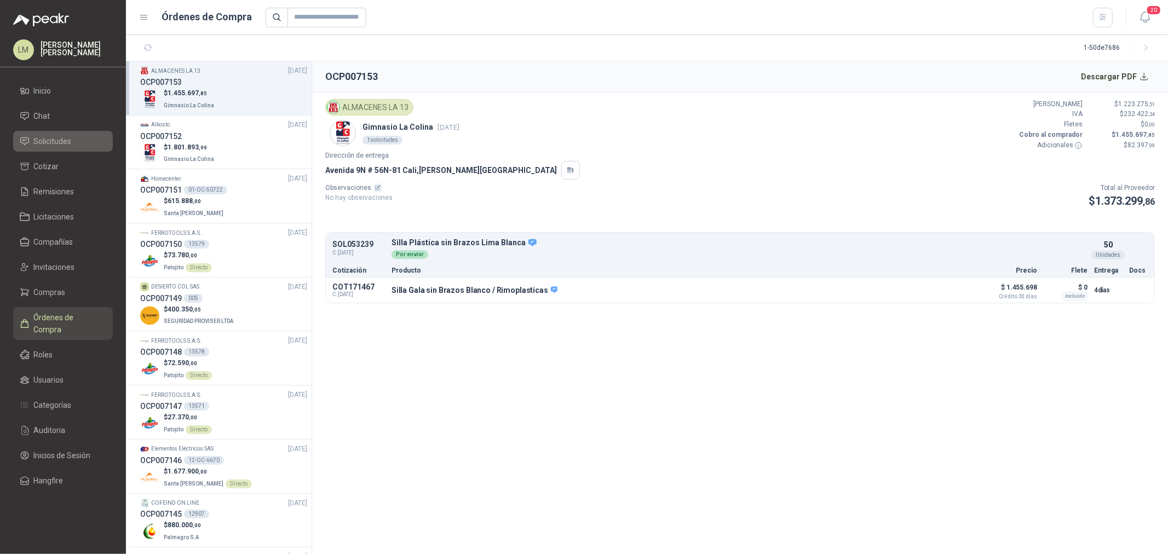
click at [63, 145] on span "Solicitudes" at bounding box center [53, 141] width 38 height 12
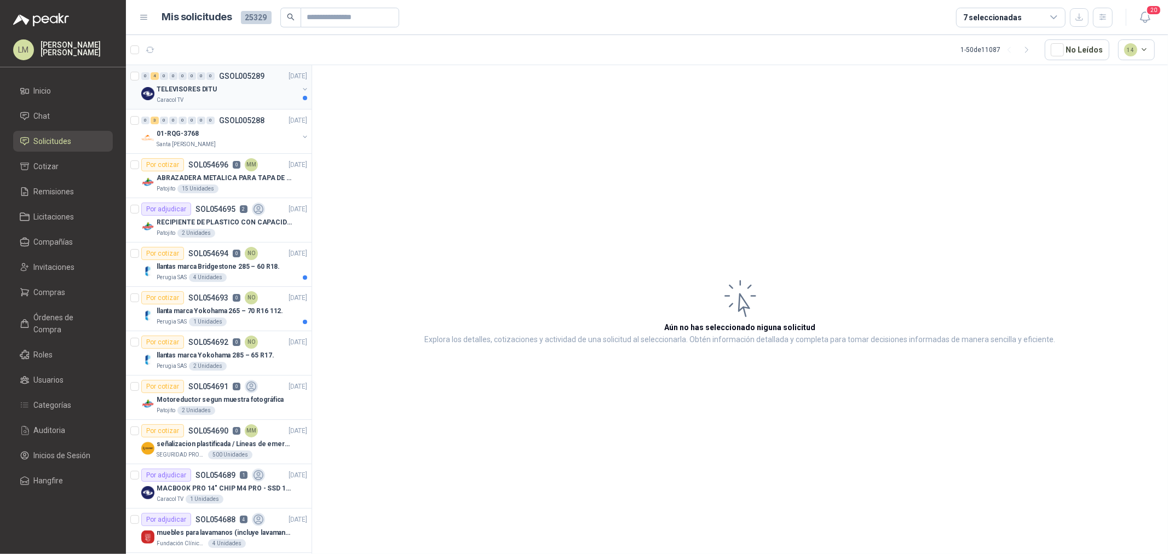
click at [300, 88] on button "button" at bounding box center [304, 89] width 9 height 9
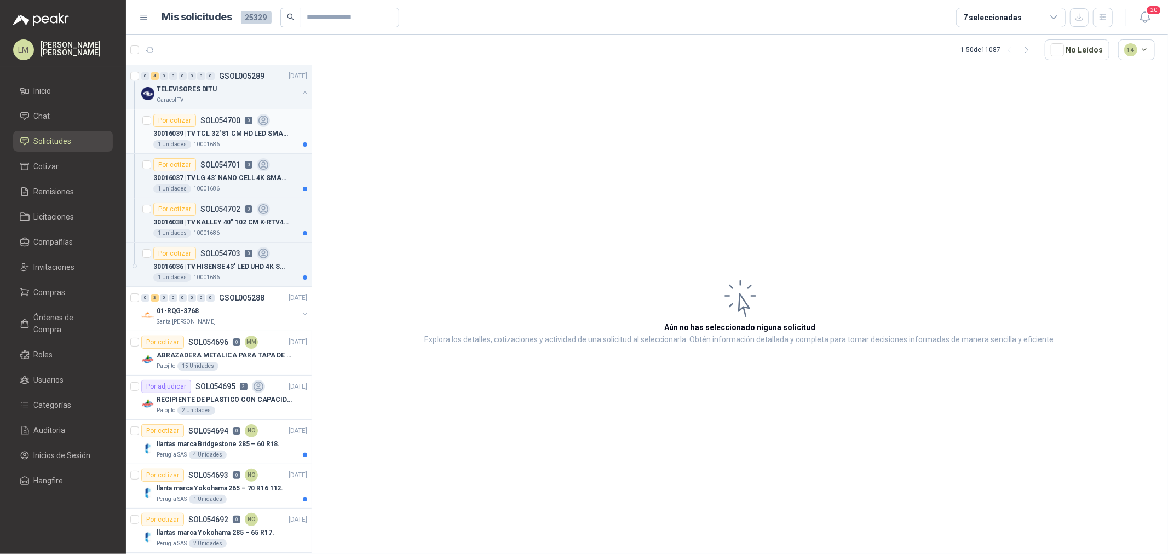
click at [187, 145] on div "1 Unidades" at bounding box center [172, 144] width 38 height 9
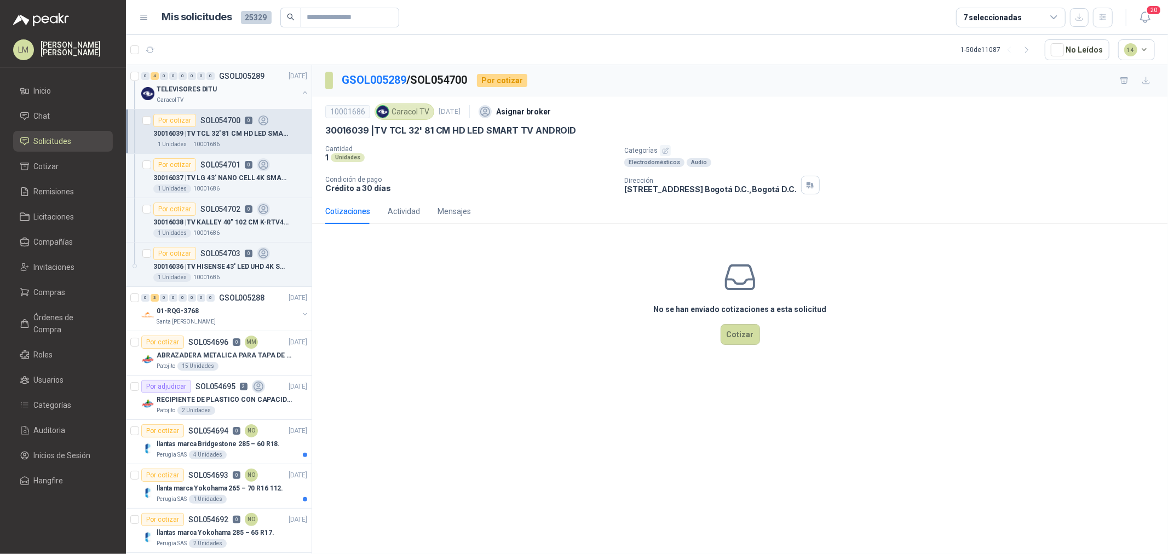
click at [300, 91] on button "button" at bounding box center [304, 92] width 9 height 9
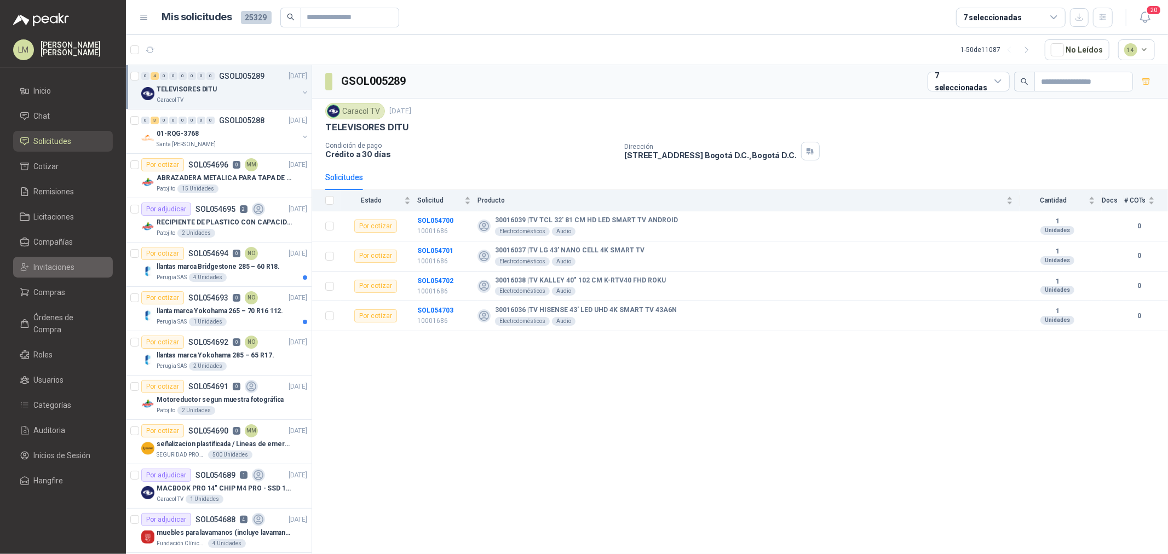
click at [56, 265] on span "Invitaciones" at bounding box center [54, 267] width 41 height 12
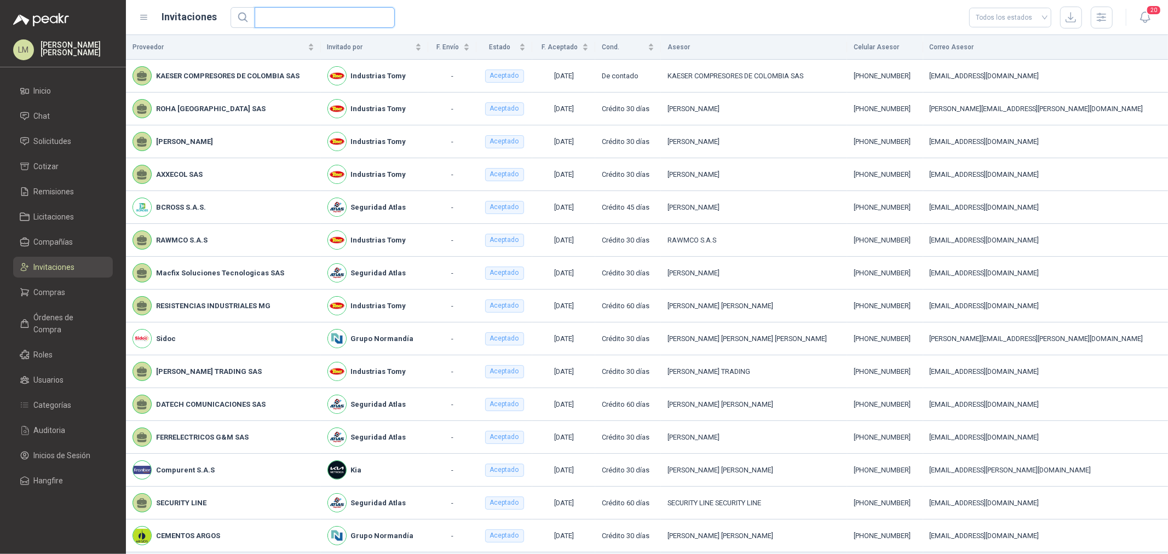
click at [314, 22] on input "text" at bounding box center [320, 18] width 118 height 20
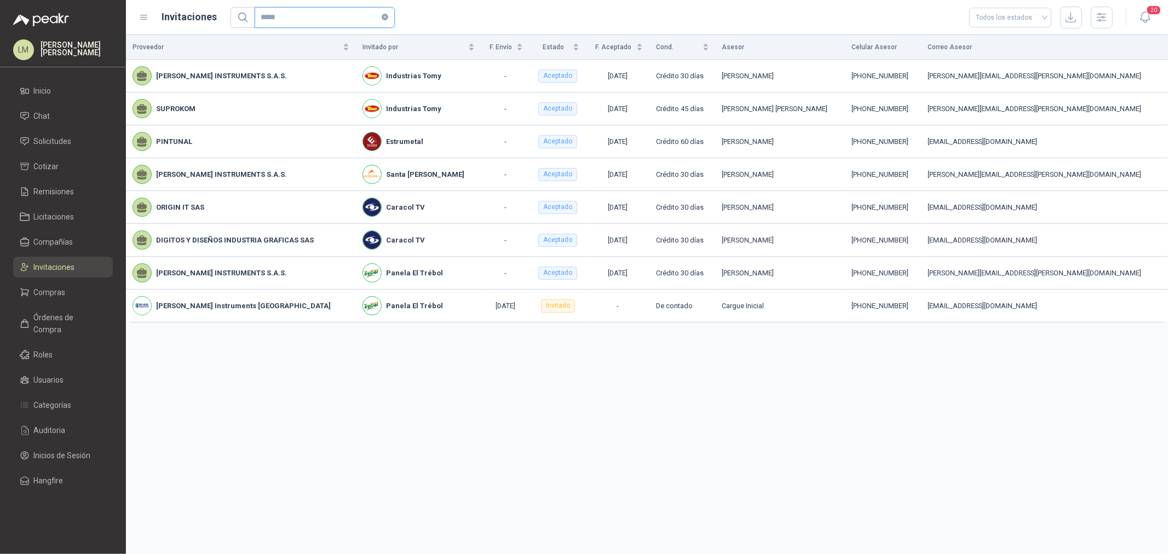
type input "*****"
click at [62, 302] on link "Compras" at bounding box center [63, 292] width 100 height 21
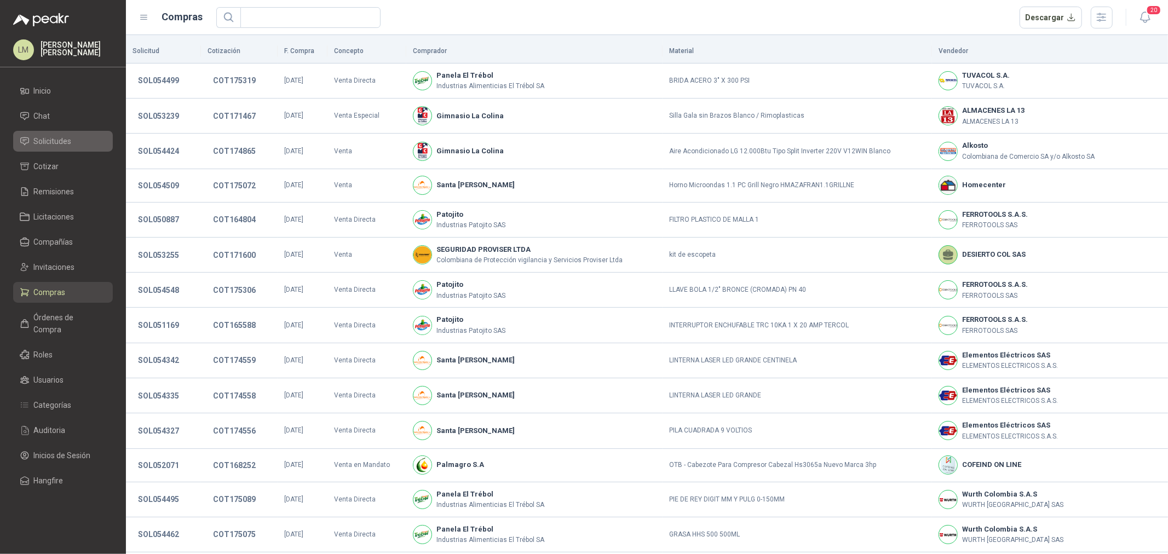
click at [58, 135] on span "Solicitudes" at bounding box center [53, 141] width 38 height 12
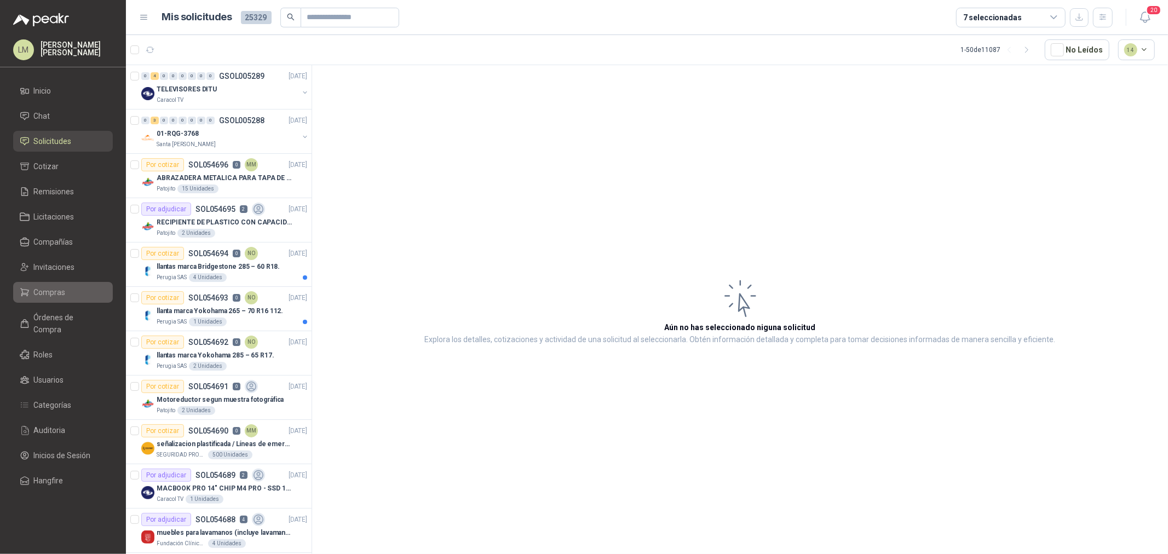
click at [55, 292] on span "Compras" at bounding box center [50, 292] width 32 height 12
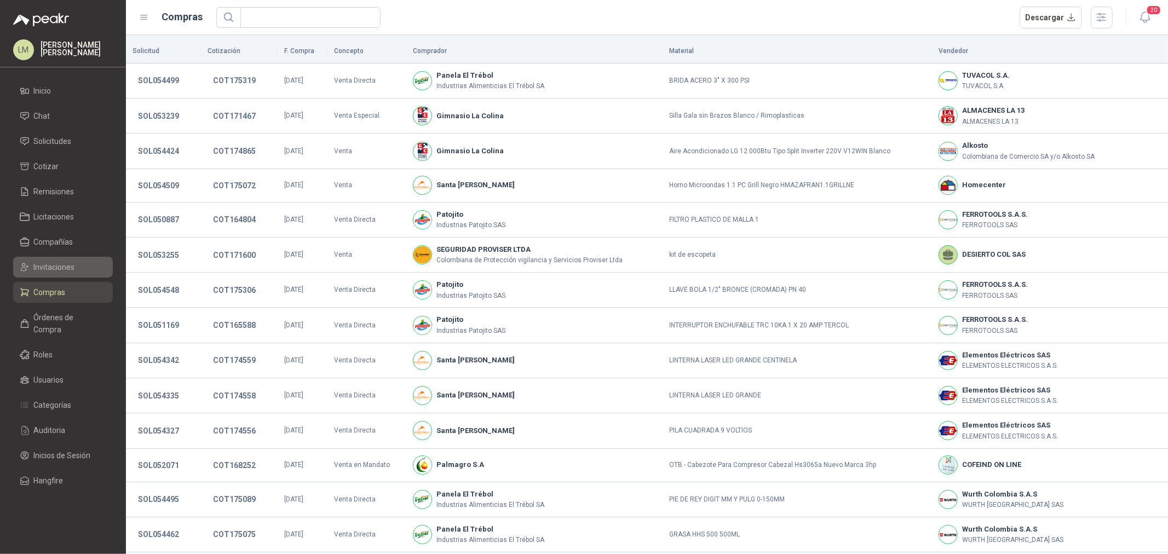
click at [61, 268] on span "Invitaciones" at bounding box center [54, 267] width 41 height 12
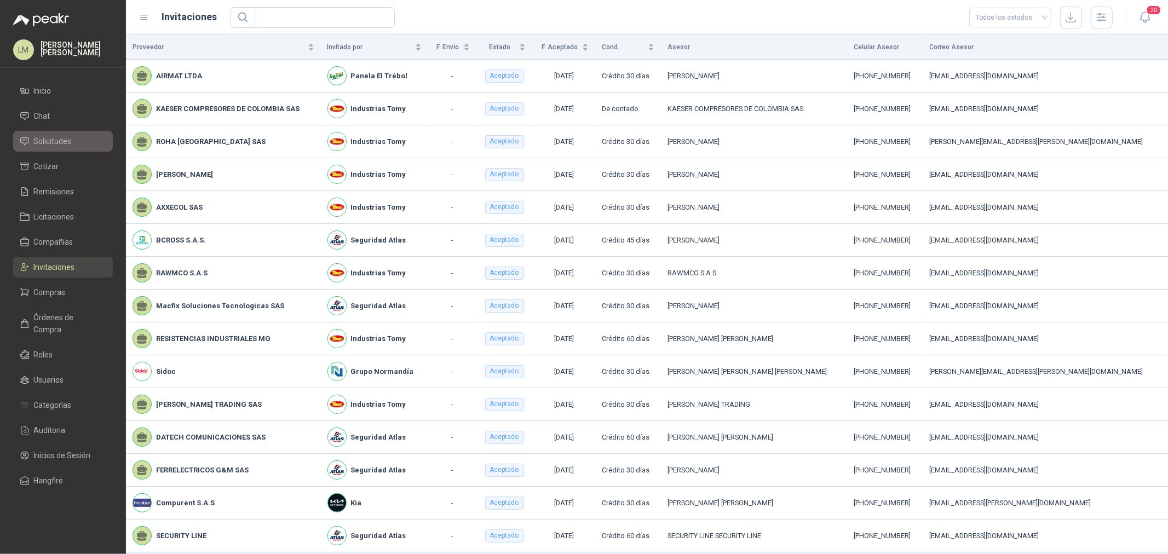
click at [49, 137] on span "Solicitudes" at bounding box center [53, 141] width 38 height 12
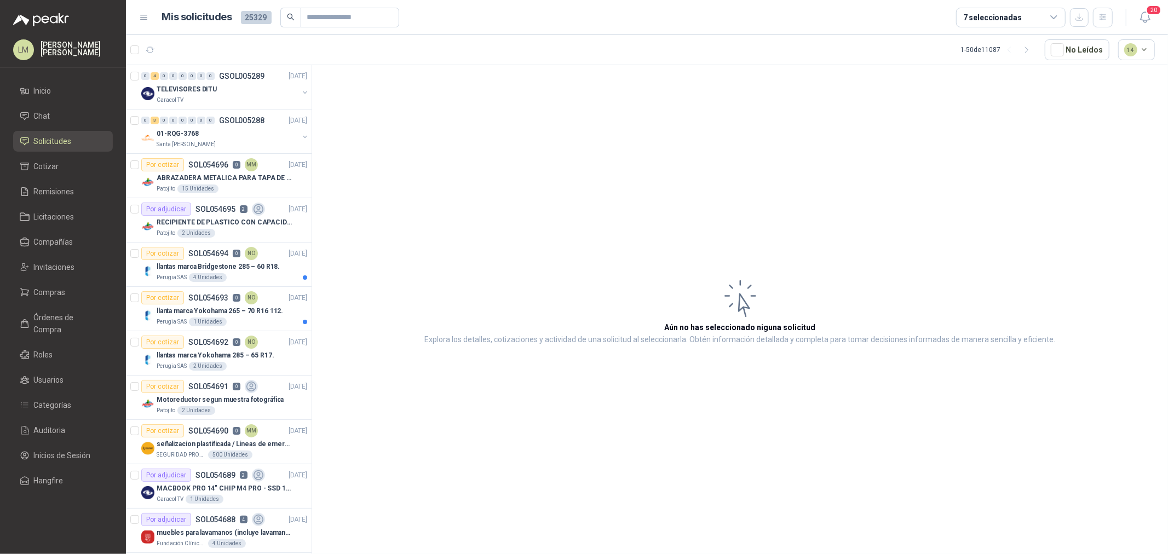
click at [1015, 12] on div "7 seleccionadas" at bounding box center [992, 17] width 59 height 12
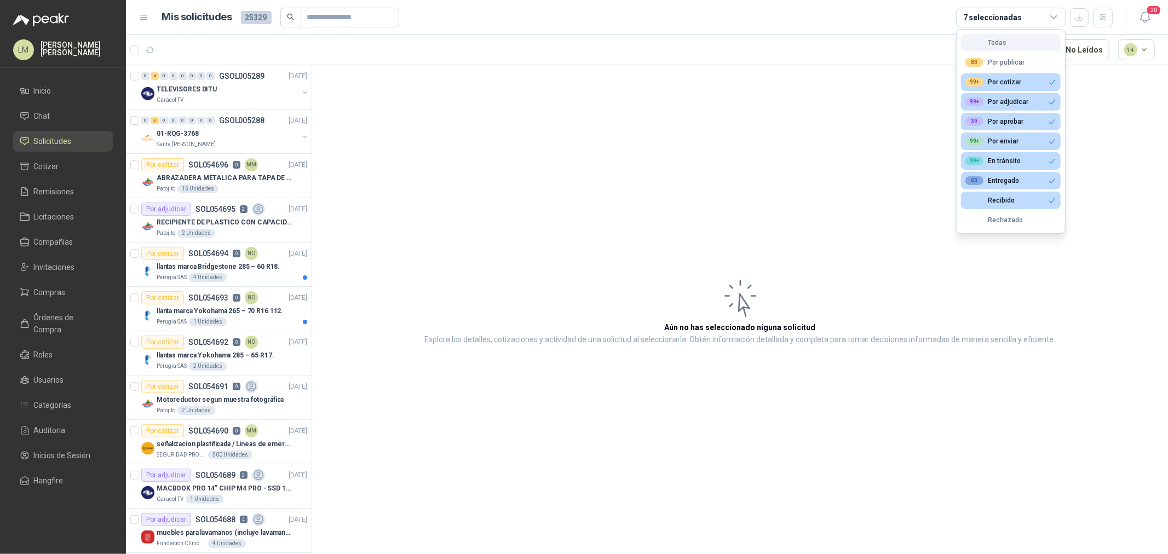
click at [985, 39] on div "Todas" at bounding box center [985, 43] width 41 height 8
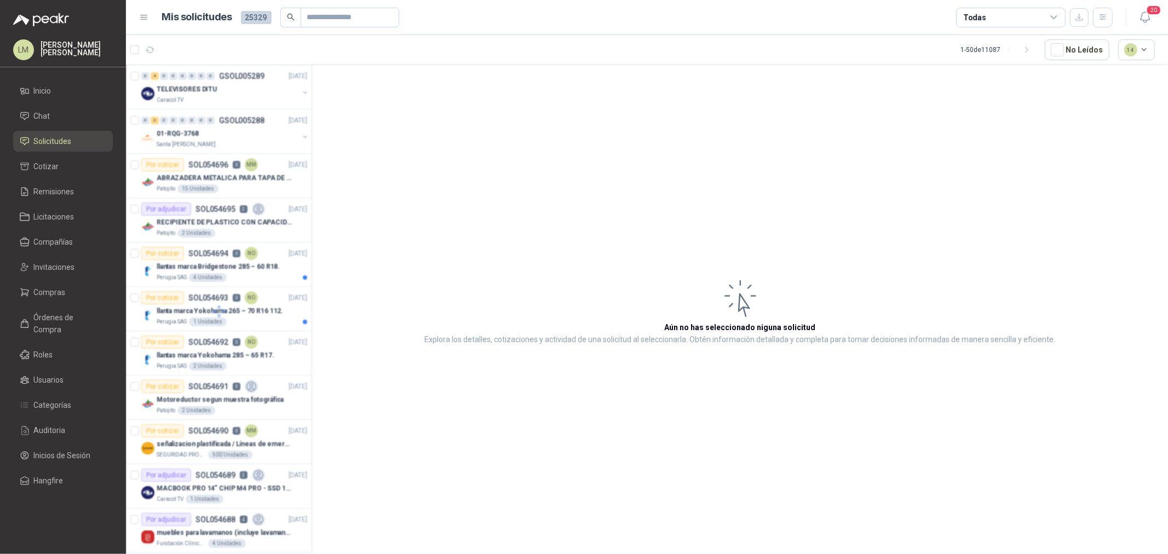
click at [986, 18] on div "Todas" at bounding box center [1010, 18] width 109 height 20
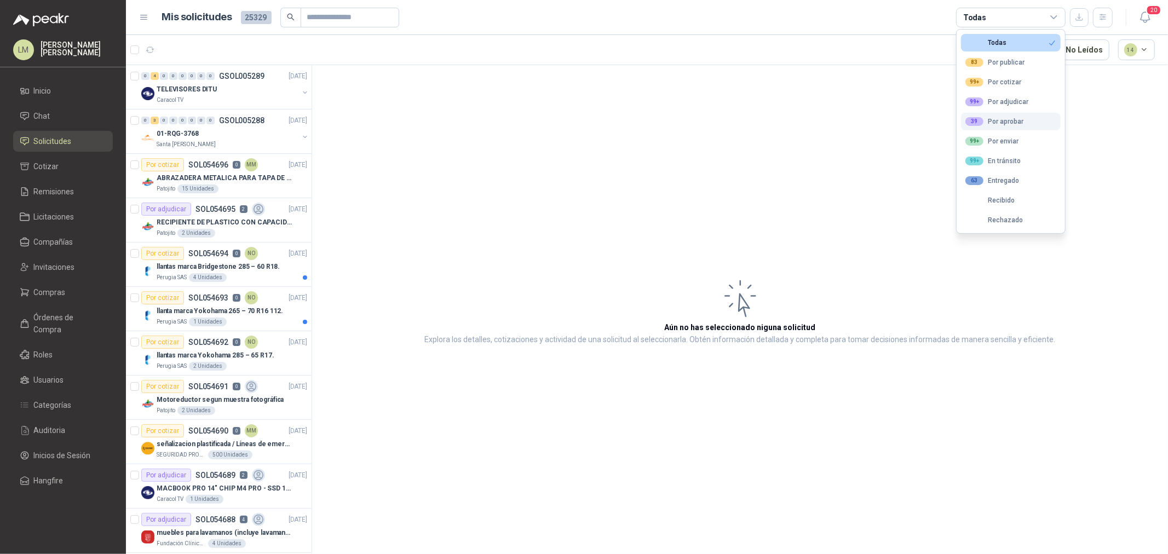
click at [996, 122] on div "39 Por aprobar" at bounding box center [994, 121] width 58 height 9
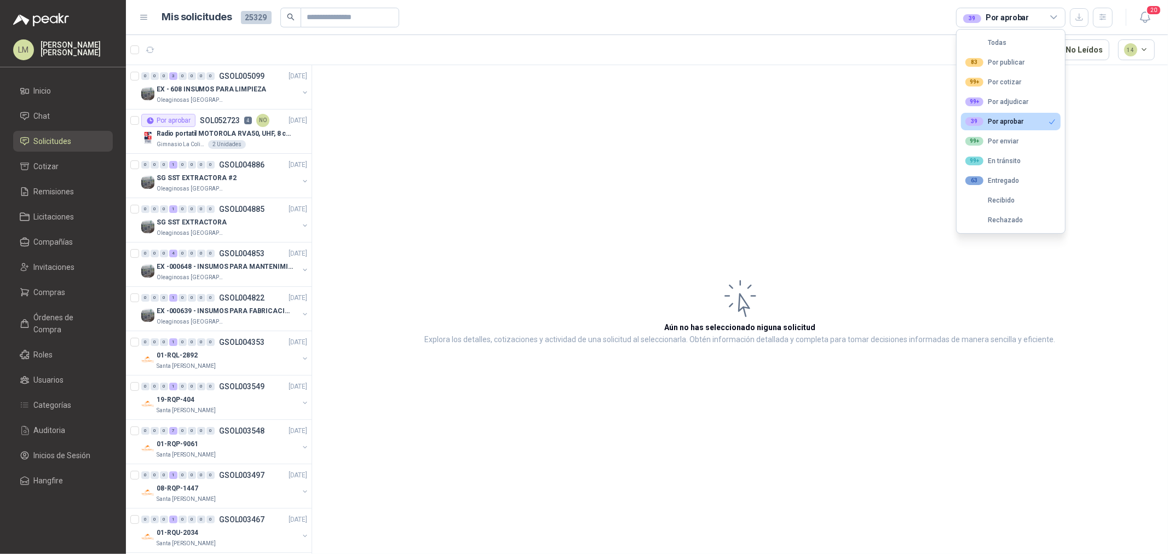
click at [384, 115] on article "Aún no has seleccionado niguna solicitud Explora los detalles, cotizaciones y a…" at bounding box center [740, 311] width 856 height 493
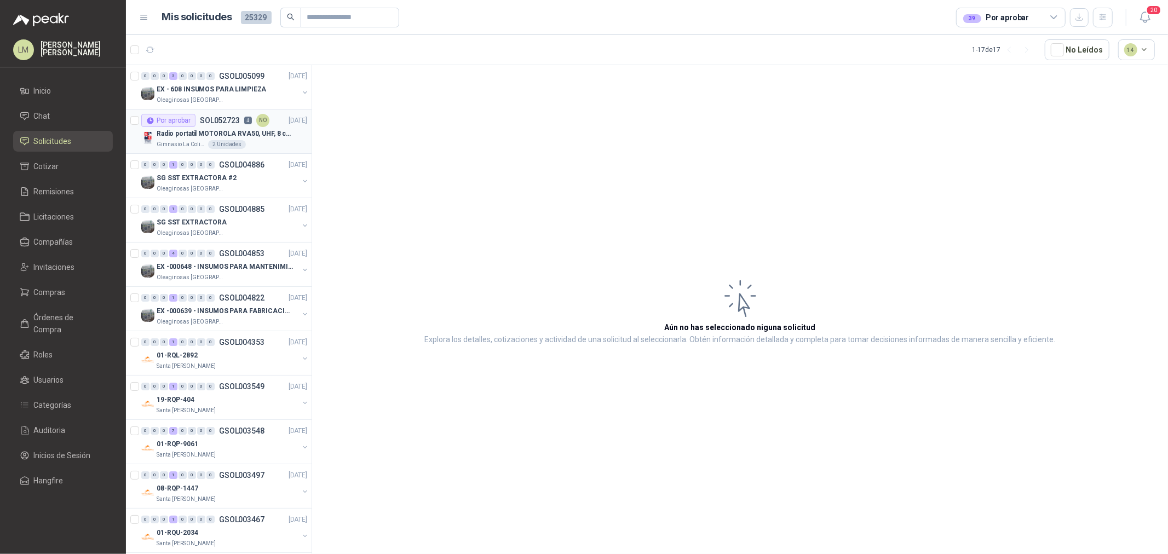
click at [216, 132] on p "Radio portatil MOTOROLA RVA50, UHF, 8 canales, 500MW" at bounding box center [225, 134] width 136 height 10
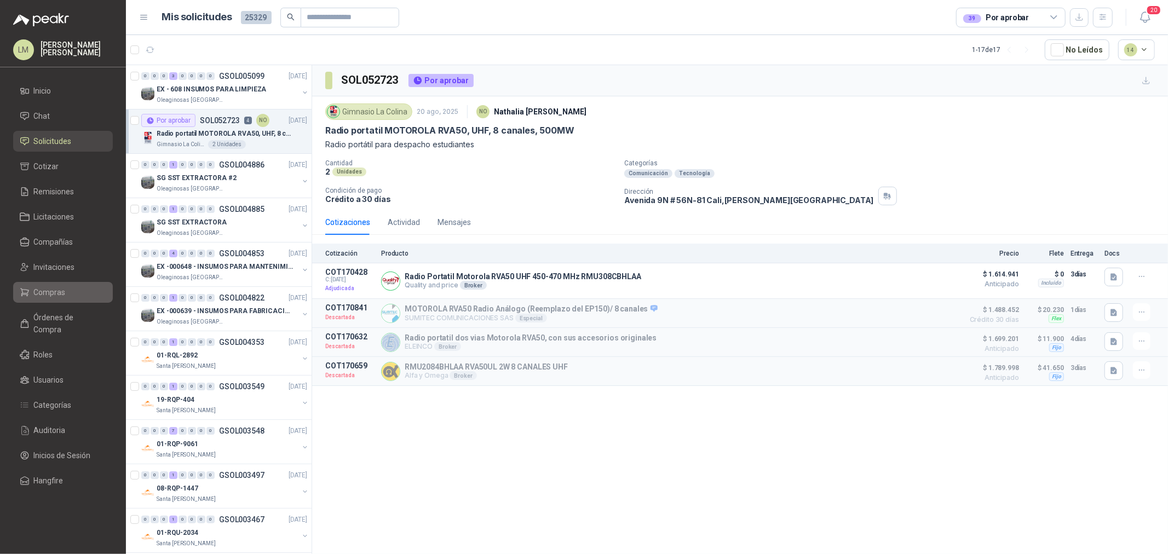
click at [65, 286] on li "Compras" at bounding box center [63, 292] width 86 height 12
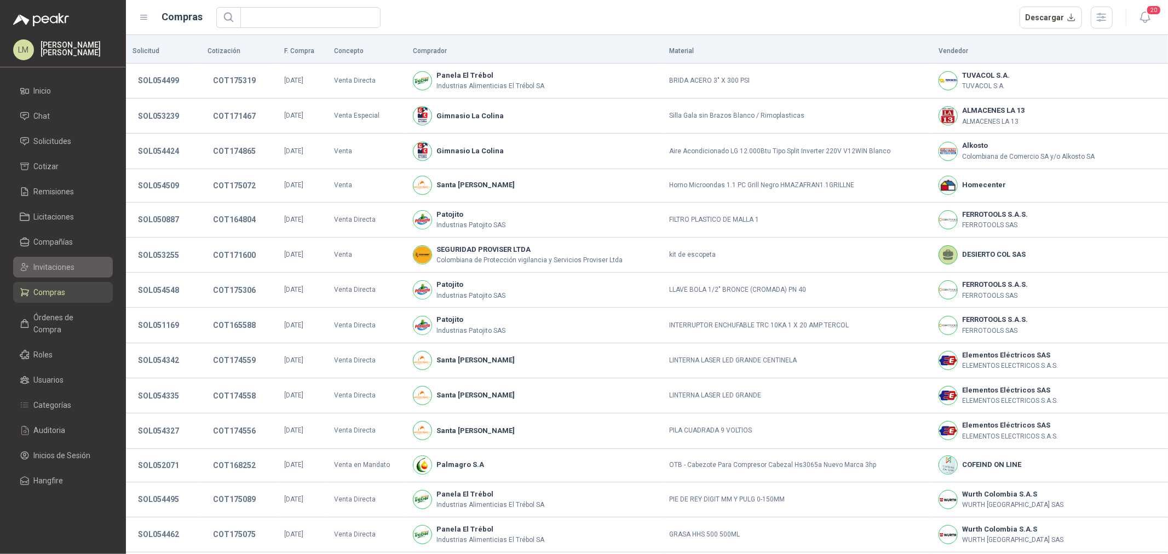
click at [50, 261] on span "Invitaciones" at bounding box center [54, 267] width 41 height 12
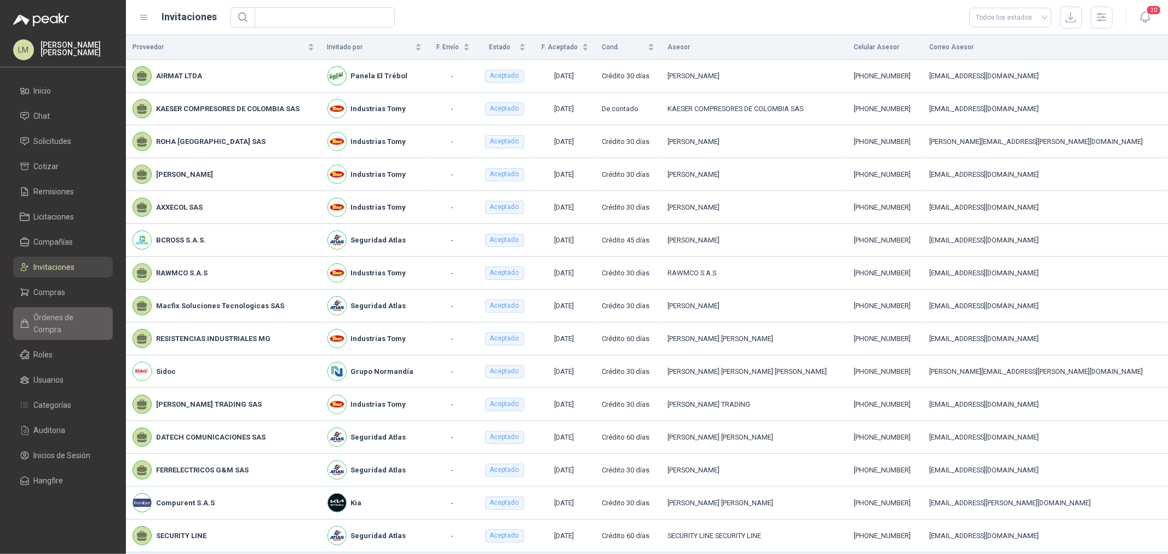
click at [66, 320] on span "Órdenes de Compra" at bounding box center [68, 323] width 68 height 24
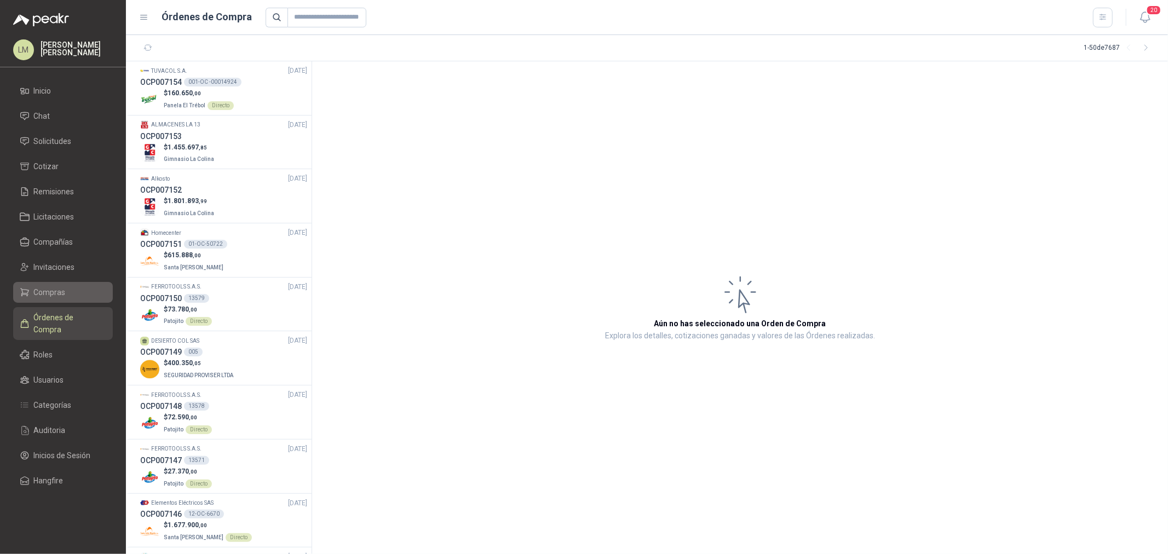
click at [63, 296] on span "Compras" at bounding box center [50, 292] width 32 height 12
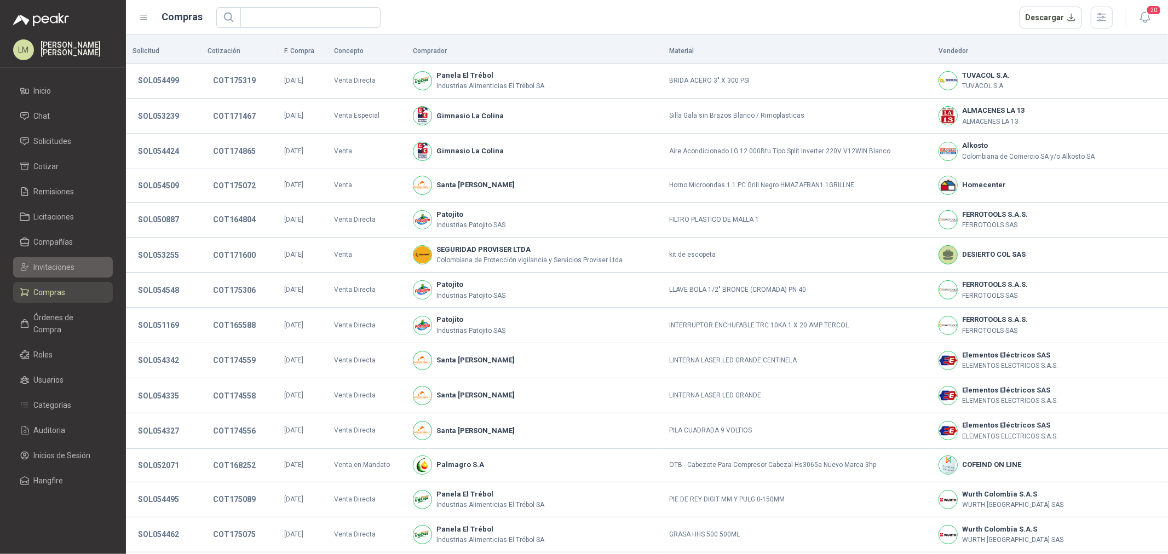
click at [55, 268] on span "Invitaciones" at bounding box center [54, 267] width 41 height 12
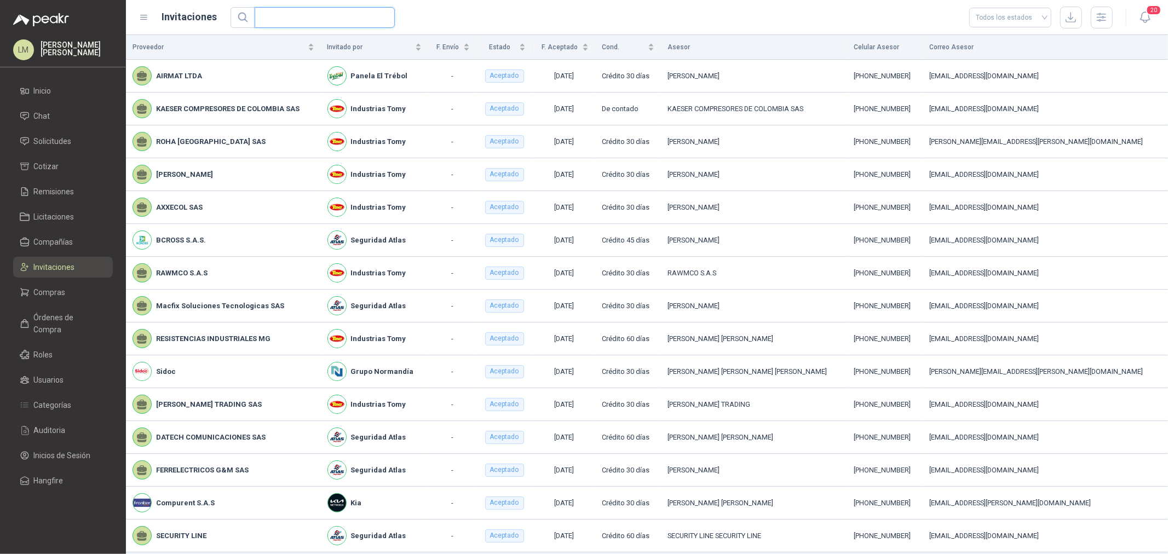
click at [265, 19] on input "text" at bounding box center [320, 18] width 118 height 20
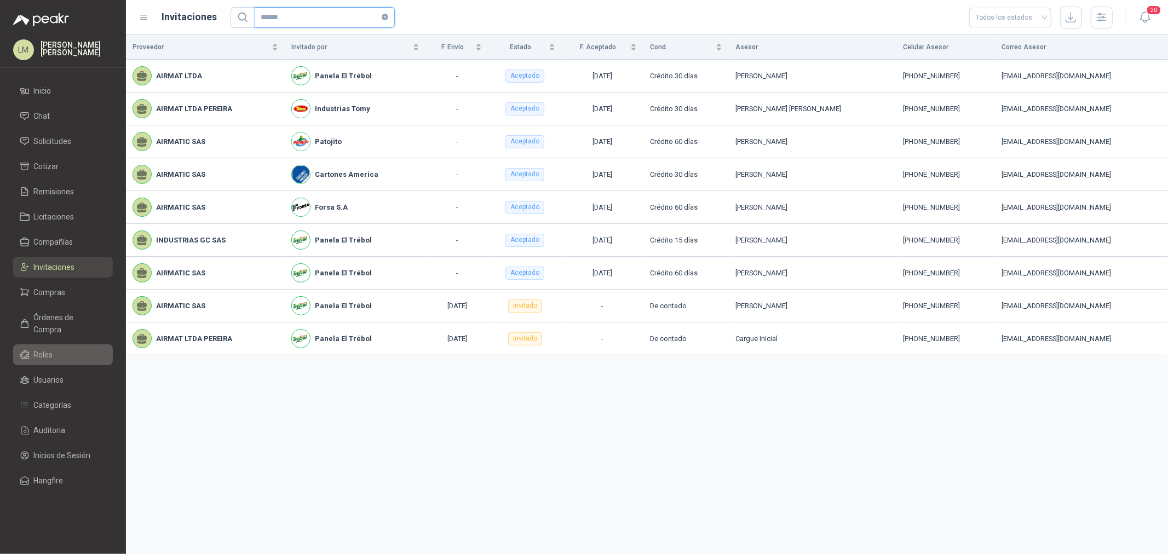
type input "******"
click at [46, 349] on span "Roles" at bounding box center [43, 355] width 19 height 12
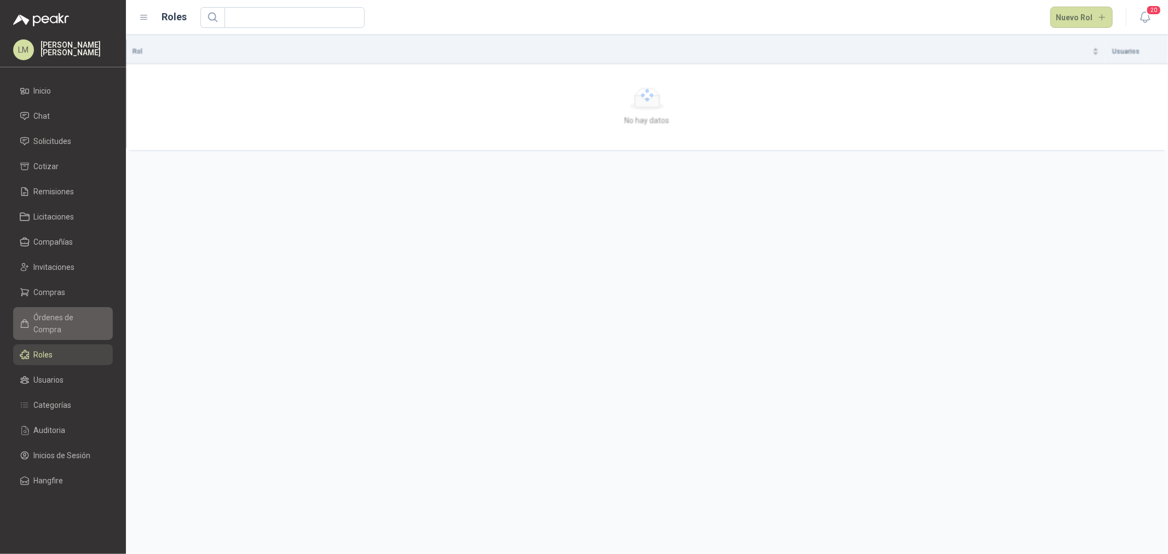
click at [50, 325] on link "Órdenes de Compra" at bounding box center [63, 323] width 100 height 33
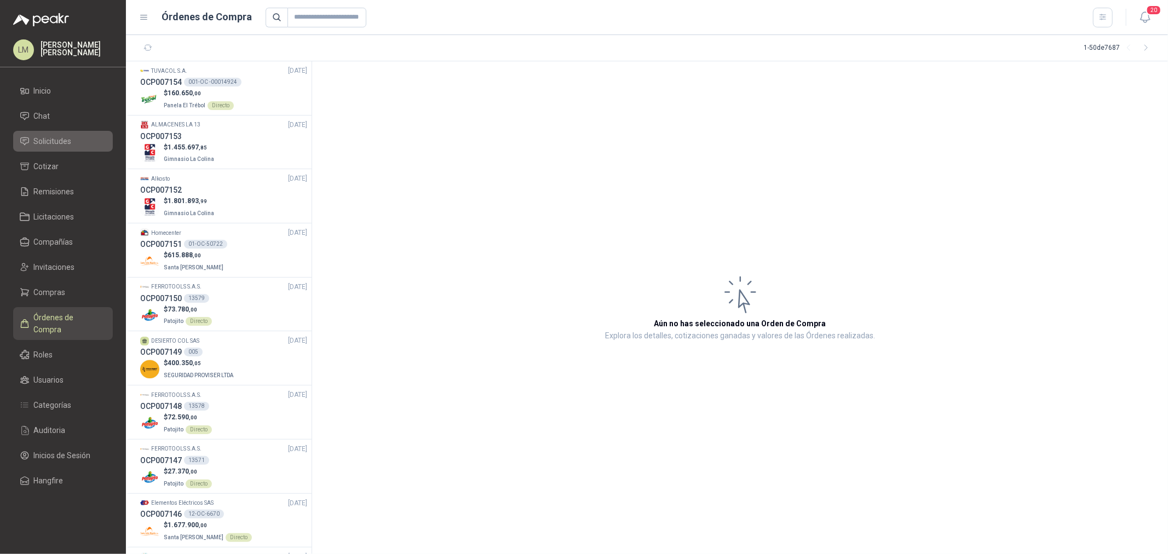
click at [52, 135] on span "Solicitudes" at bounding box center [53, 141] width 38 height 12
